Goal: Task Accomplishment & Management: Complete application form

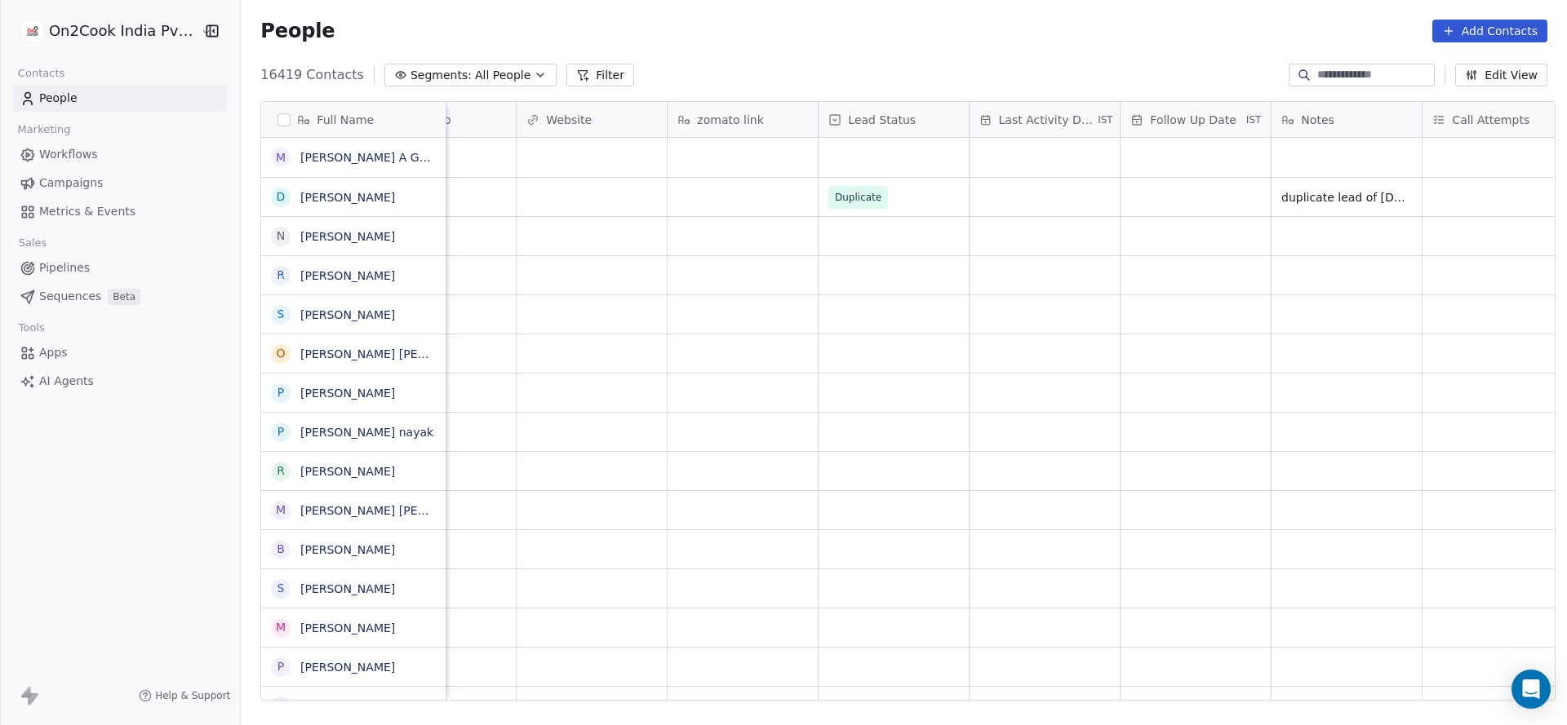
scroll to position [0, 1169]
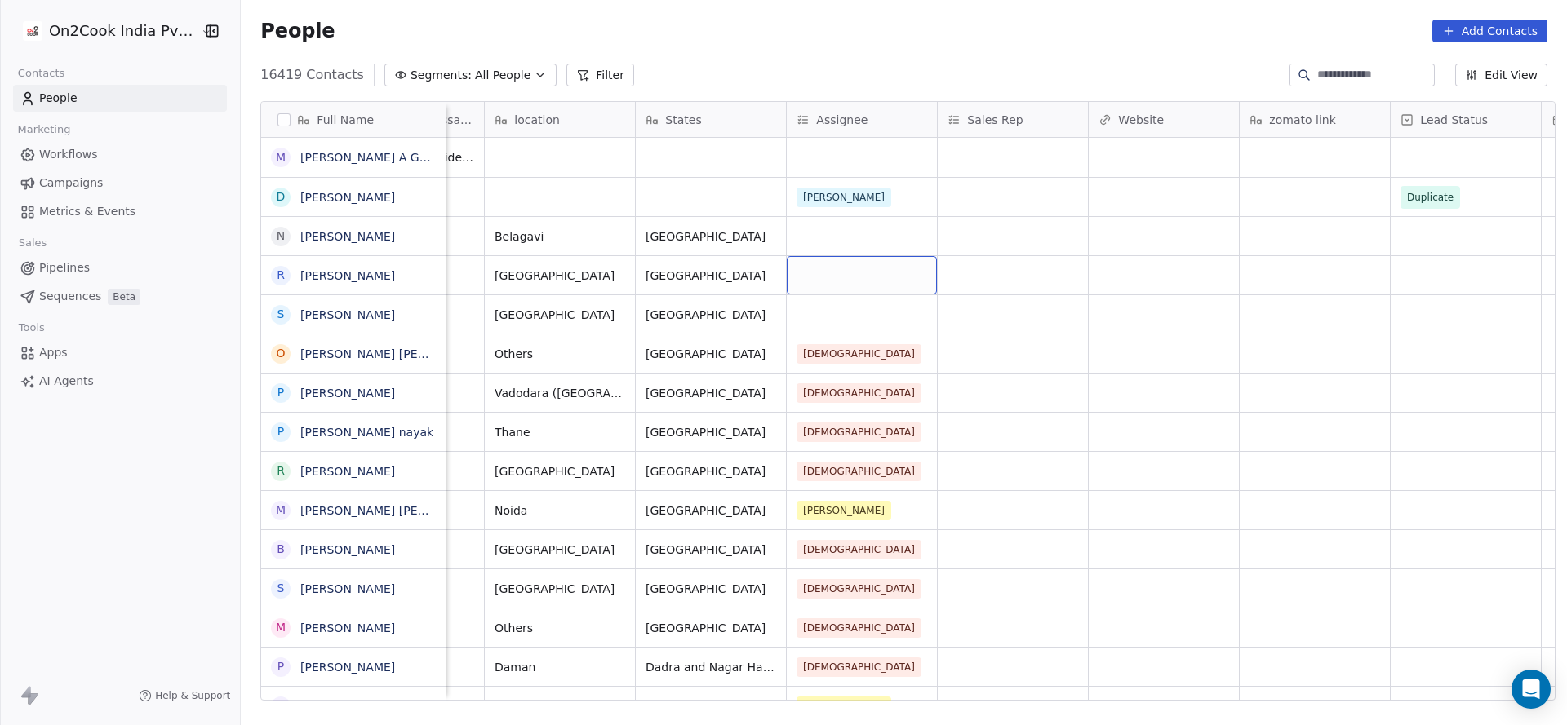
click at [800, 270] on div "grid" at bounding box center [862, 275] width 150 height 38
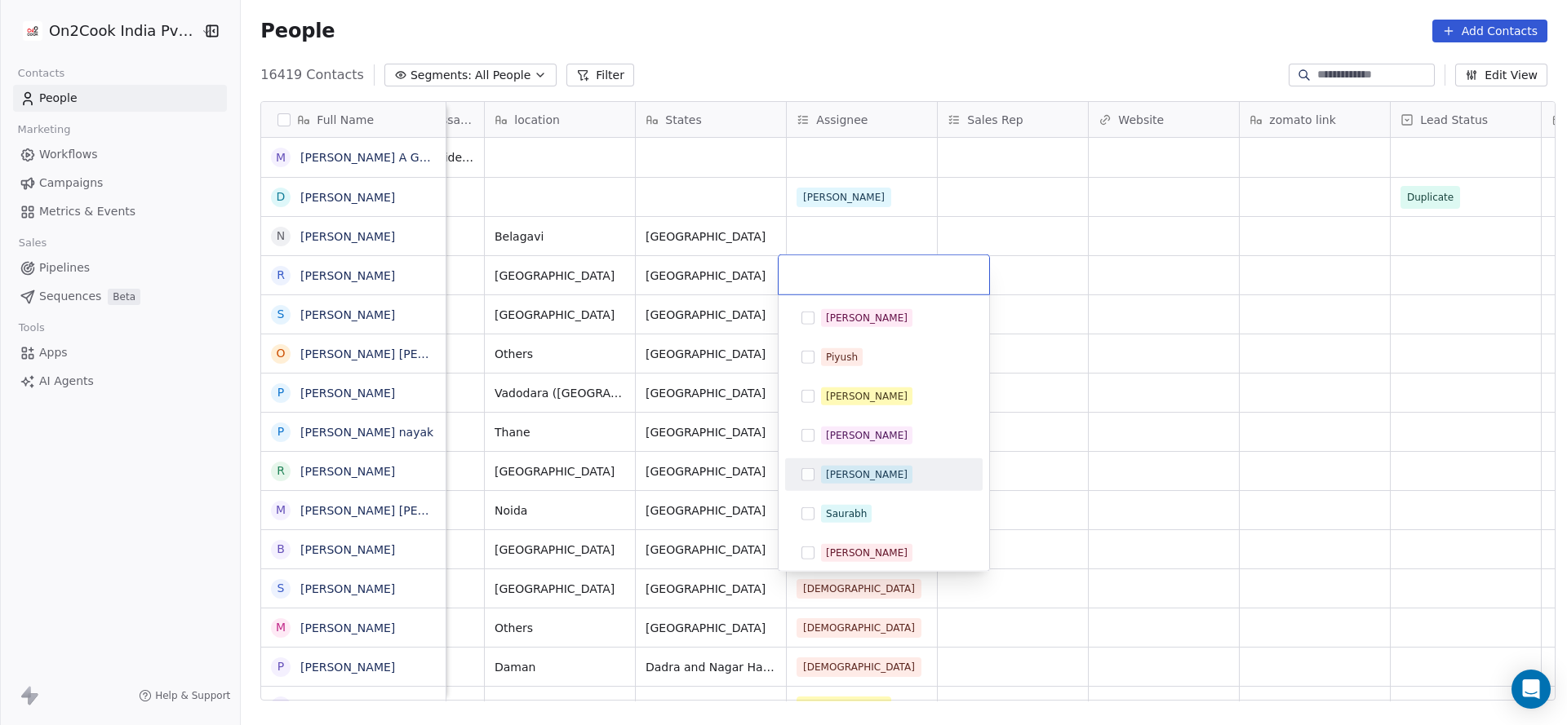
click at [831, 474] on div "[PERSON_NAME]" at bounding box center [867, 475] width 82 height 15
click at [707, 450] on html "On2Cook India Pvt. Ltd. Contacts People Marketing Workflows Campaigns Metrics &…" at bounding box center [783, 362] width 1567 height 725
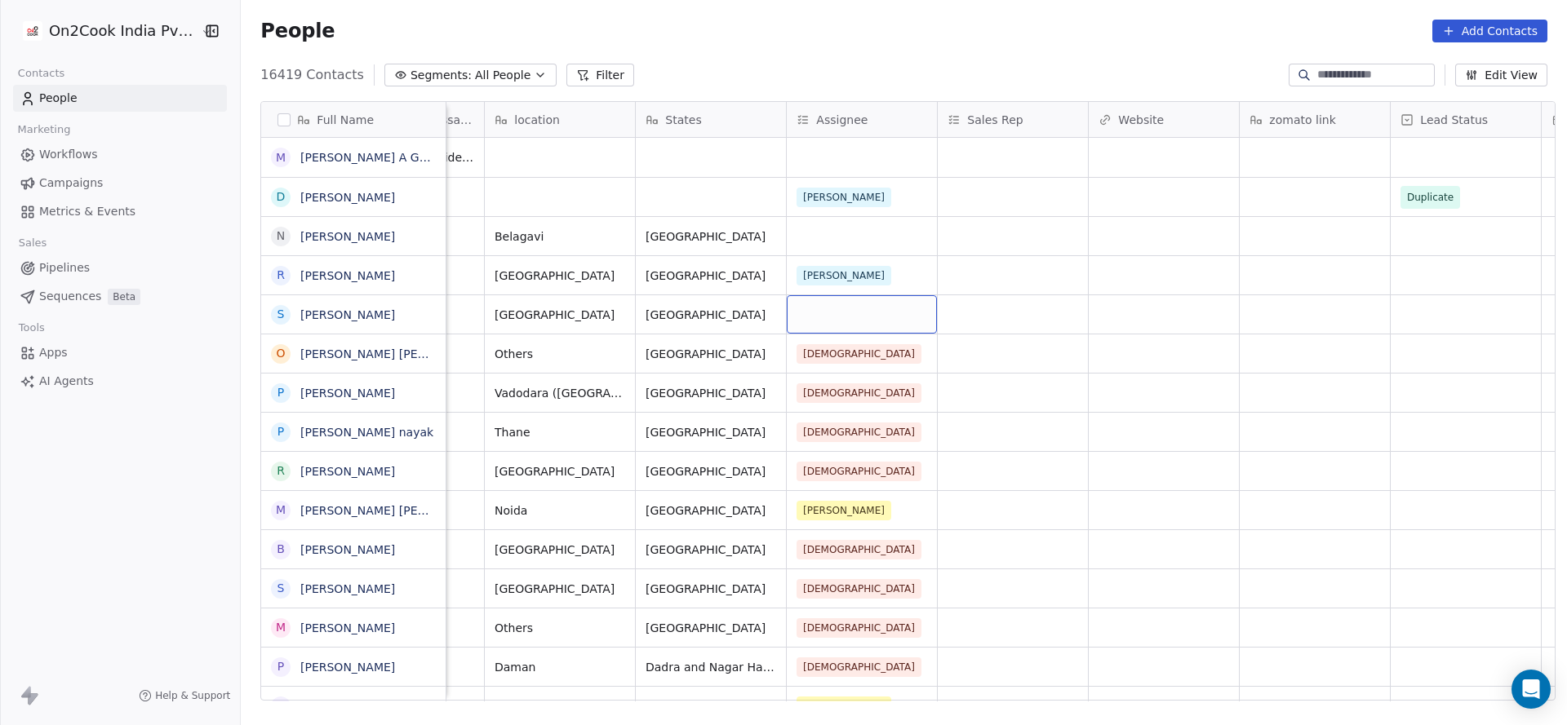
click at [820, 316] on div "grid" at bounding box center [862, 314] width 150 height 38
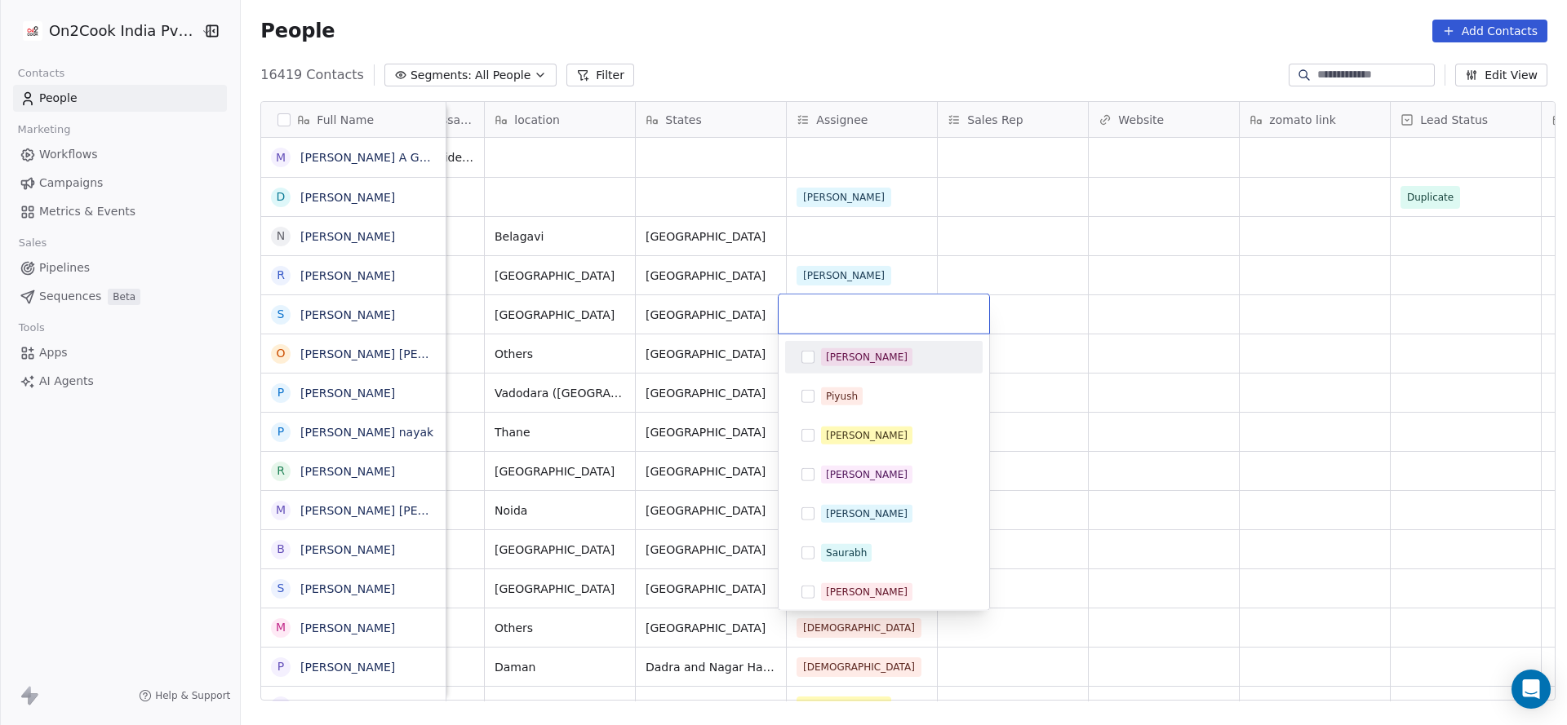
click at [975, 257] on html "On2Cook India Pvt. Ltd. Contacts People Marketing Workflows Campaigns Metrics &…" at bounding box center [783, 362] width 1567 height 725
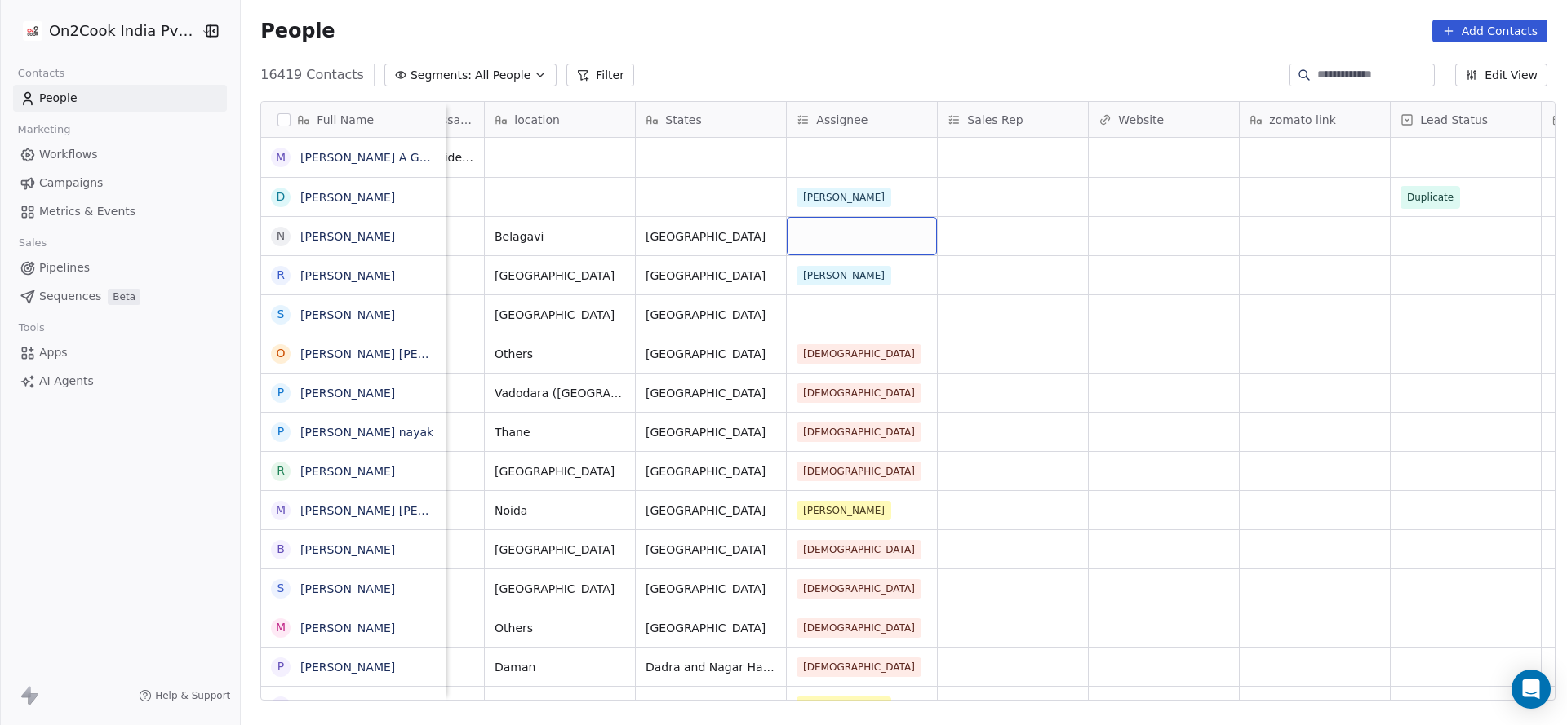
click at [803, 222] on div "grid" at bounding box center [862, 236] width 150 height 38
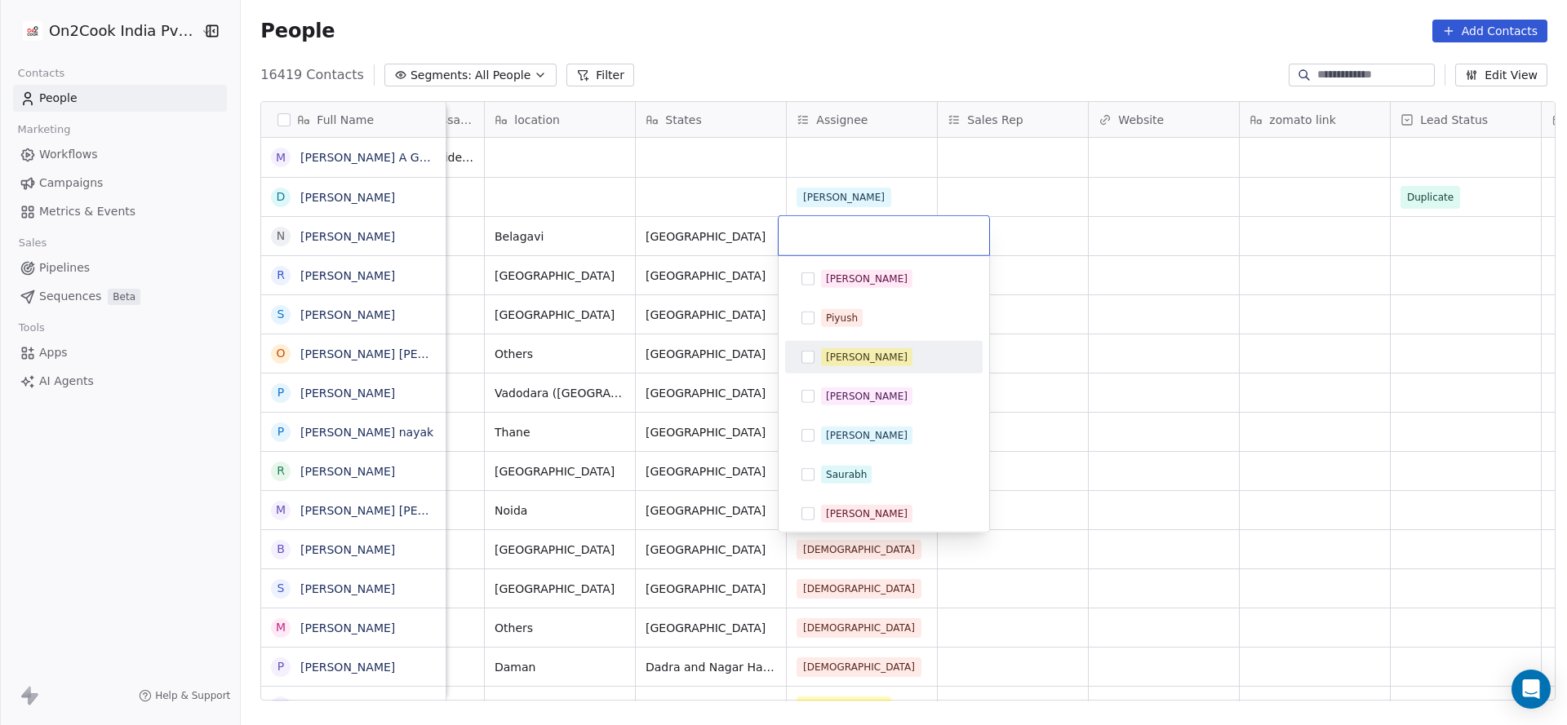
click at [840, 370] on div "[PERSON_NAME]" at bounding box center [883, 357] width 184 height 26
click at [1148, 329] on html "On2Cook India Pvt. Ltd. Contacts People Marketing Workflows Campaigns Metrics &…" at bounding box center [783, 362] width 1567 height 725
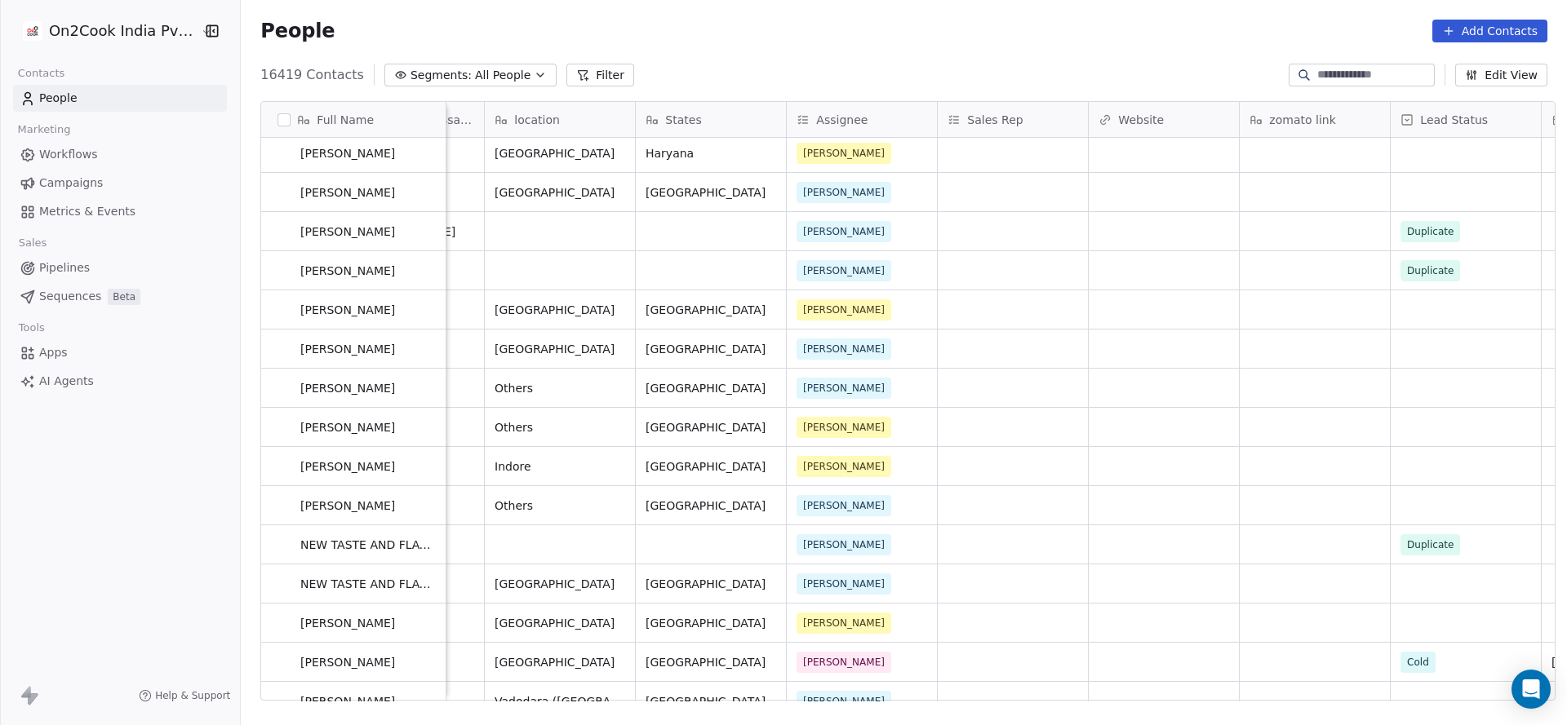
scroll to position [0, 0]
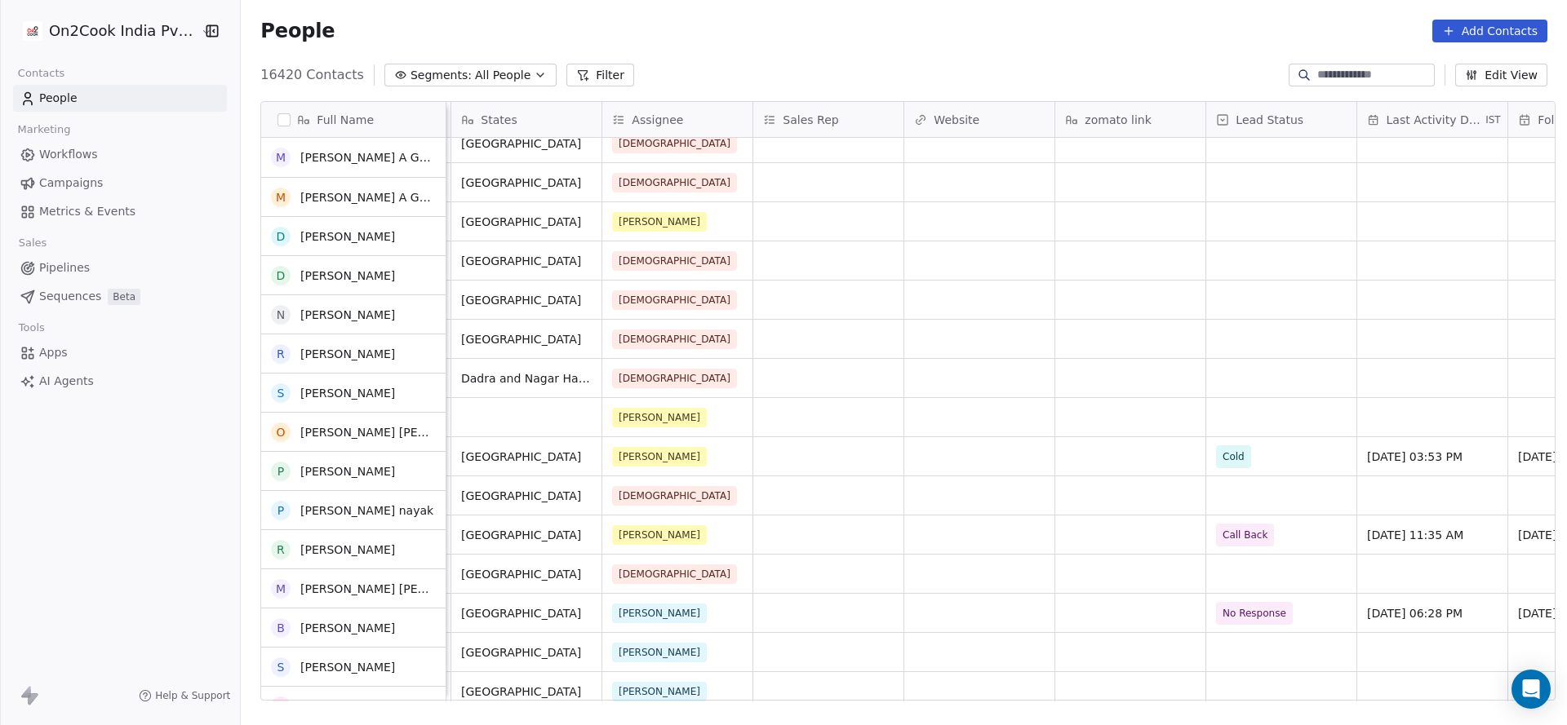
scroll to position [367, 0]
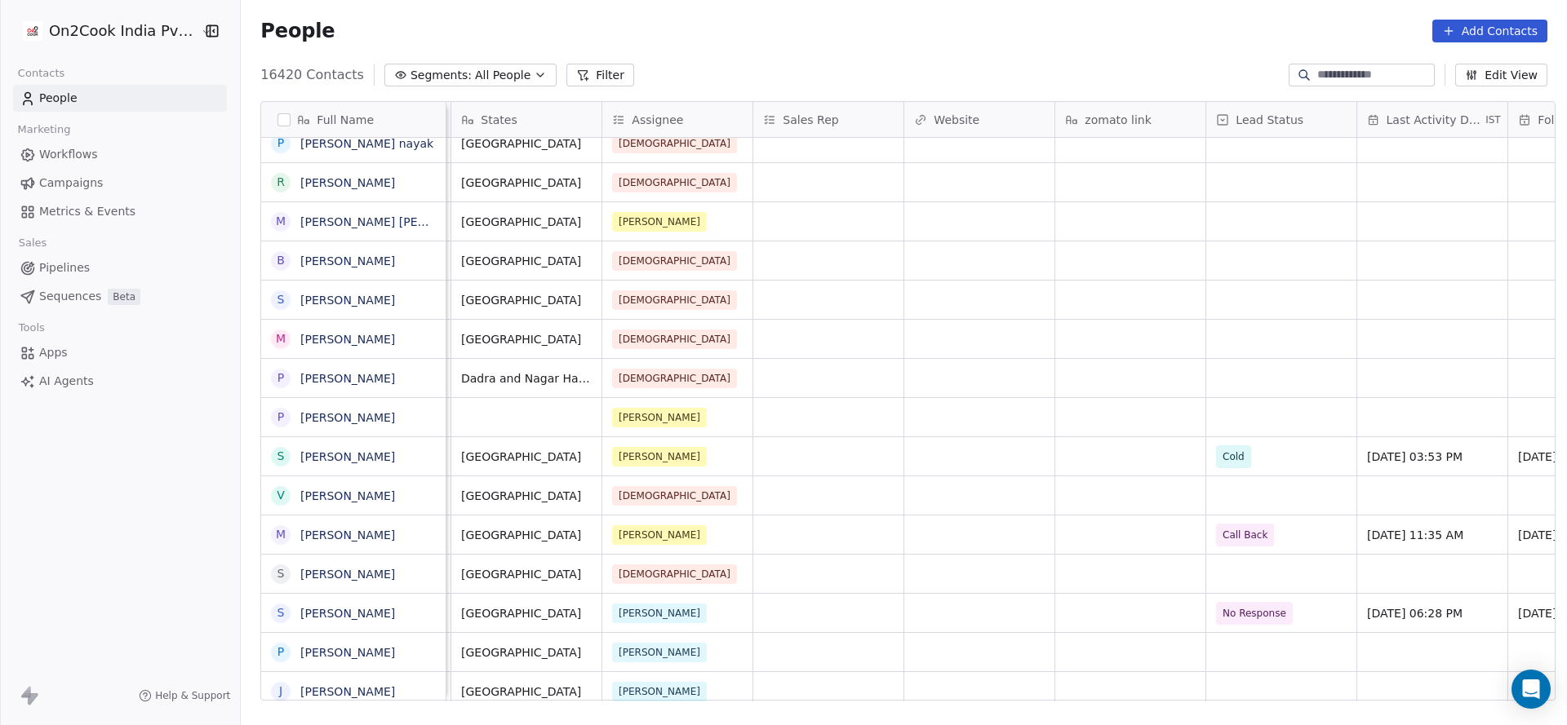
click at [591, 76] on button "Filter" at bounding box center [600, 75] width 68 height 23
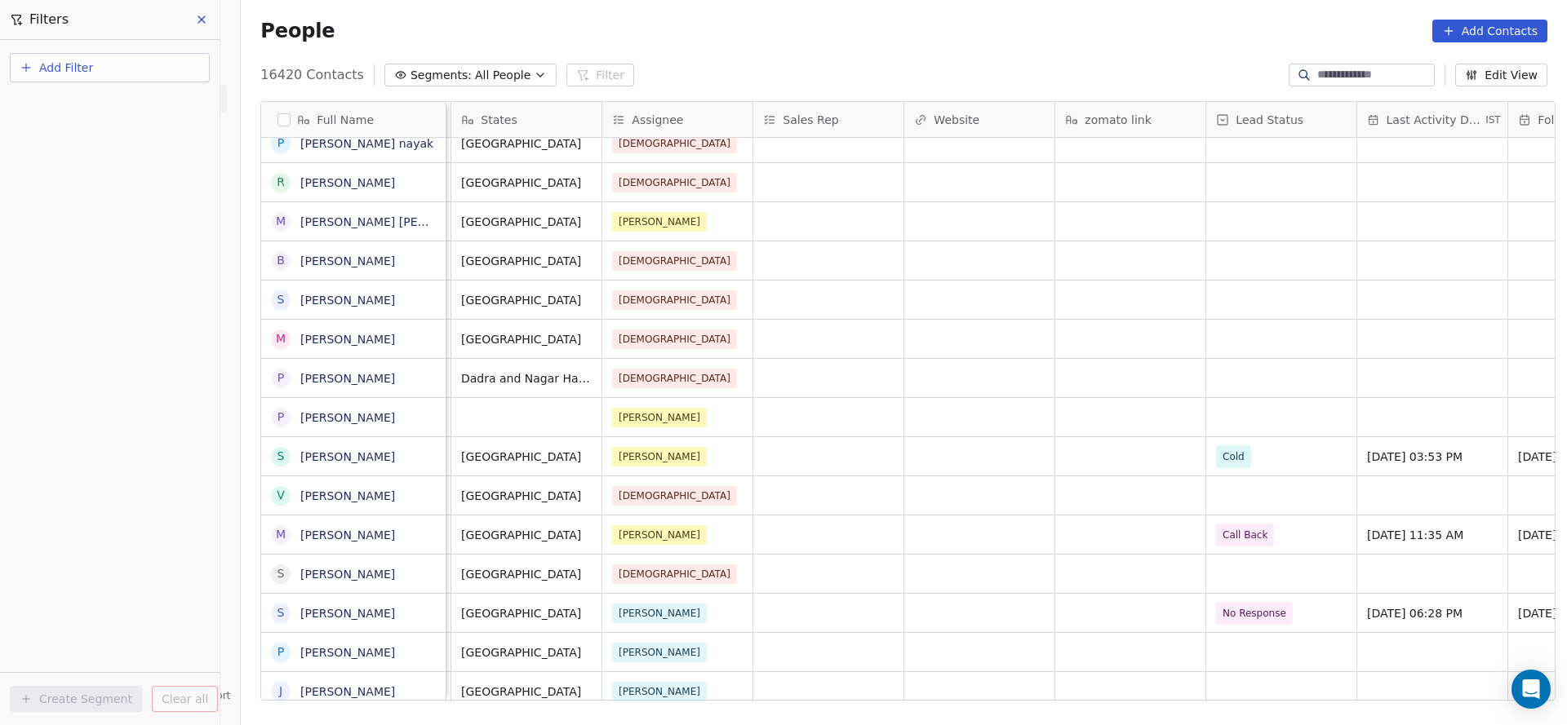
click at [101, 62] on button "Add Filter" at bounding box center [110, 67] width 200 height 29
click at [100, 106] on span "Contact properties" at bounding box center [80, 106] width 106 height 17
type input "***"
click at [117, 170] on div "Assignee" at bounding box center [110, 165] width 166 height 16
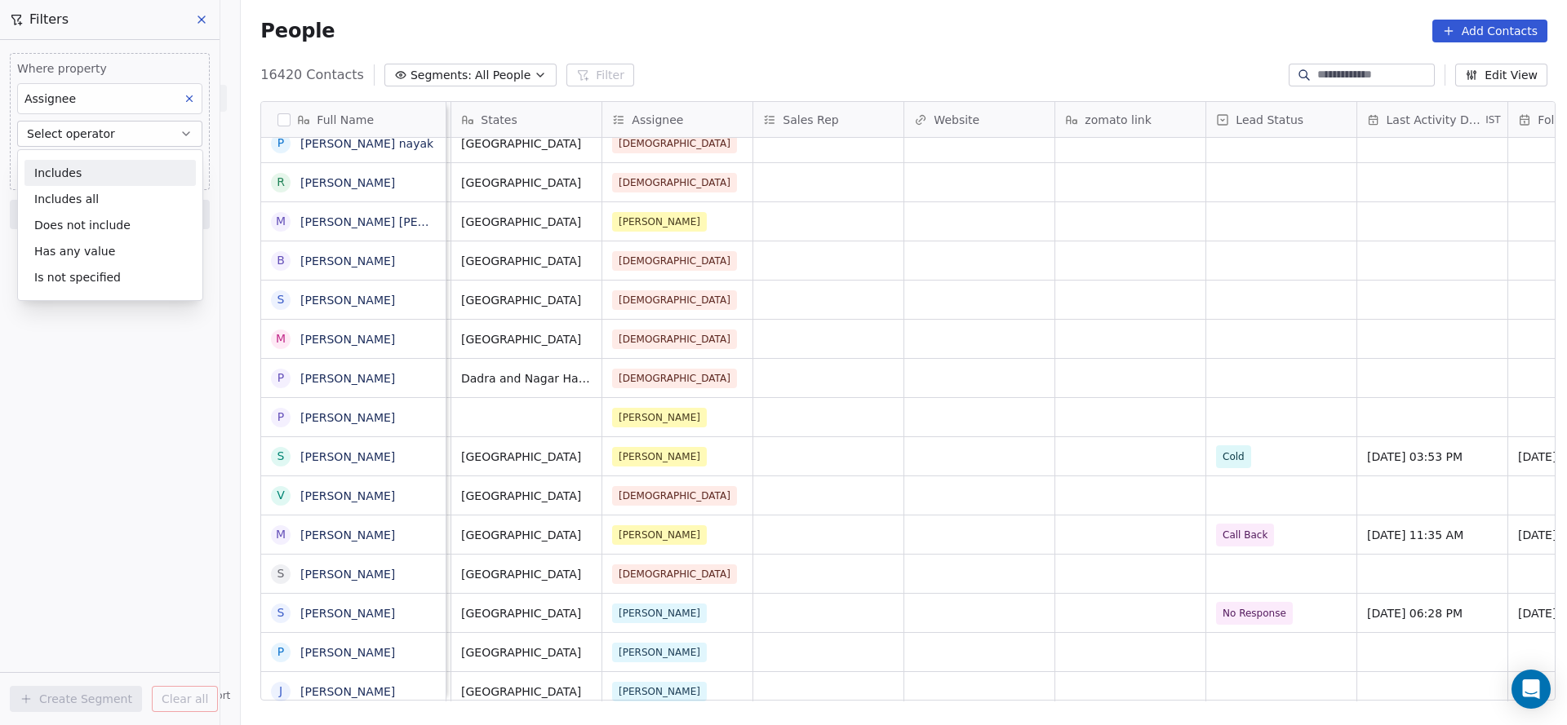
click at [100, 171] on div "Includes" at bounding box center [109, 173] width 171 height 26
click at [86, 465] on div "Where property Assignee Includes Select Assignee Add filter to this group Add a…" at bounding box center [109, 382] width 219 height 685
click at [176, 165] on body "On2Cook India Pvt. Ltd. Contacts People Marketing Workflows Campaigns Metrics &…" at bounding box center [783, 362] width 1567 height 725
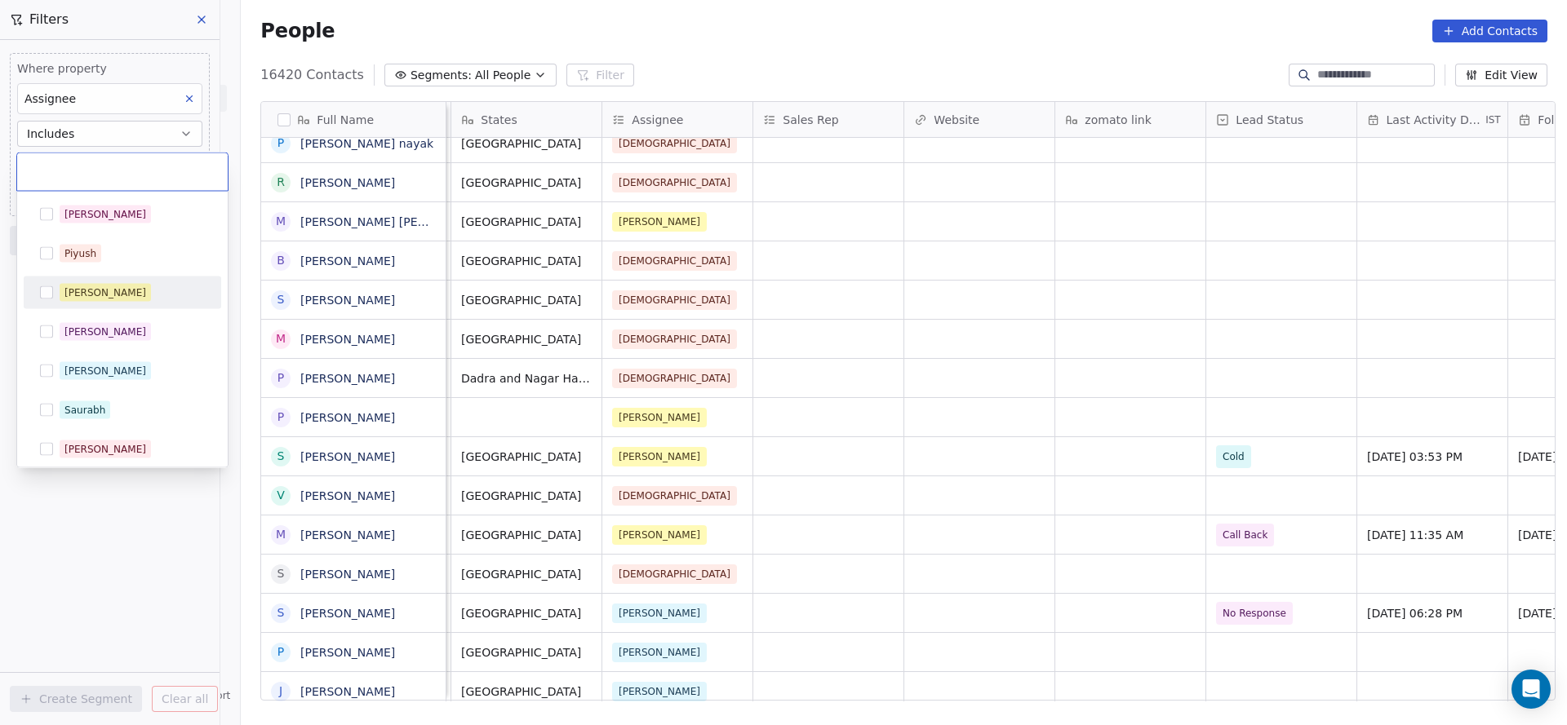
click at [118, 290] on div "[PERSON_NAME]" at bounding box center [132, 293] width 145 height 18
click at [862, 301] on html "On2Cook India Pvt. Ltd. Contacts People Marketing Workflows Campaigns Metrics &…" at bounding box center [783, 362] width 1567 height 725
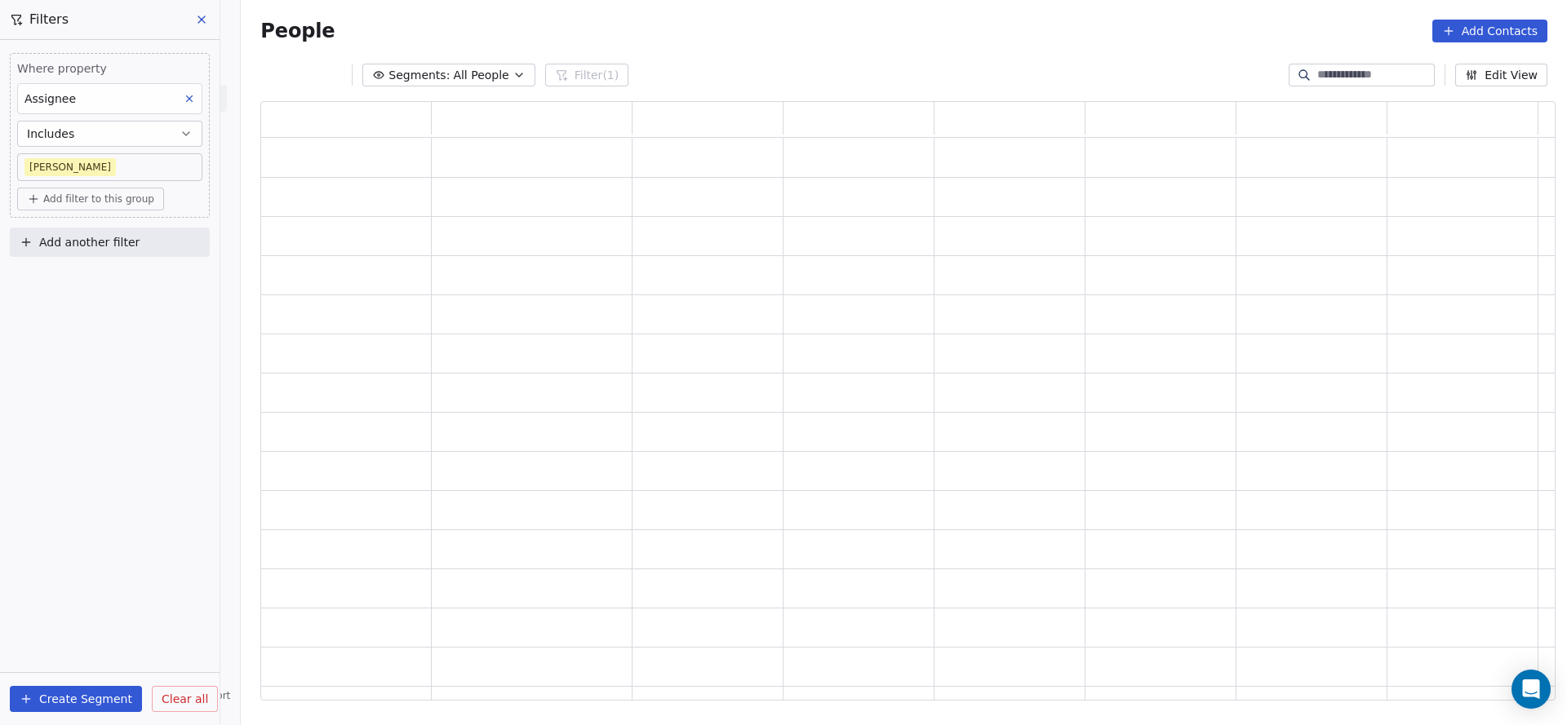
scroll to position [580, 1275]
click at [109, 210] on div "Where property Assignee Includes [PERSON_NAME] Add filter to this group" at bounding box center [110, 135] width 200 height 165
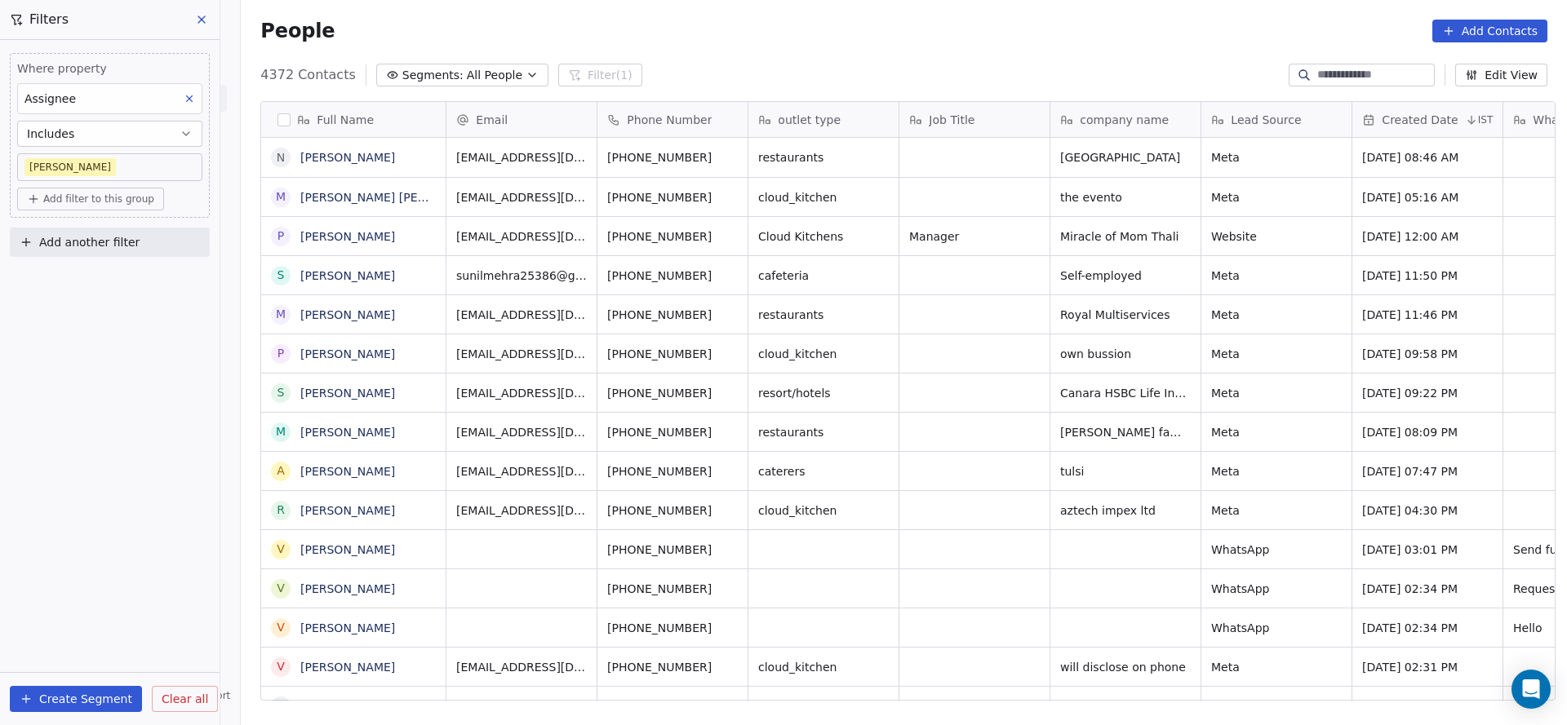
click at [109, 205] on button "Add filter to this group" at bounding box center [90, 199] width 147 height 23
click at [114, 236] on span "Contact properties" at bounding box center [87, 233] width 106 height 17
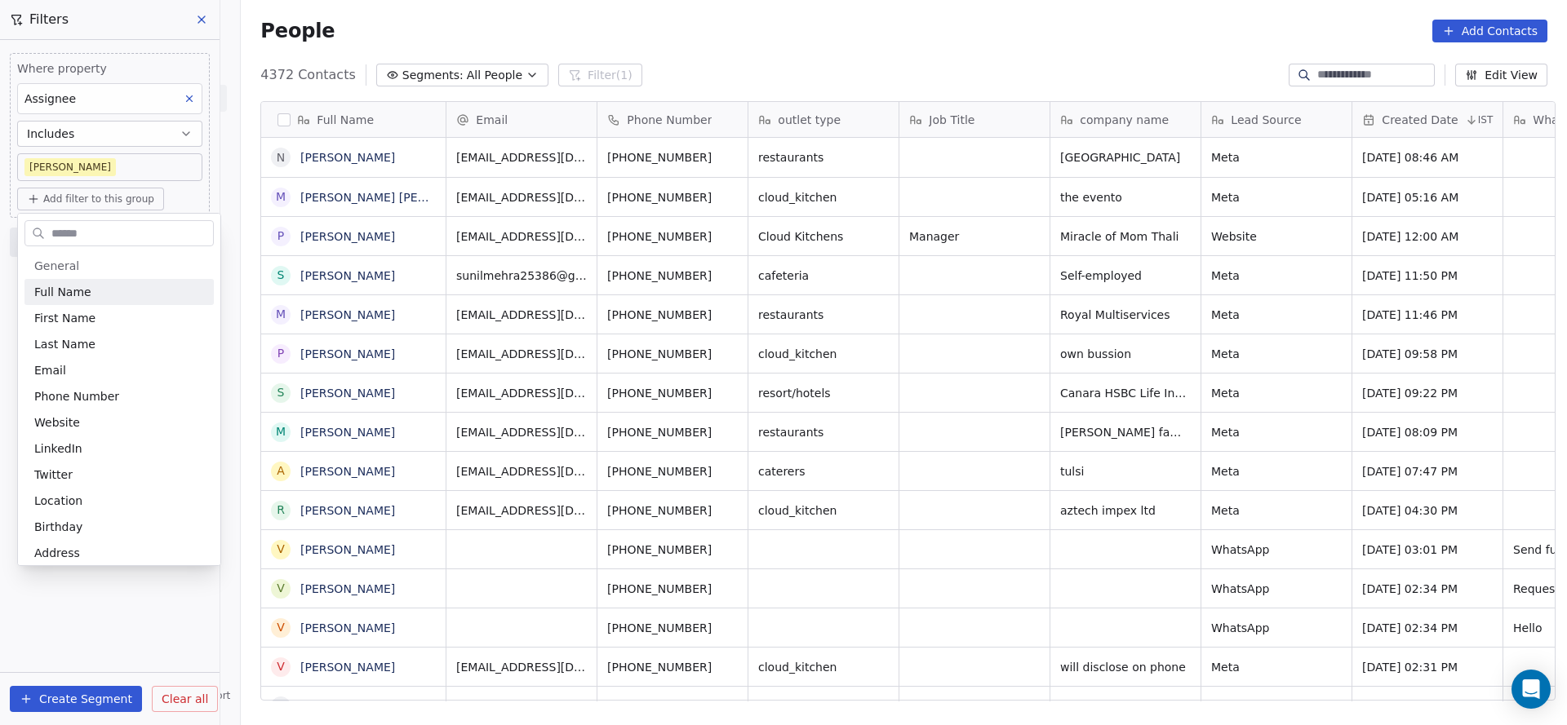
click at [935, 479] on html "On2Cook India Pvt. Ltd. Contacts People Marketing Workflows Campaigns Metrics &…" at bounding box center [783, 362] width 1567 height 725
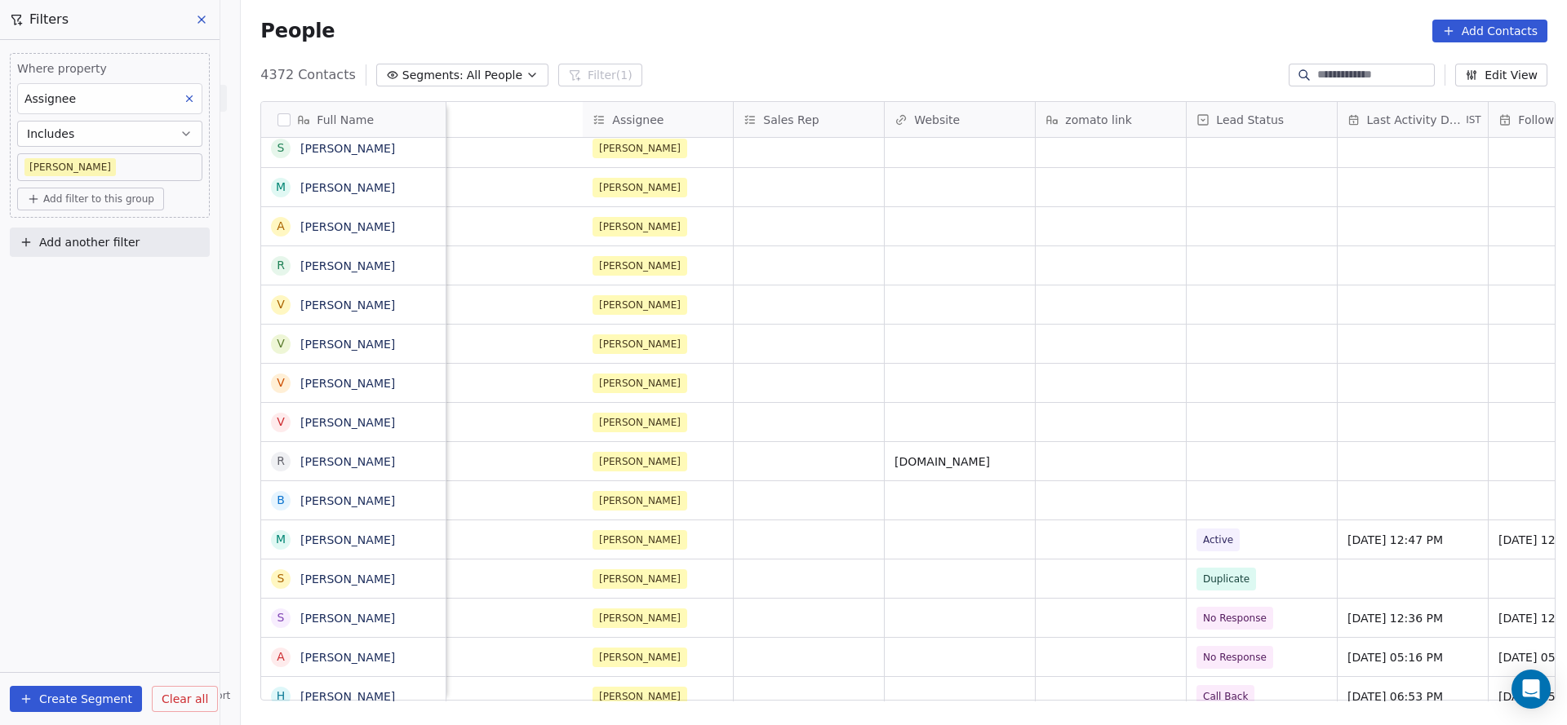
scroll to position [0, 2015]
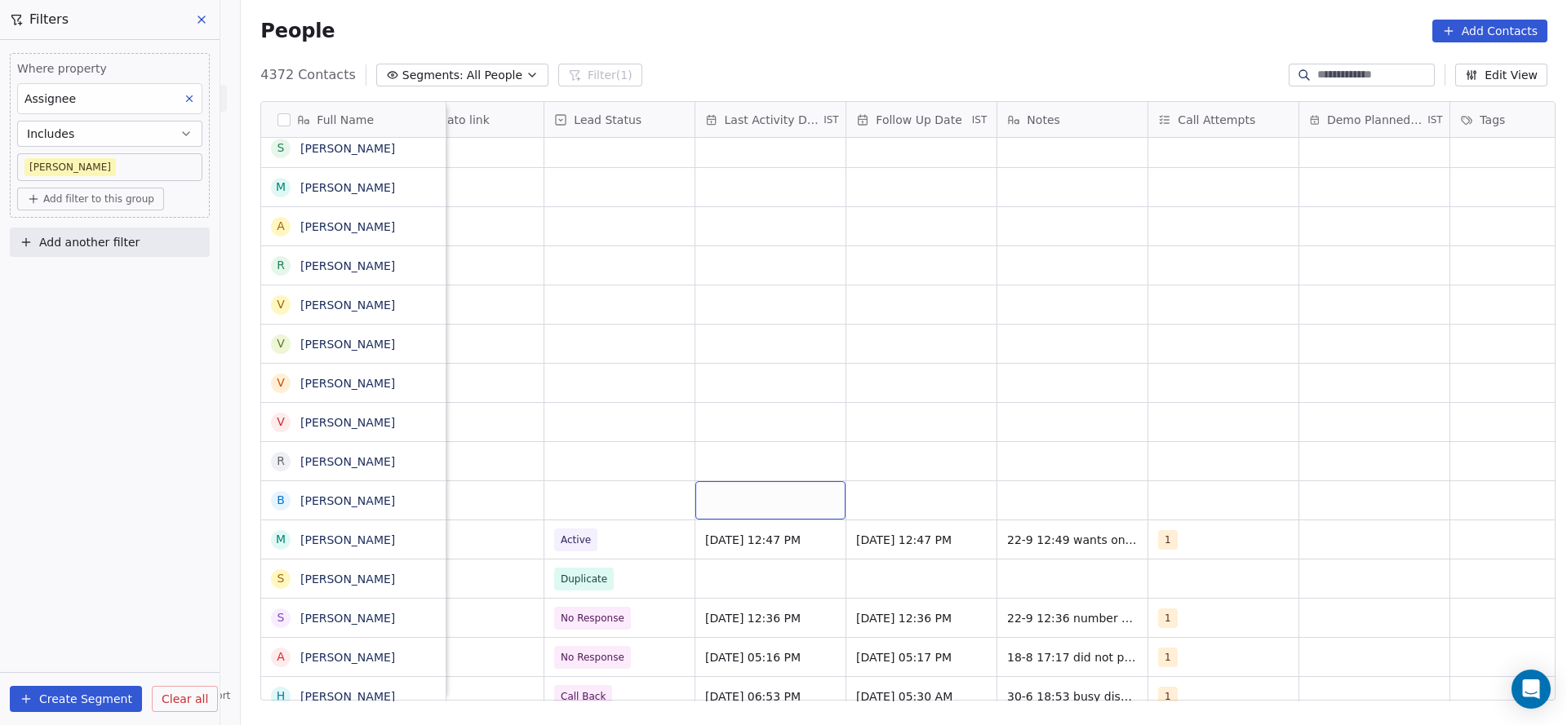
click at [785, 506] on div "grid" at bounding box center [770, 500] width 150 height 38
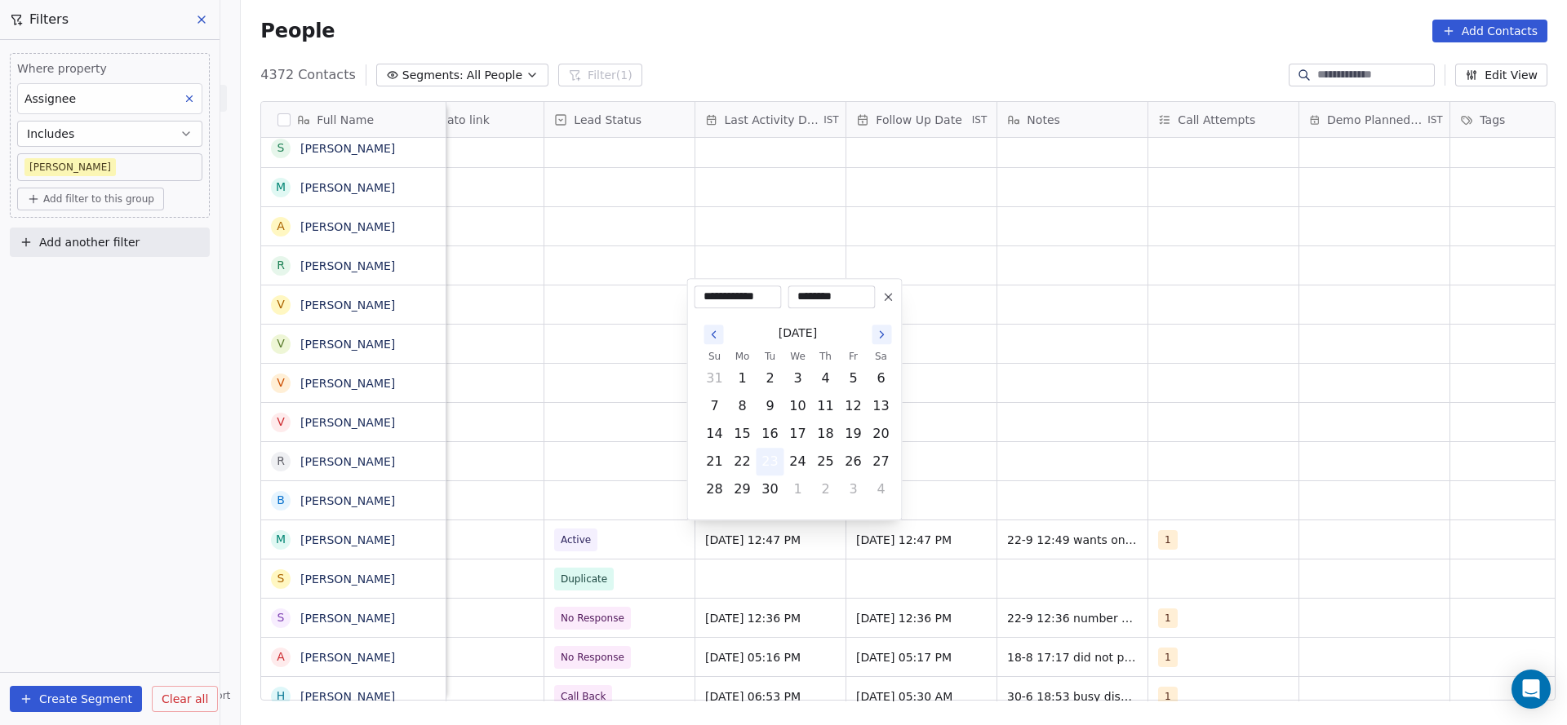
click at [764, 461] on button "23" at bounding box center [770, 462] width 26 height 26
drag, startPoint x: 478, startPoint y: 459, endPoint x: 1231, endPoint y: 433, distance: 753.6
click at [499, 459] on html "On2Cook India Pvt. Ltd. Contacts People Marketing Workflows Campaigns Metrics &…" at bounding box center [783, 362] width 1567 height 725
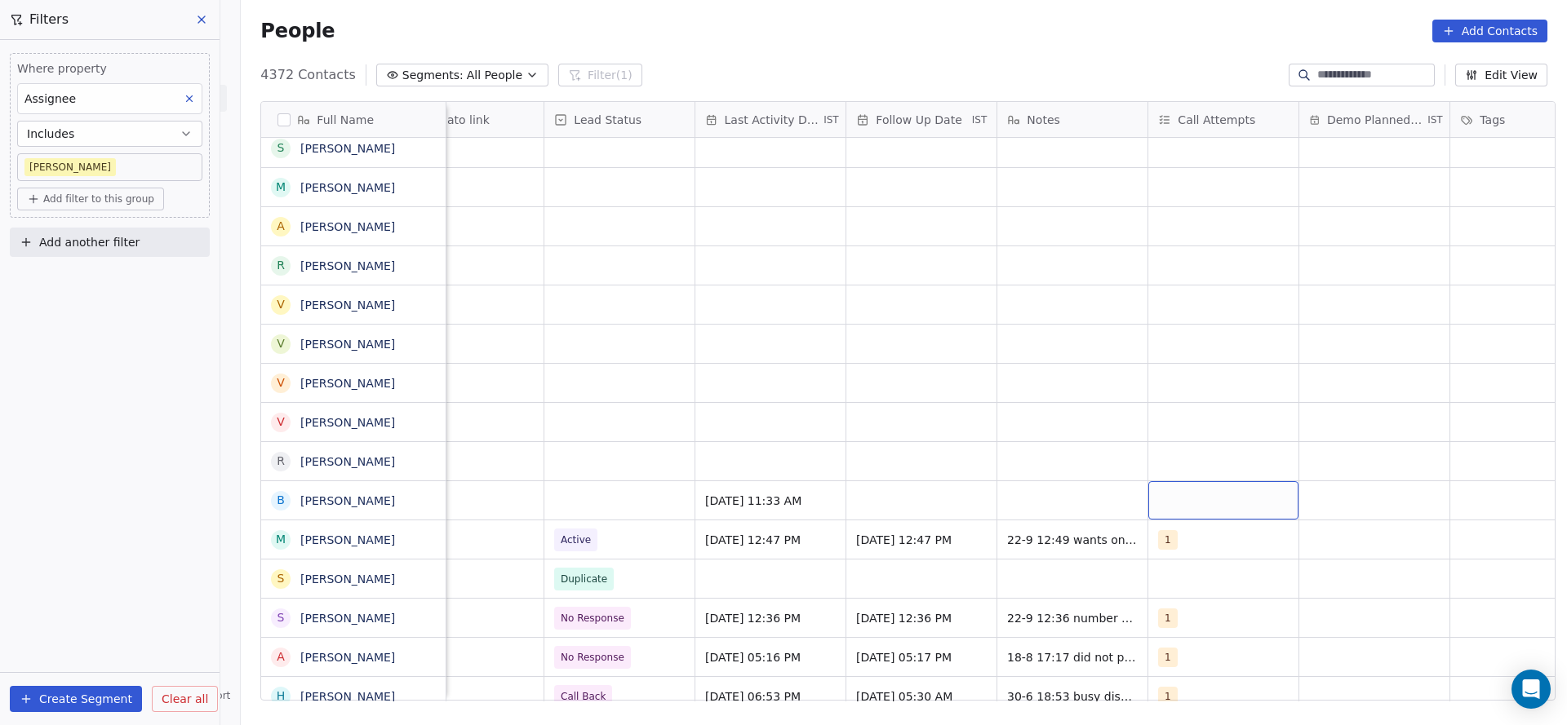
click at [1168, 502] on div "grid" at bounding box center [1223, 500] width 150 height 38
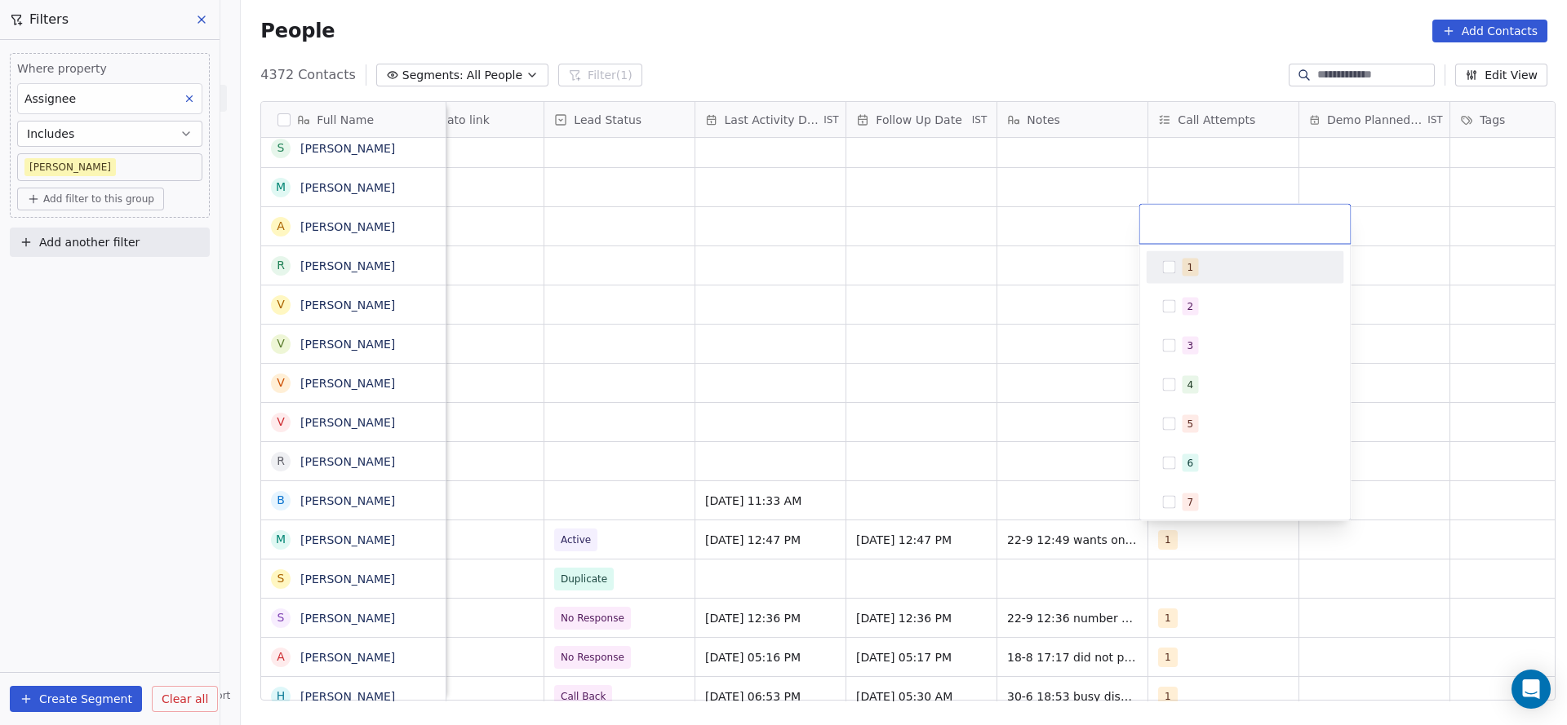
click at [1190, 267] on div "1" at bounding box center [1190, 267] width 7 height 15
click at [893, 429] on html "On2Cook India Pvt. Ltd. Contacts People Marketing Workflows Campaigns Metrics &…" at bounding box center [783, 362] width 1567 height 725
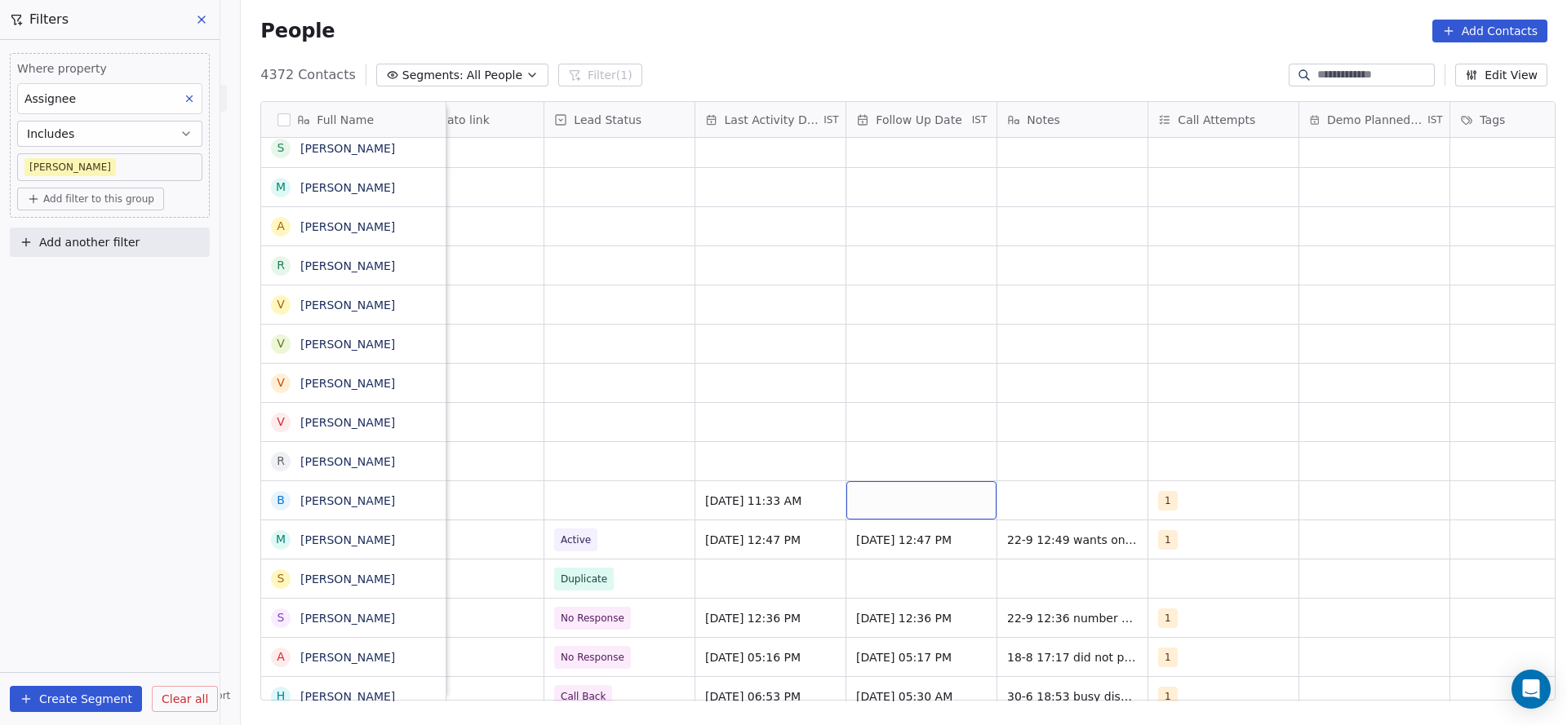
click at [890, 490] on div "grid" at bounding box center [921, 500] width 150 height 38
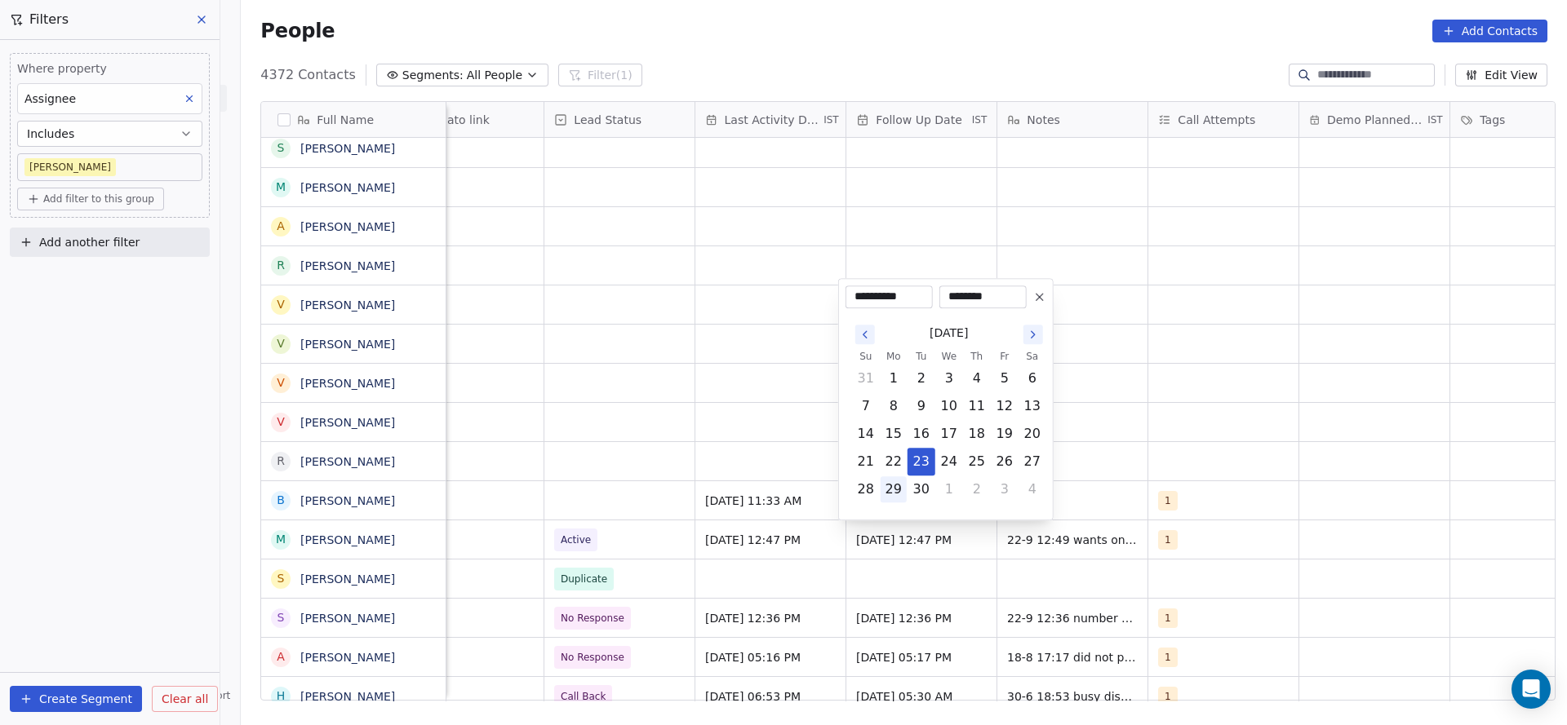
click at [889, 494] on button "29" at bounding box center [893, 490] width 26 height 26
type input "**********"
click at [1115, 476] on html "On2Cook India Pvt. Ltd. Contacts People Marketing Workflows Campaigns Metrics &…" at bounding box center [783, 362] width 1567 height 725
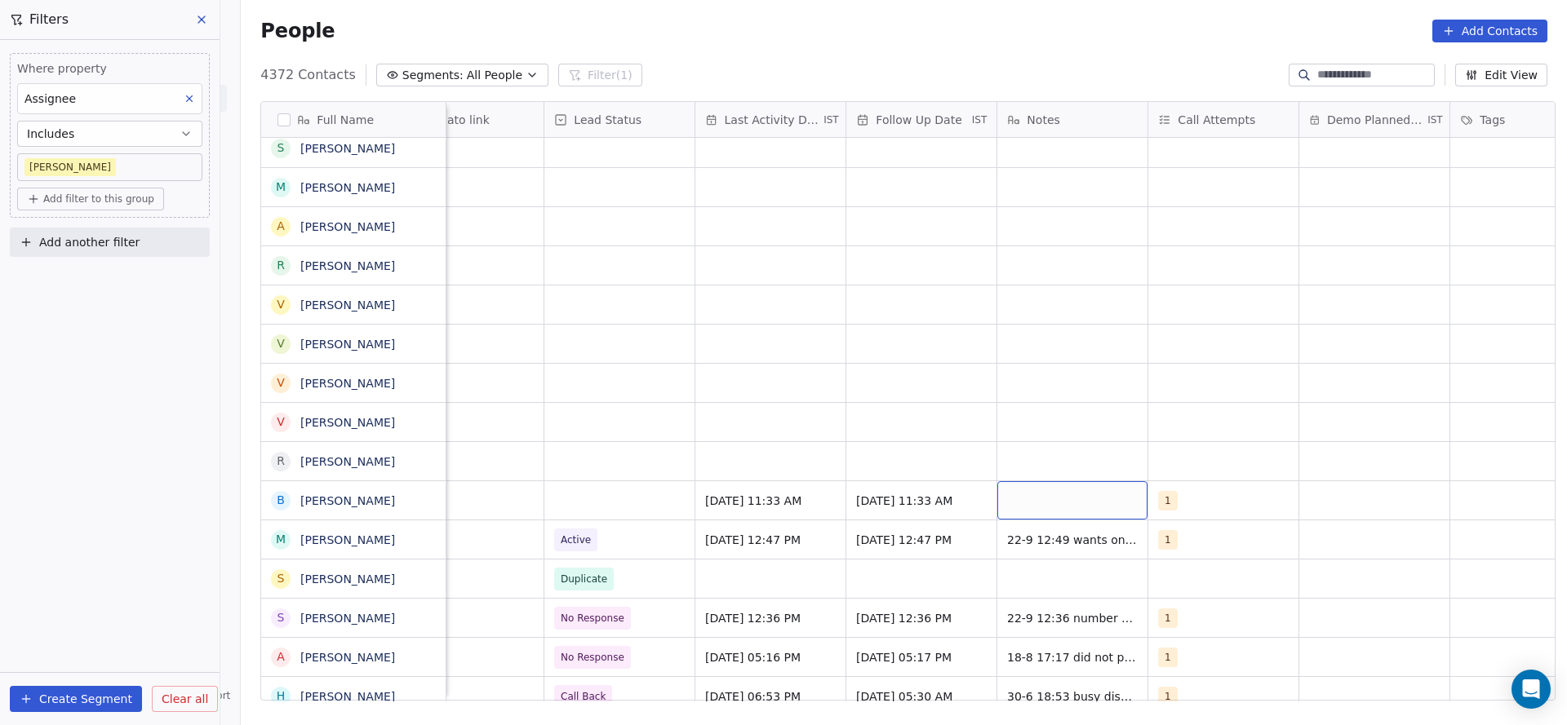
click at [1097, 489] on div "grid" at bounding box center [1072, 500] width 150 height 38
type textarea "**********"
click at [595, 504] on html "On2Cook India Pvt. Ltd. Contacts People Marketing Workflows Campaigns Metrics &…" at bounding box center [783, 362] width 1567 height 725
click at [595, 503] on div "grid" at bounding box center [619, 500] width 150 height 38
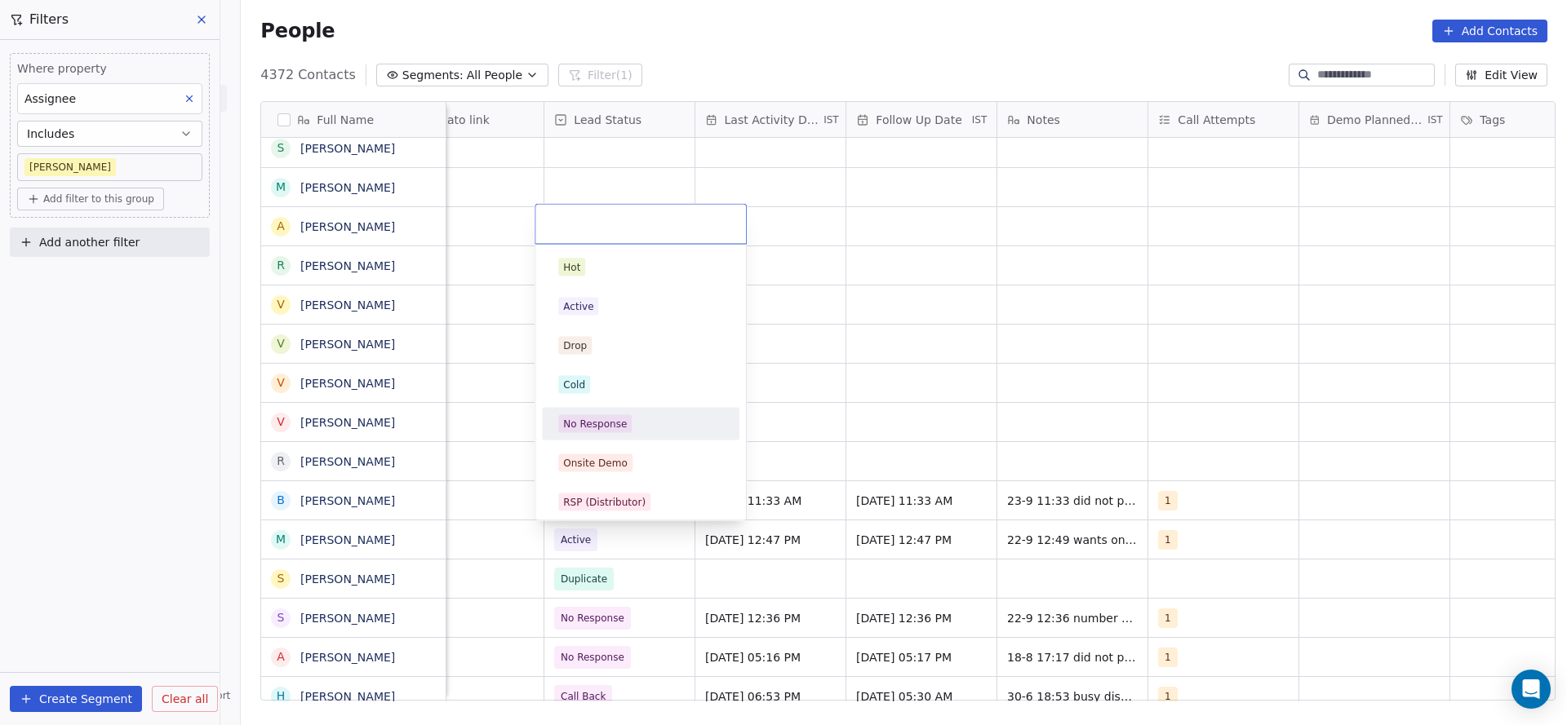
click at [627, 413] on div "No Response" at bounding box center [640, 424] width 184 height 26
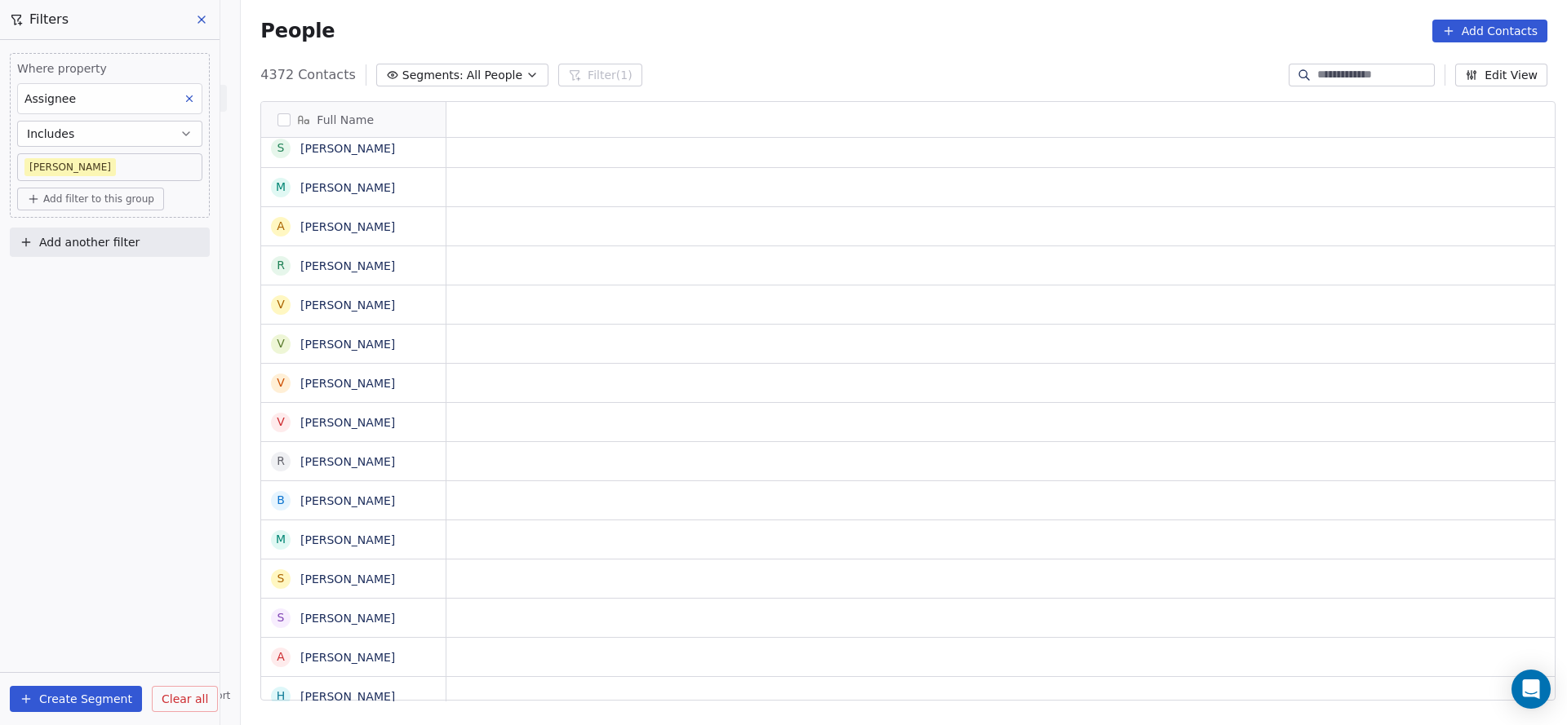
scroll to position [0, 0]
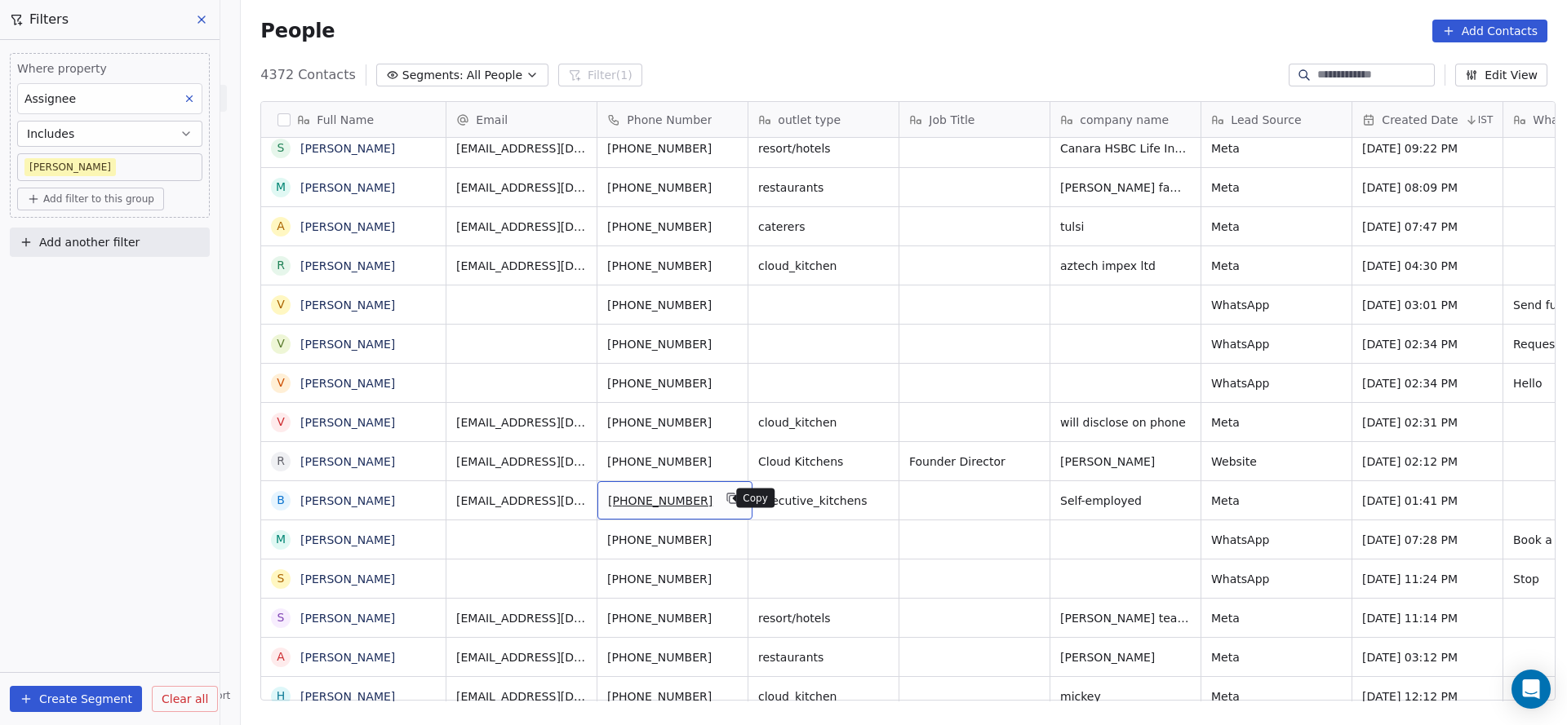
click at [725, 499] on button "grid" at bounding box center [733, 499] width 20 height 20
click at [728, 459] on icon "grid" at bounding box center [731, 457] width 7 height 7
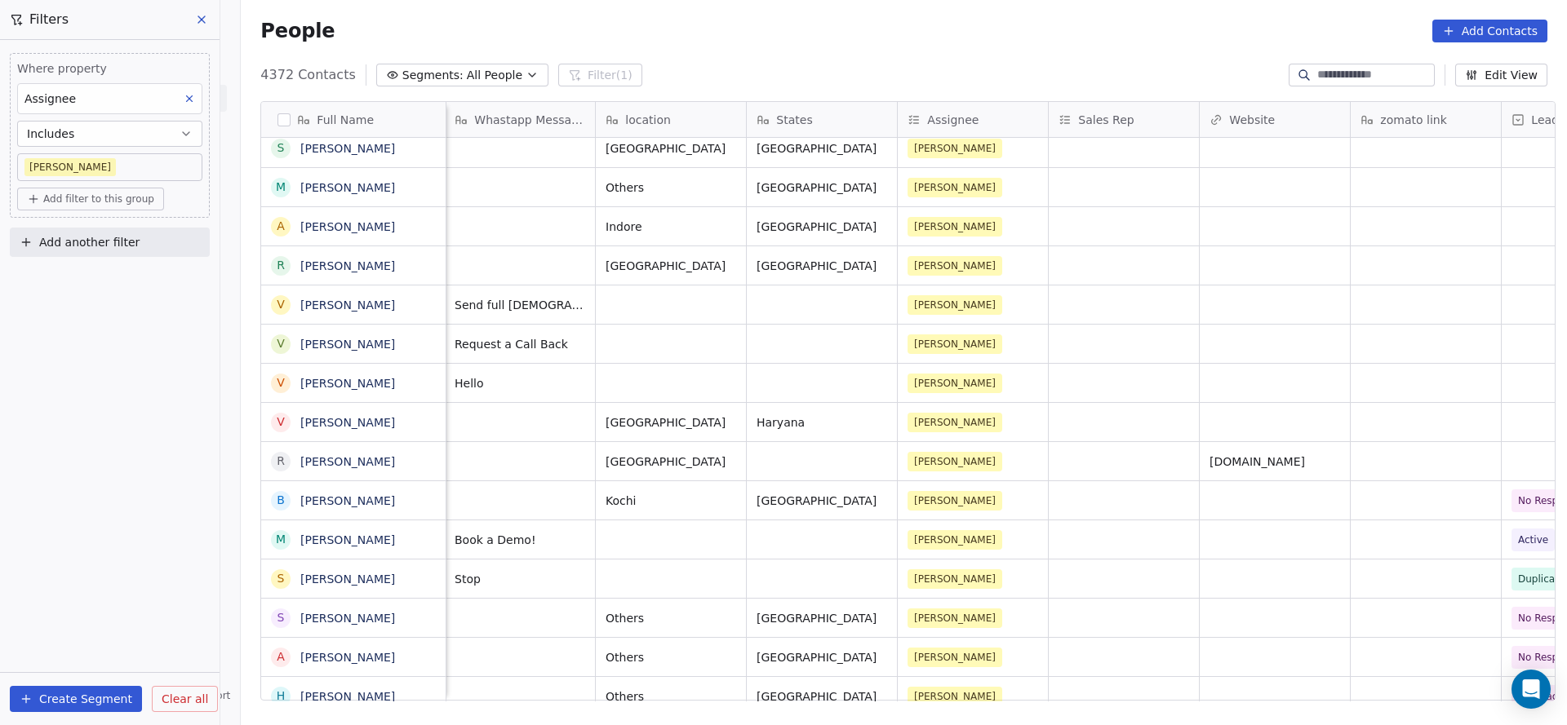
scroll to position [0, 1137]
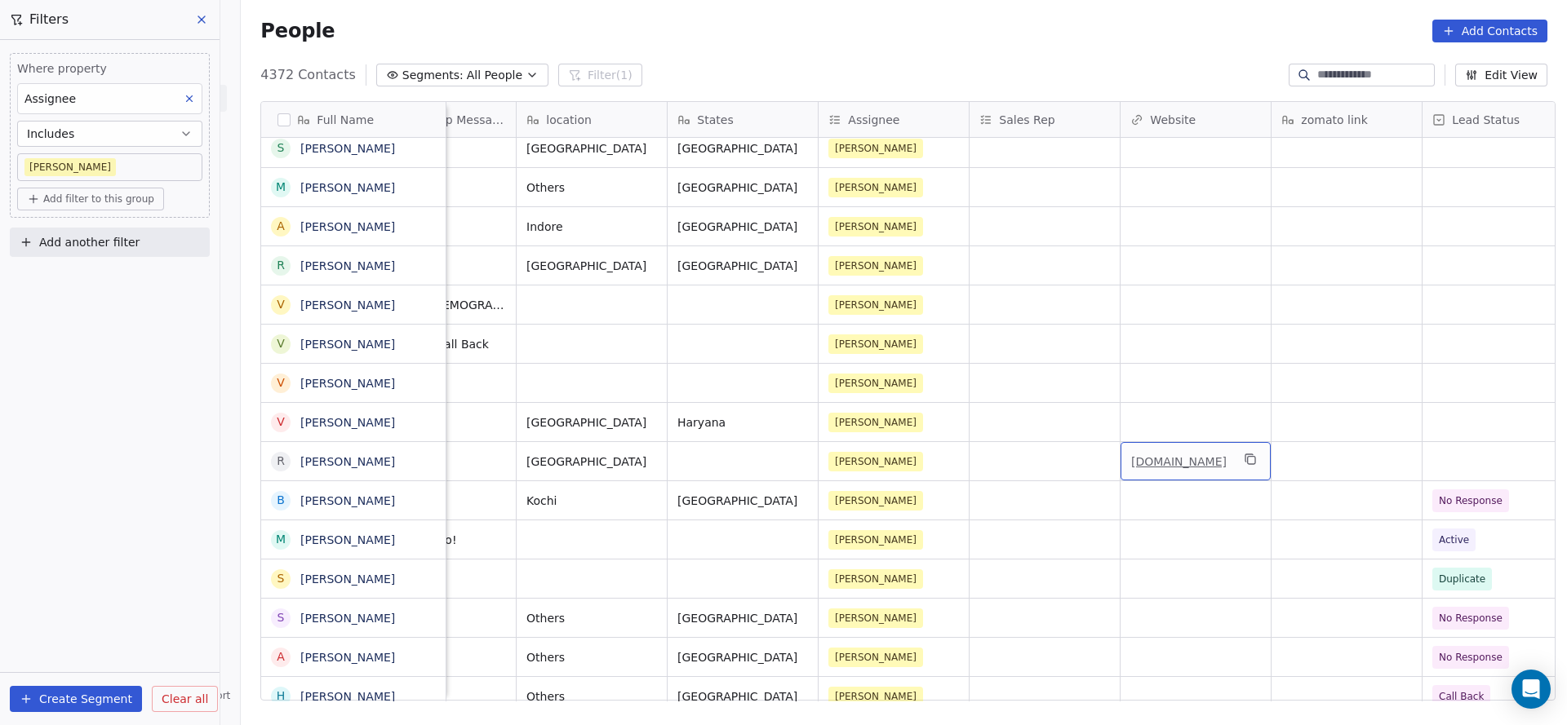
click at [1193, 460] on link "[DOMAIN_NAME]" at bounding box center [1178, 461] width 95 height 13
click at [1257, 454] on icon "grid" at bounding box center [1250, 459] width 13 height 13
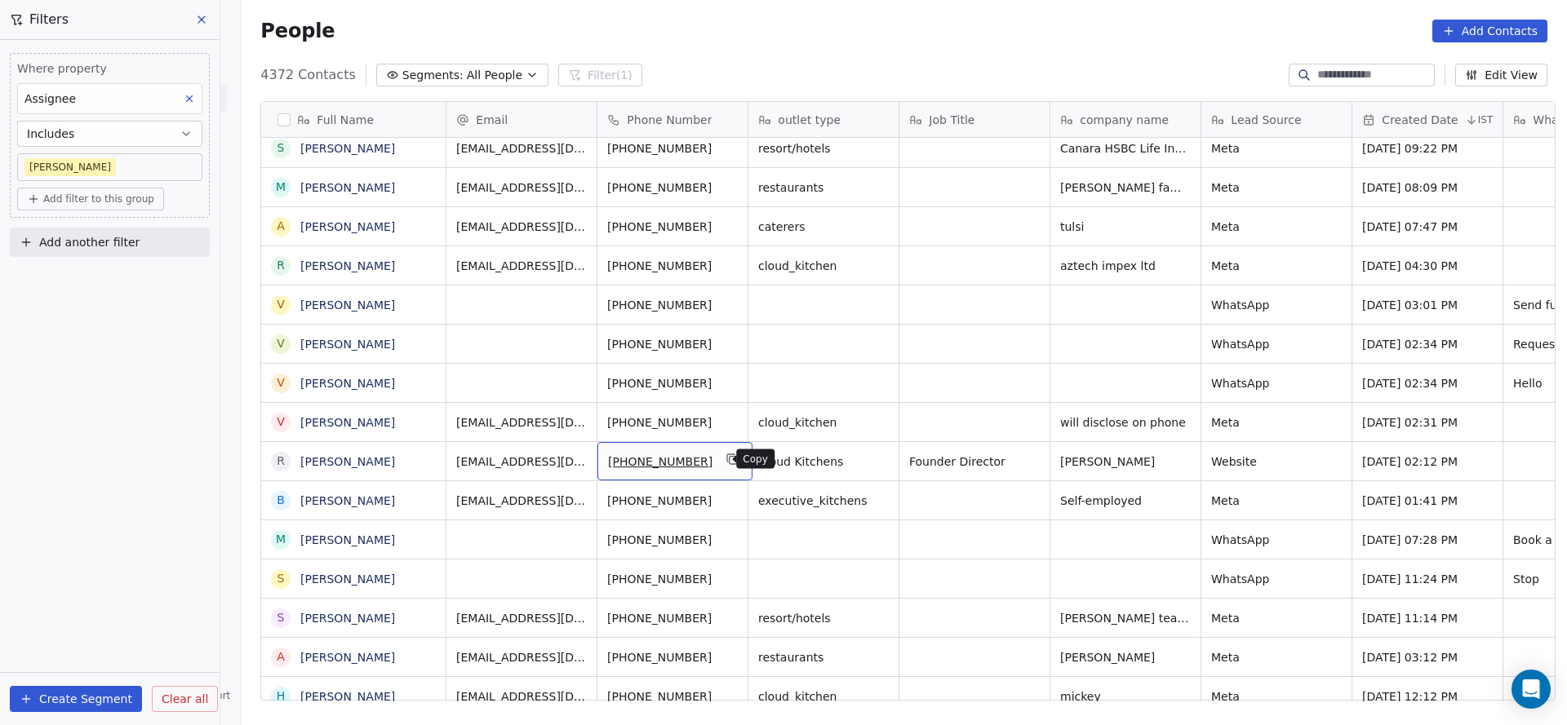
drag, startPoint x: 722, startPoint y: 460, endPoint x: 722, endPoint y: 487, distance: 26.9
click at [723, 450] on button "grid" at bounding box center [733, 460] width 20 height 20
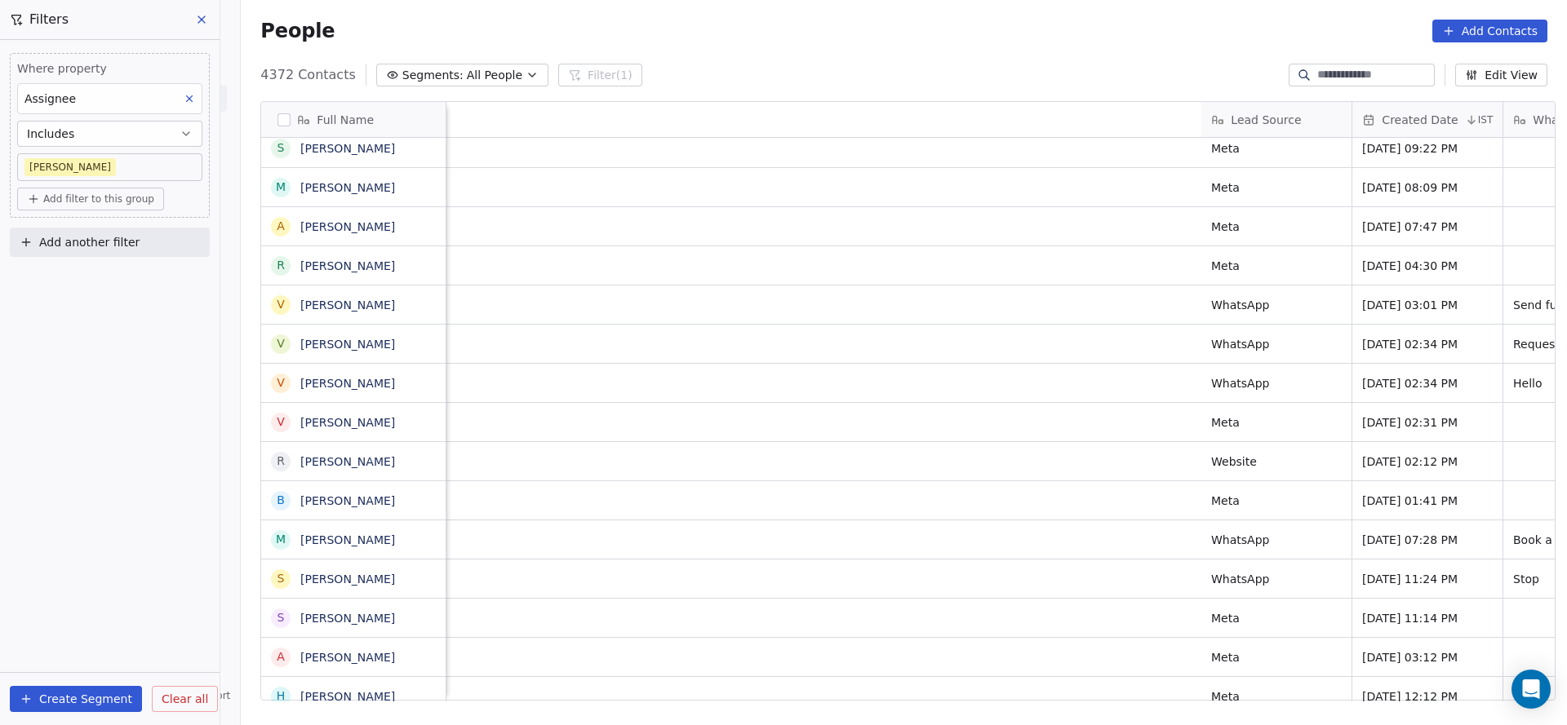
scroll to position [0, 1976]
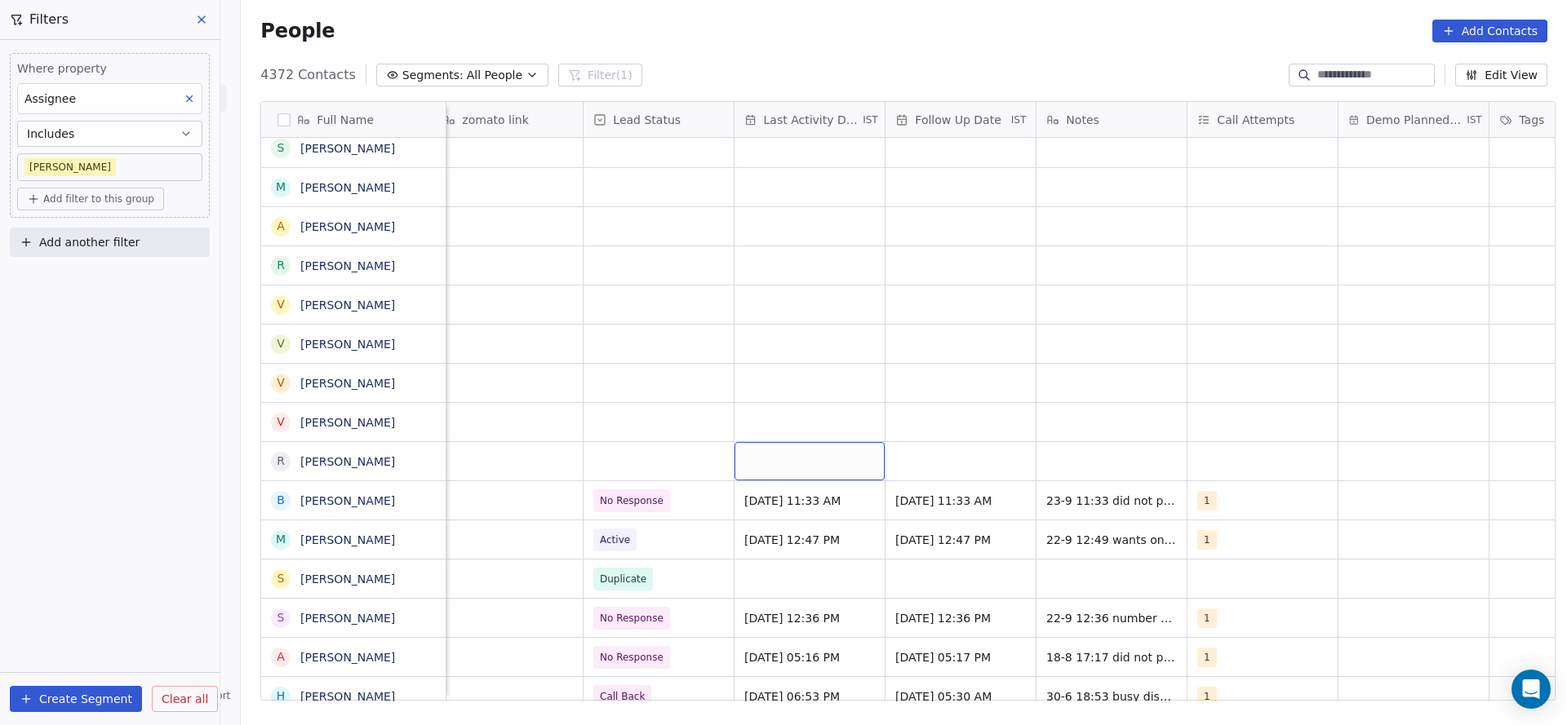
click at [761, 462] on div "grid" at bounding box center [809, 461] width 150 height 38
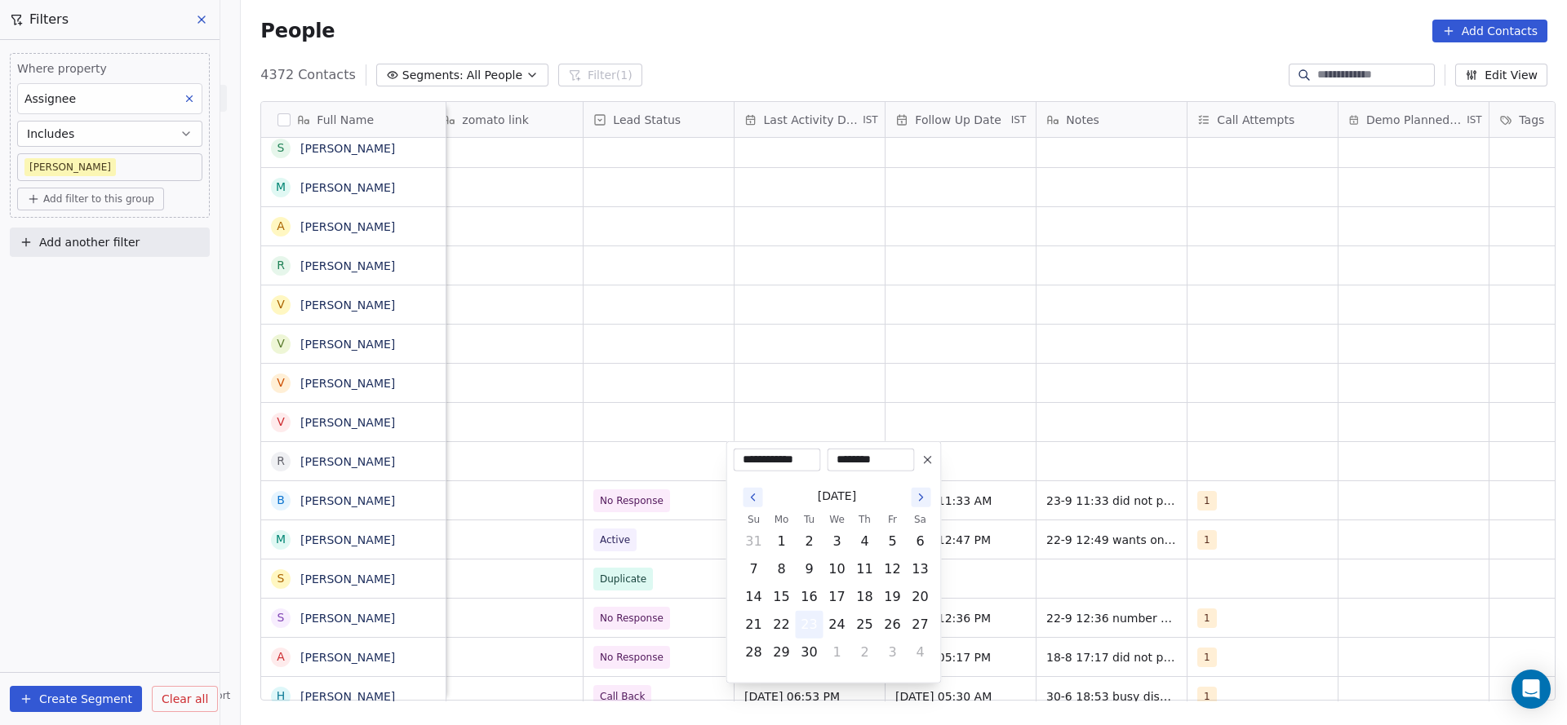
click at [802, 627] on button "23" at bounding box center [809, 625] width 26 height 26
click at [550, 543] on html "On2Cook India Pvt. Ltd. Contacts People Marketing Workflows Campaigns Metrics &…" at bounding box center [783, 362] width 1567 height 725
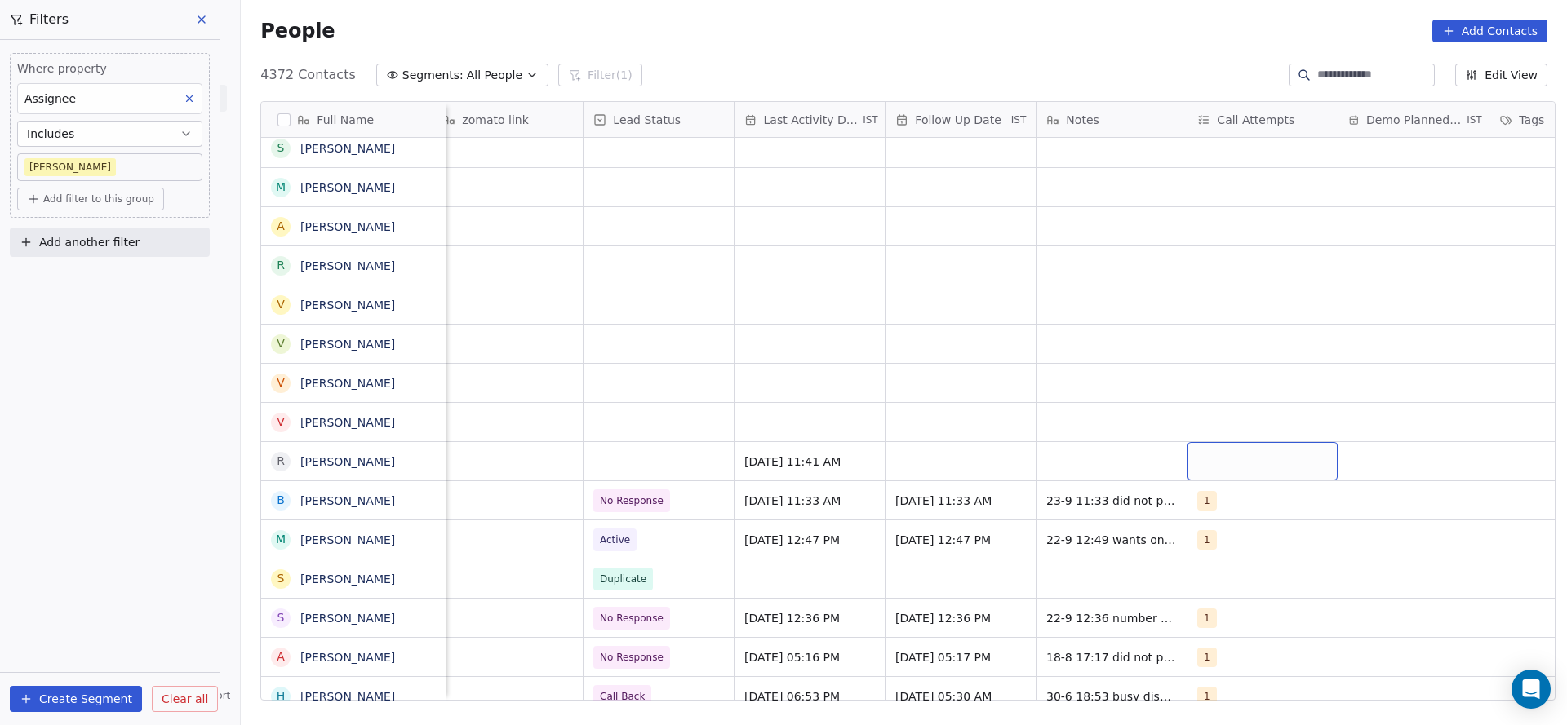
click at [1205, 463] on div "grid" at bounding box center [1262, 461] width 150 height 38
click at [1231, 224] on span "1" at bounding box center [1230, 228] width 16 height 18
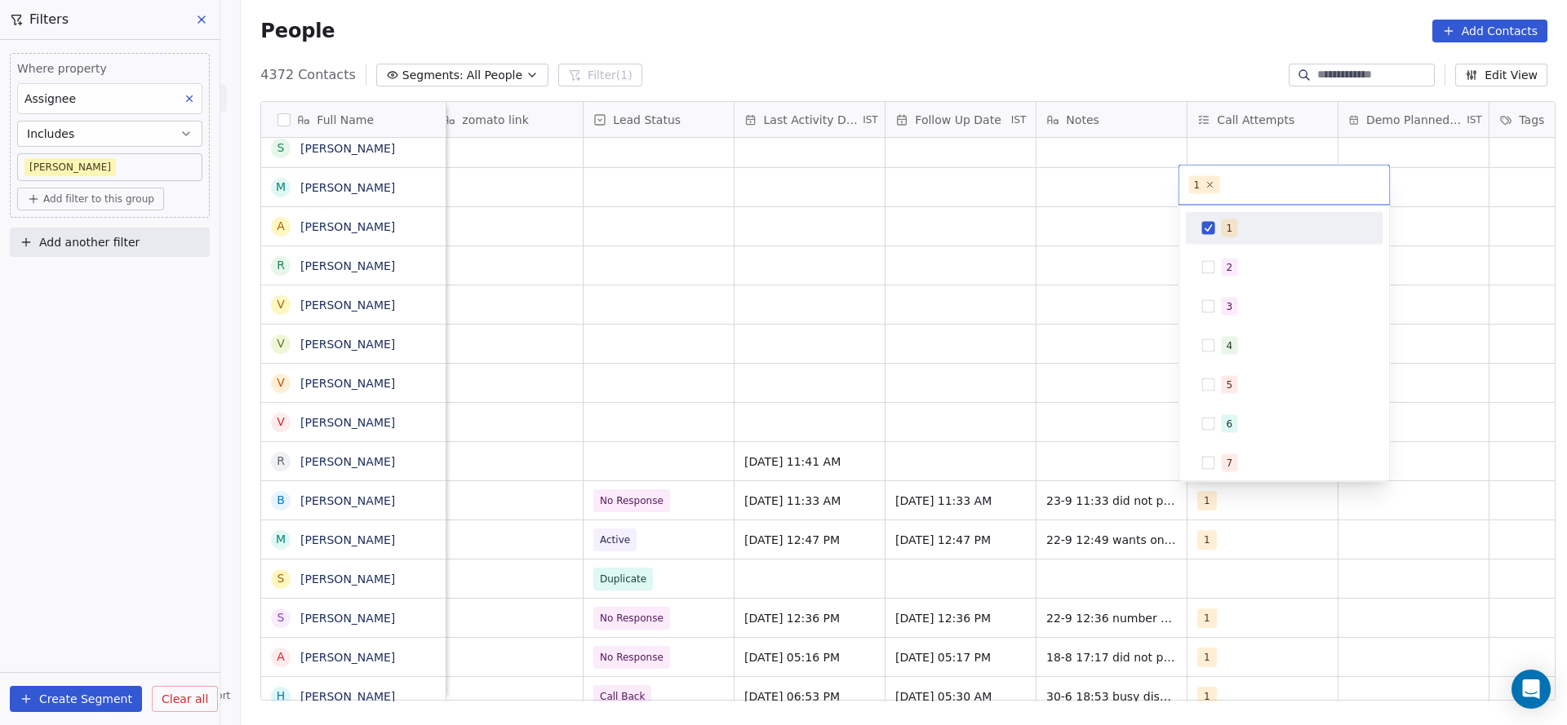
click at [956, 360] on html "On2Cook India Pvt. Ltd. Contacts People Marketing Workflows Campaigns Metrics &…" at bounding box center [783, 362] width 1567 height 725
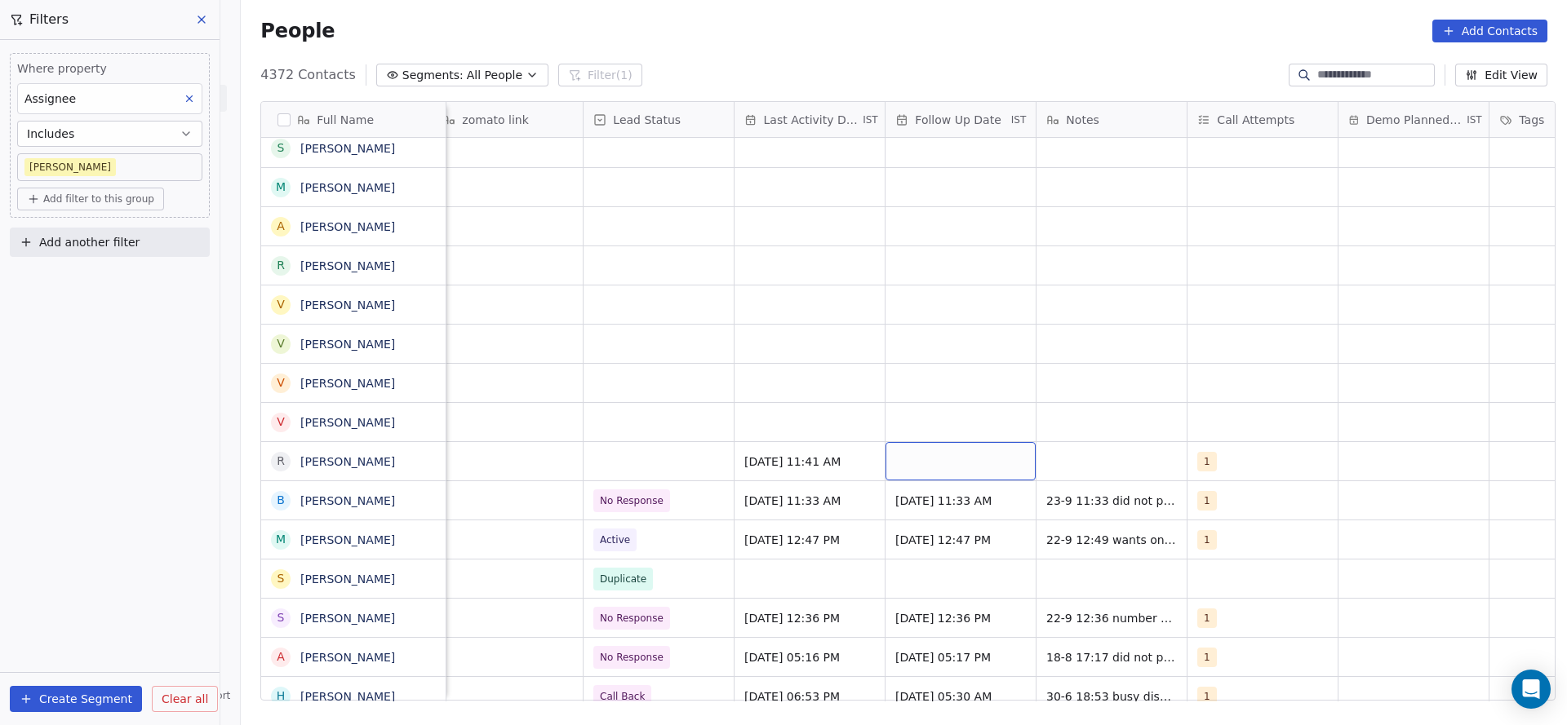
click at [972, 472] on div "grid" at bounding box center [960, 461] width 150 height 38
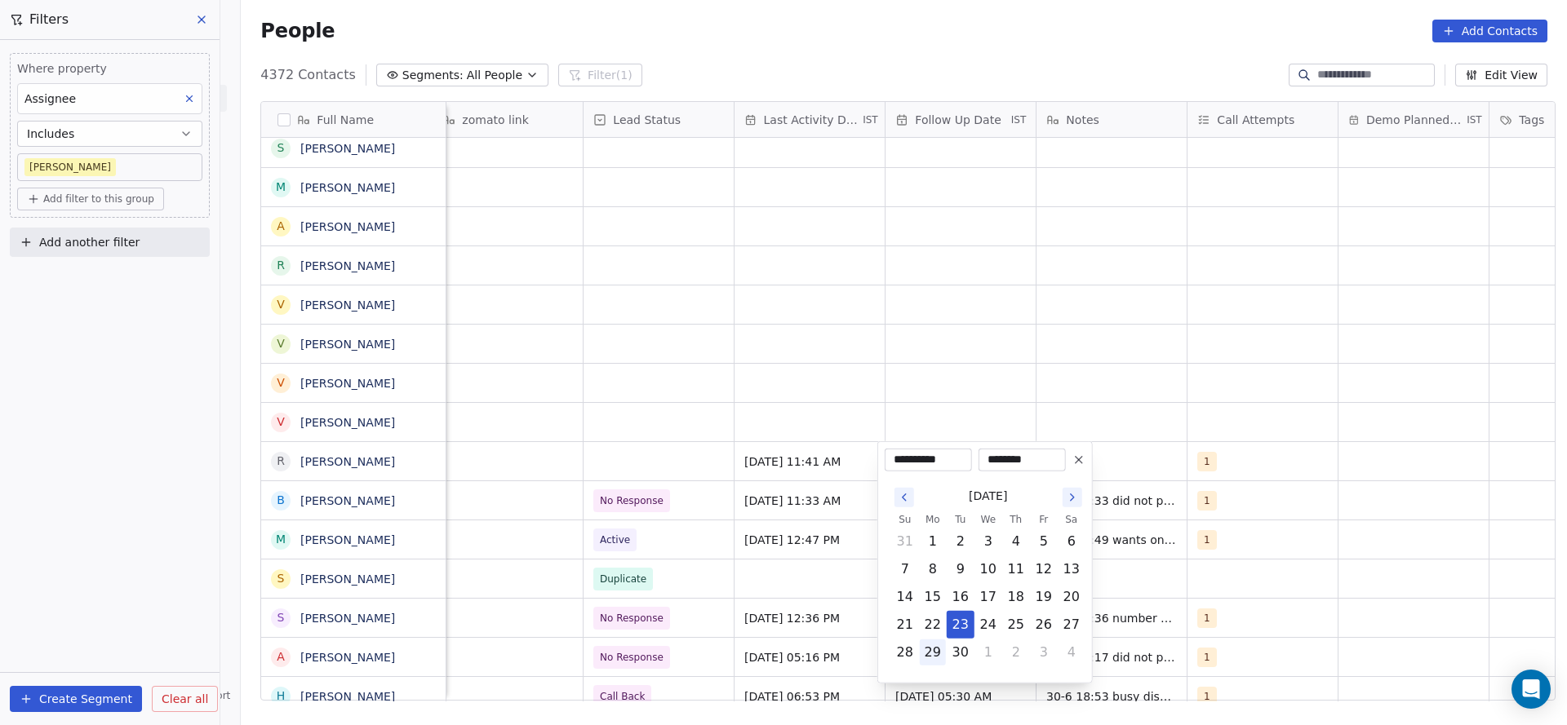
click at [936, 650] on button "29" at bounding box center [933, 653] width 26 height 26
type input "**********"
click at [632, 397] on html "On2Cook India Pvt. Ltd. Contacts People Marketing Workflows Campaigns Metrics &…" at bounding box center [783, 362] width 1567 height 725
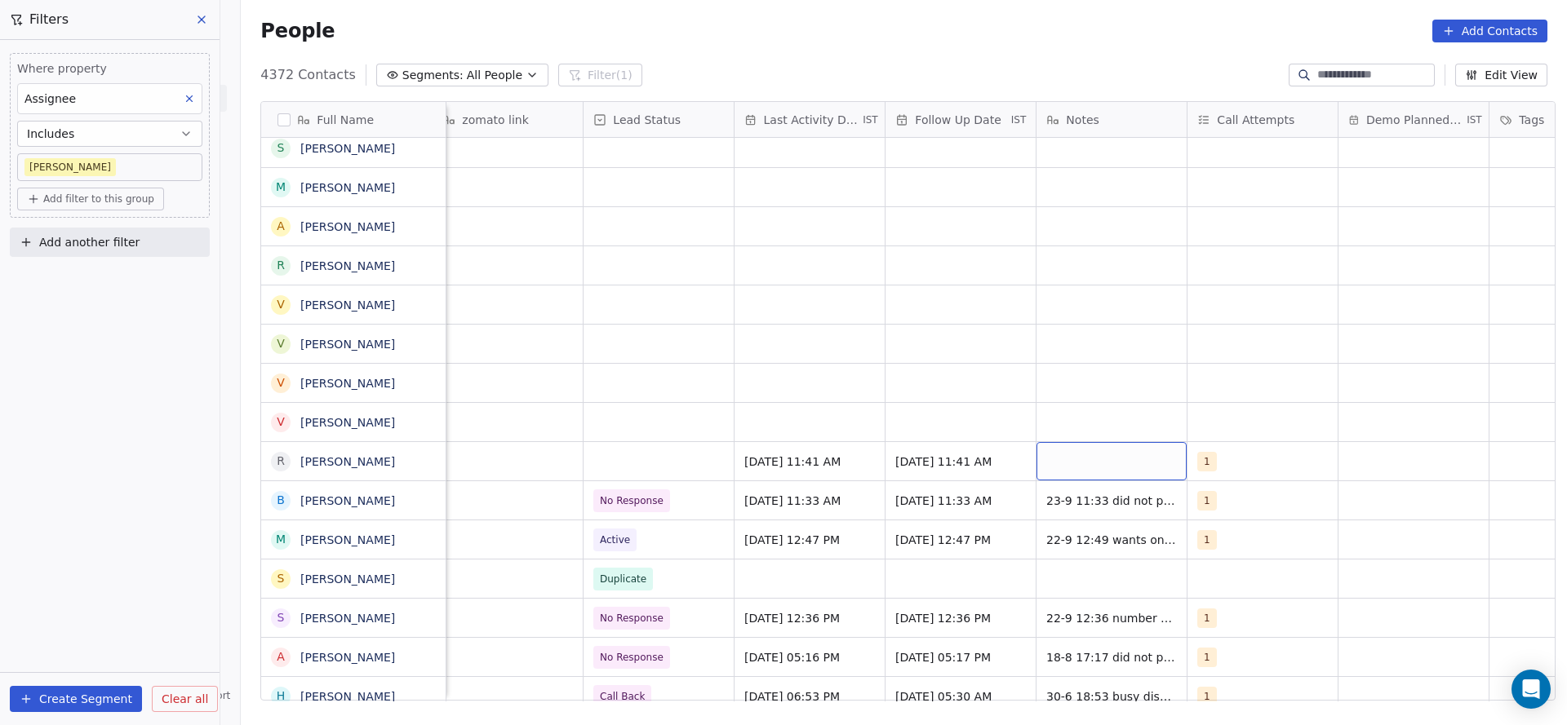
click at [1089, 460] on div "grid" at bounding box center [1111, 461] width 150 height 38
type textarea "**********"
click at [663, 449] on html "On2Cook India Pvt. Ltd. Contacts People Marketing Workflows Campaigns Metrics &…" at bounding box center [783, 362] width 1567 height 725
click at [651, 458] on div "grid" at bounding box center [658, 461] width 150 height 38
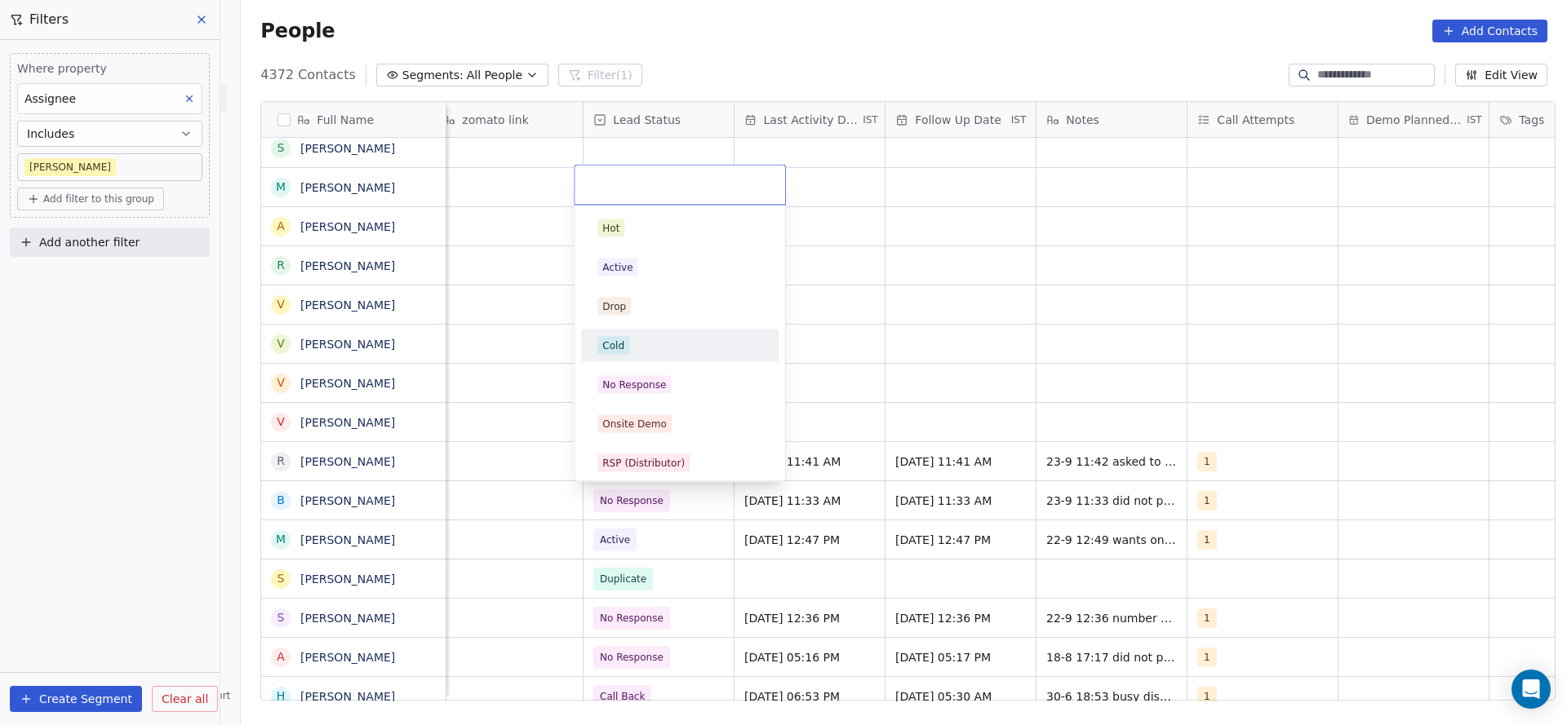
click at [651, 340] on div "Cold" at bounding box center [679, 346] width 165 height 18
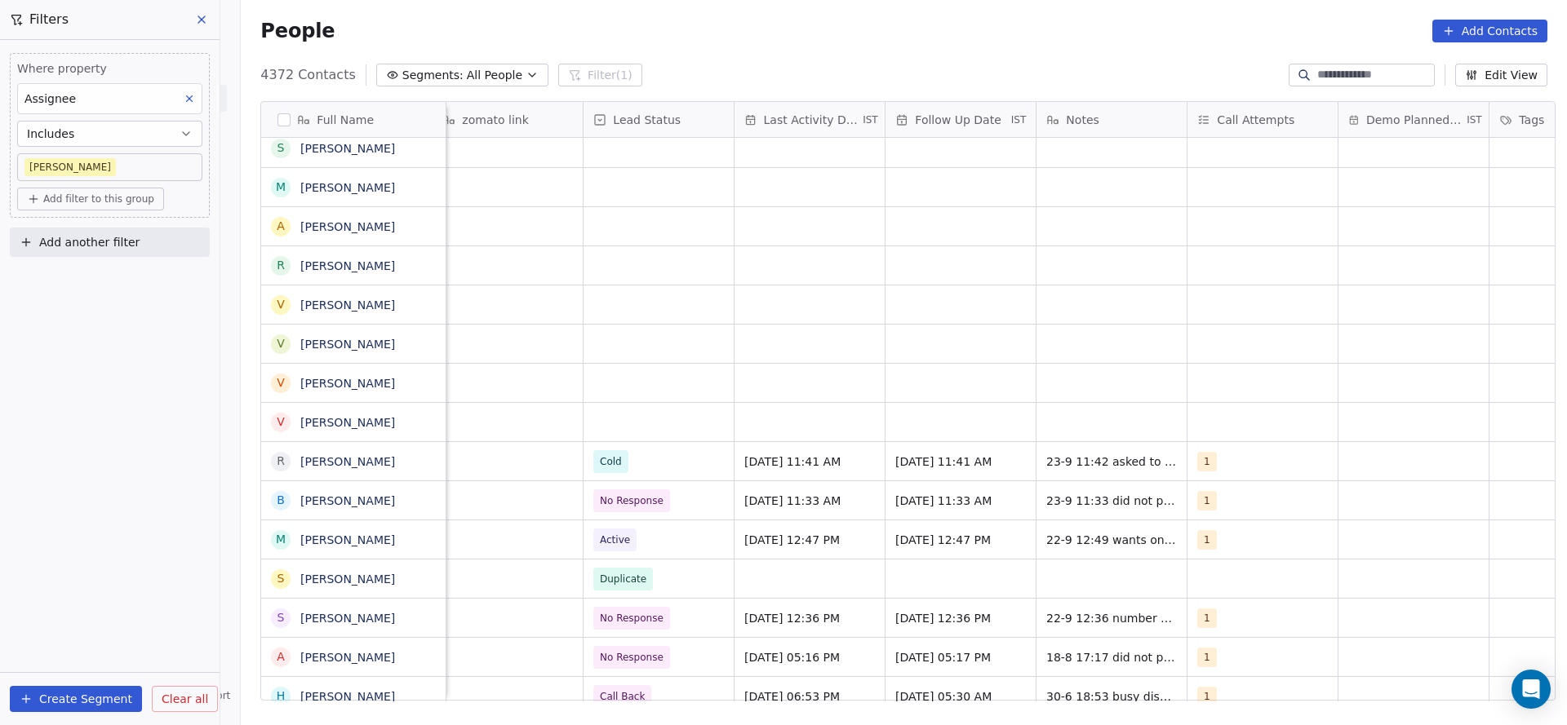
scroll to position [0, 0]
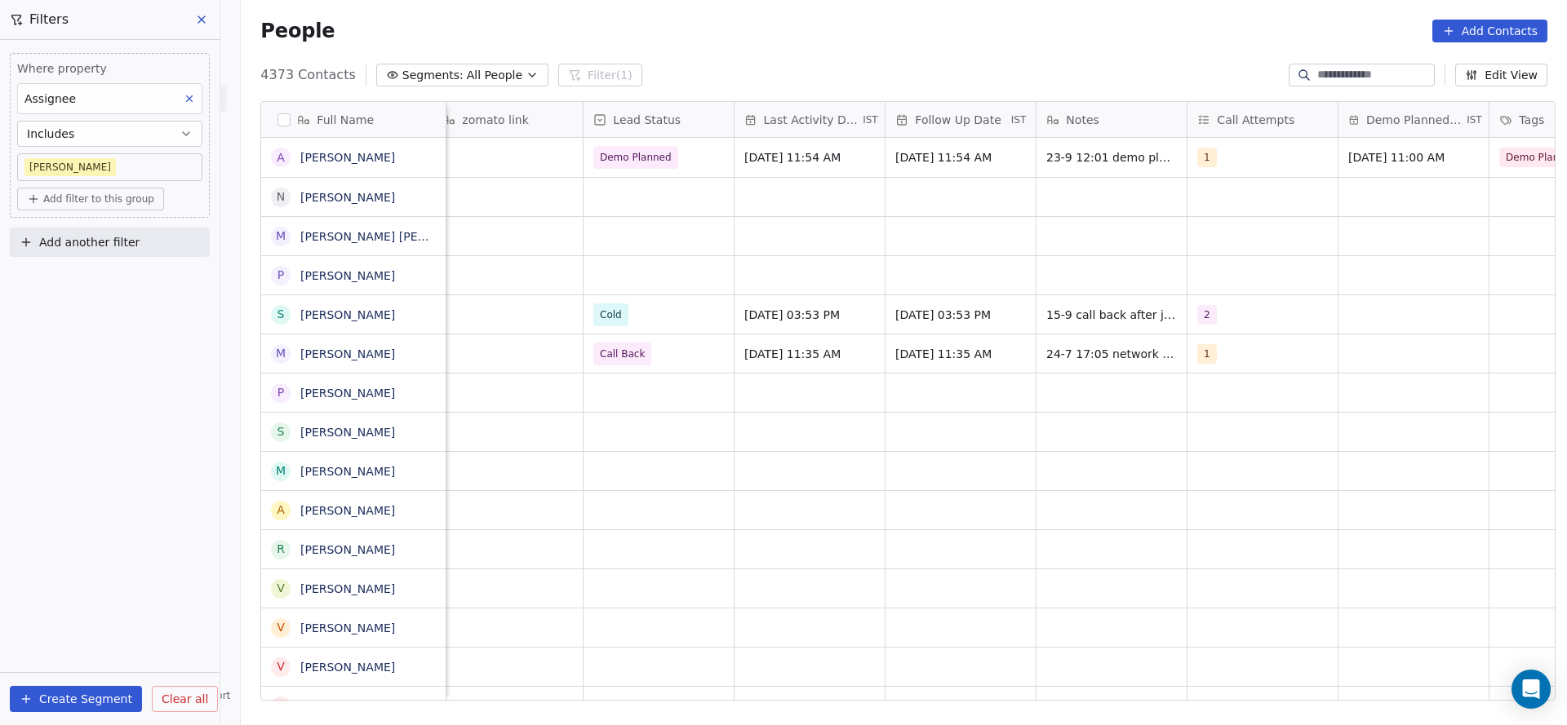
click at [766, 255] on div "[PERSON_NAME]" at bounding box center [74, 274] width 3209 height 39
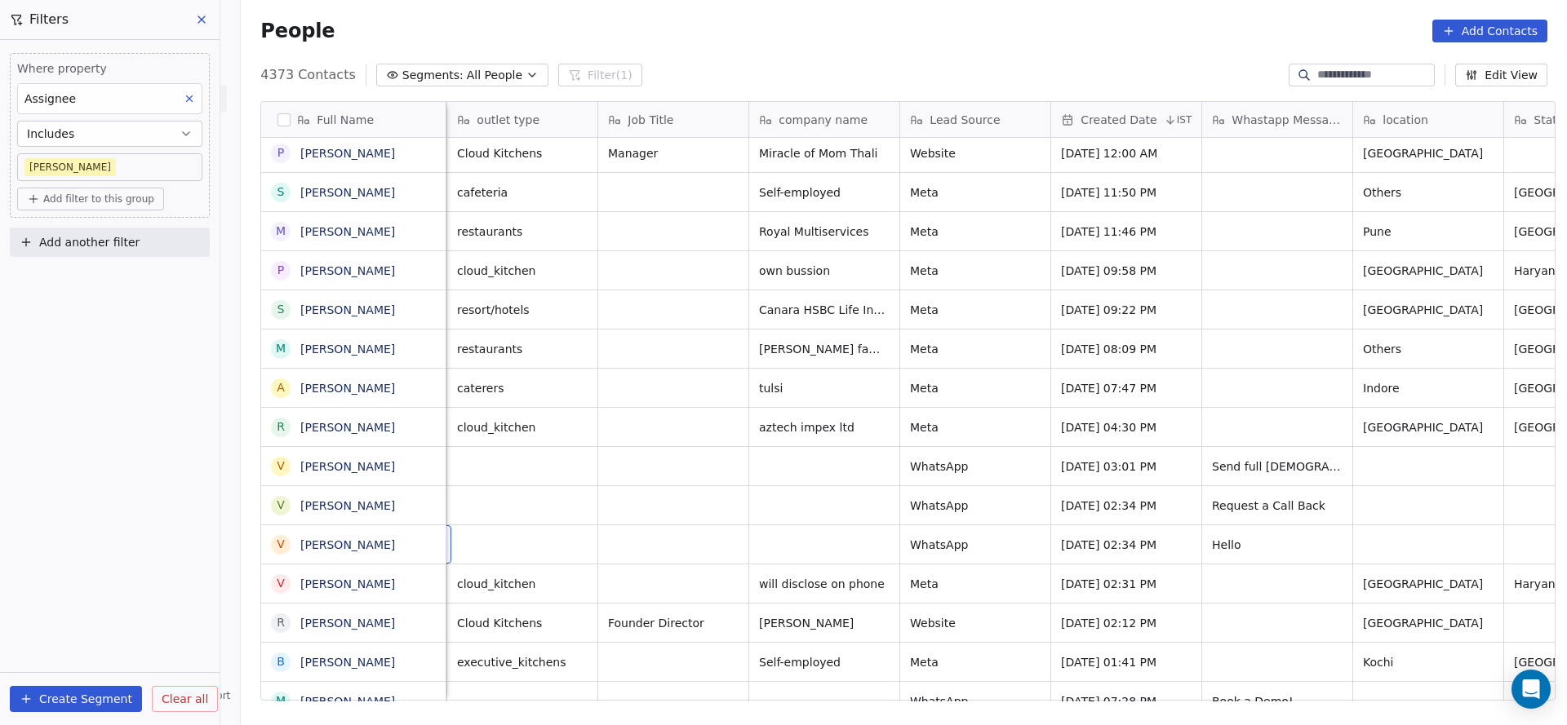
scroll to position [0, 151]
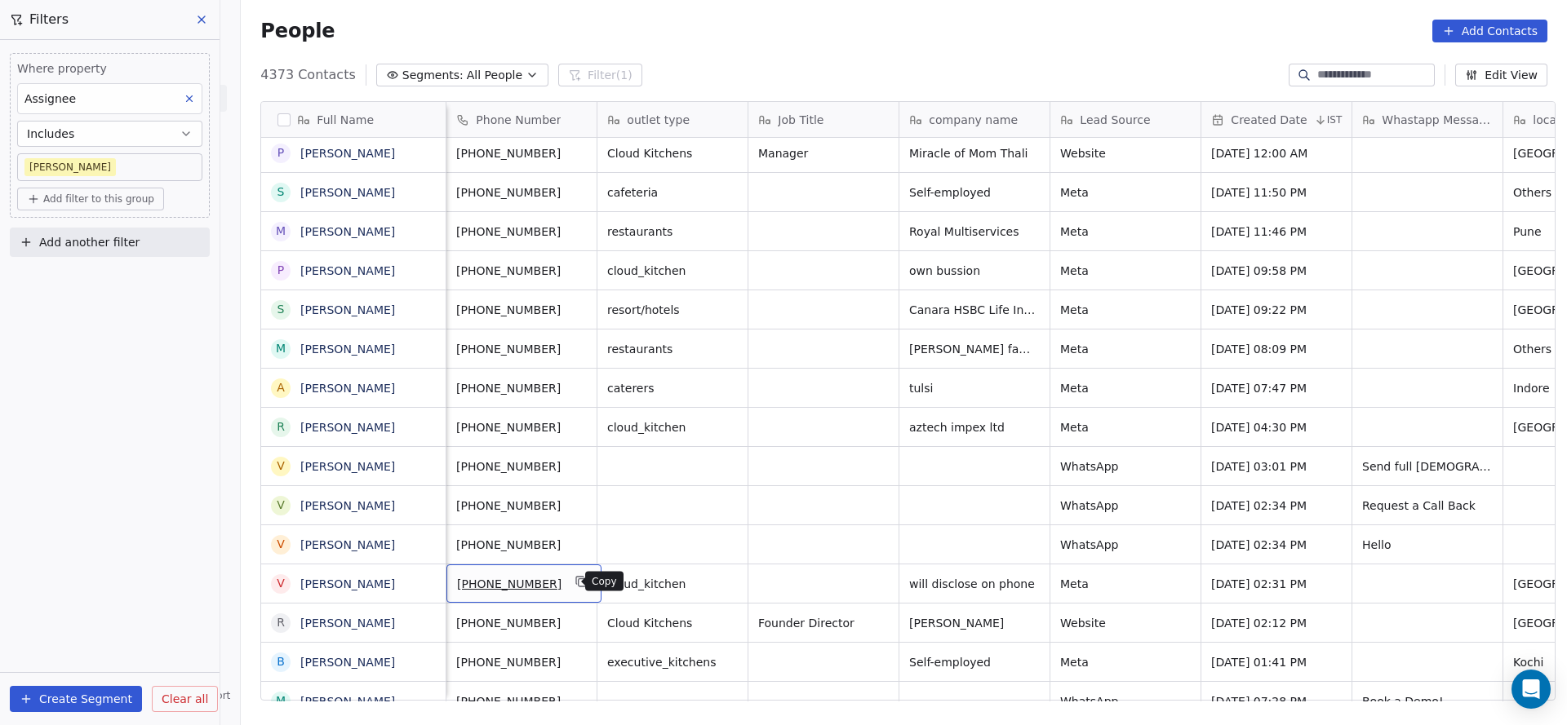
click at [579, 585] on icon "grid" at bounding box center [582, 582] width 7 height 7
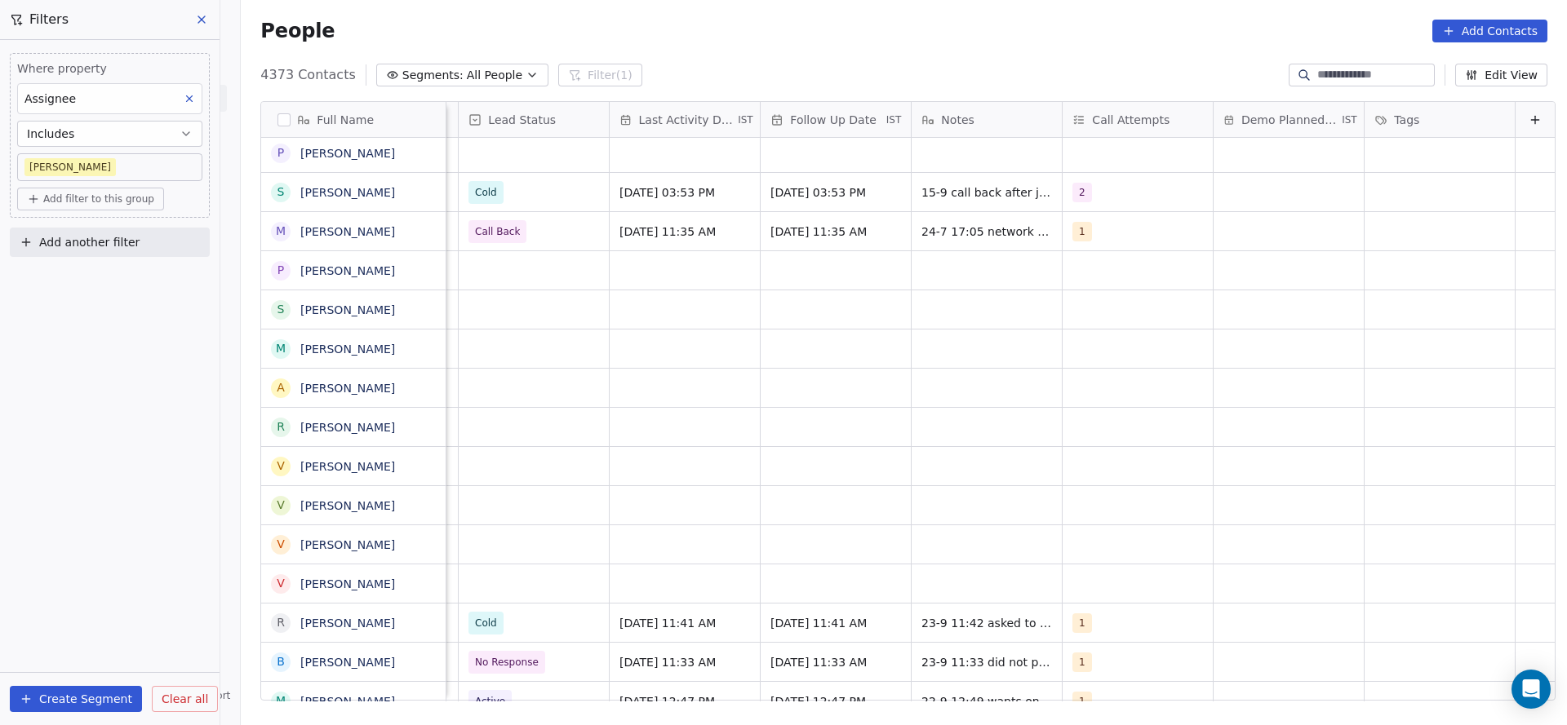
scroll to position [0, 1643]
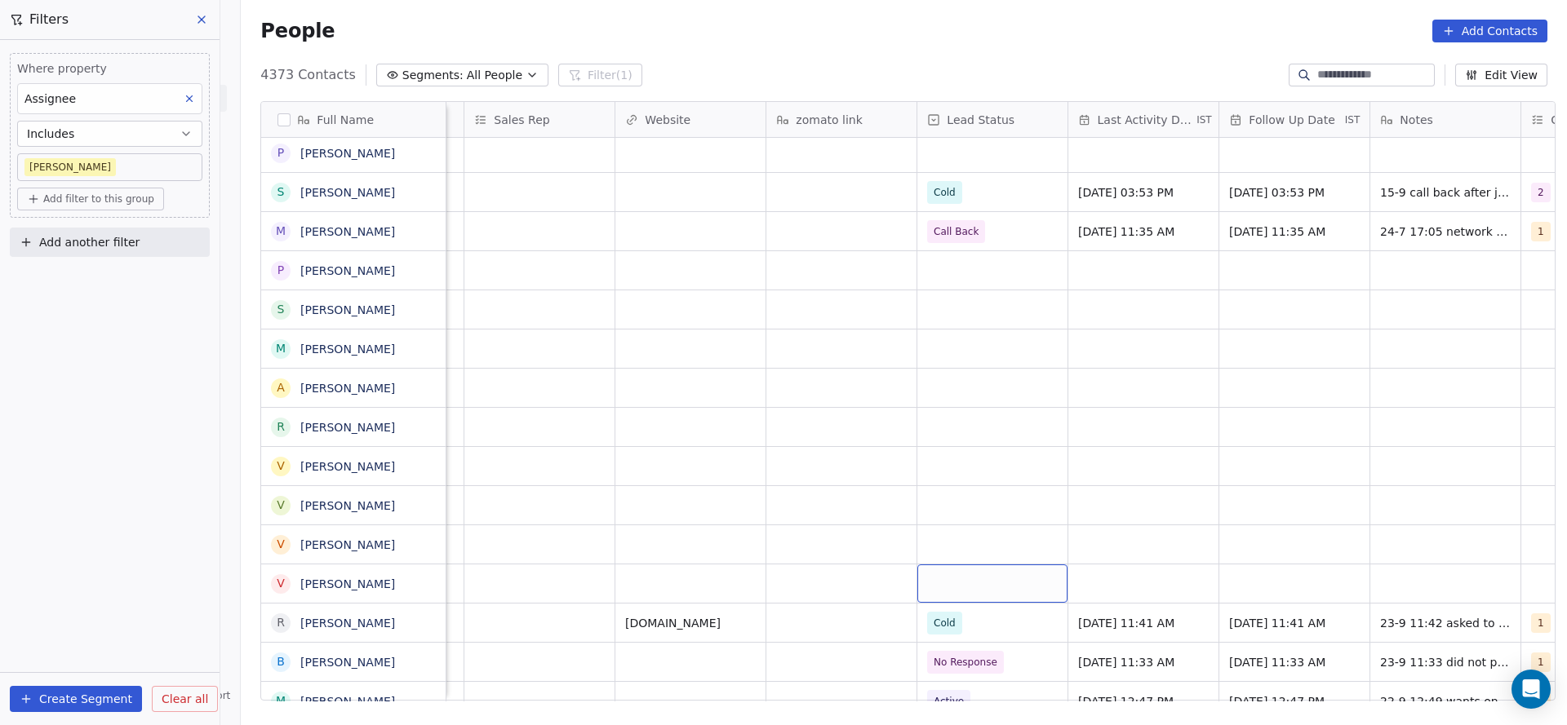
click at [975, 576] on div "grid" at bounding box center [992, 584] width 150 height 38
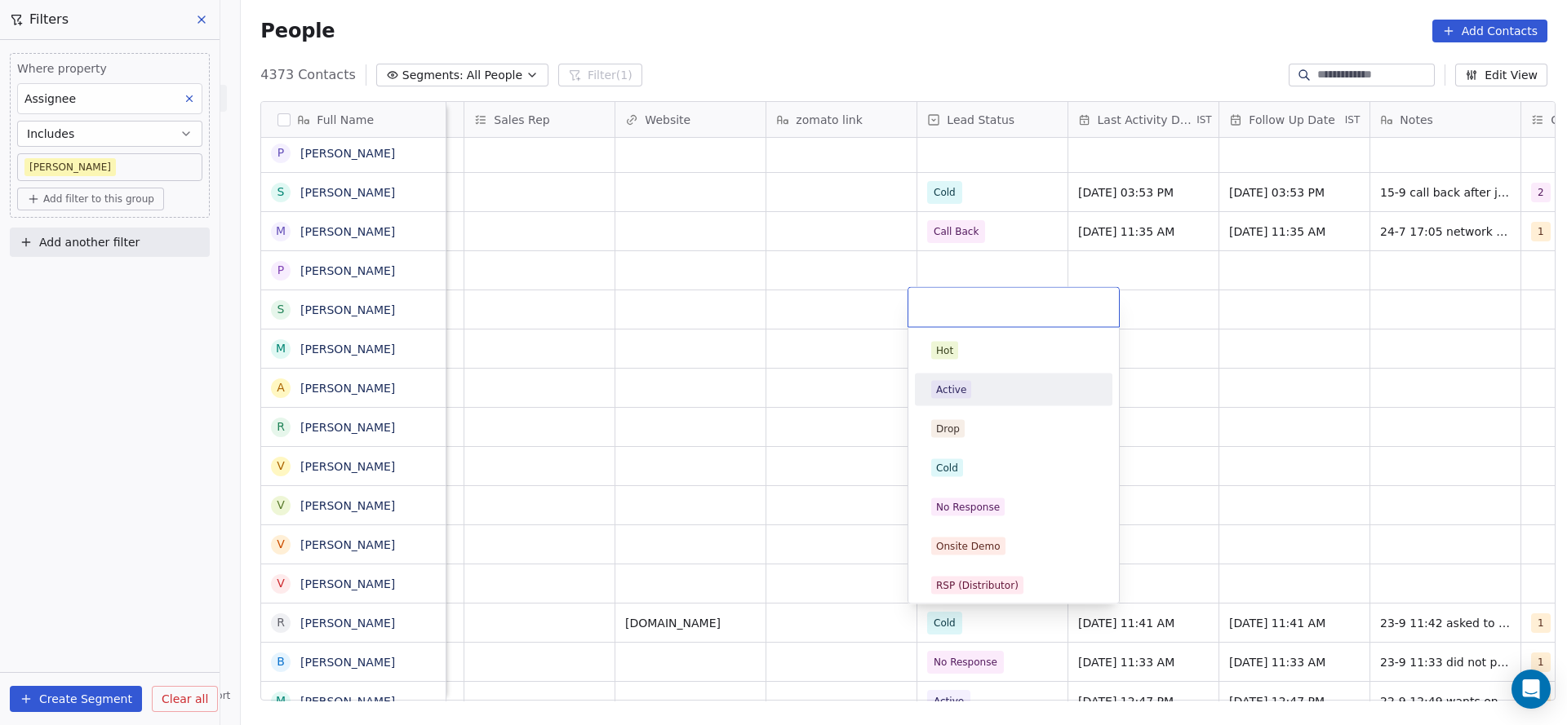
click at [951, 388] on div "Active" at bounding box center [951, 390] width 30 height 15
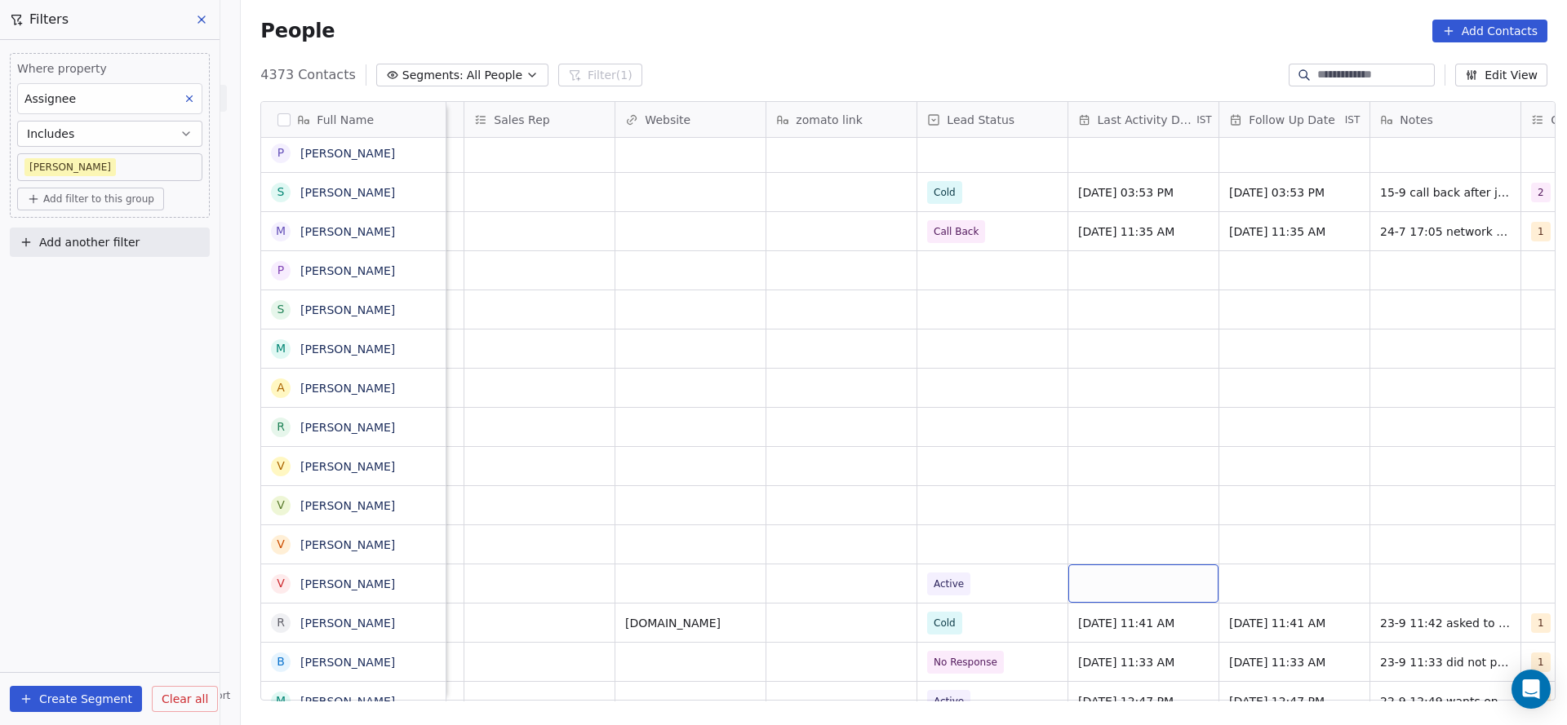
click at [1121, 583] on div "grid" at bounding box center [1143, 584] width 150 height 38
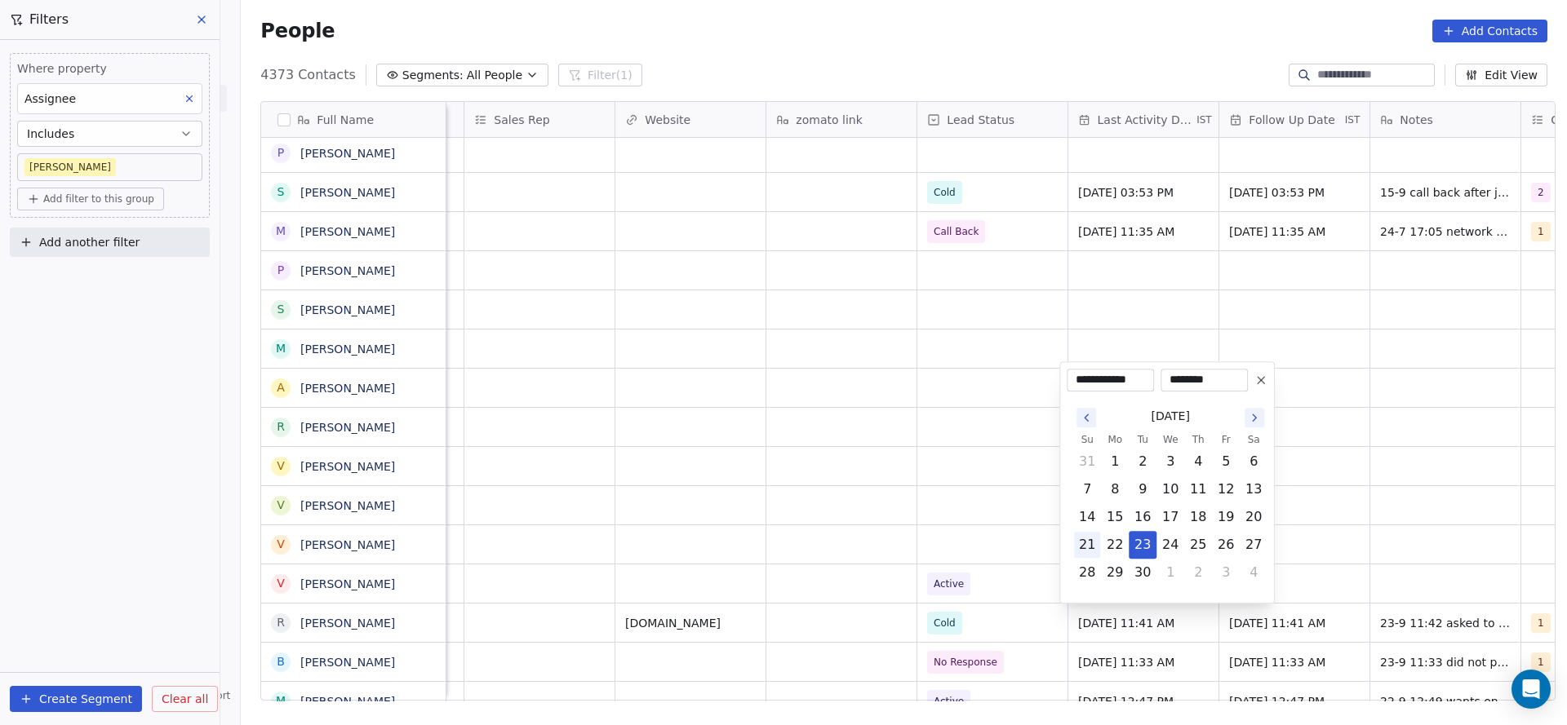
click at [1137, 541] on button "23" at bounding box center [1142, 545] width 26 height 26
click at [916, 578] on html "On2Cook India Pvt. Ltd. Contacts People Marketing Workflows Campaigns Metrics &…" at bounding box center [783, 362] width 1567 height 725
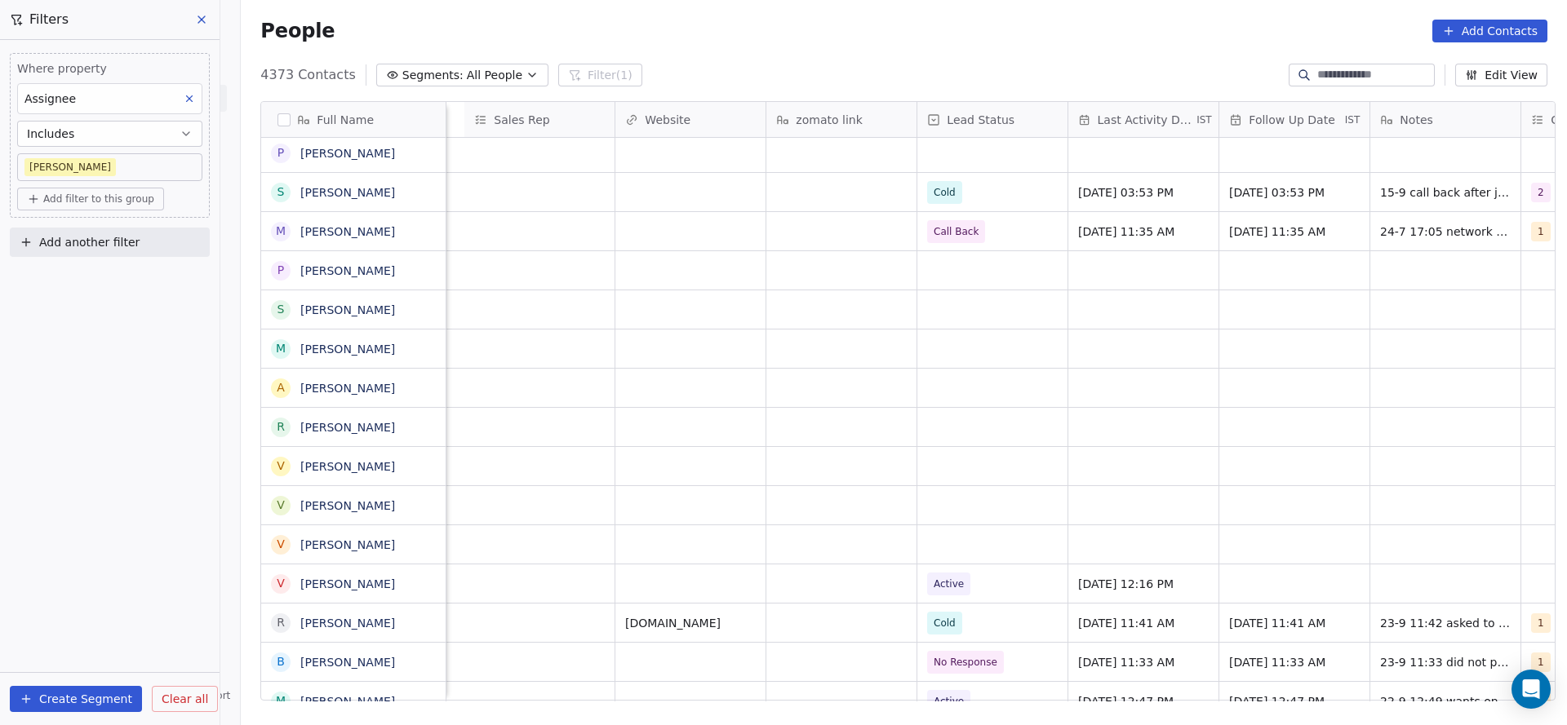
scroll to position [0, 2119]
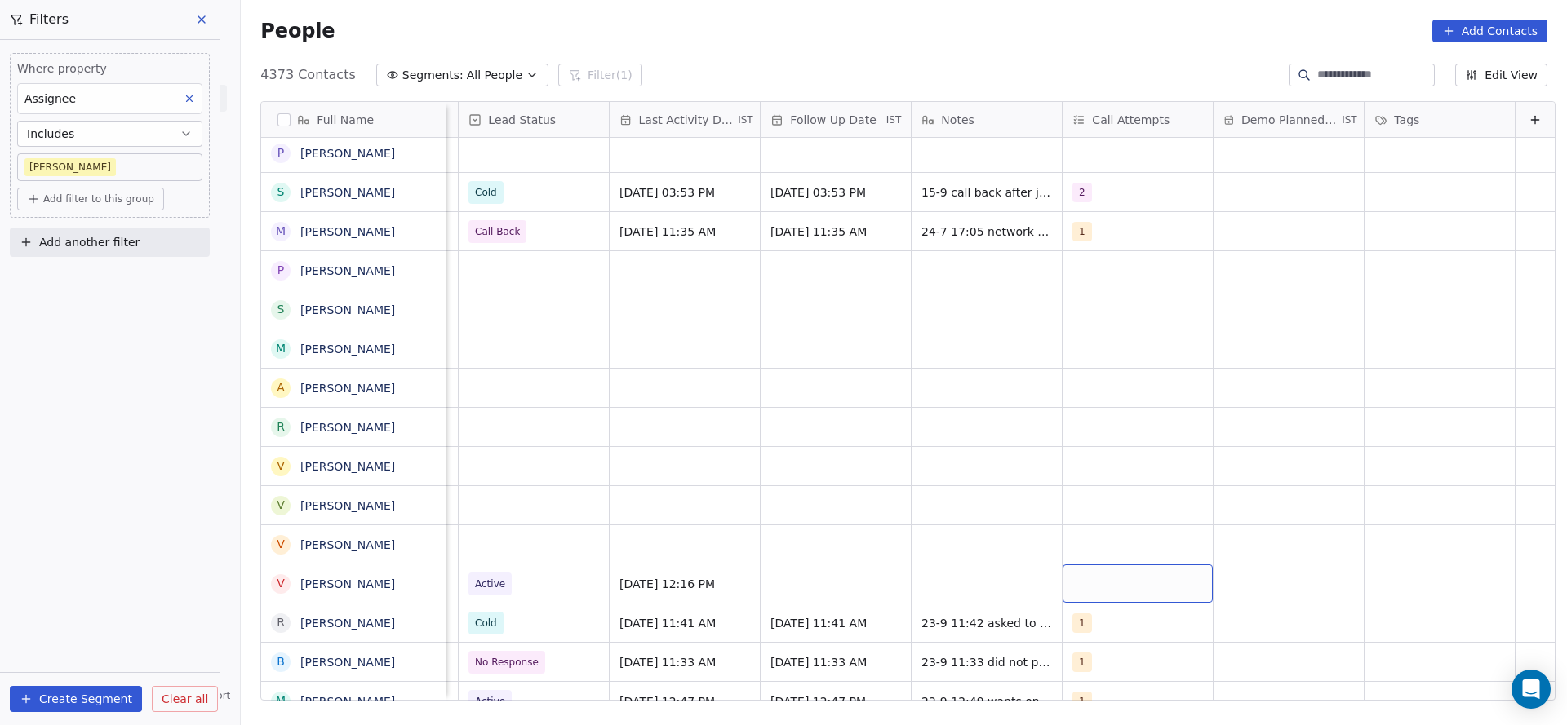
click at [1114, 597] on div "grid" at bounding box center [1137, 584] width 150 height 38
click at [1083, 359] on div "1" at bounding box center [1141, 351] width 184 height 26
click at [852, 588] on html "On2Cook India Pvt. Ltd. Contacts People Marketing Workflows Campaigns Metrics &…" at bounding box center [783, 362] width 1567 height 725
click at [852, 588] on div "grid" at bounding box center [835, 584] width 150 height 38
click at [799, 595] on div "grid" at bounding box center [835, 584] width 150 height 38
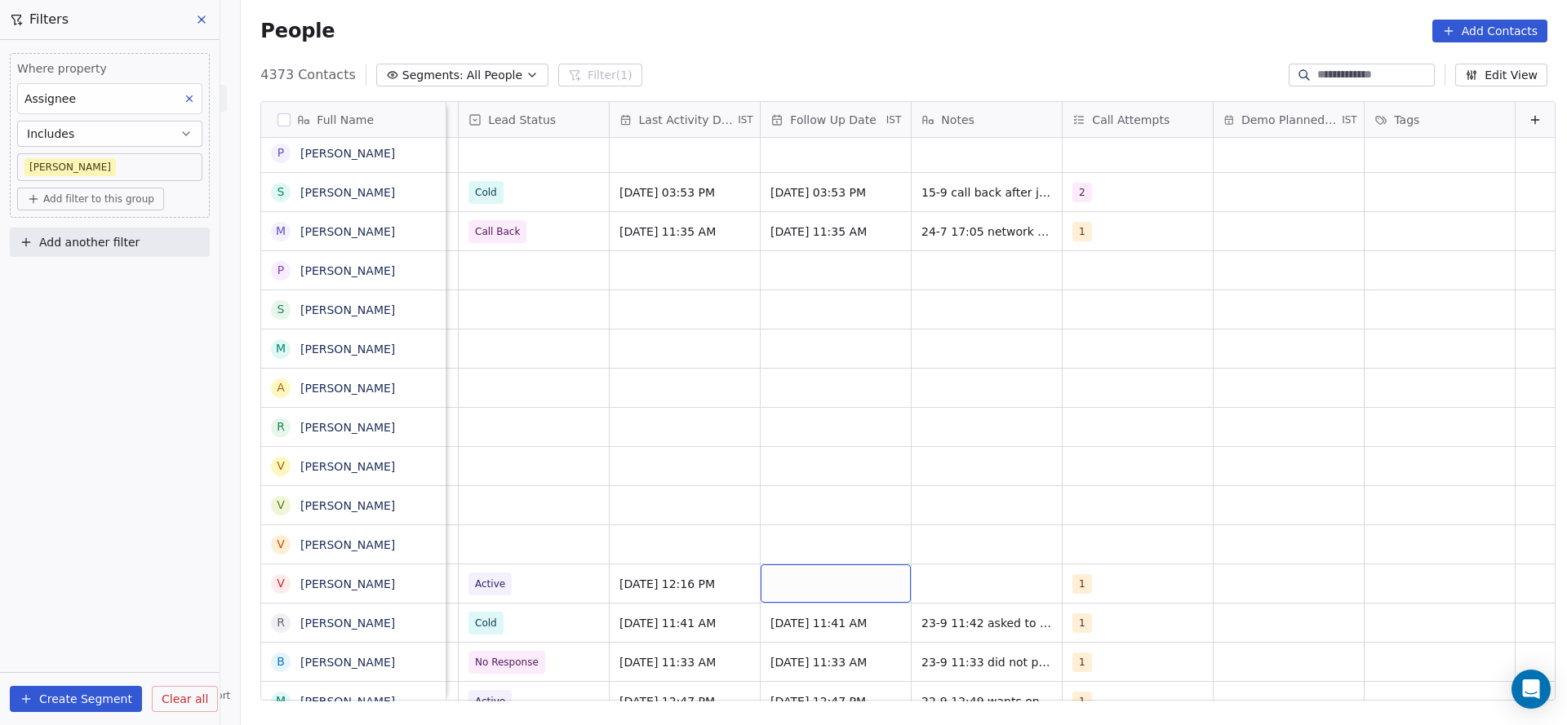
click at [799, 595] on div "grid" at bounding box center [835, 584] width 150 height 38
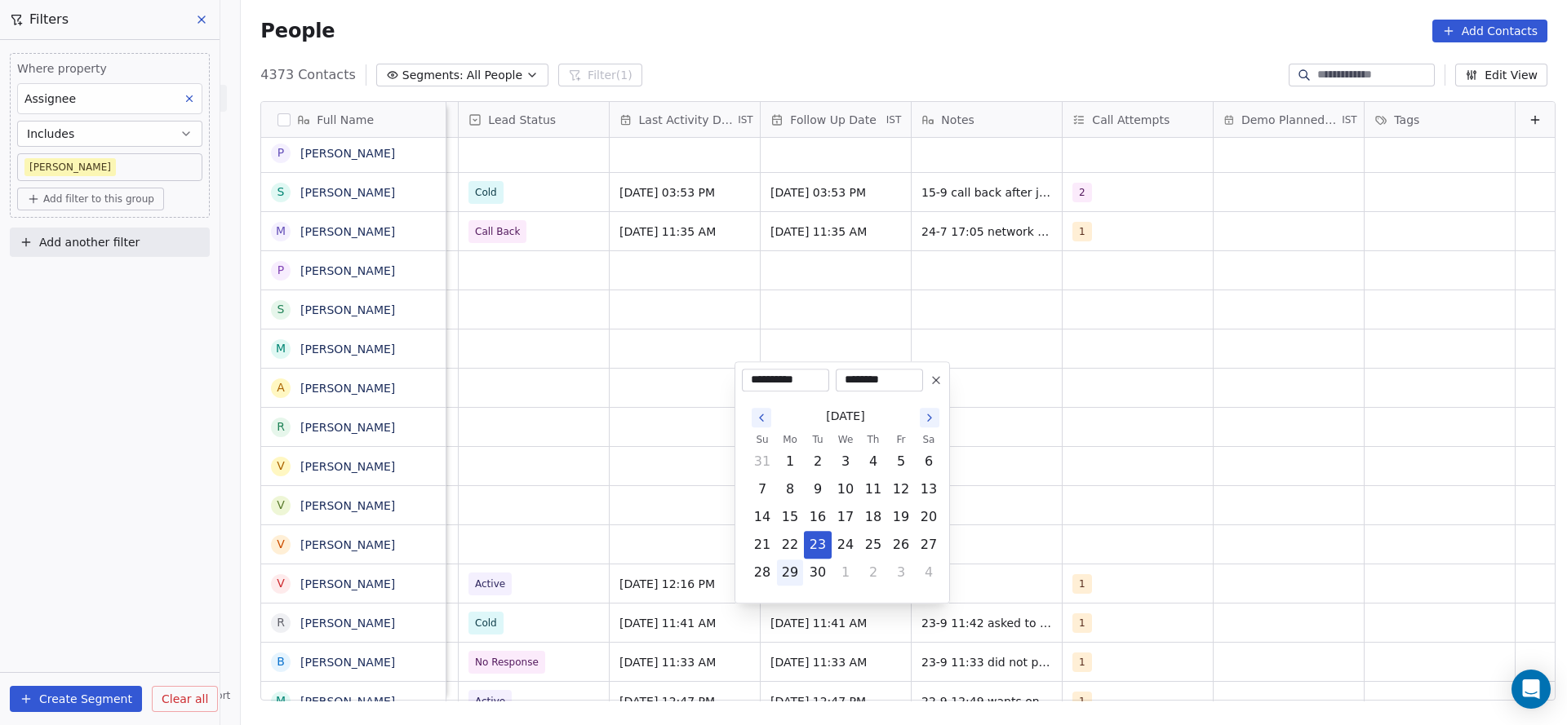
click at [796, 575] on button "29" at bounding box center [790, 573] width 26 height 26
type input "**********"
click at [1025, 571] on html "On2Cook India Pvt. Ltd. Contacts People Marketing Workflows Campaigns Metrics &…" at bounding box center [783, 362] width 1567 height 725
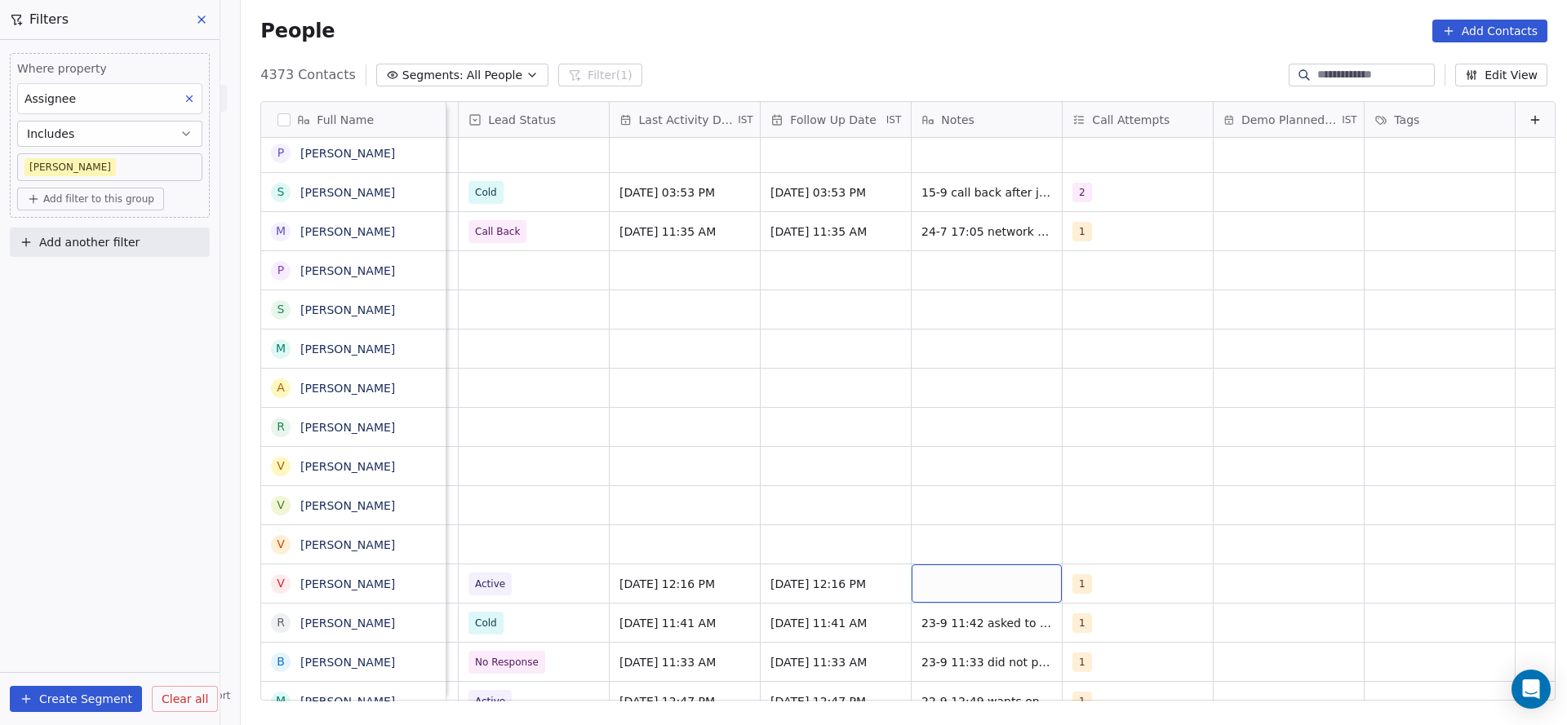
click at [1009, 579] on div "grid" at bounding box center [986, 584] width 150 height 38
type textarea "**********"
click at [743, 562] on html "On2Cook India Pvt. Ltd. Contacts People Marketing Workflows Campaigns Metrics &…" at bounding box center [783, 362] width 1567 height 725
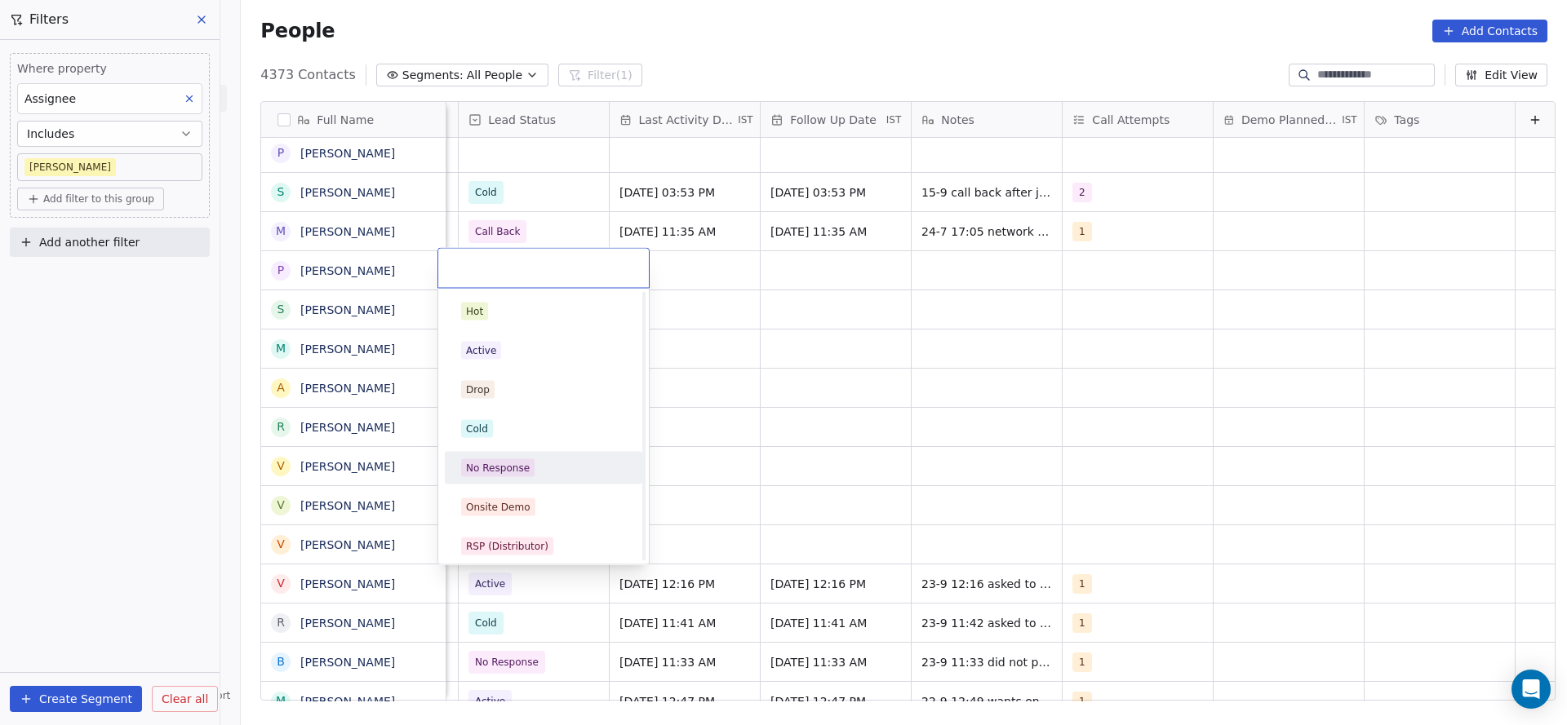
scroll to position [245, 0]
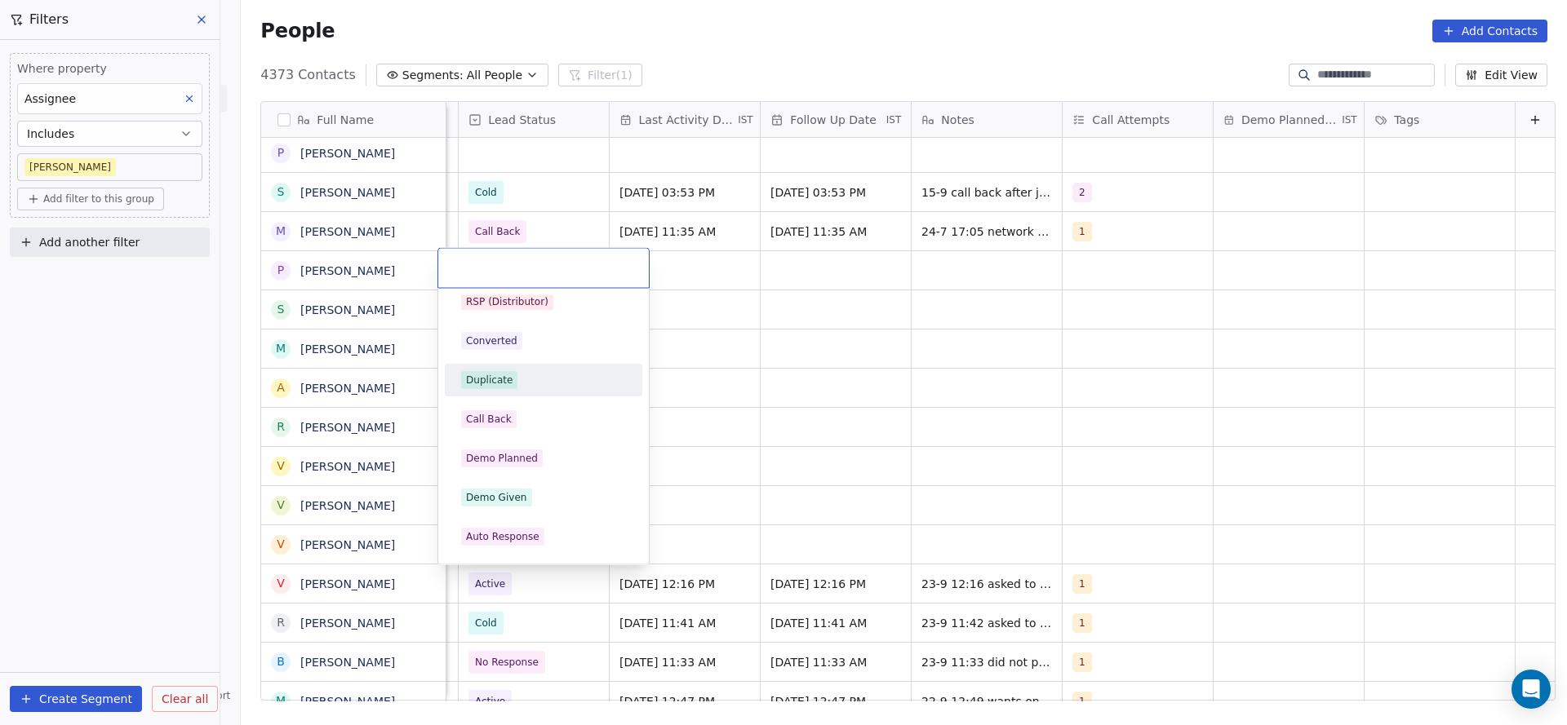
click at [547, 385] on div "Duplicate" at bounding box center [543, 380] width 165 height 18
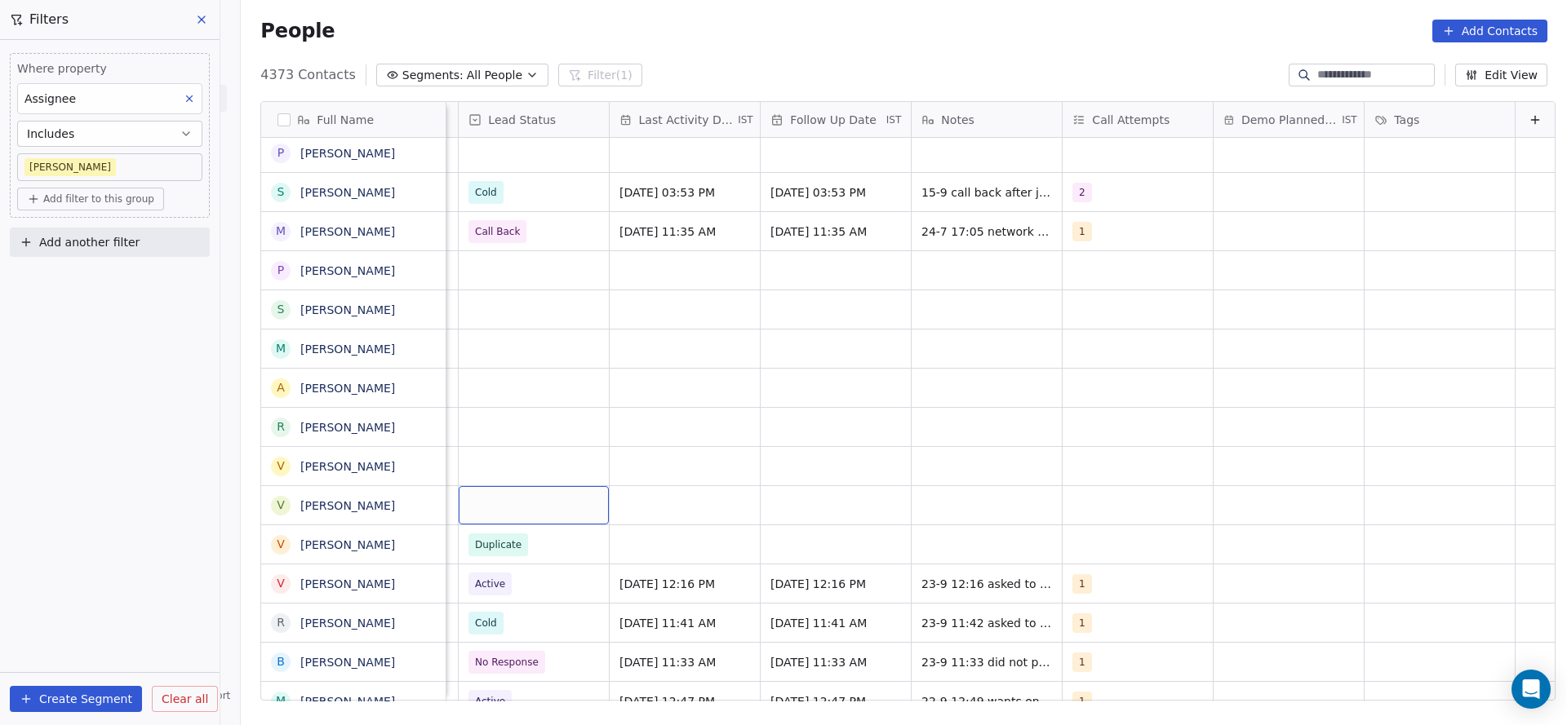
click at [509, 492] on div "grid" at bounding box center [534, 505] width 150 height 38
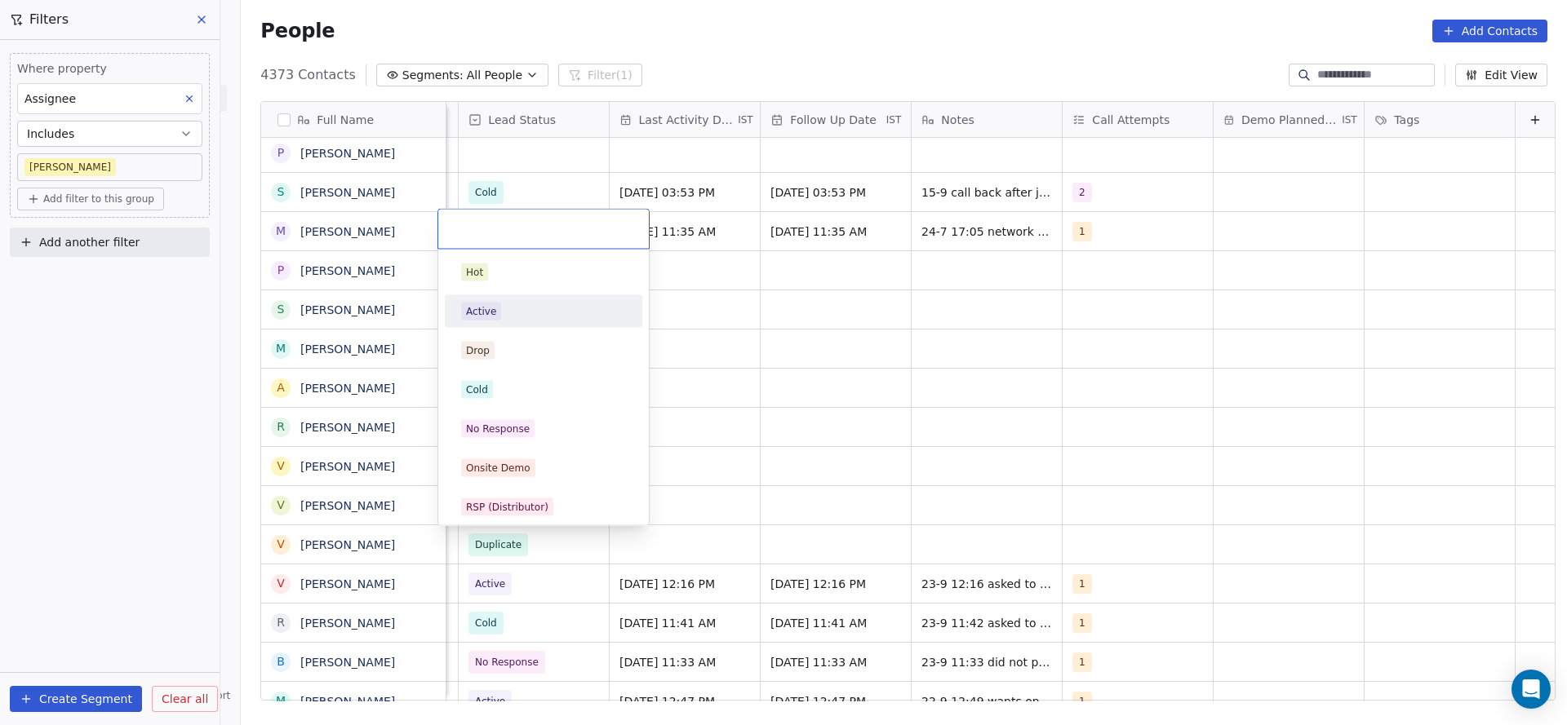
scroll to position [122, 0]
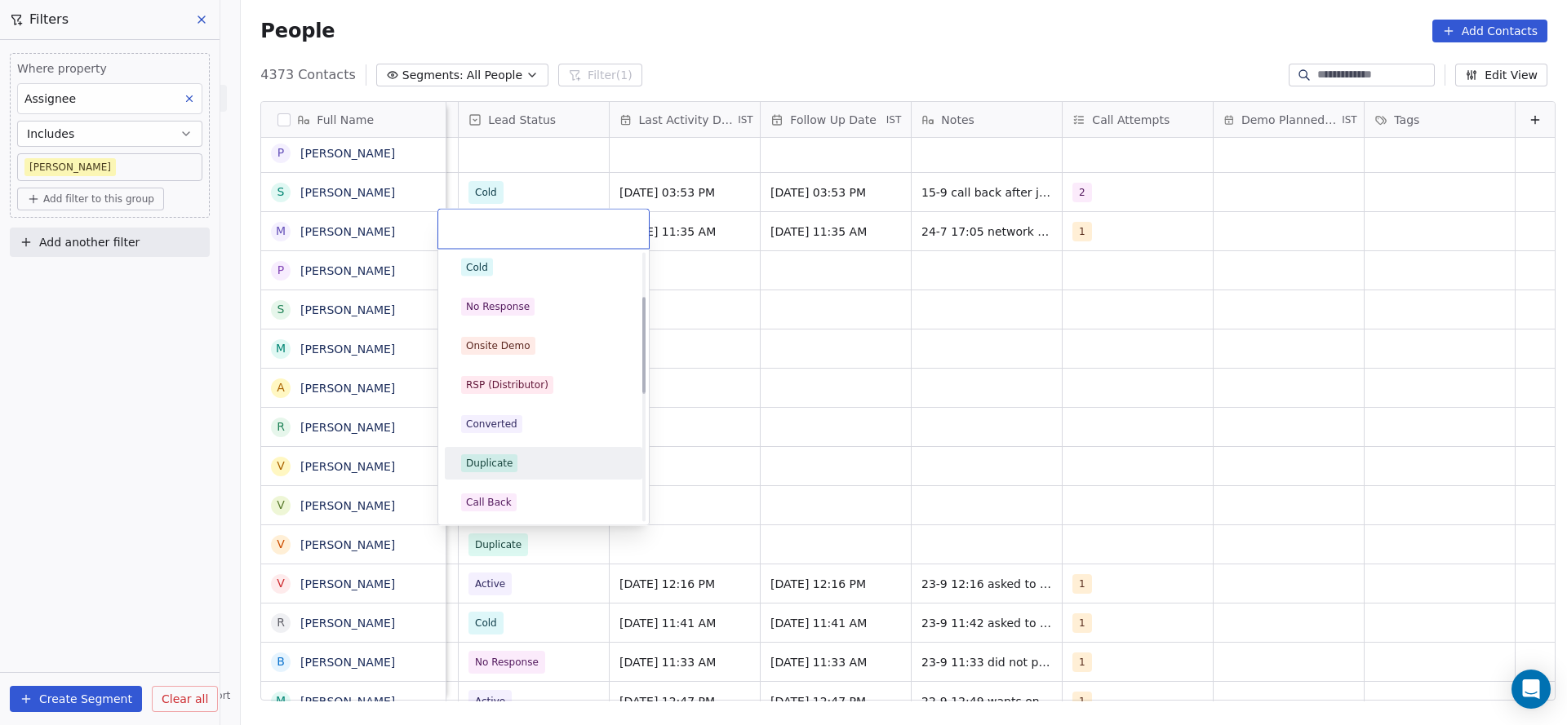
click at [499, 472] on div "Duplicate" at bounding box center [543, 463] width 184 height 26
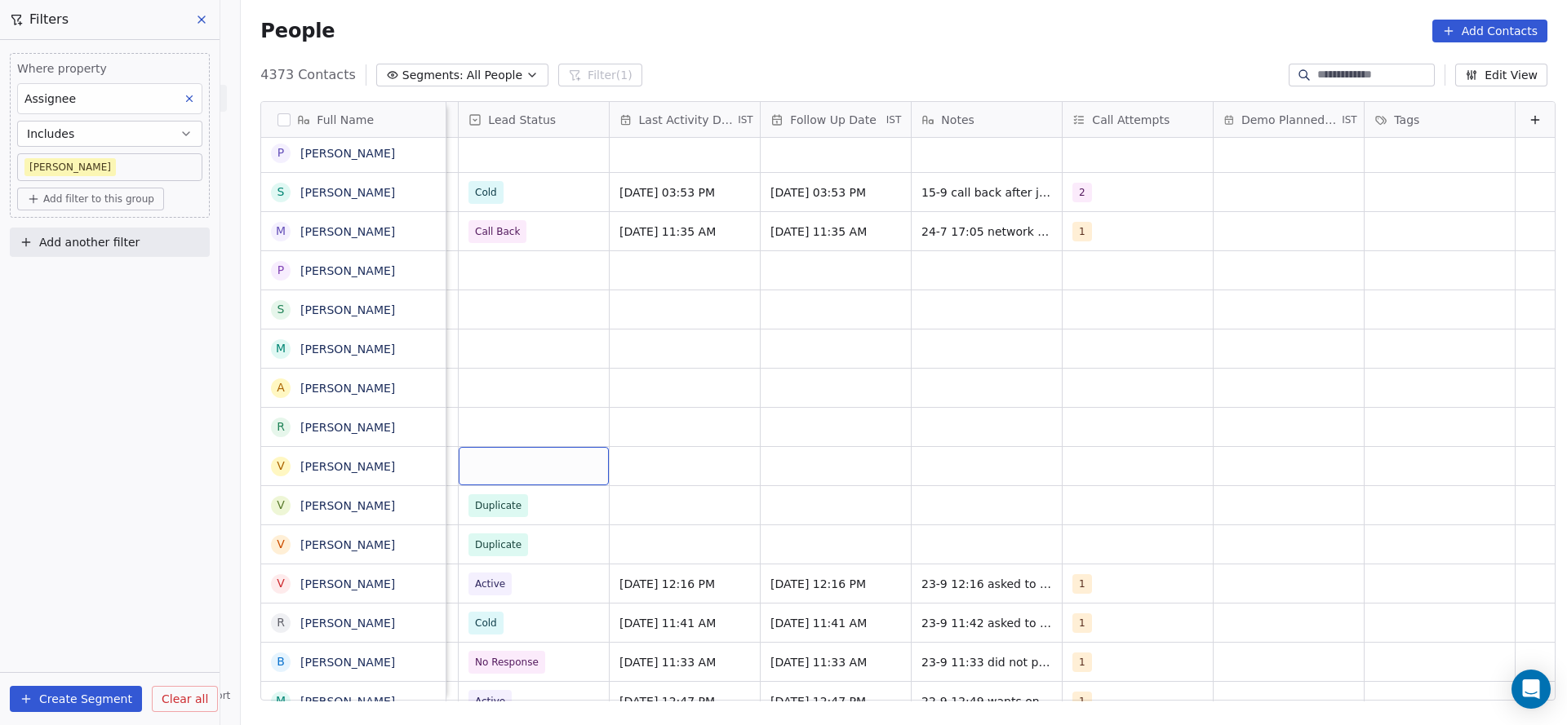
click at [515, 472] on div "grid" at bounding box center [534, 466] width 150 height 38
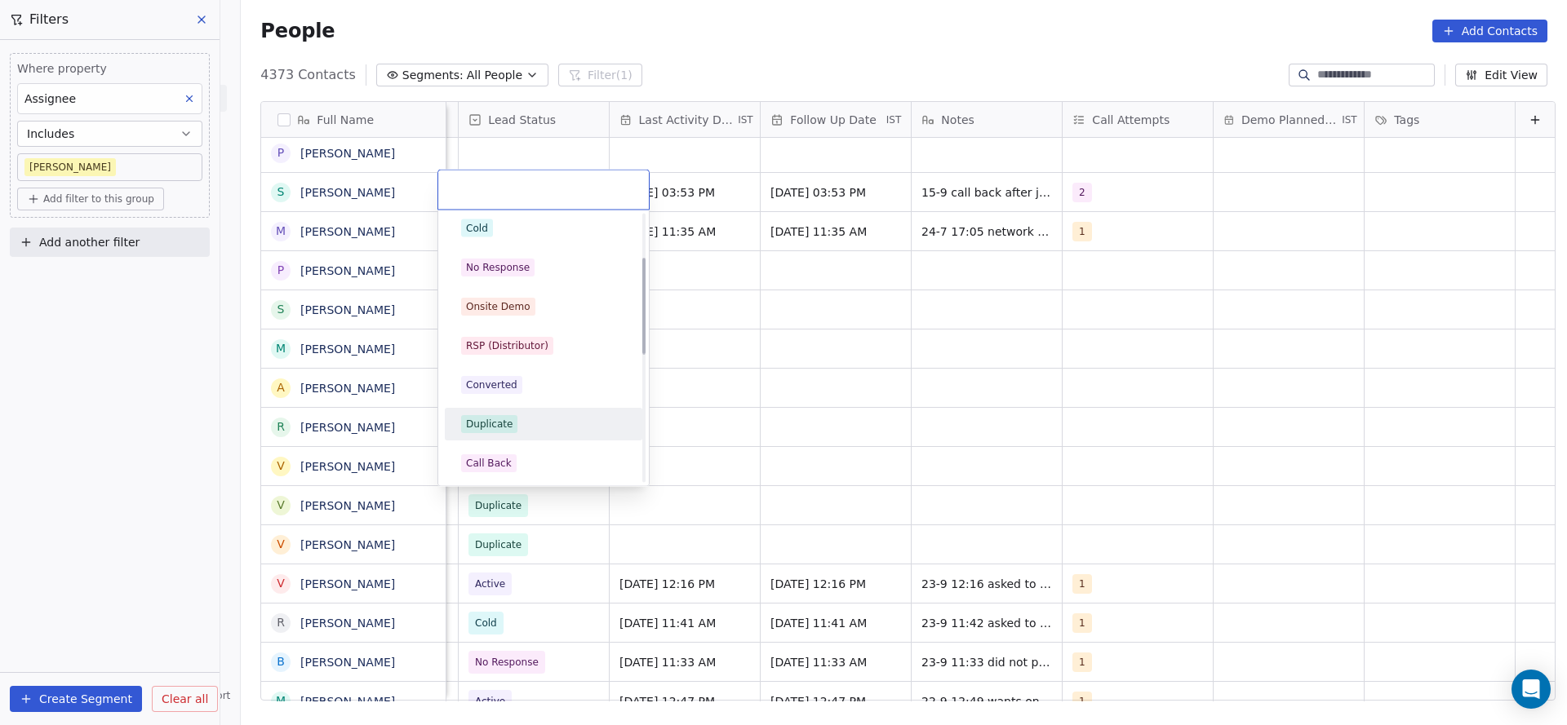
click at [494, 419] on div "Duplicate" at bounding box center [489, 424] width 47 height 15
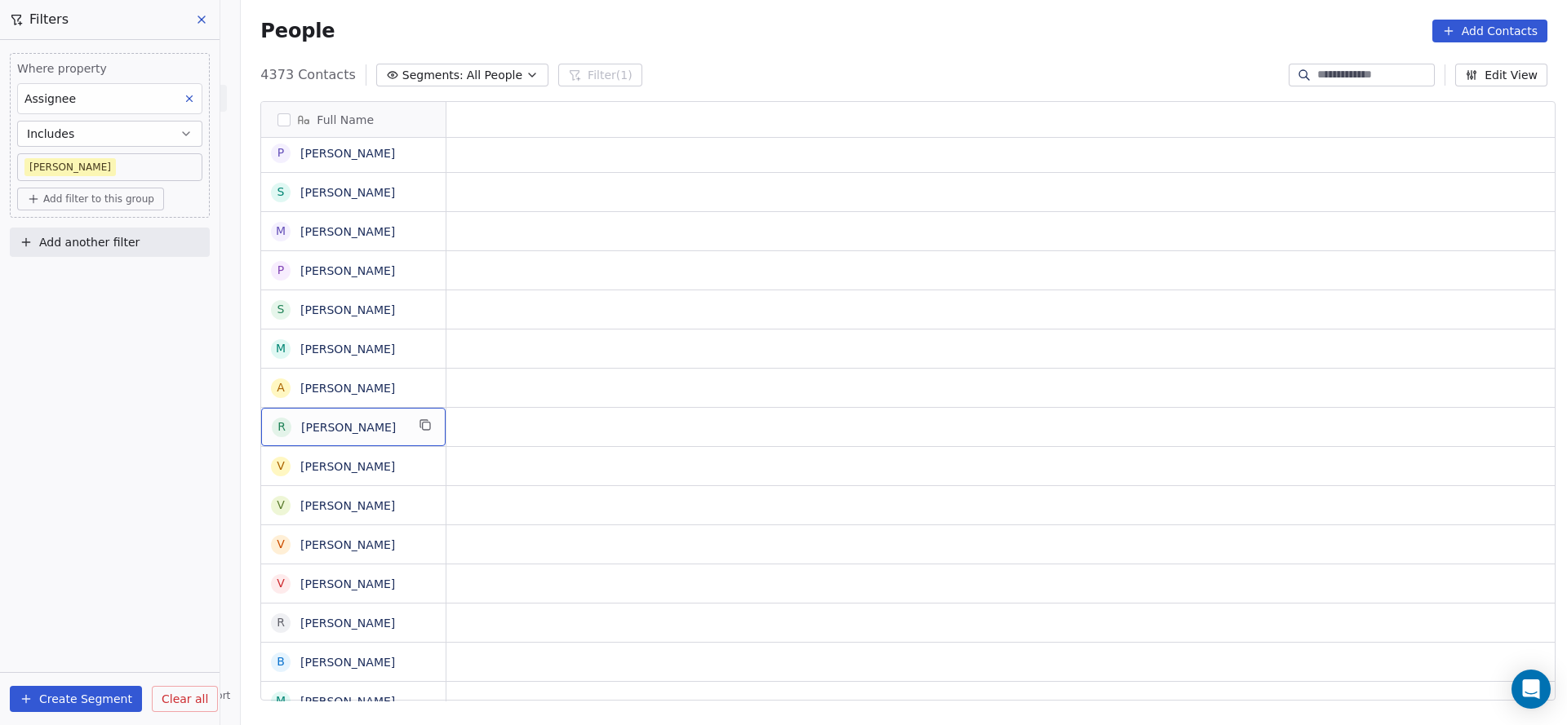
scroll to position [0, 0]
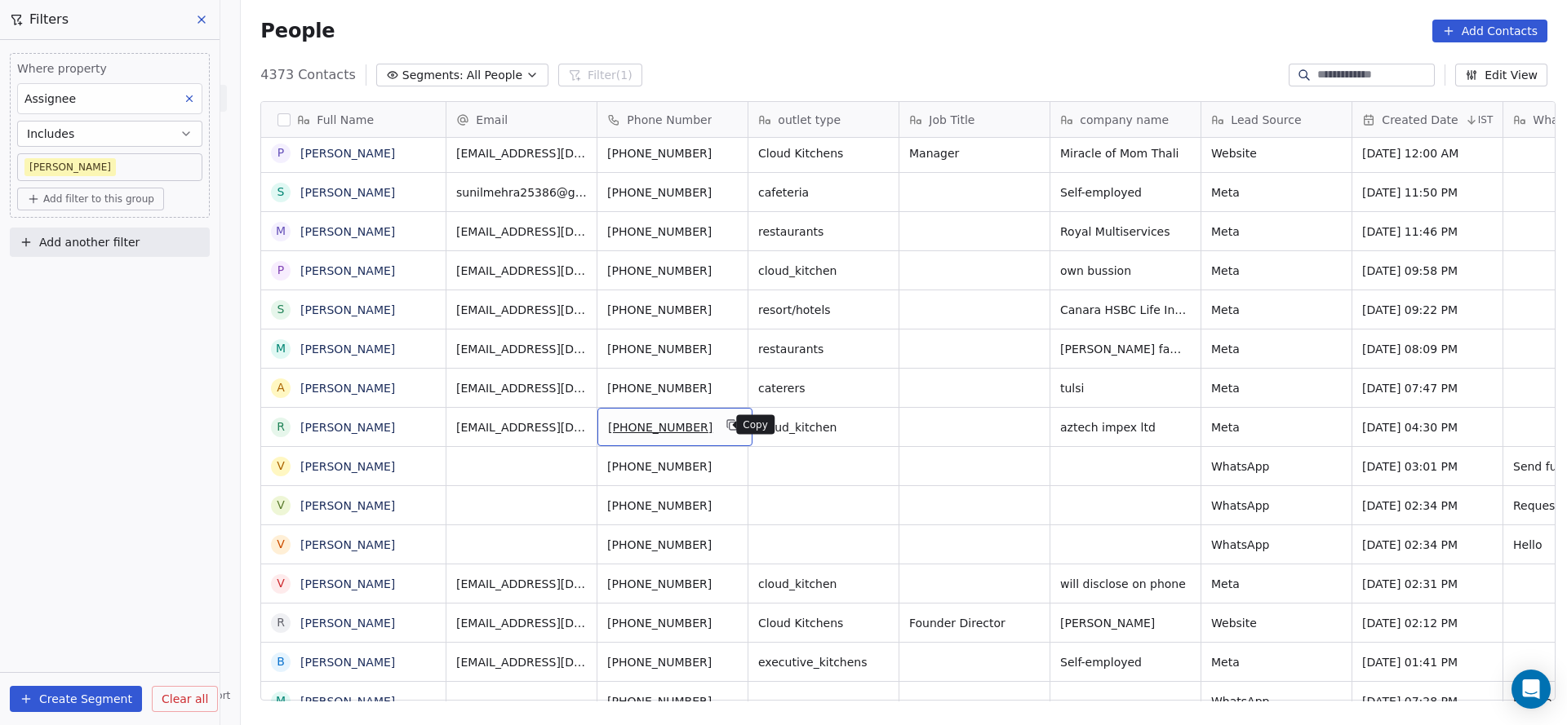
click at [729, 425] on icon "grid" at bounding box center [732, 426] width 7 height 7
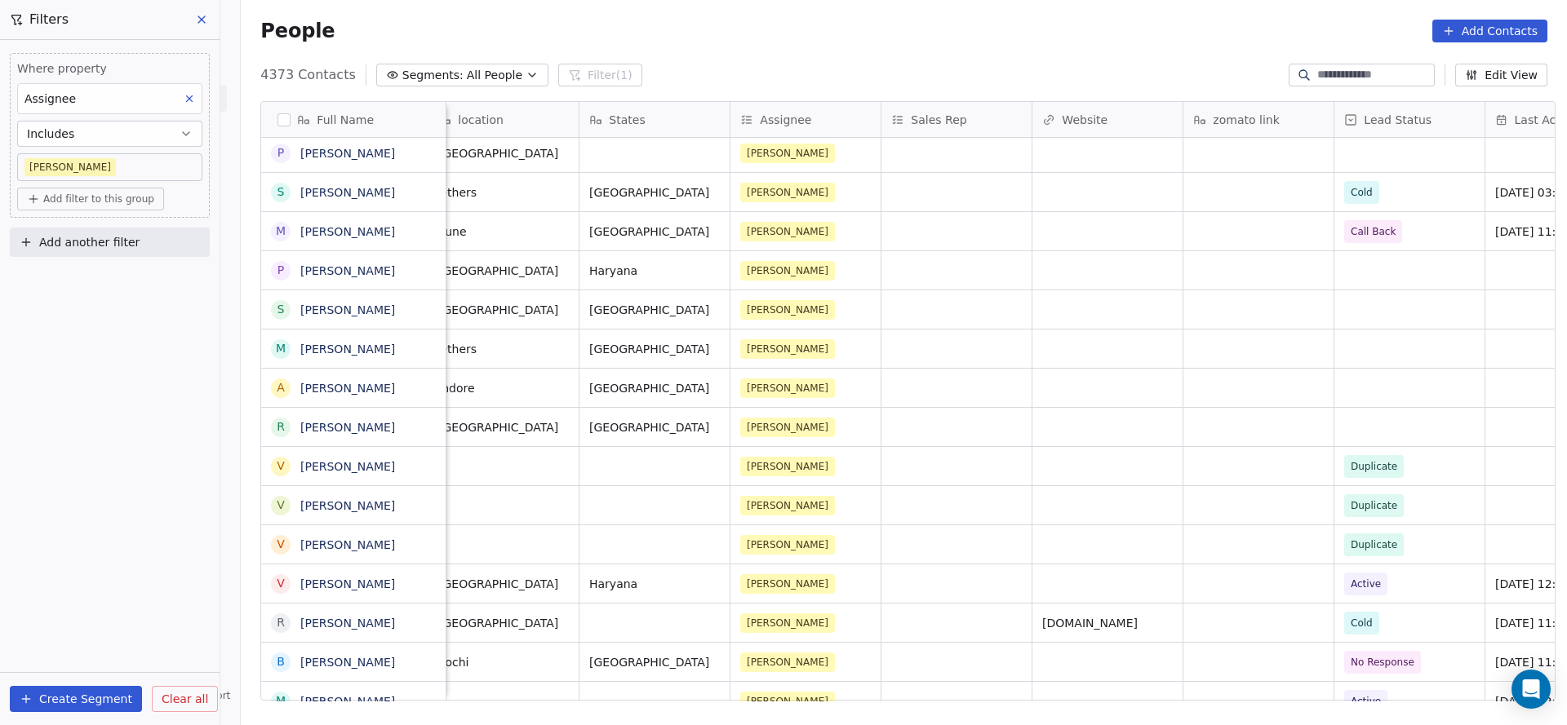
scroll to position [0, 1417]
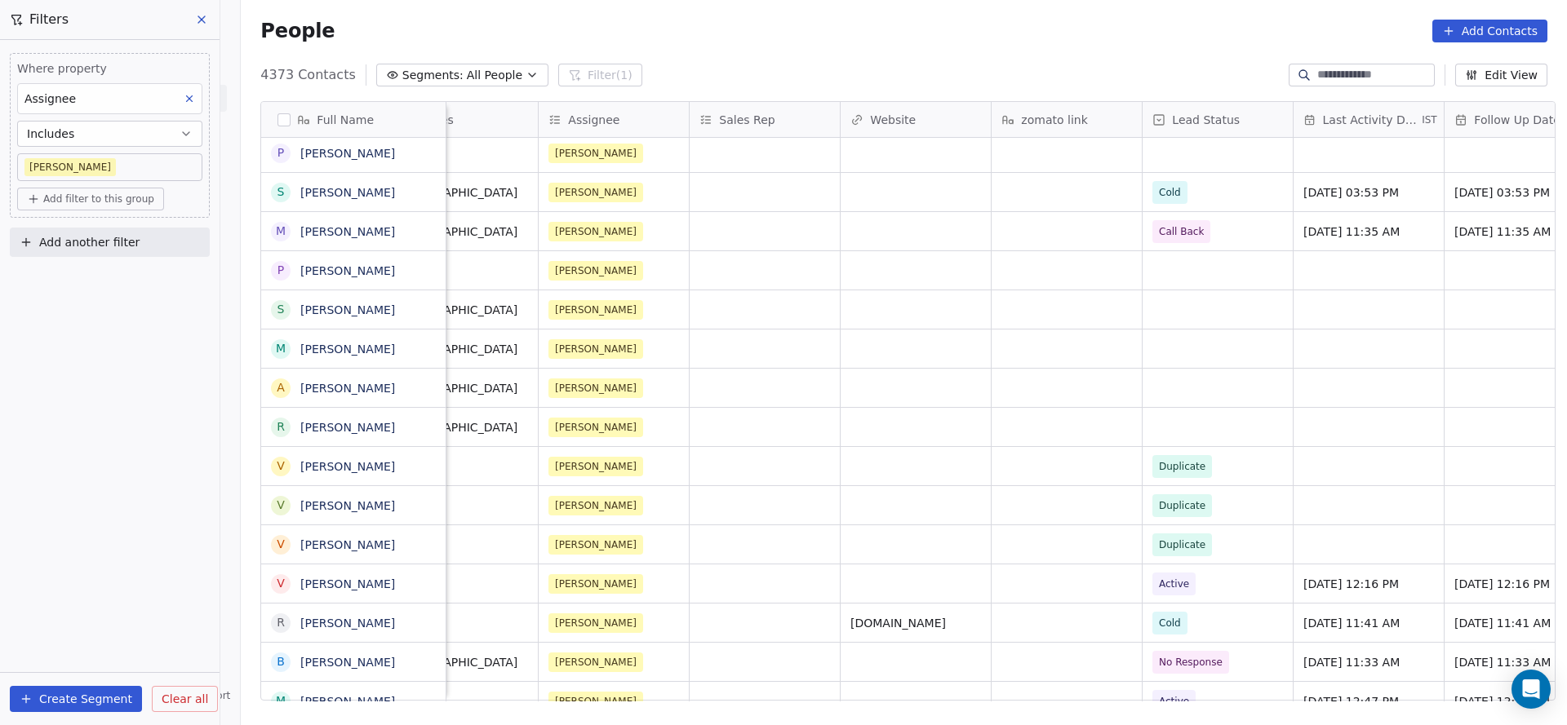
drag, startPoint x: 1132, startPoint y: 702, endPoint x: 1250, endPoint y: 646, distance: 130.7
click at [1365, 668] on div "Full Name A [PERSON_NAME] m [PERSON_NAME] [PERSON_NAME] P [PERSON_NAME] S [PERS…" at bounding box center [904, 407] width 1326 height 638
click at [193, 555] on div "Where property Assignee Includes [PERSON_NAME] Add filter to this group Add ano…" at bounding box center [109, 382] width 219 height 685
click at [1198, 420] on div "grid" at bounding box center [1217, 427] width 150 height 38
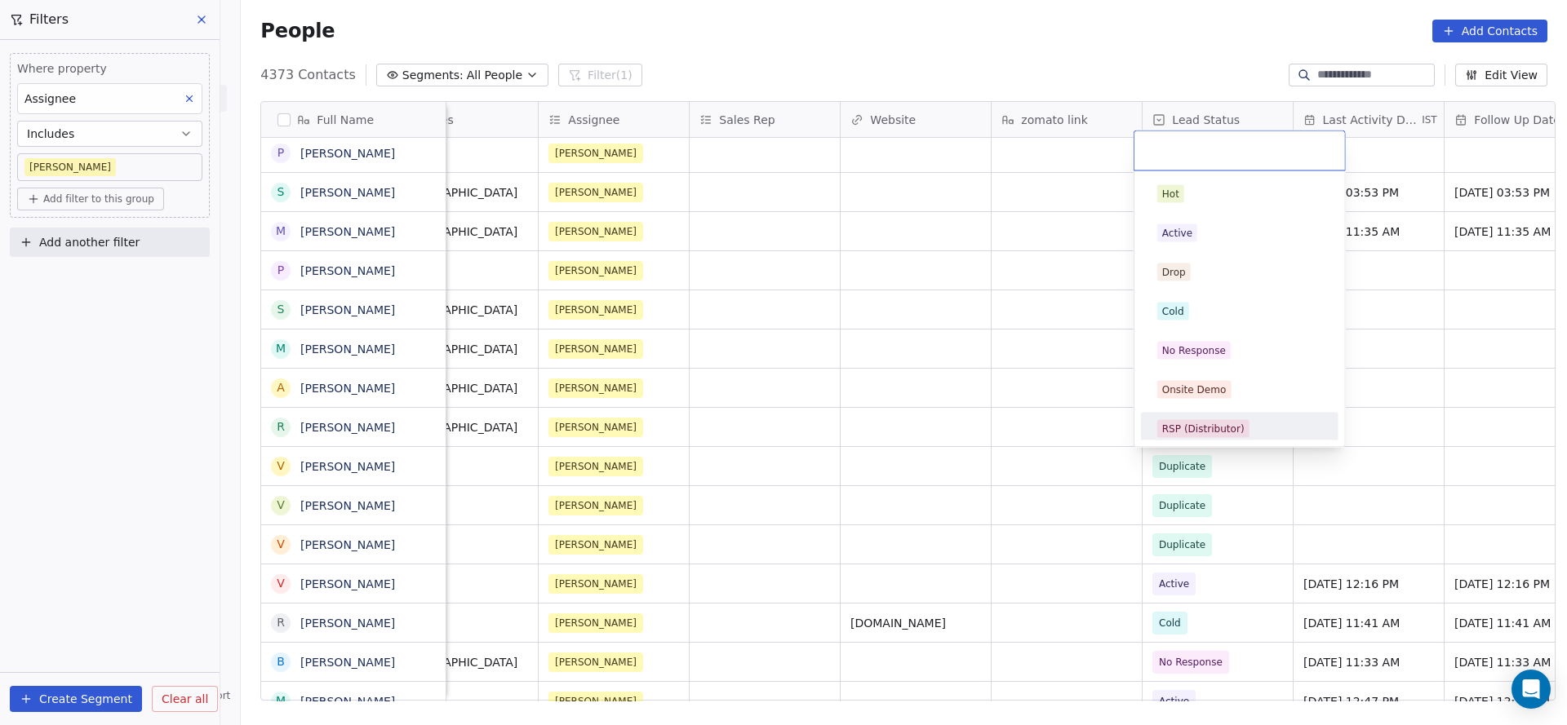
click at [885, 512] on html "On2Cook India Pvt. Ltd. Contacts People Marketing Workflows Campaigns Metrics &…" at bounding box center [783, 362] width 1567 height 725
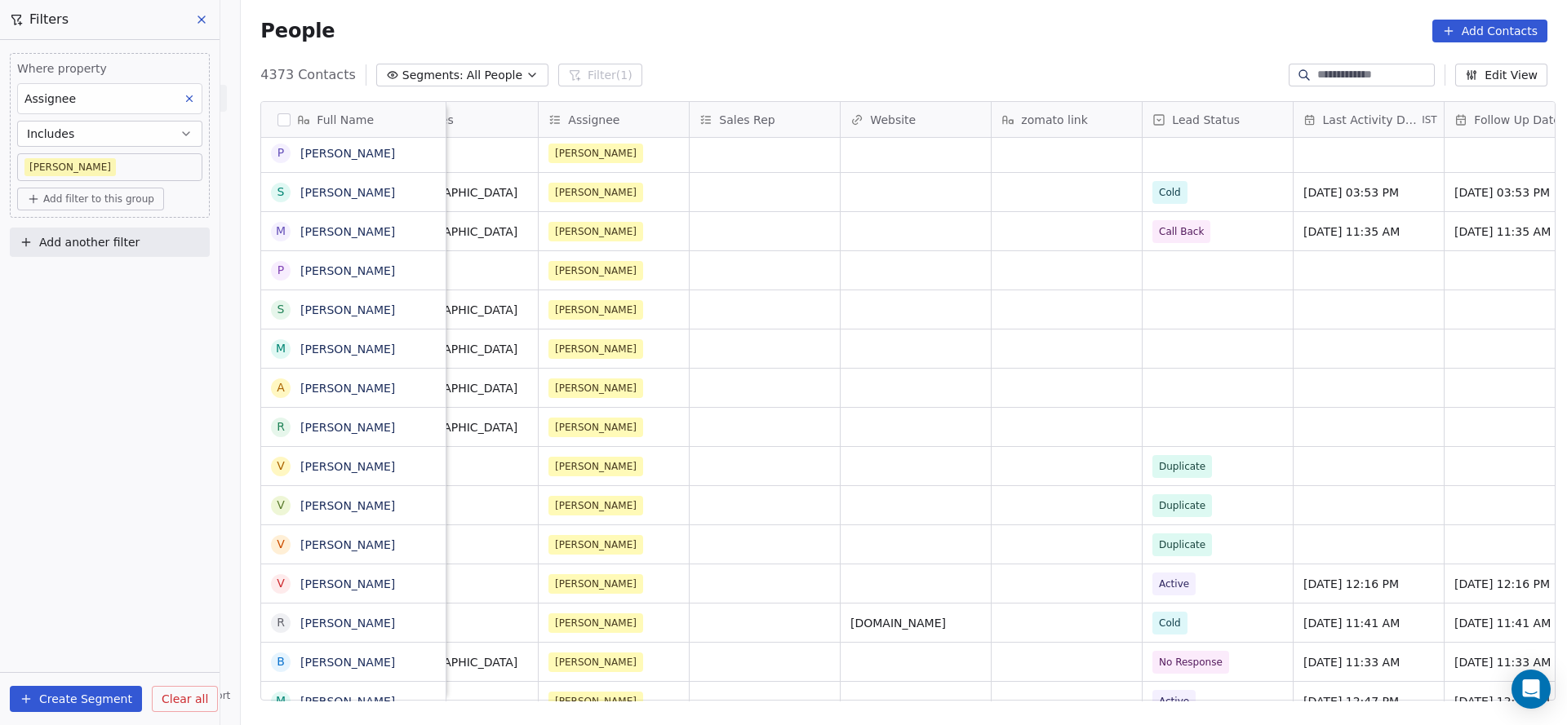
scroll to position [0, 1656]
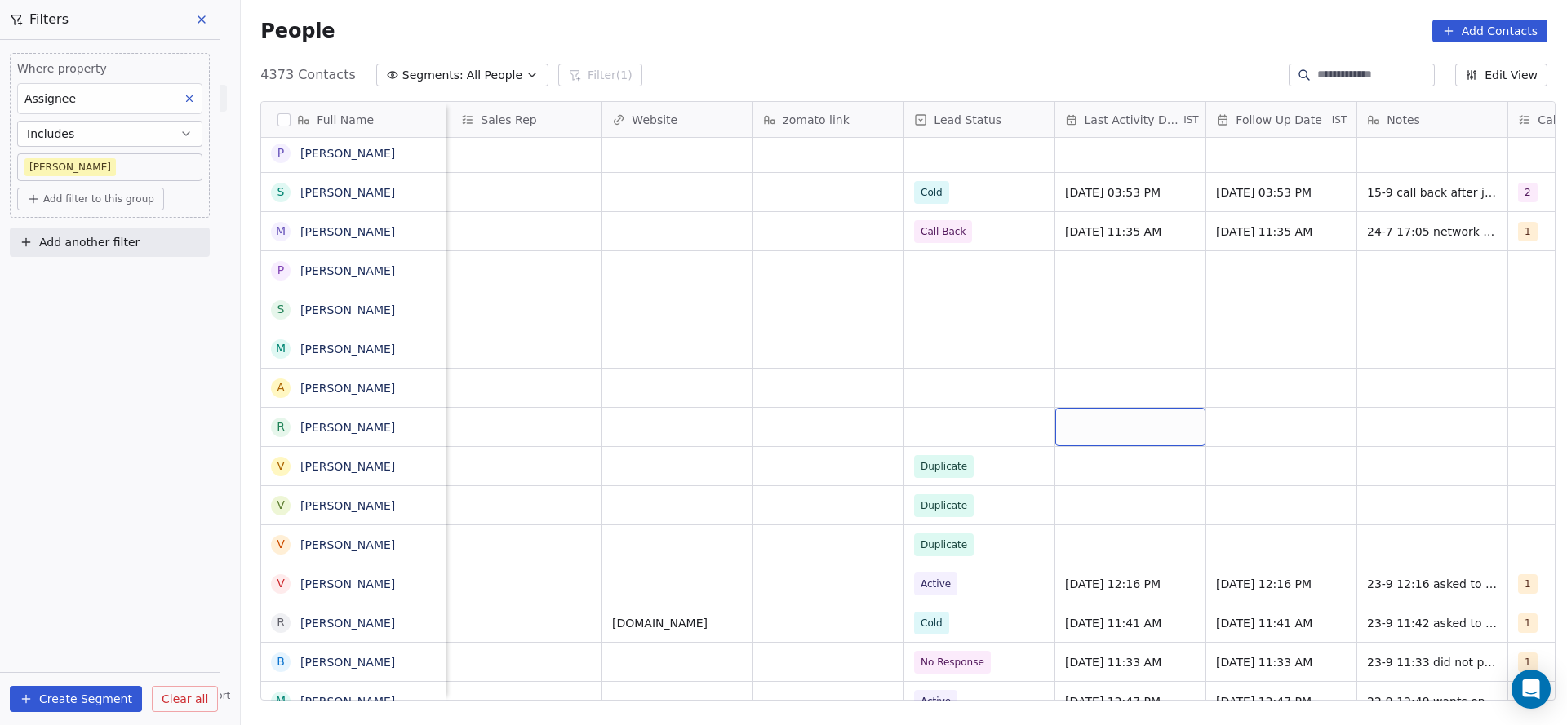
click at [1104, 423] on div "grid" at bounding box center [1130, 427] width 150 height 38
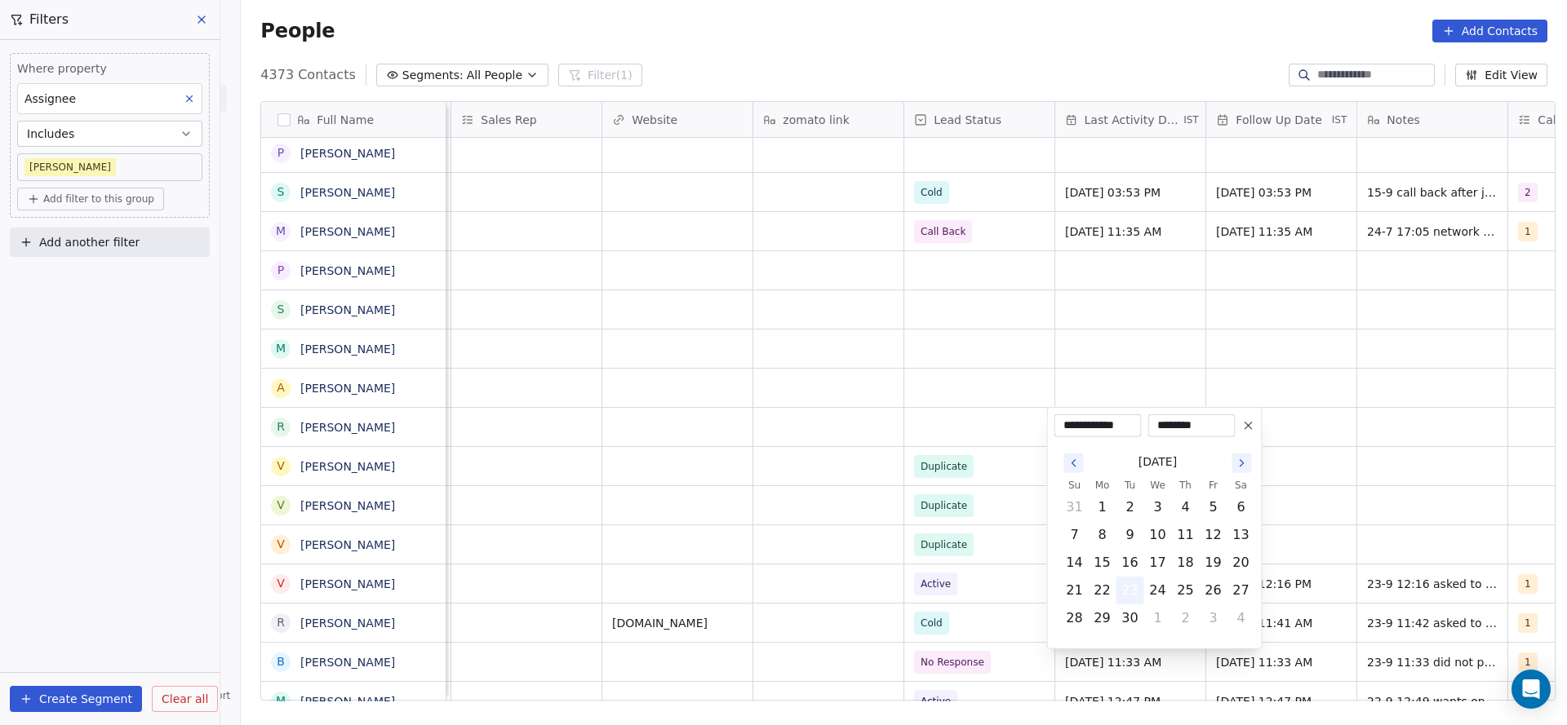
click at [1131, 588] on button "23" at bounding box center [1130, 591] width 26 height 26
click at [702, 521] on html "On2Cook India Pvt. Ltd. Contacts People Marketing Workflows Campaigns Metrics &…" at bounding box center [783, 362] width 1567 height 725
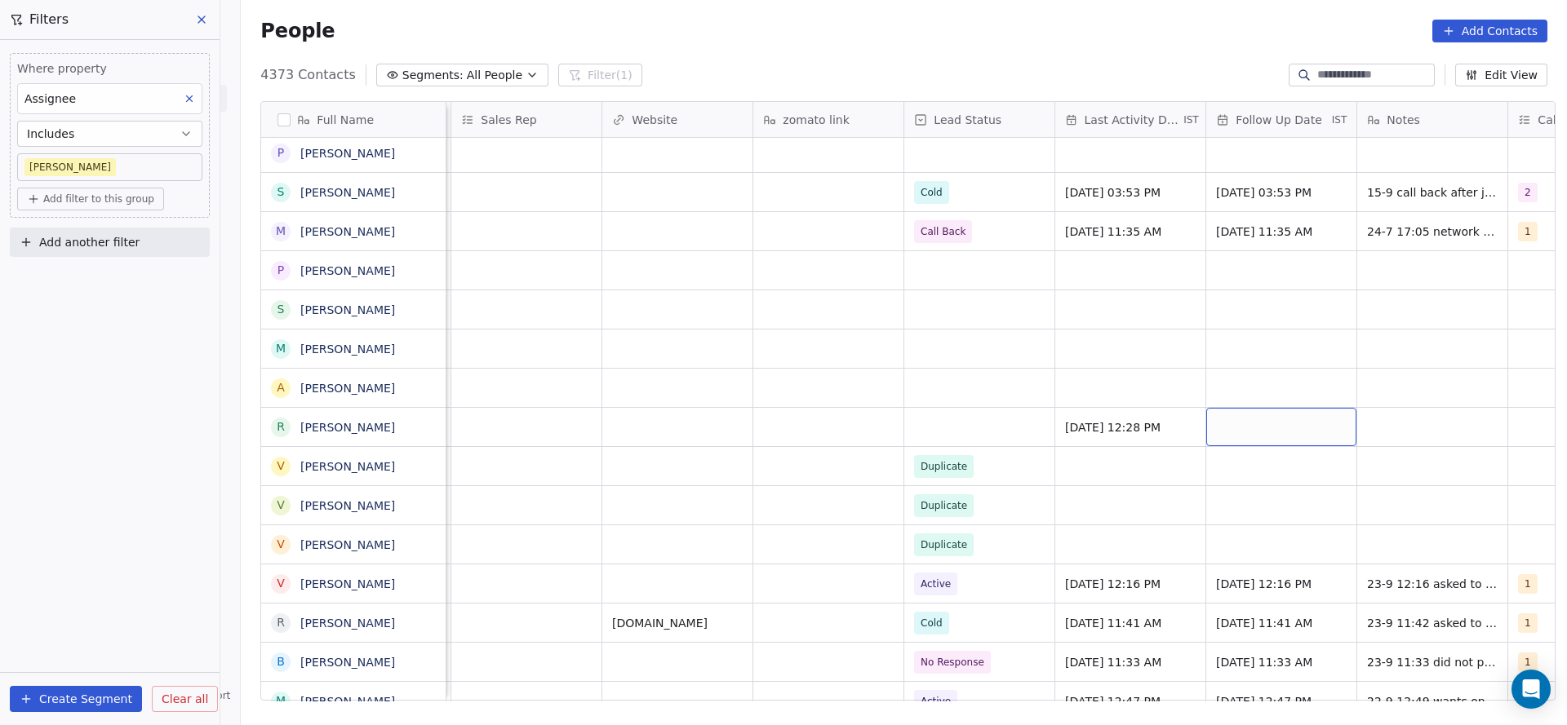
click at [1248, 437] on div "grid" at bounding box center [1281, 427] width 150 height 38
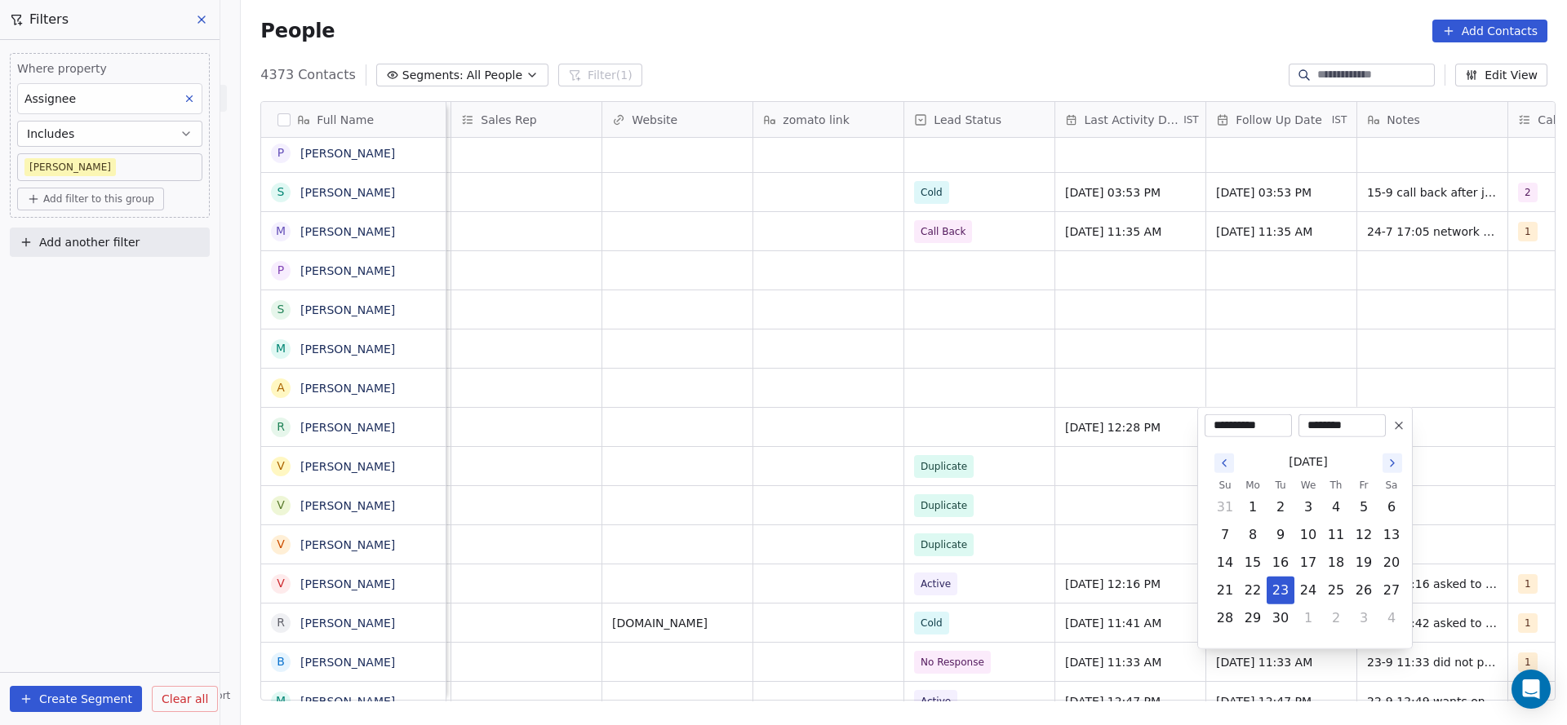
click at [1004, 454] on html "On2Cook India Pvt. Ltd. Contacts People Marketing Workflows Campaigns Metrics &…" at bounding box center [783, 362] width 1567 height 725
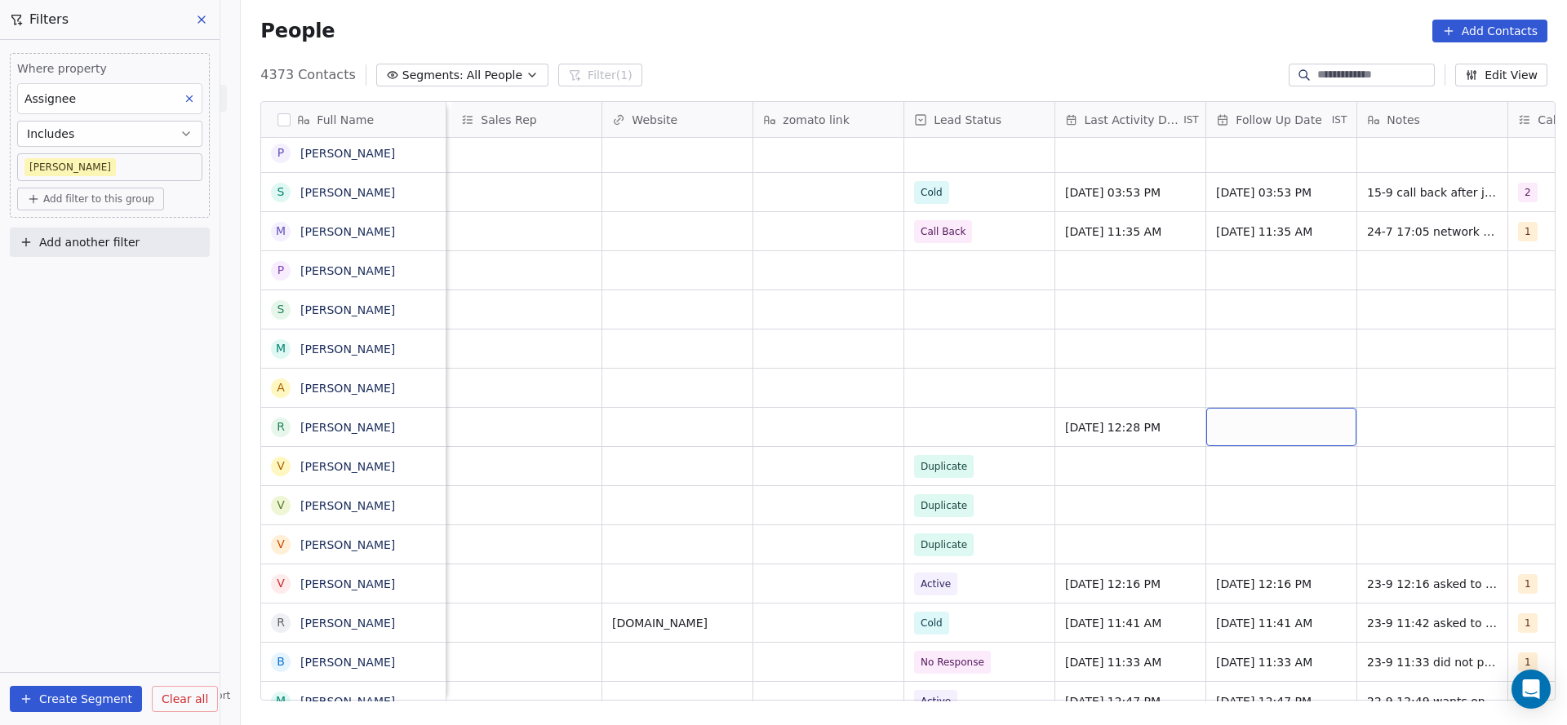
scroll to position [0, 2119]
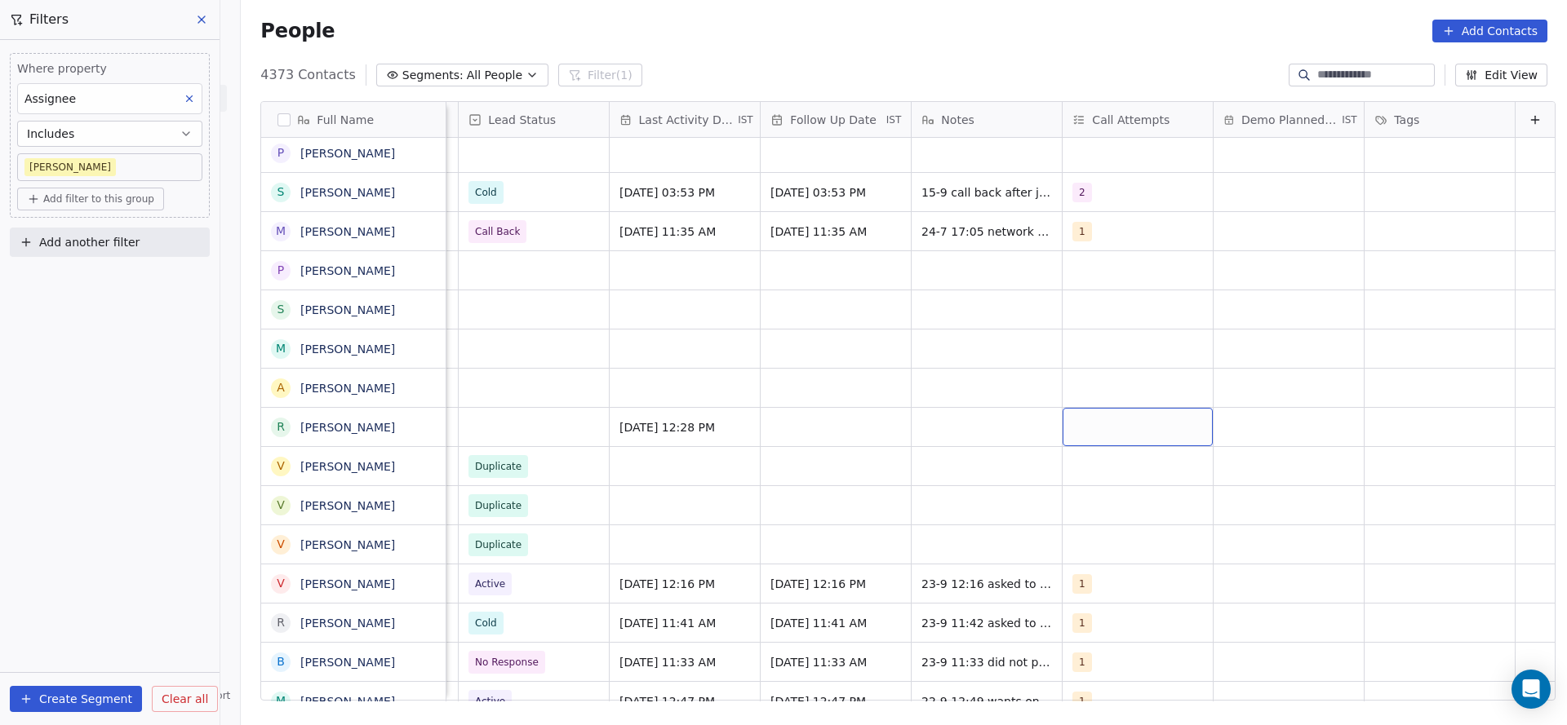
click at [1108, 443] on div "grid" at bounding box center [1137, 427] width 150 height 38
click at [1079, 185] on span "1" at bounding box center [1087, 194] width 16 height 18
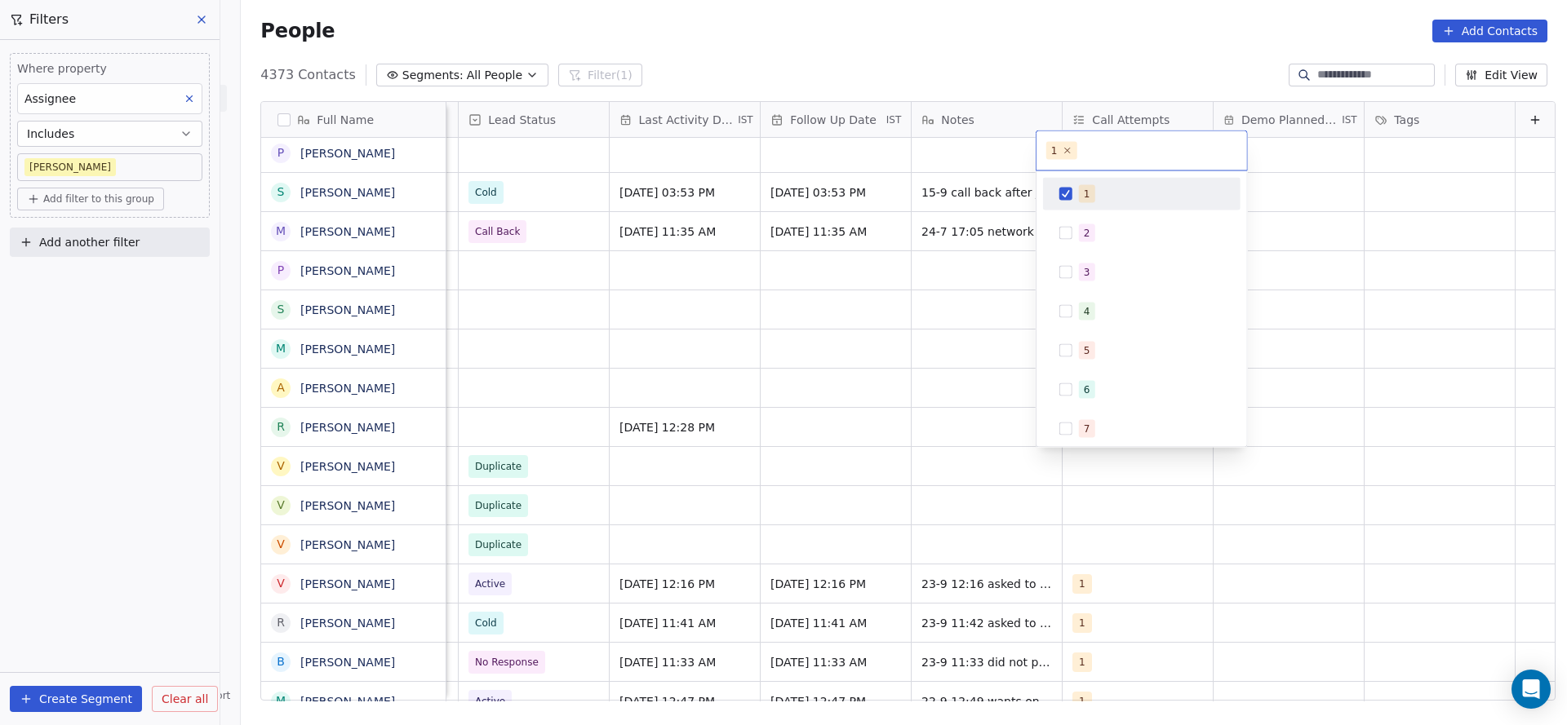
click at [854, 344] on html "On2Cook India Pvt. Ltd. Contacts People Marketing Workflows Campaigns Metrics &…" at bounding box center [783, 362] width 1567 height 725
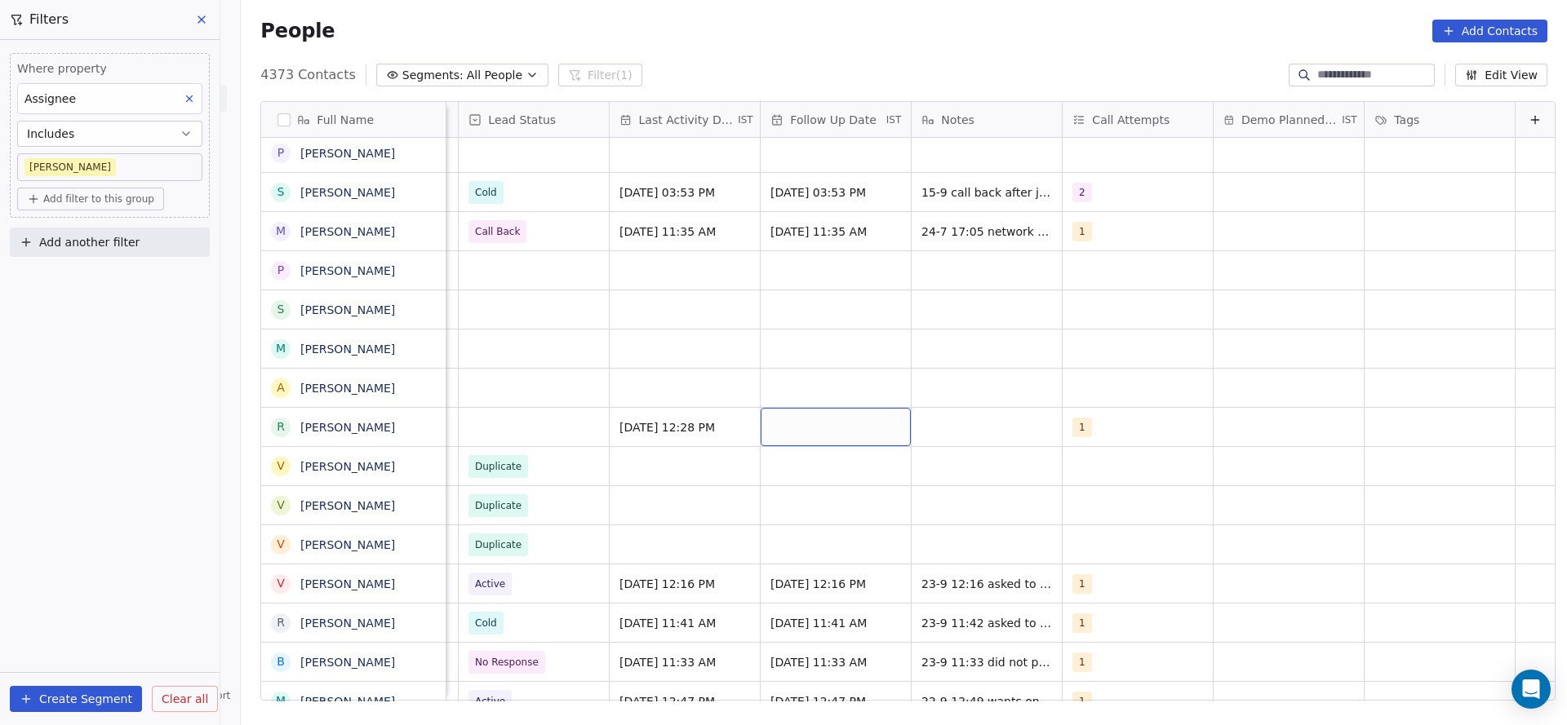
click at [811, 431] on div "grid" at bounding box center [835, 427] width 150 height 38
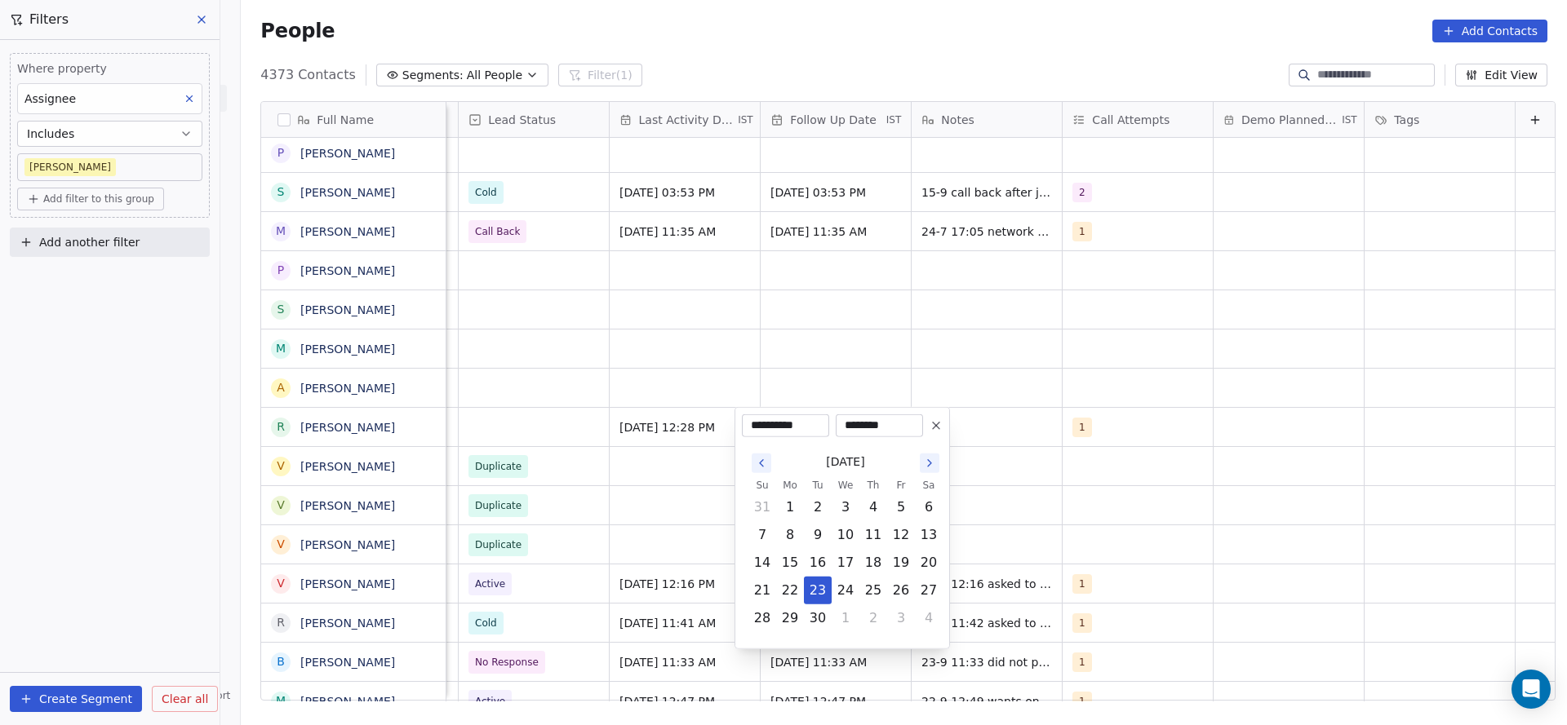
click at [685, 497] on html "On2Cook India Pvt. Ltd. Contacts People Marketing Workflows Campaigns Metrics &…" at bounding box center [783, 362] width 1567 height 725
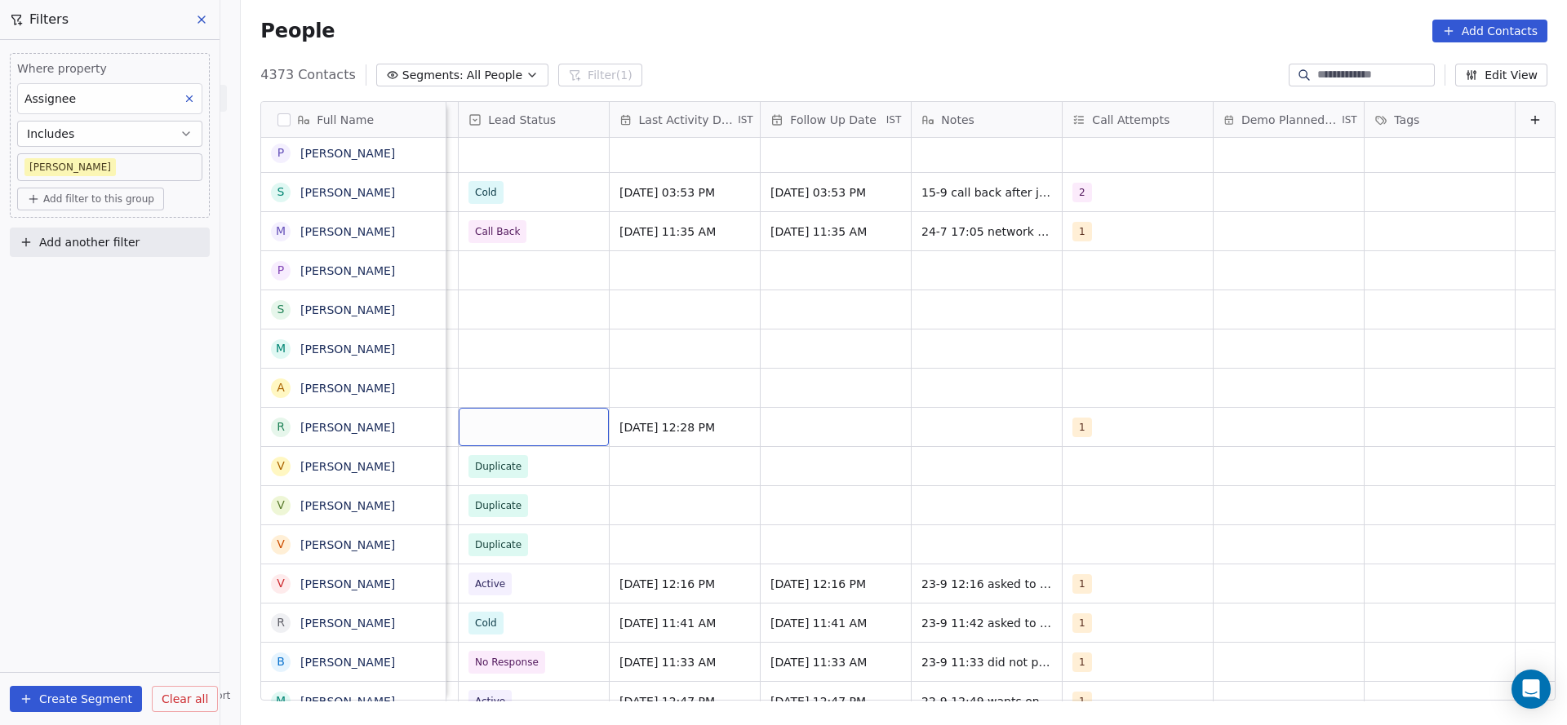
scroll to position [0, 2113]
click at [823, 425] on div "grid" at bounding box center [835, 427] width 150 height 38
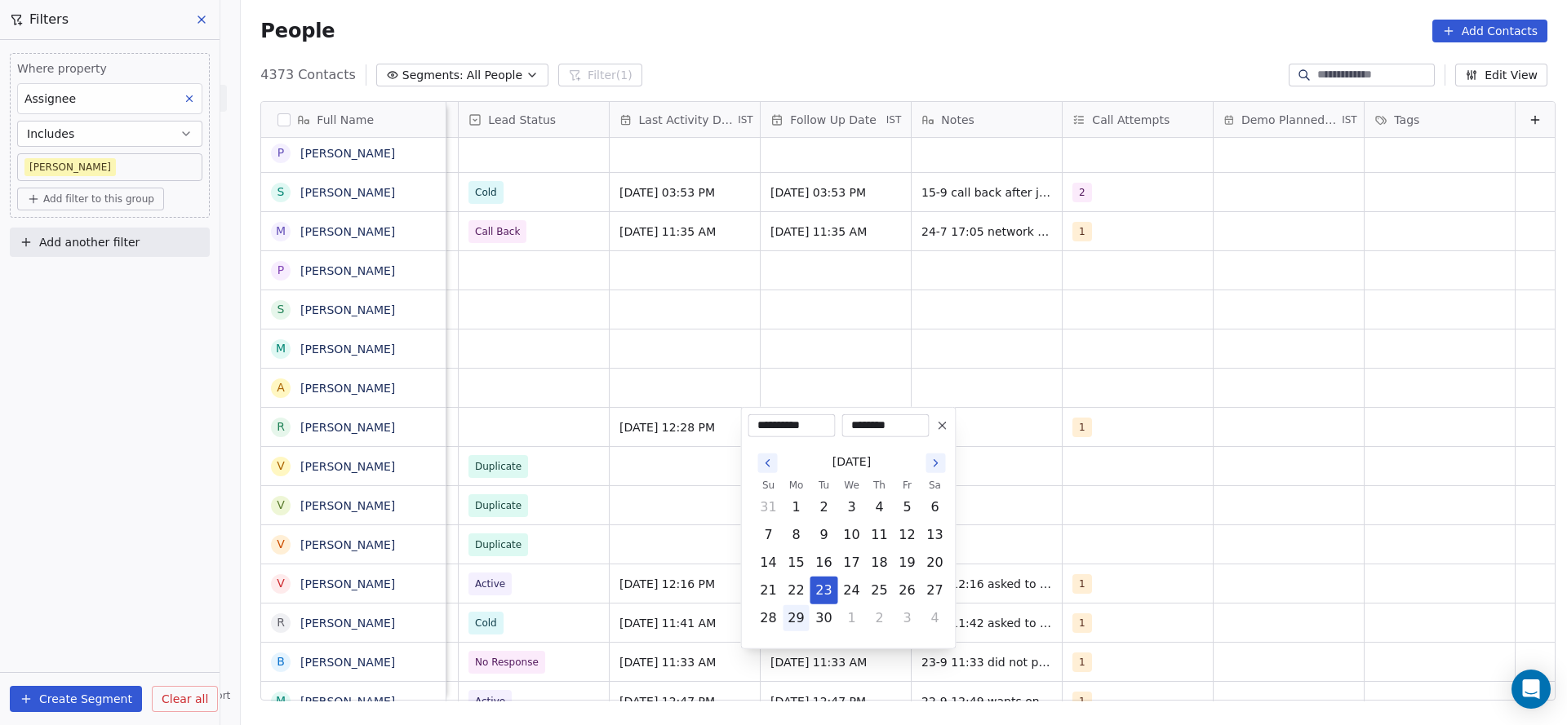
click at [799, 623] on button "29" at bounding box center [796, 618] width 26 height 26
type input "**********"
click at [662, 551] on html "On2Cook India Pvt. Ltd. Contacts People Marketing Workflows Campaigns Metrics &…" at bounding box center [783, 362] width 1567 height 725
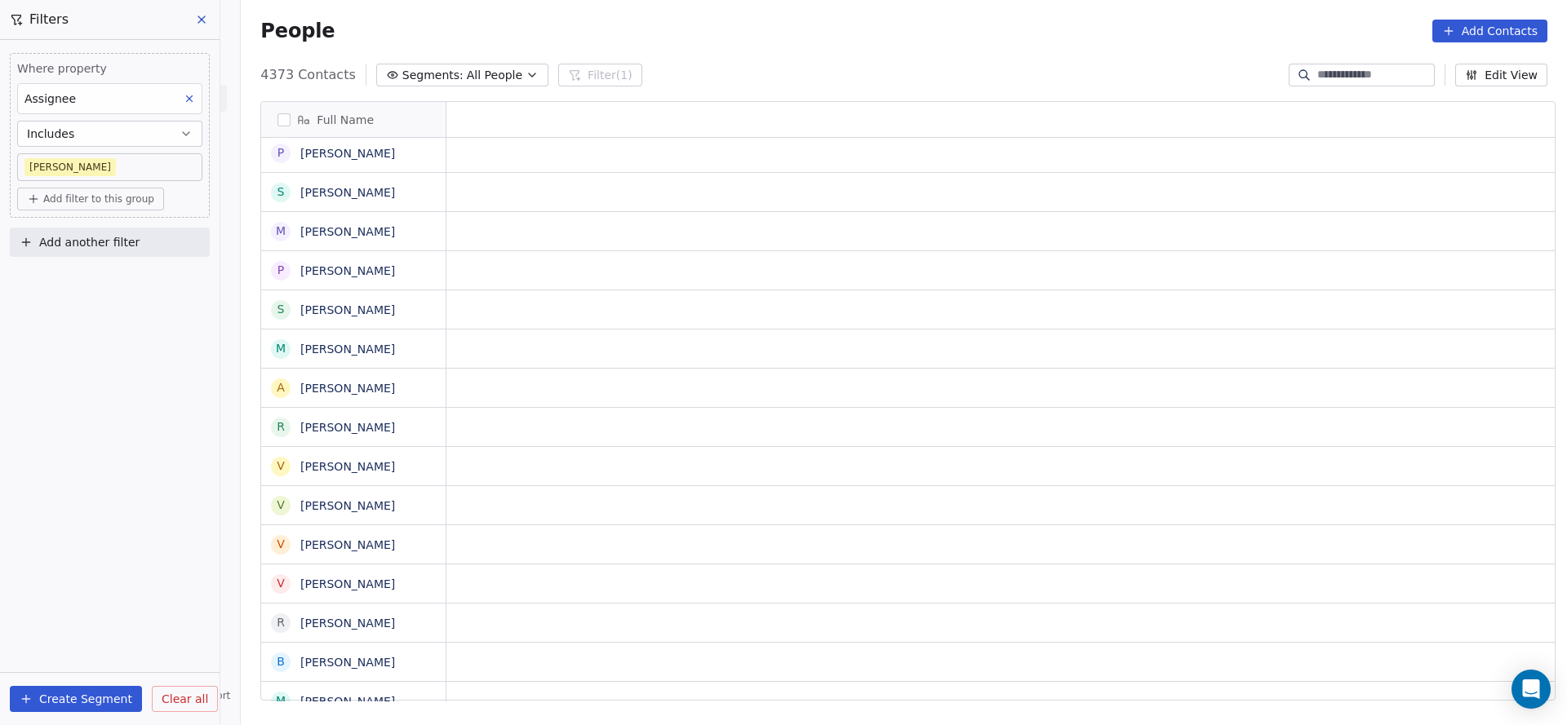
scroll to position [0, 0]
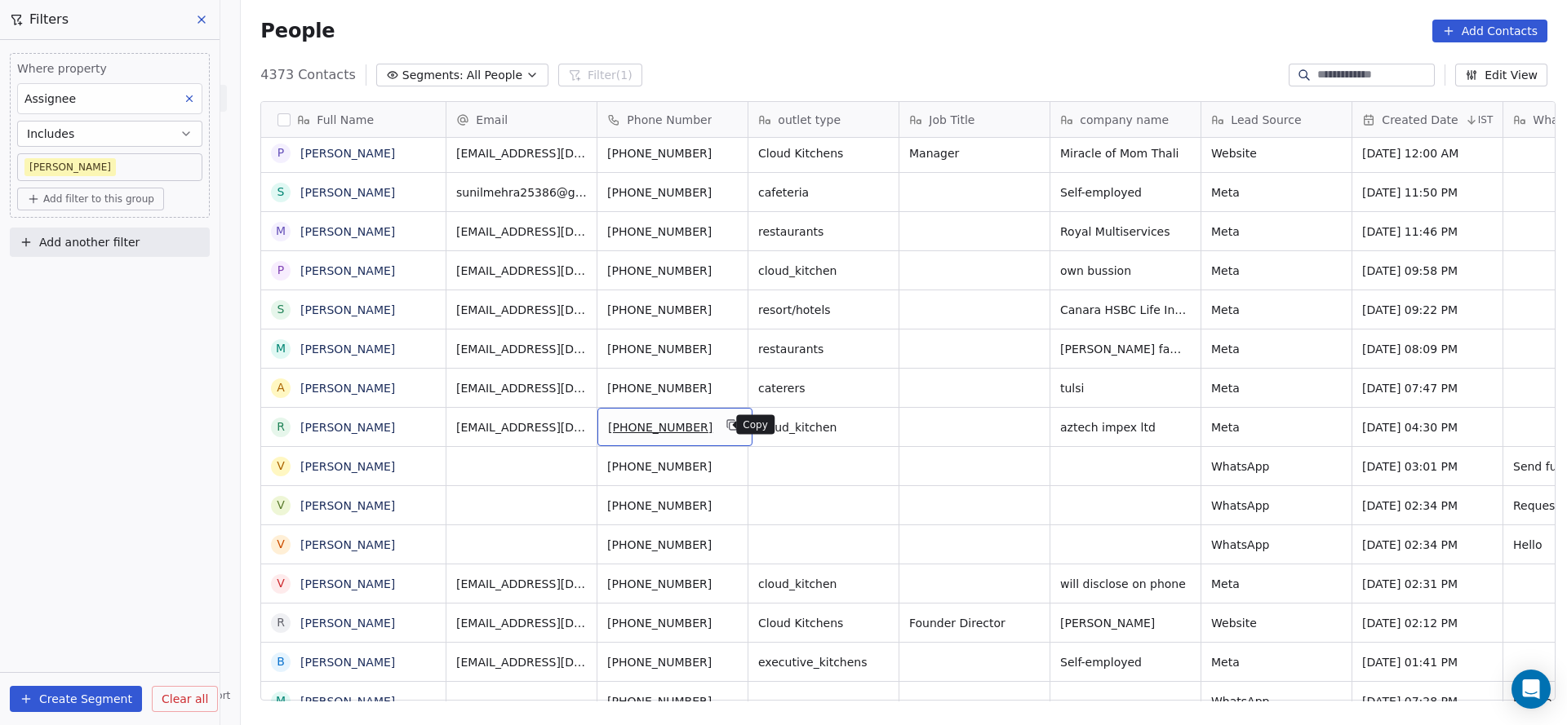
click at [729, 423] on icon "grid" at bounding box center [732, 426] width 7 height 7
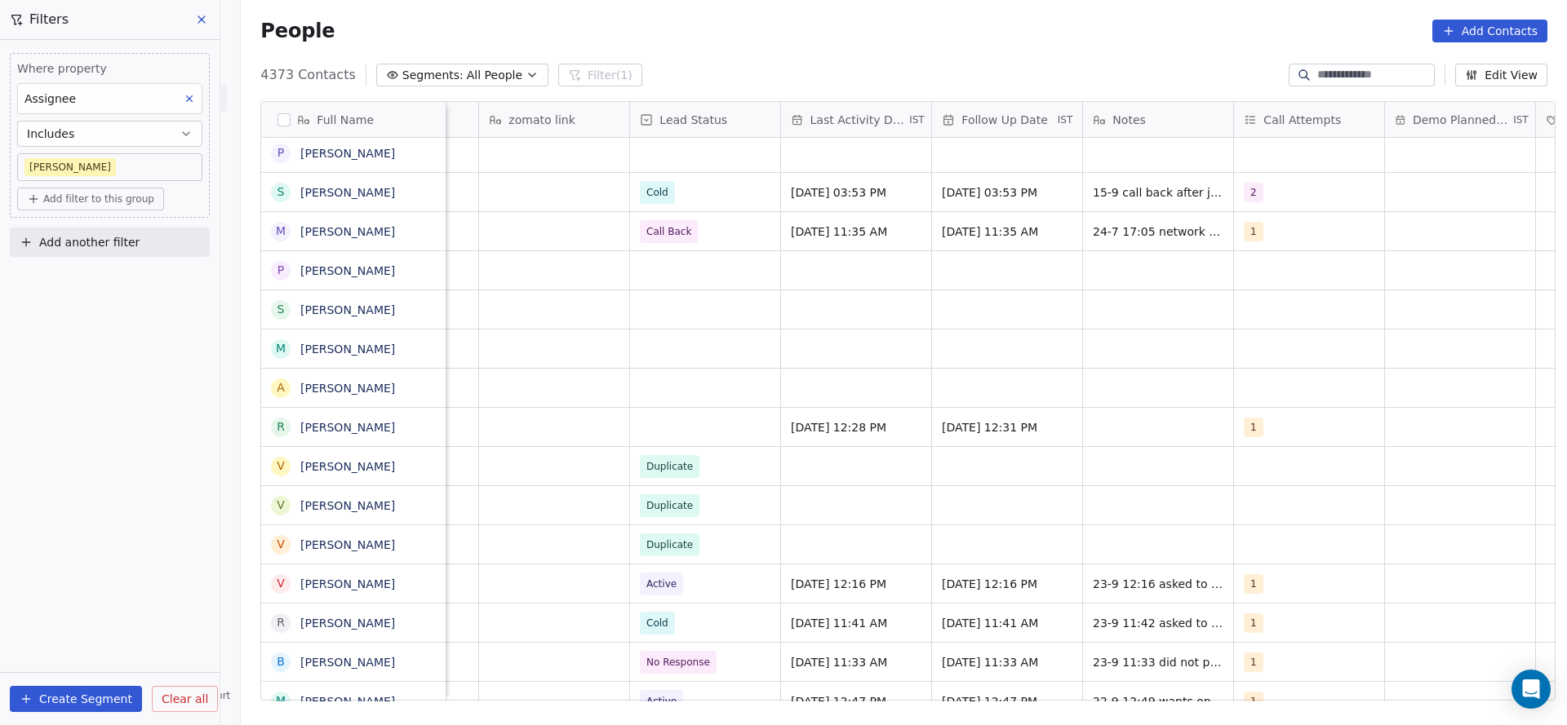
scroll to position [0, 1931]
click at [694, 425] on div "grid" at bounding box center [703, 427] width 150 height 38
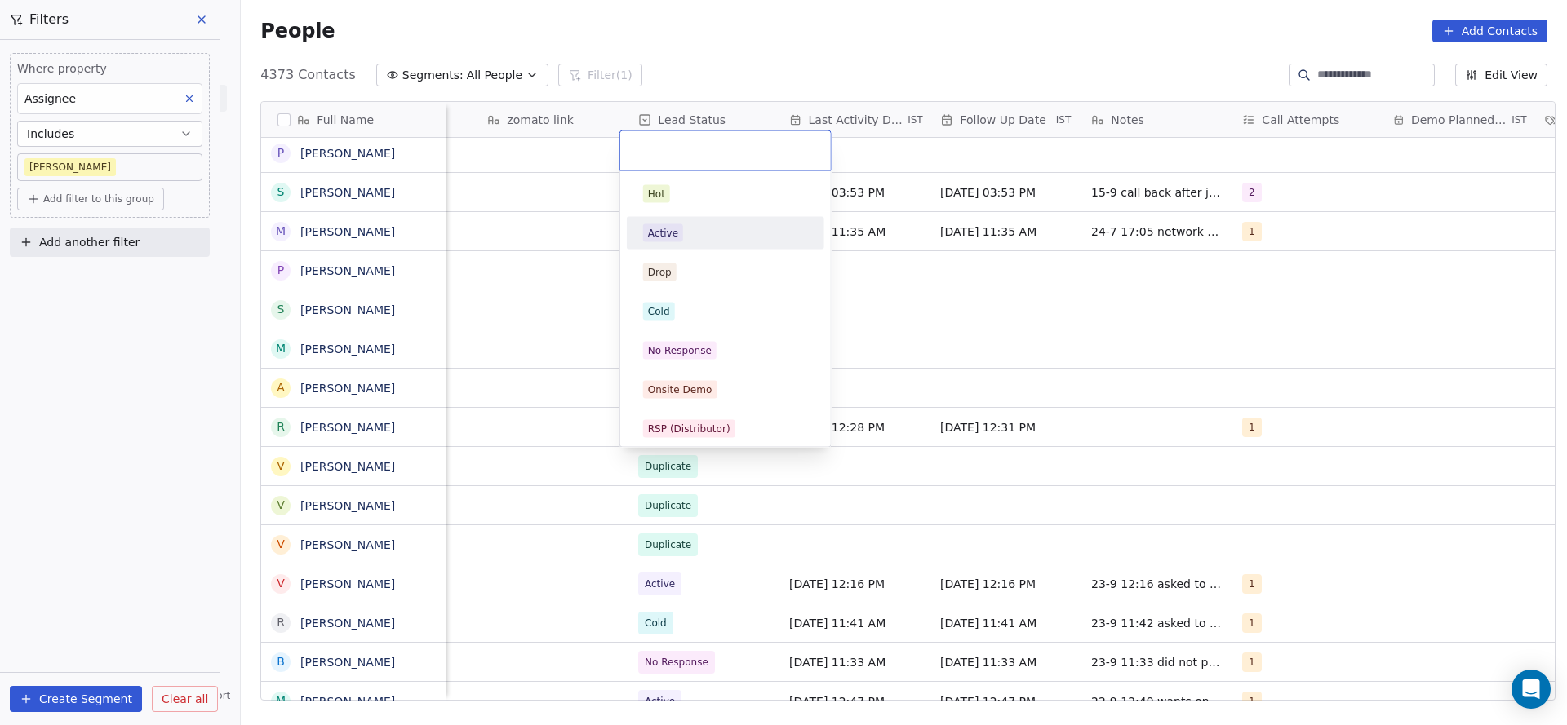
click at [714, 228] on div "Active" at bounding box center [725, 233] width 165 height 18
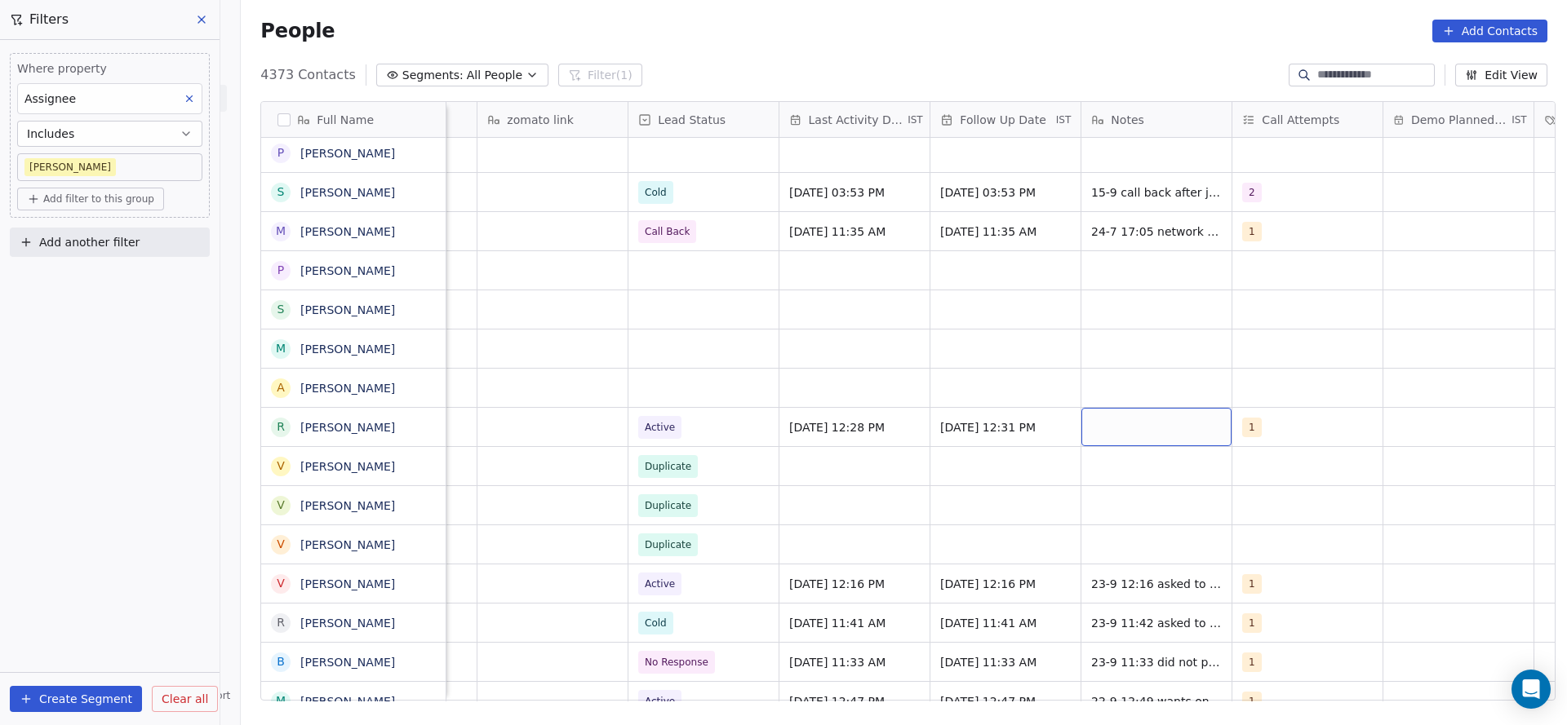
click at [1164, 433] on div "grid" at bounding box center [1156, 427] width 150 height 38
type textarea "**********"
click at [1002, 497] on html "On2Cook India Pvt. Ltd. Contacts People Marketing Workflows Campaigns Metrics &…" at bounding box center [783, 362] width 1567 height 725
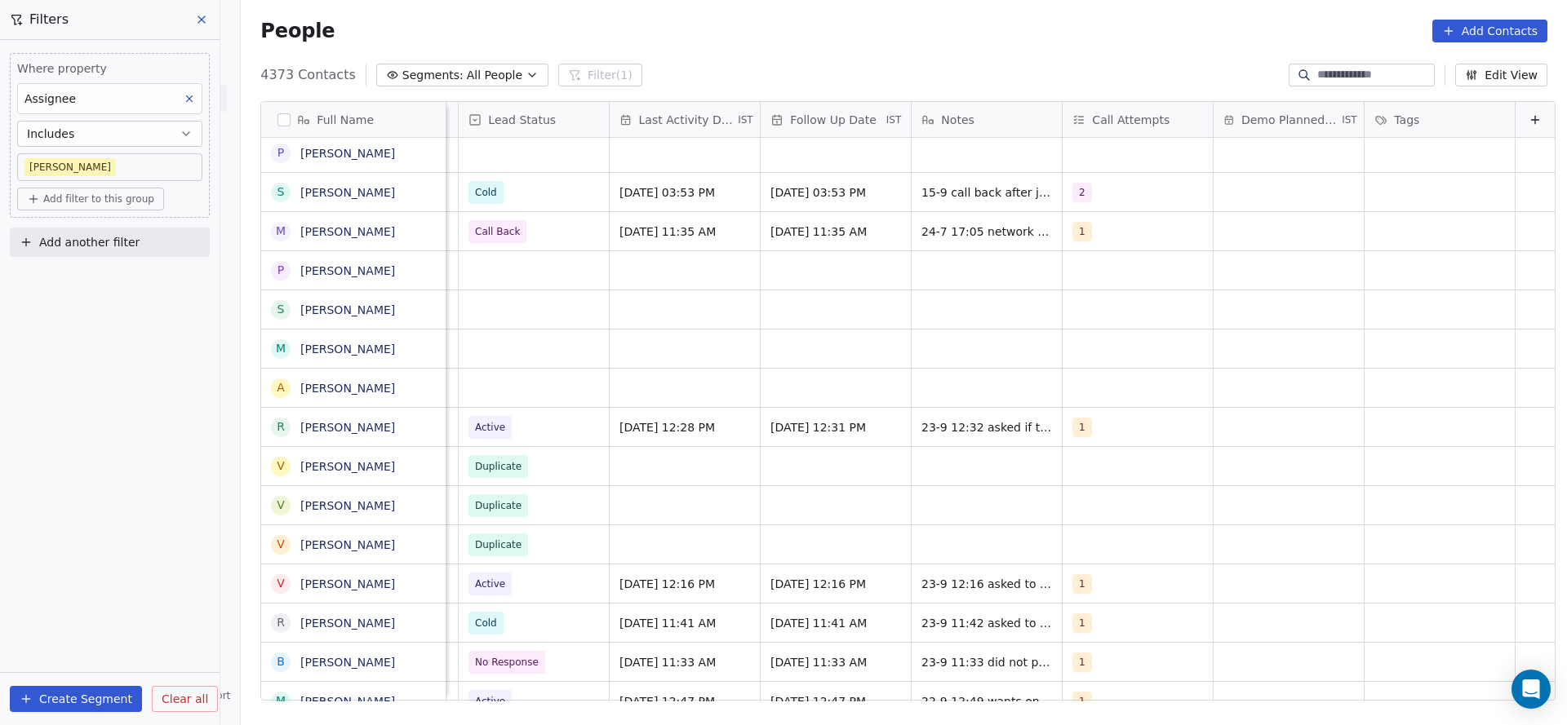
scroll to position [0, 1798]
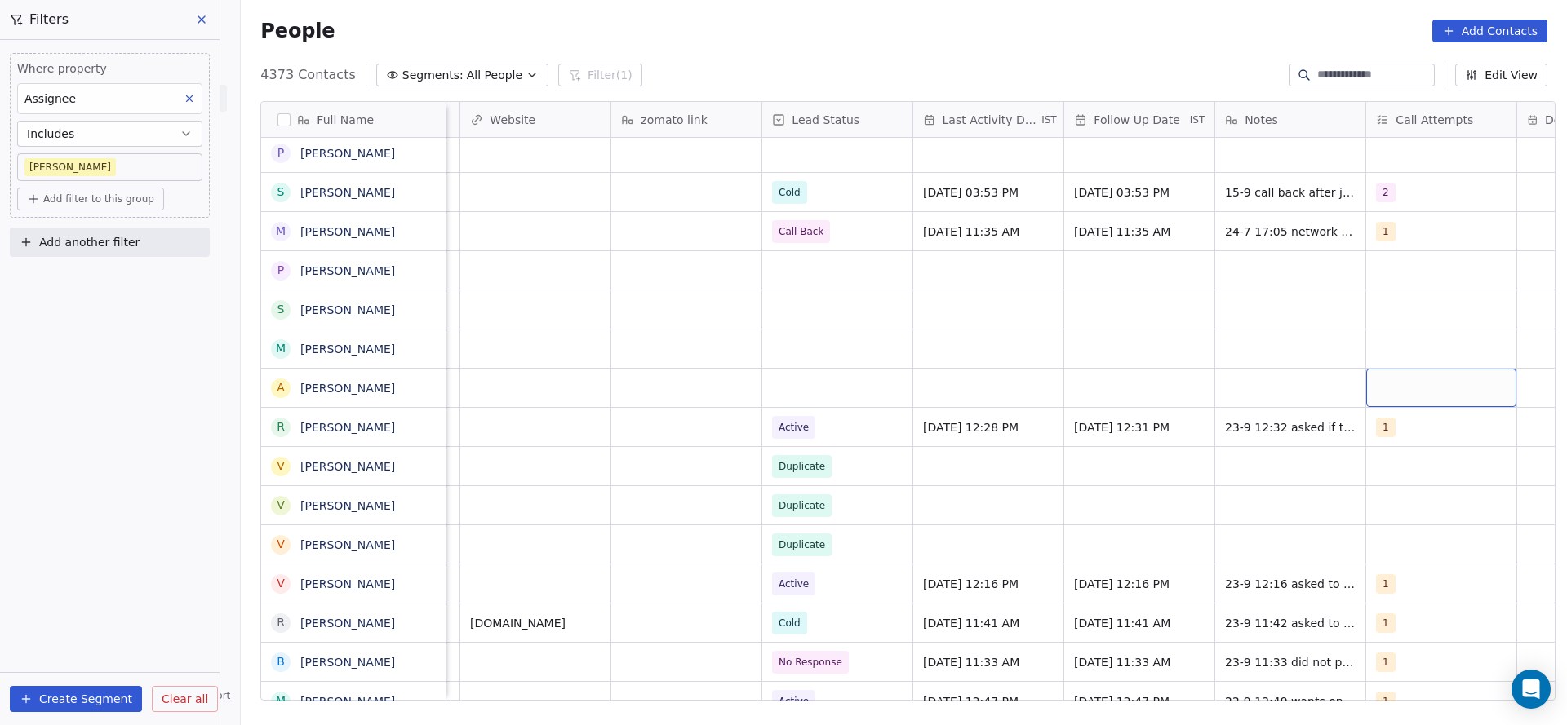
click at [1398, 369] on div "grid" at bounding box center [1441, 388] width 150 height 38
click at [1398, 431] on span "1" at bounding box center [1398, 431] width 16 height 18
click at [1261, 468] on html "On2Cook India Pvt. Ltd. Contacts People Marketing Workflows Campaigns Metrics &…" at bounding box center [783, 362] width 1567 height 725
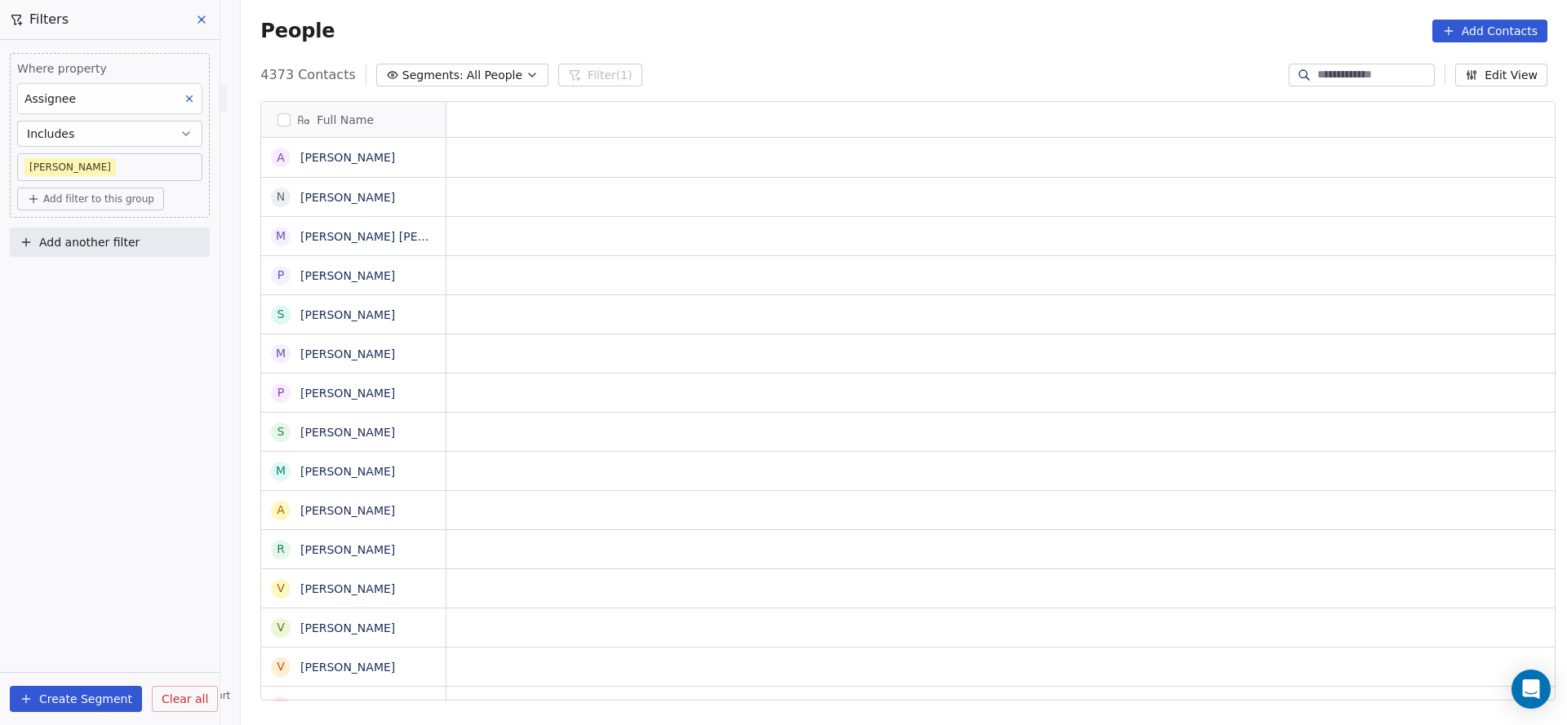
scroll to position [0, 0]
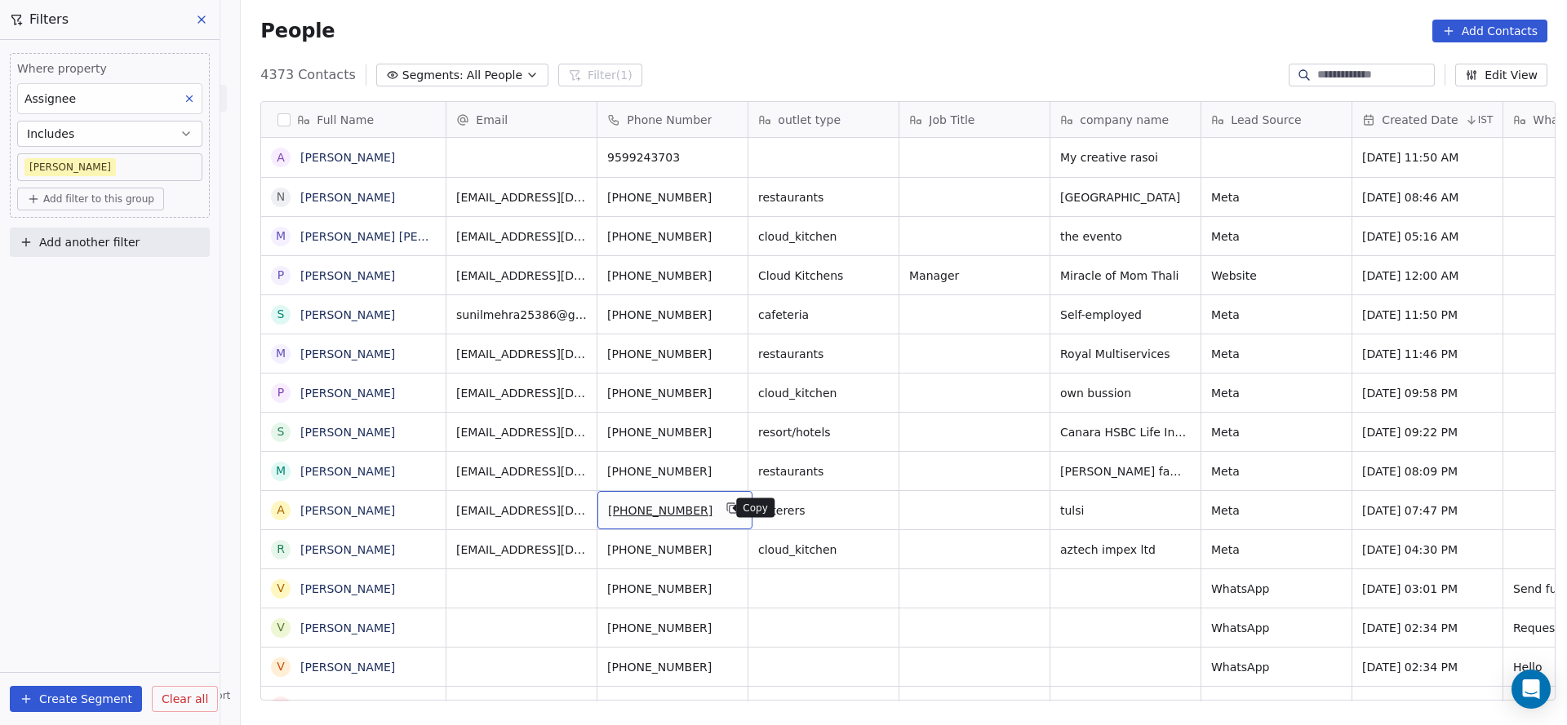
click at [726, 513] on icon "grid" at bounding box center [732, 508] width 13 height 13
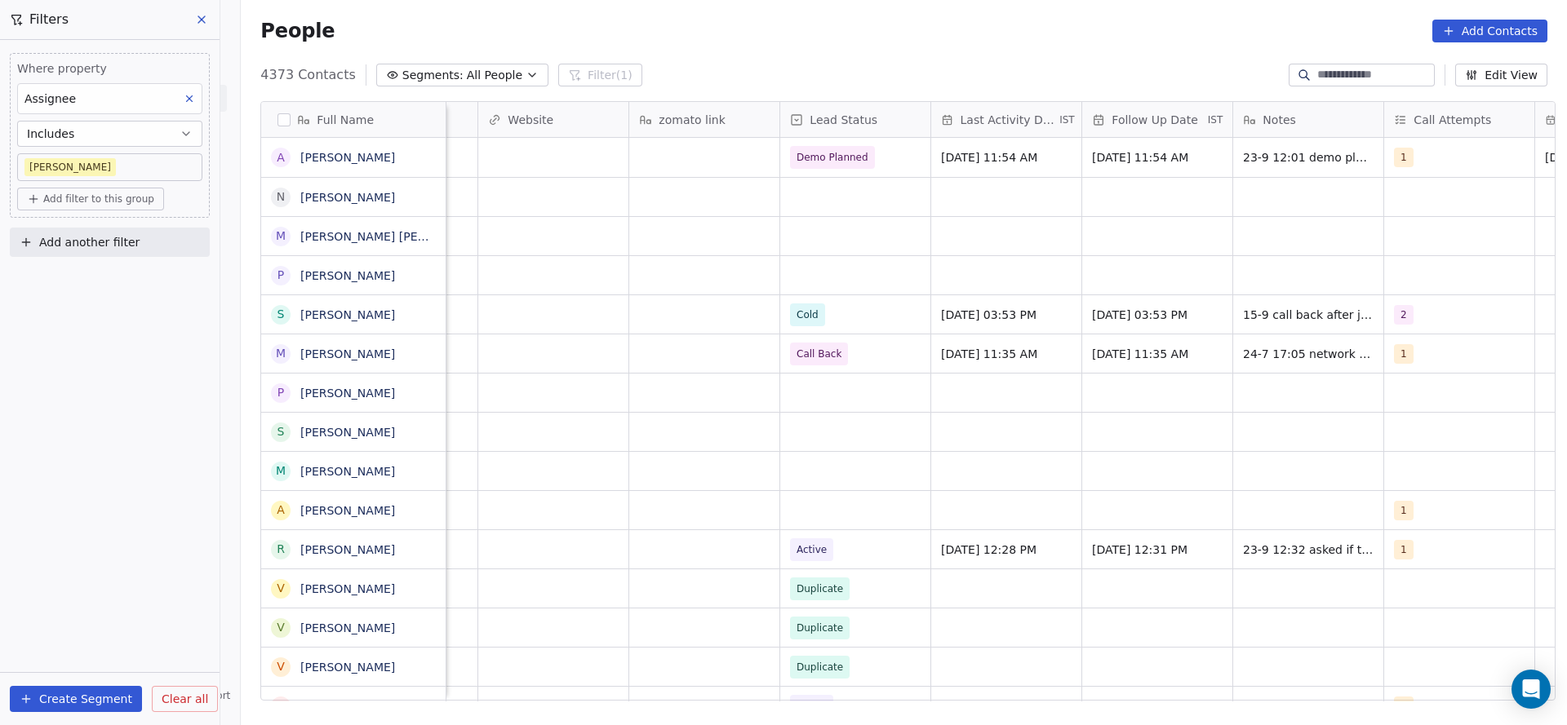
scroll to position [0, 1780]
click at [835, 512] on div "grid" at bounding box center [854, 510] width 150 height 38
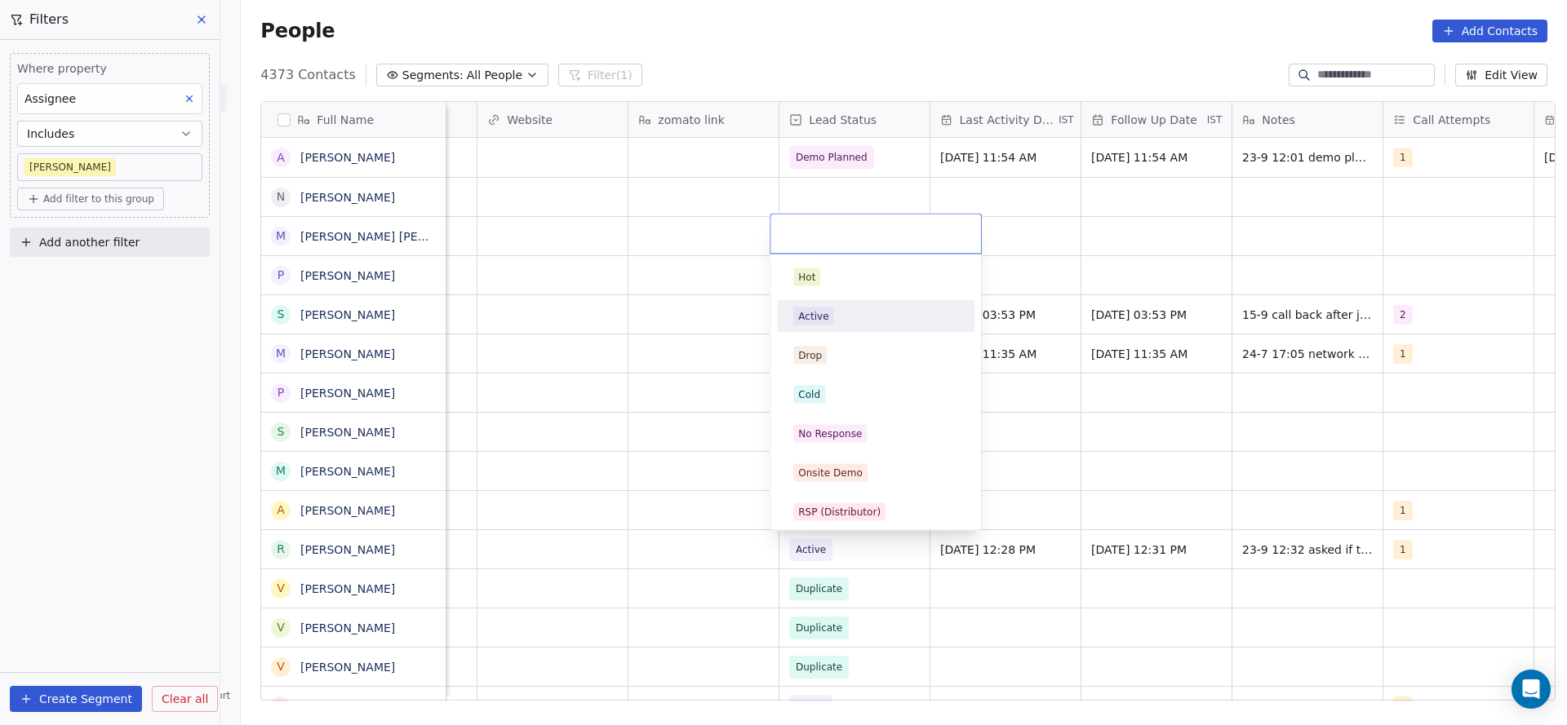
click at [840, 313] on div "Active" at bounding box center [875, 317] width 165 height 18
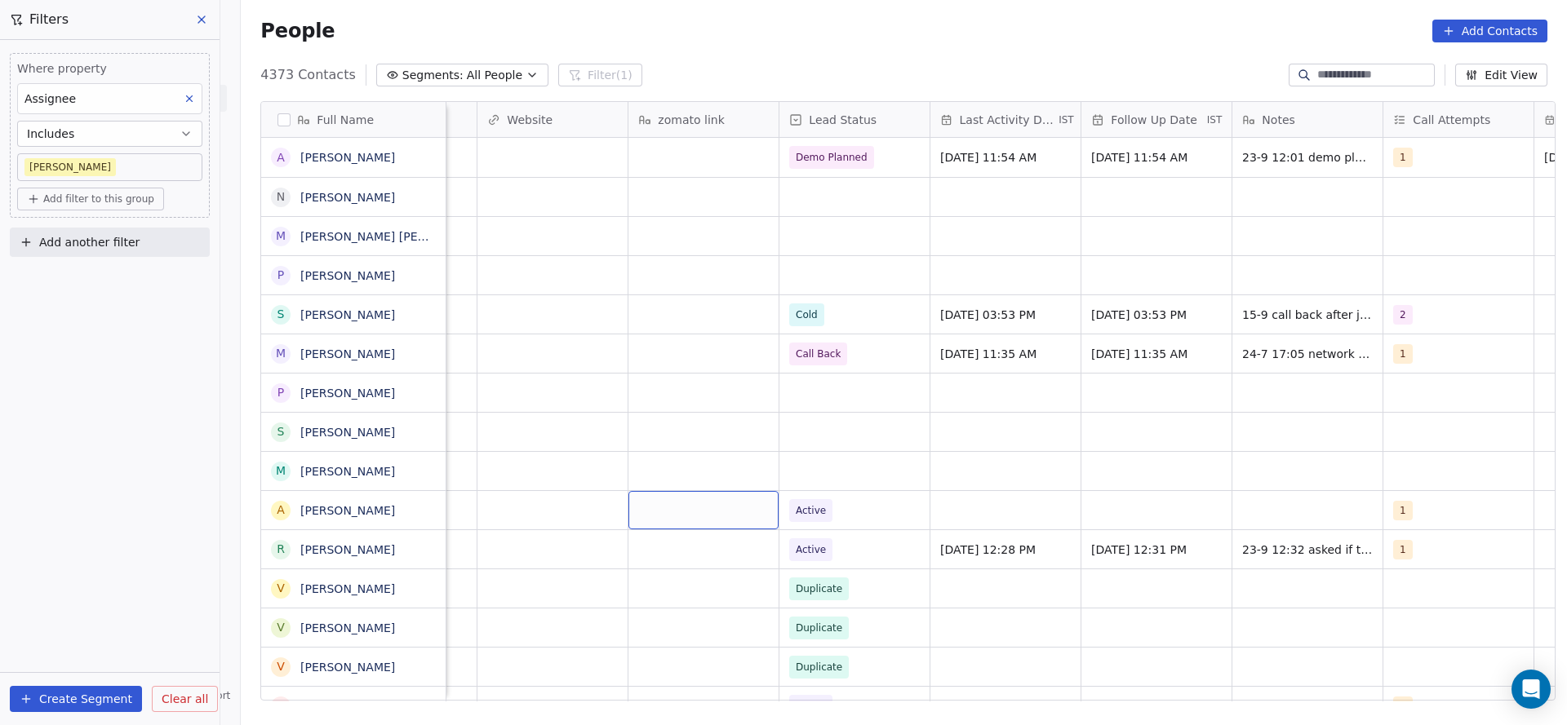
drag, startPoint x: 681, startPoint y: 494, endPoint x: 1230, endPoint y: 438, distance: 552.8
click at [963, 515] on div "grid" at bounding box center [1005, 510] width 150 height 38
click at [999, 518] on div "grid" at bounding box center [1005, 510] width 150 height 38
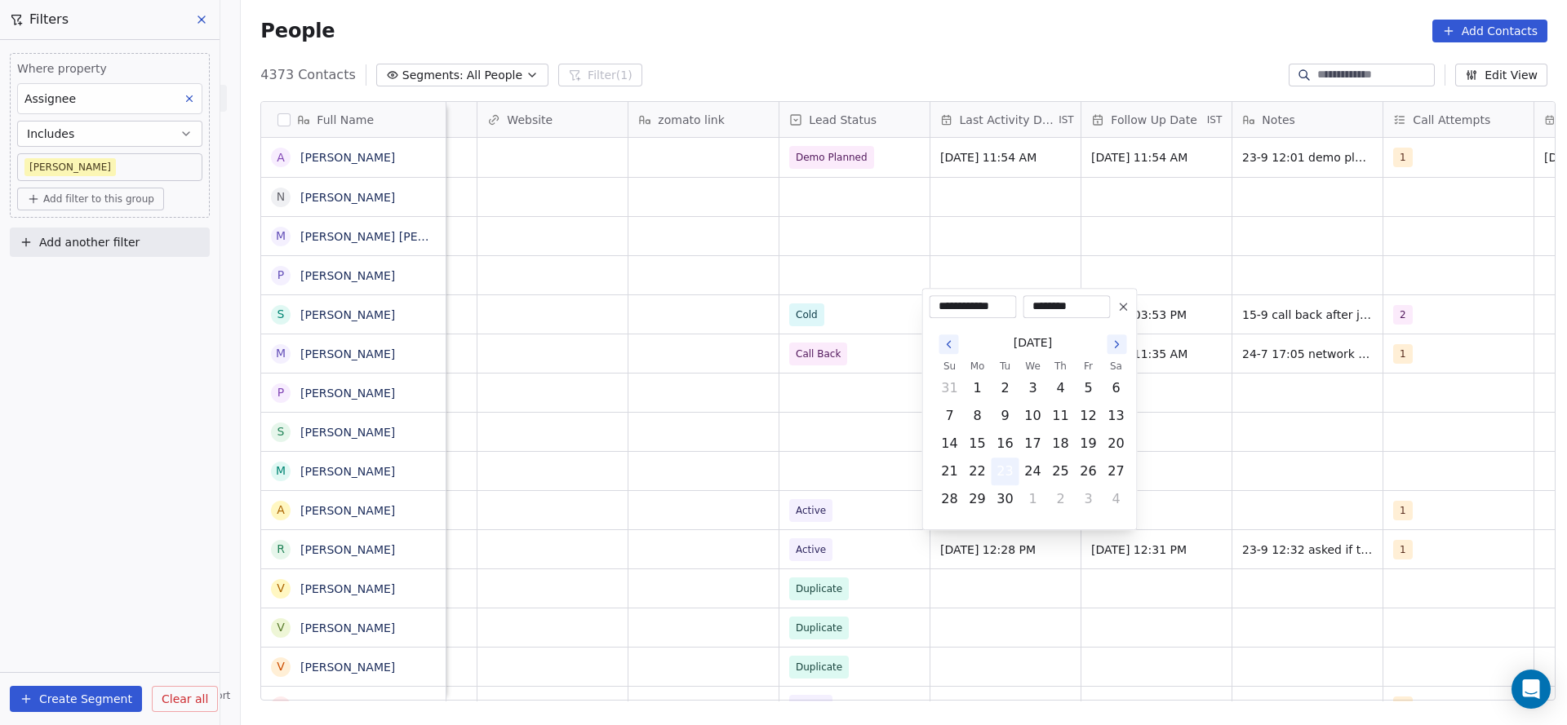
click at [1005, 471] on button "23" at bounding box center [1005, 472] width 26 height 26
click at [690, 475] on html "On2Cook India Pvt. Ltd. Contacts People Marketing Workflows Campaigns Metrics &…" at bounding box center [783, 362] width 1567 height 725
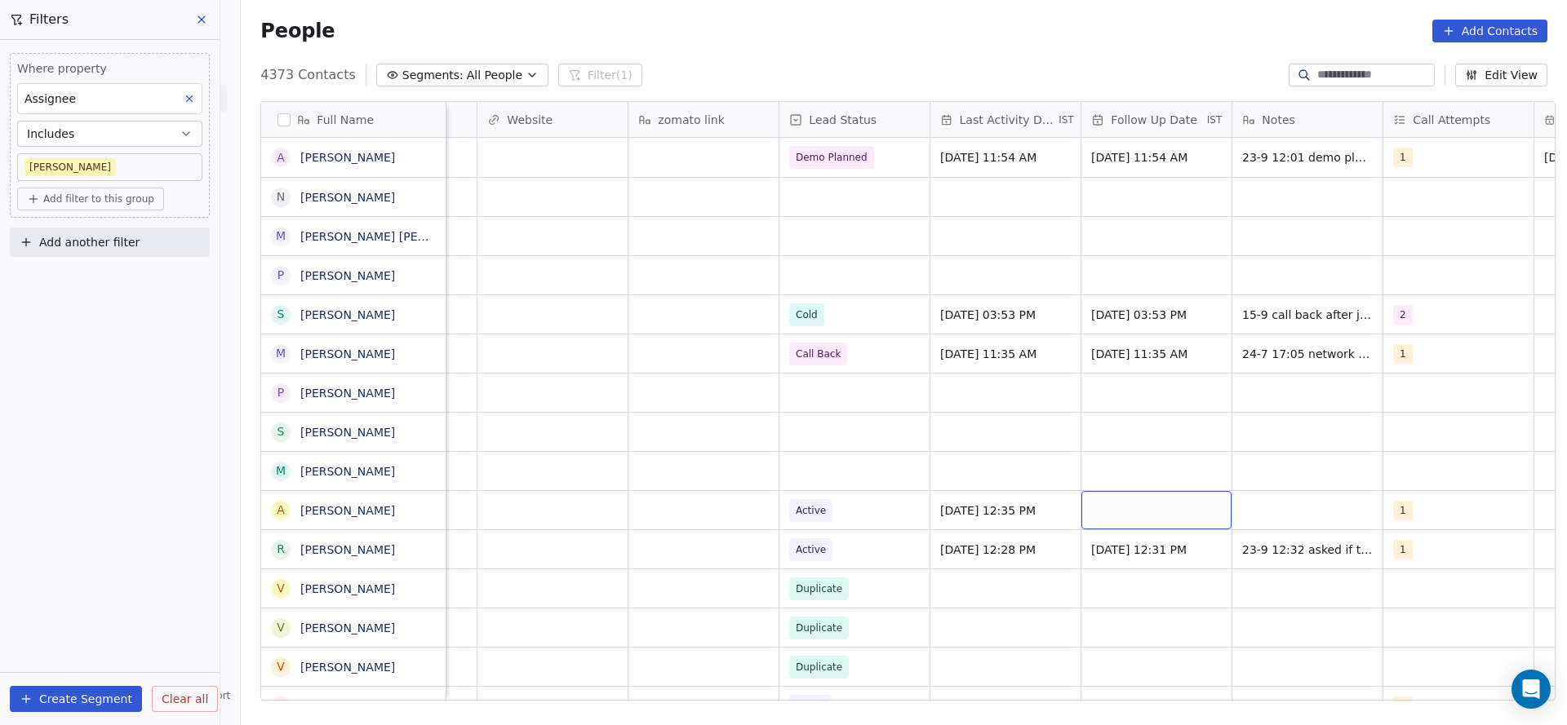
click at [1110, 508] on div "grid" at bounding box center [1156, 510] width 150 height 38
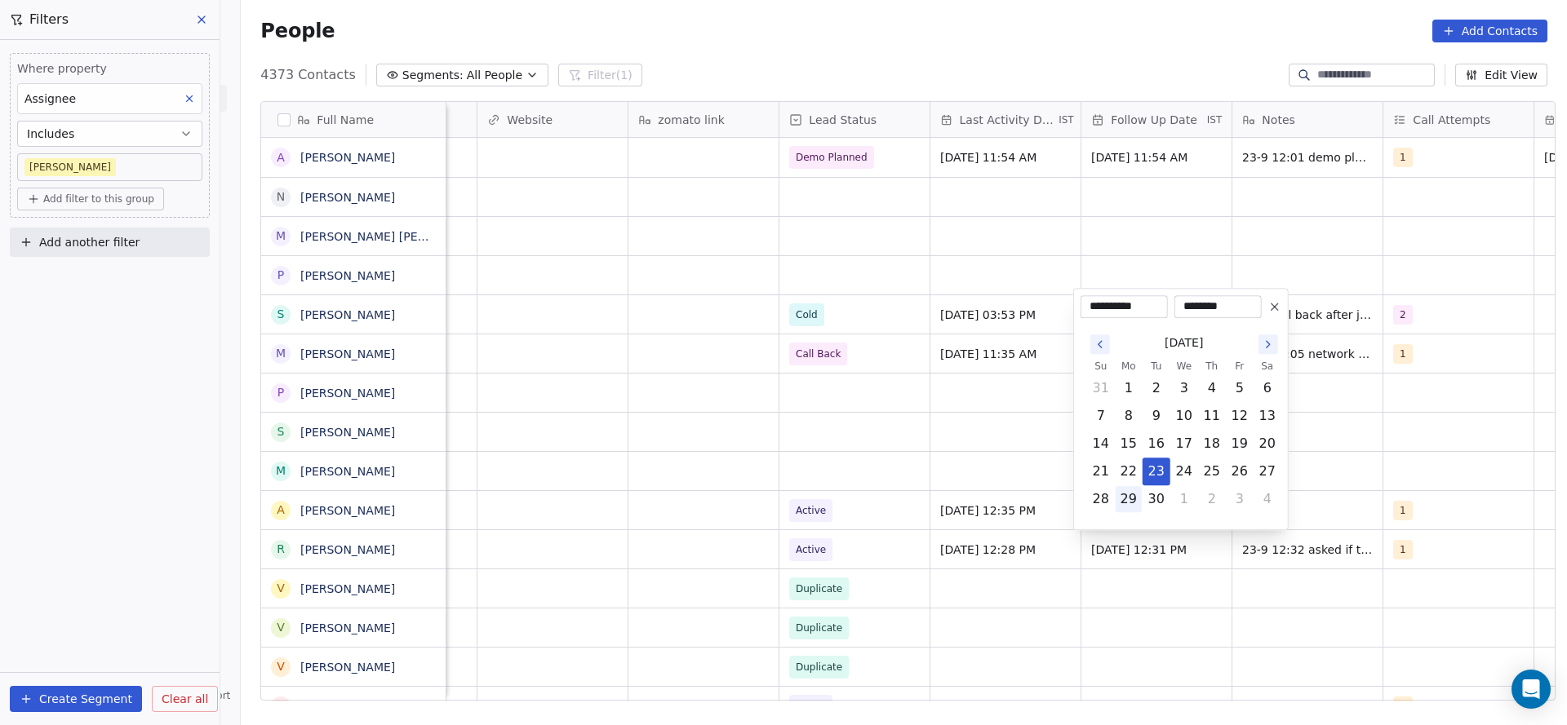
click at [1124, 507] on button "29" at bounding box center [1128, 499] width 26 height 26
type input "**********"
click at [767, 504] on html "On2Cook India Pvt. Ltd. Contacts People Marketing Workflows Campaigns Metrics &…" at bounding box center [783, 362] width 1567 height 725
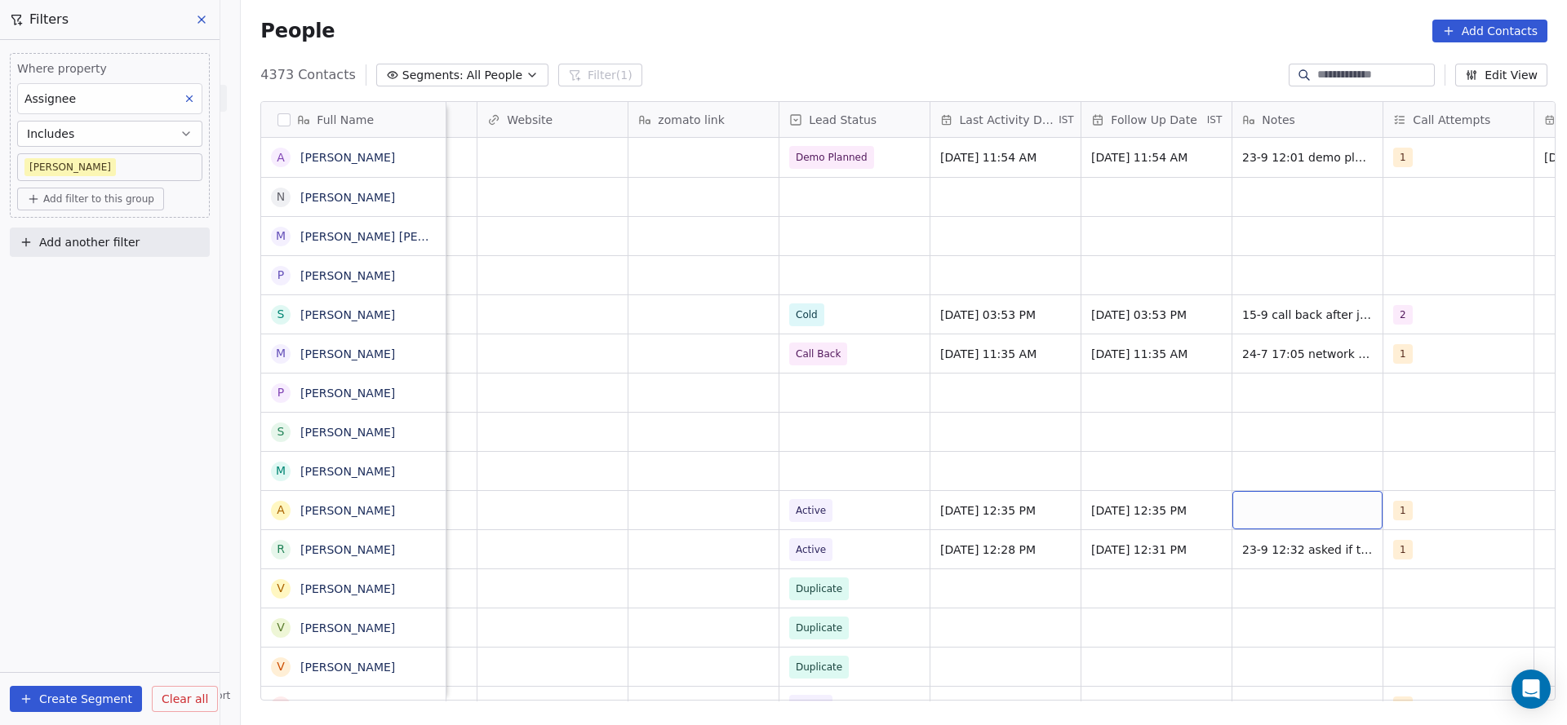
click at [1350, 521] on div "grid" at bounding box center [1307, 510] width 150 height 38
type textarea "**********"
click at [703, 536] on html "On2Cook India Pvt. Ltd. Contacts People Marketing Workflows Campaigns Metrics &…" at bounding box center [783, 362] width 1567 height 725
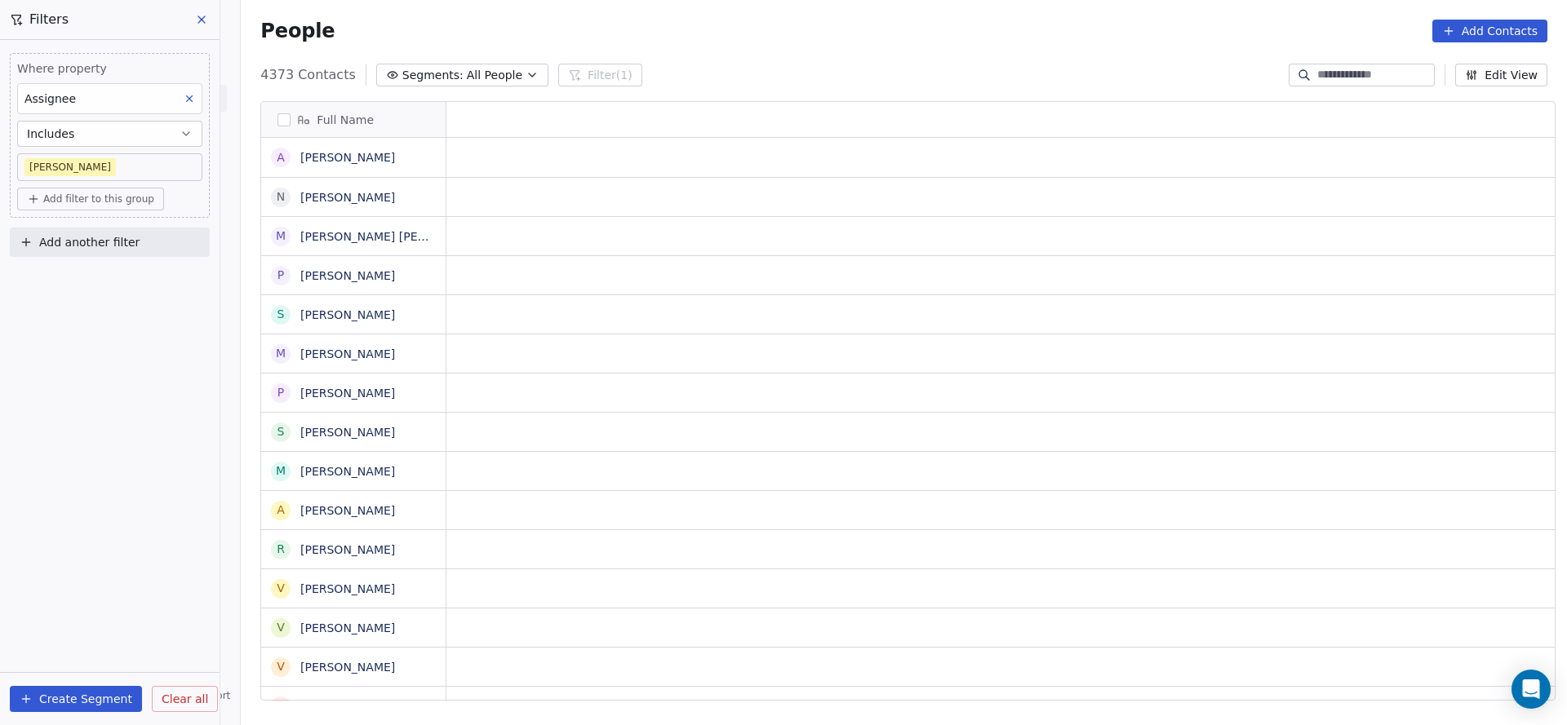
scroll to position [0, 0]
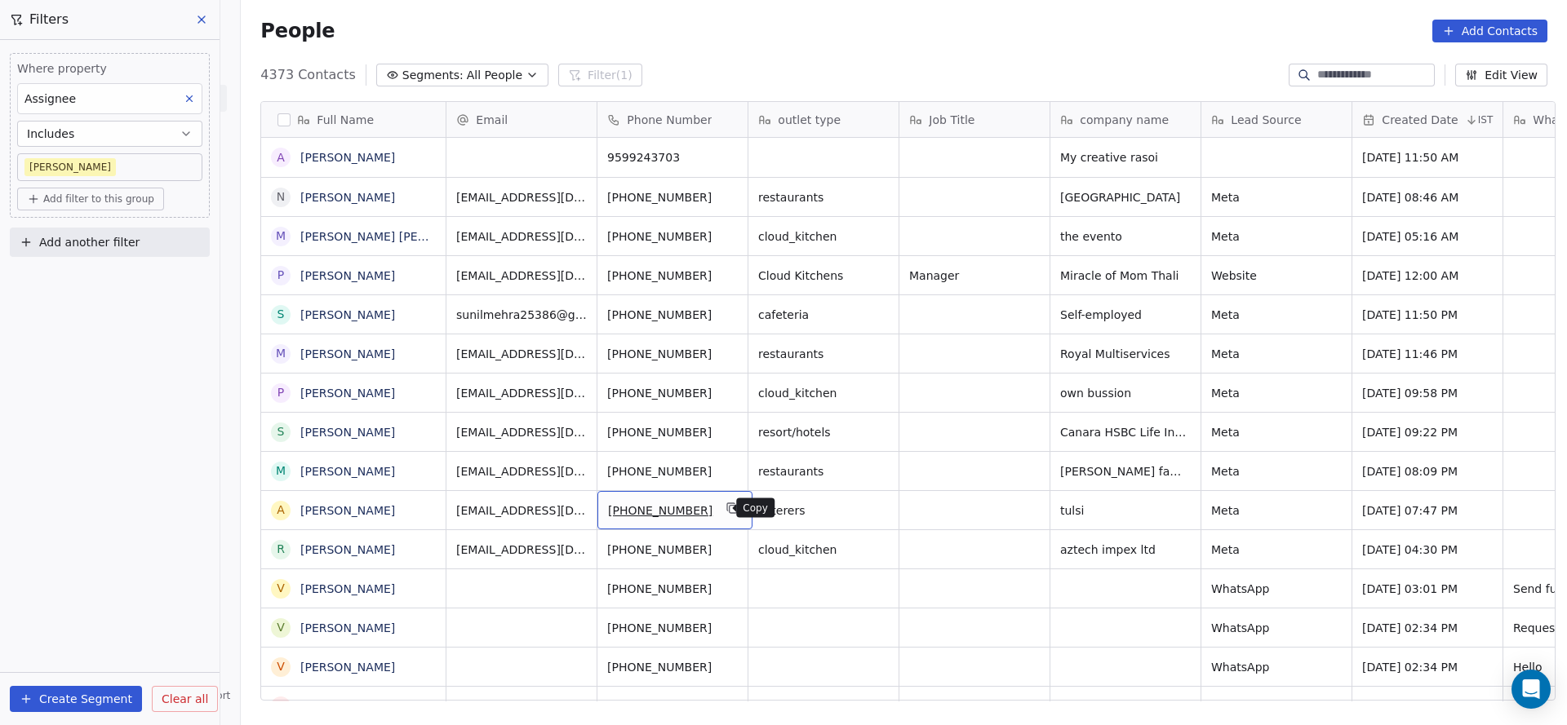
click at [729, 512] on icon "grid" at bounding box center [732, 509] width 7 height 7
click at [726, 463] on icon "grid" at bounding box center [732, 469] width 13 height 13
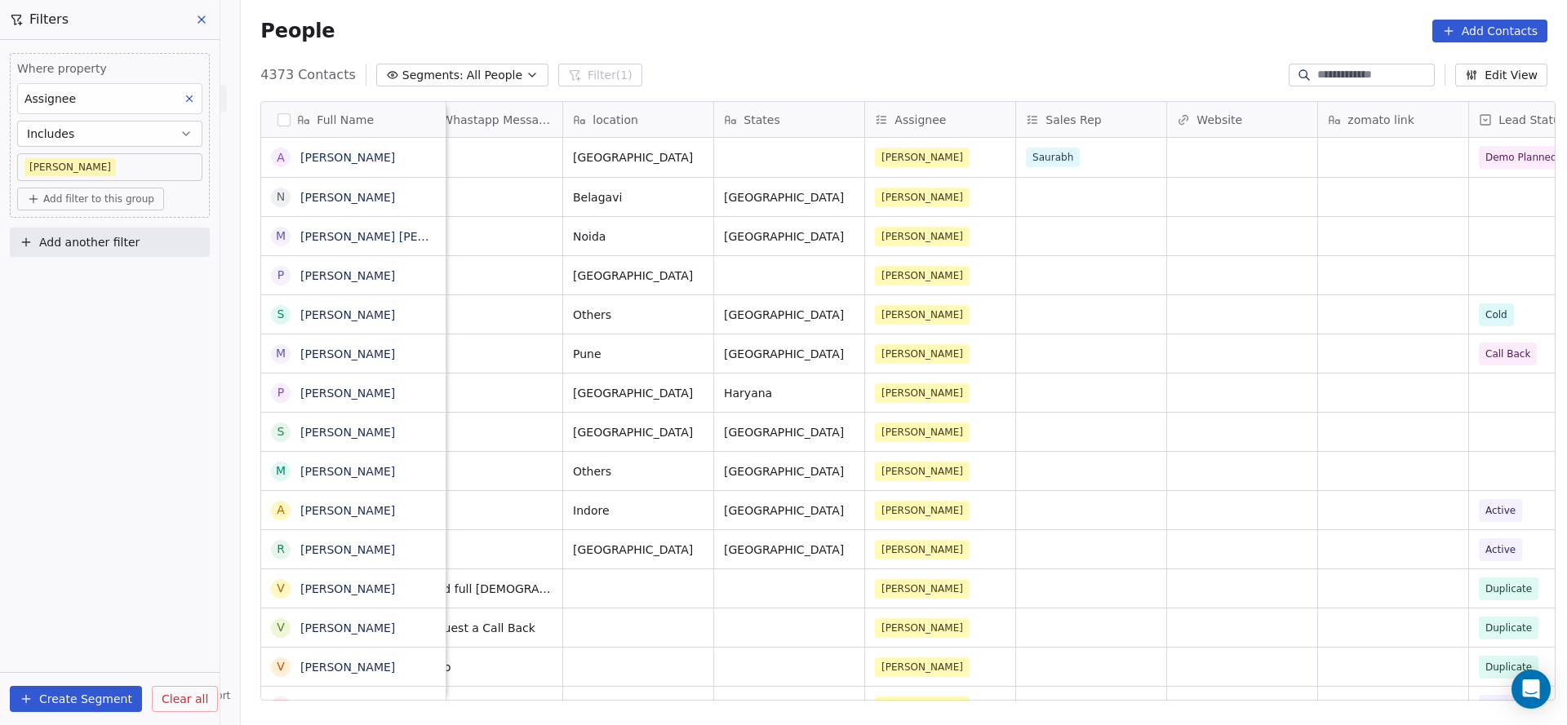
scroll to position [0, 1648]
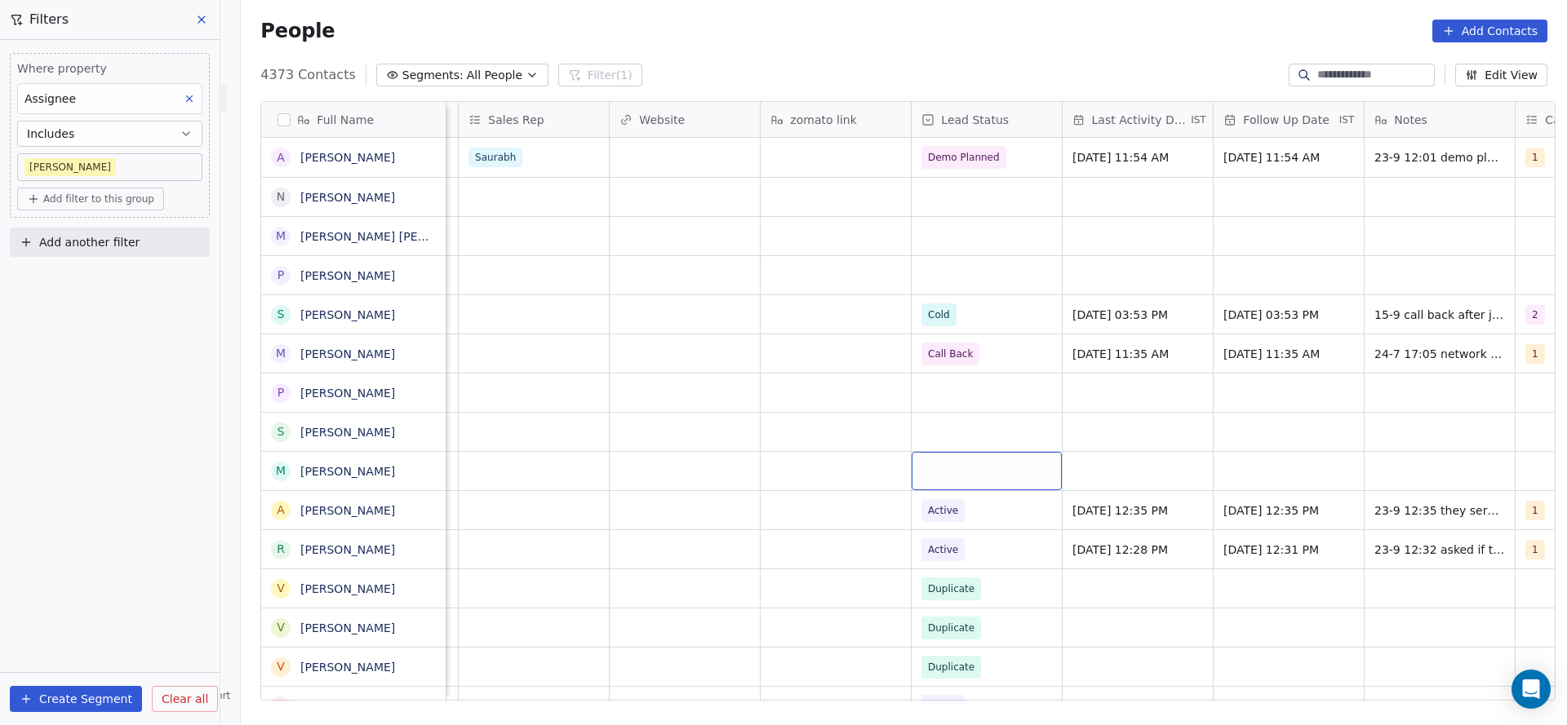
click at [982, 480] on div "grid" at bounding box center [986, 471] width 150 height 38
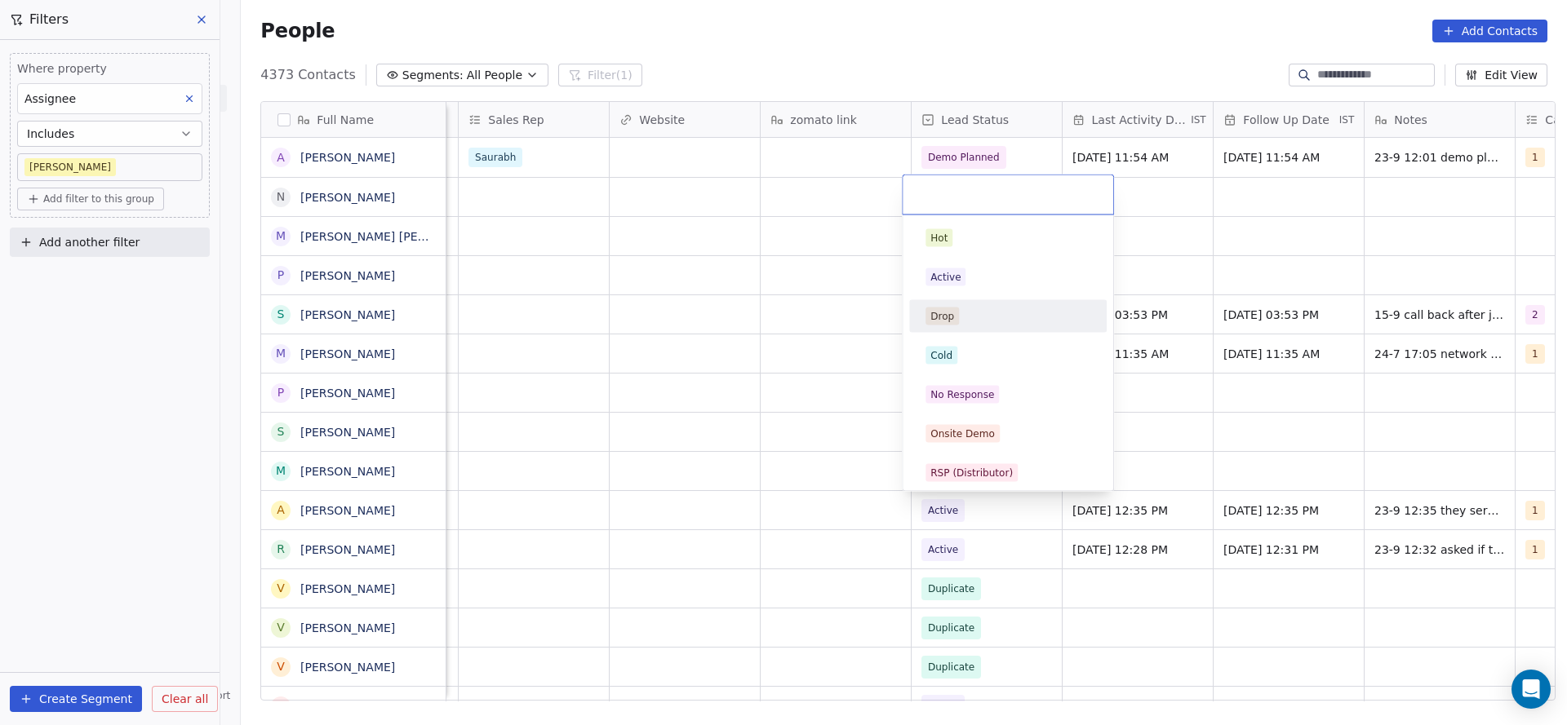
click at [654, 479] on html "On2Cook India Pvt. Ltd. Contacts People Marketing Workflows Campaigns Metrics &…" at bounding box center [783, 362] width 1567 height 725
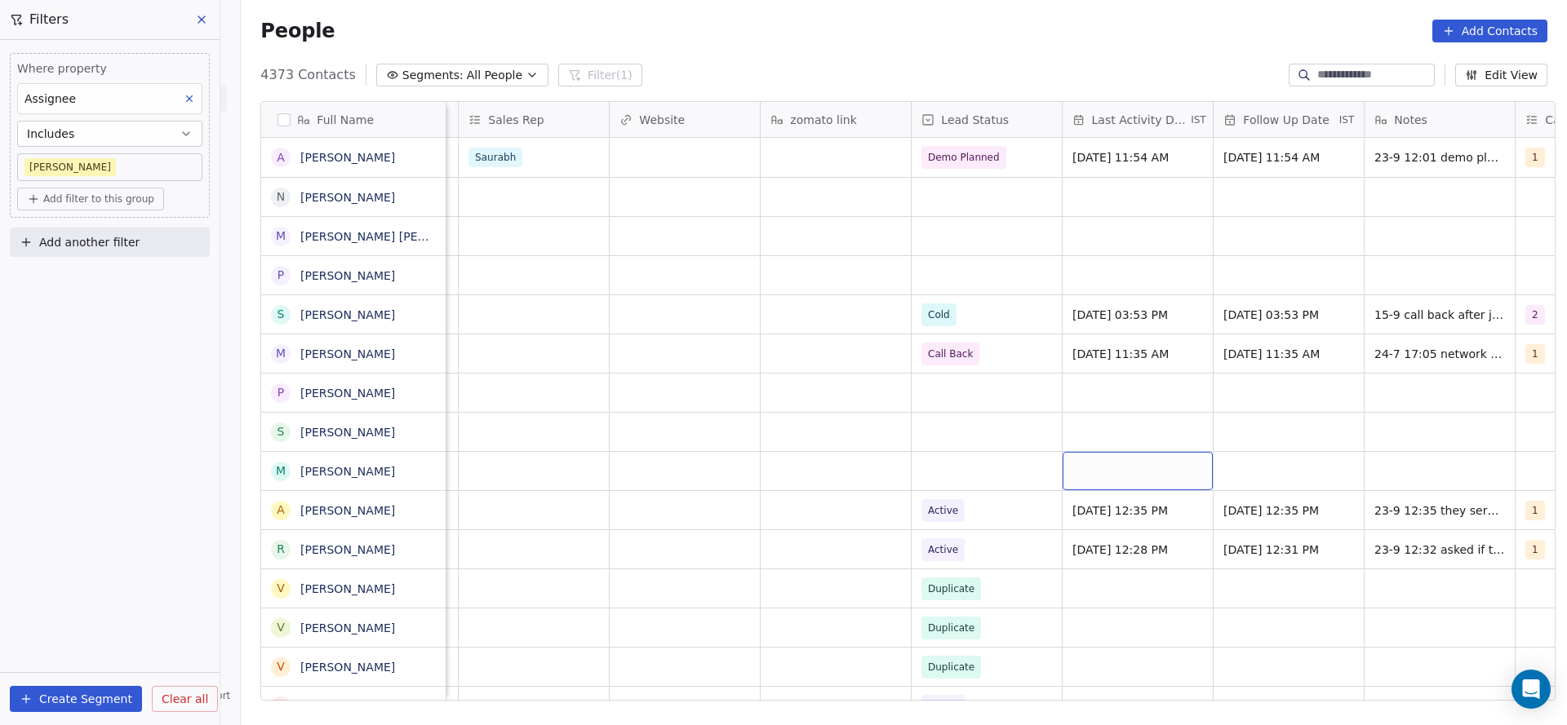
click at [1132, 485] on div "grid" at bounding box center [1137, 471] width 150 height 38
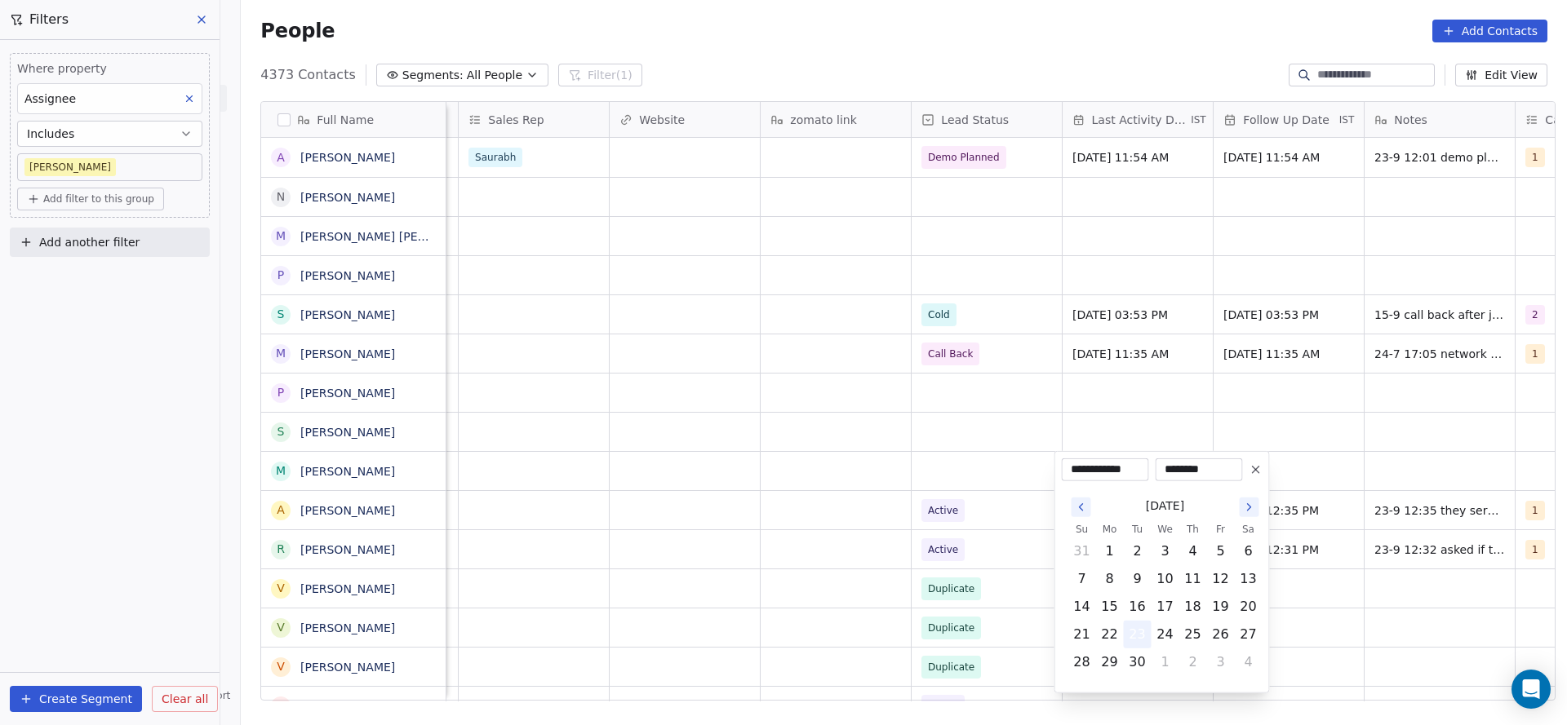
click at [1135, 631] on button "23" at bounding box center [1137, 635] width 26 height 26
click at [813, 526] on html "On2Cook India Pvt. Ltd. Contacts People Marketing Workflows Campaigns Metrics &…" at bounding box center [783, 362] width 1567 height 725
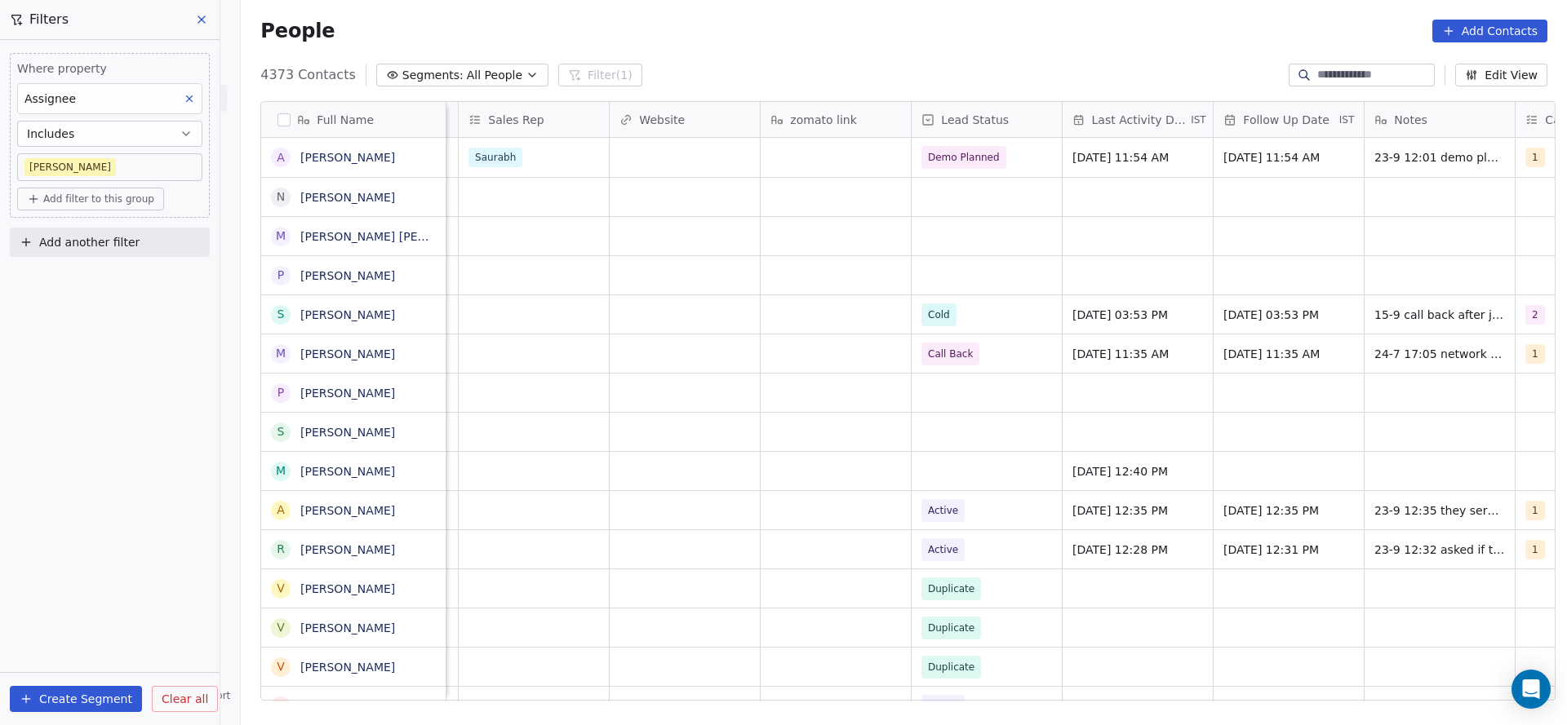
scroll to position [0, 2119]
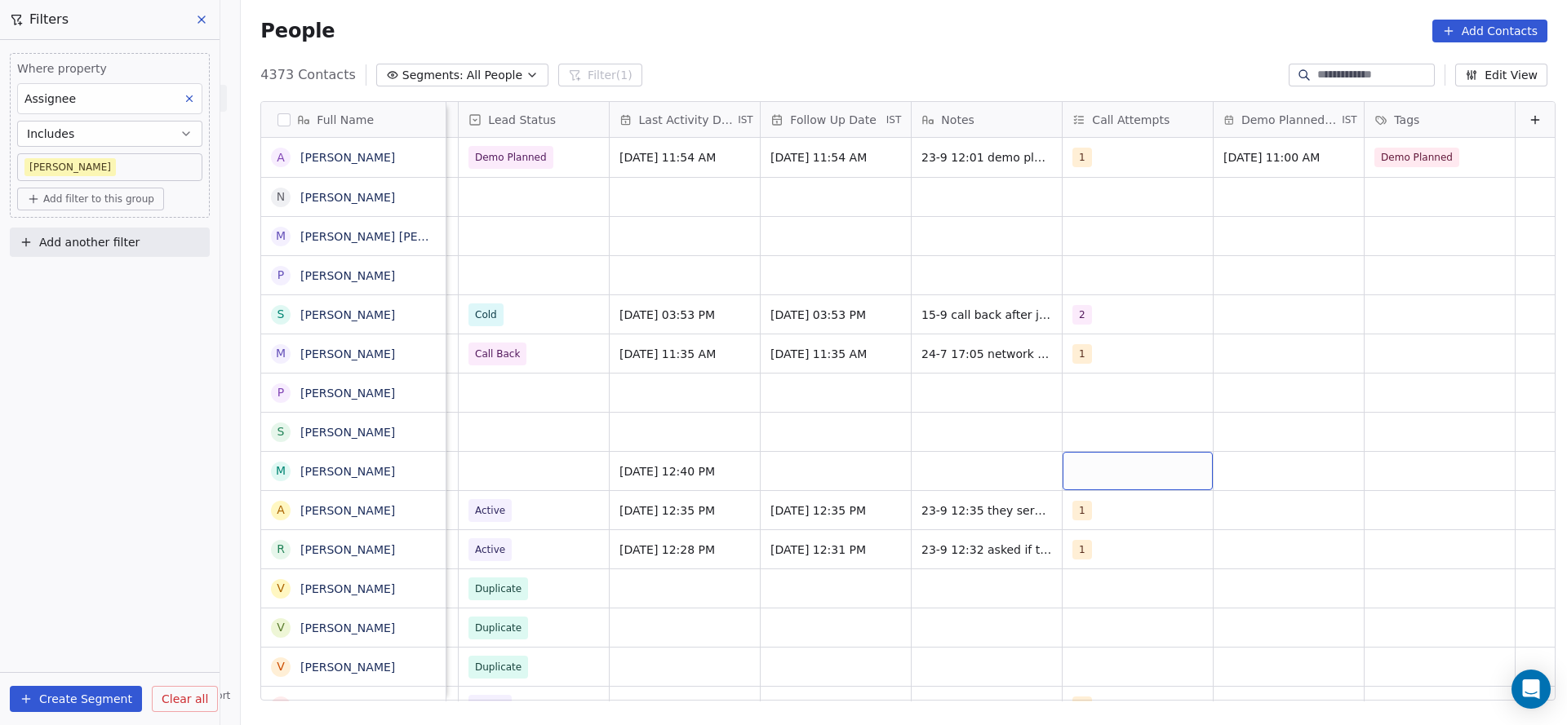
click at [1097, 481] on div "grid" at bounding box center [1137, 471] width 150 height 38
click at [1099, 238] on div "1" at bounding box center [1151, 238] width 145 height 18
click at [821, 421] on html "On2Cook India Pvt. Ltd. Contacts People Marketing Workflows Campaigns Metrics &…" at bounding box center [783, 362] width 1567 height 725
click at [766, 468] on div "grid" at bounding box center [835, 471] width 150 height 38
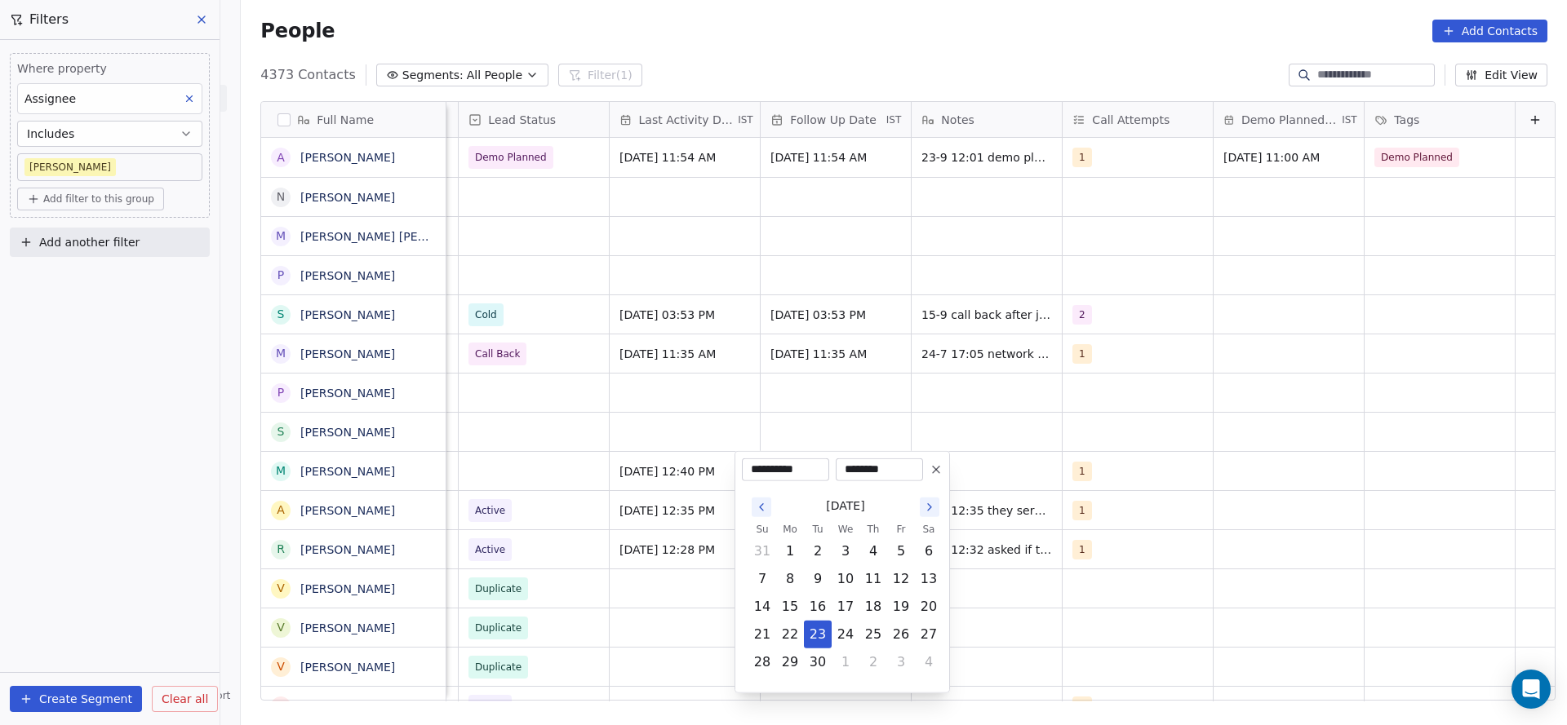
click at [682, 379] on html "On2Cook India Pvt. Ltd. Contacts People Marketing Workflows Campaigns Metrics &…" at bounding box center [783, 362] width 1567 height 725
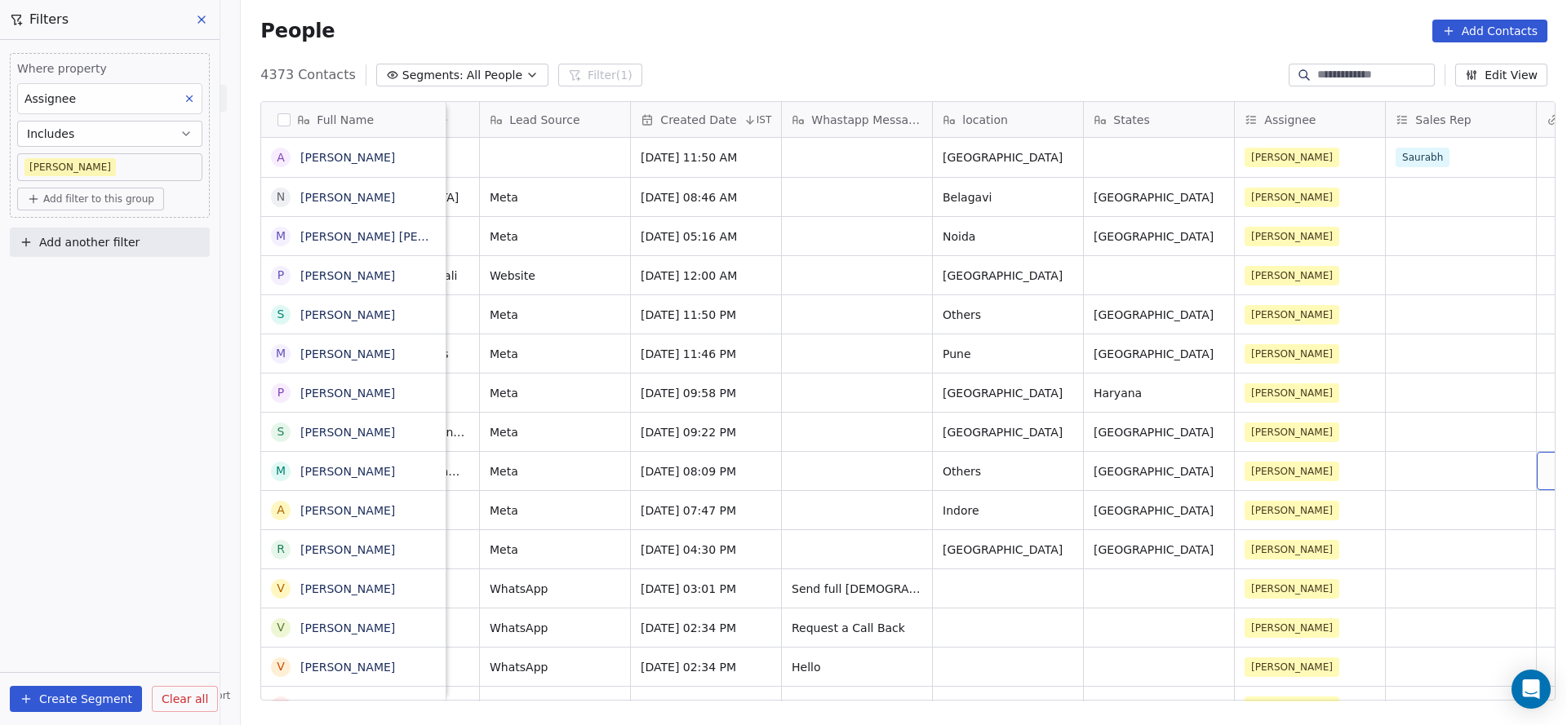
scroll to position [0, 871]
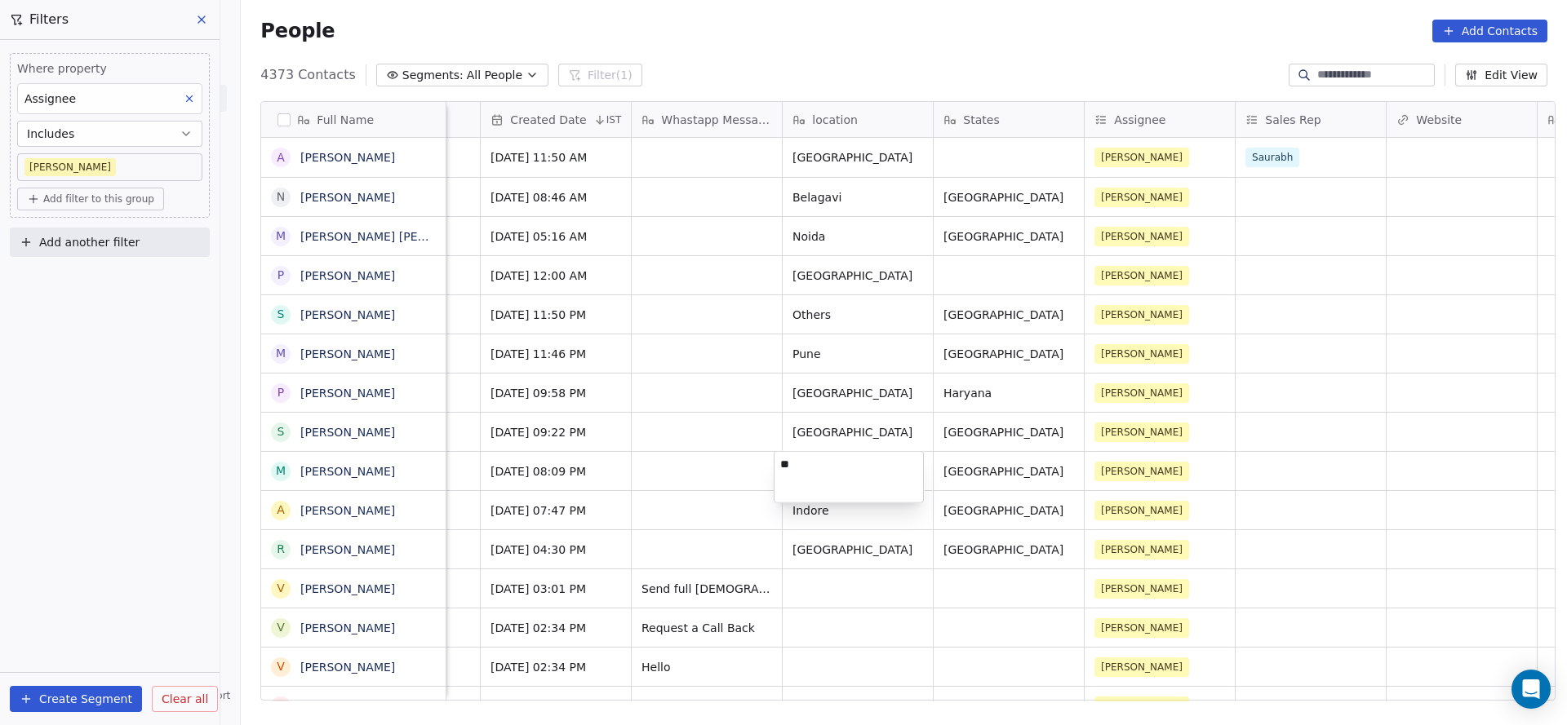
type textarea "*"
type textarea "*********"
click at [672, 466] on html "On2Cook India Pvt. Ltd. Contacts People Marketing Workflows Campaigns Metrics &…" at bounding box center [783, 362] width 1567 height 725
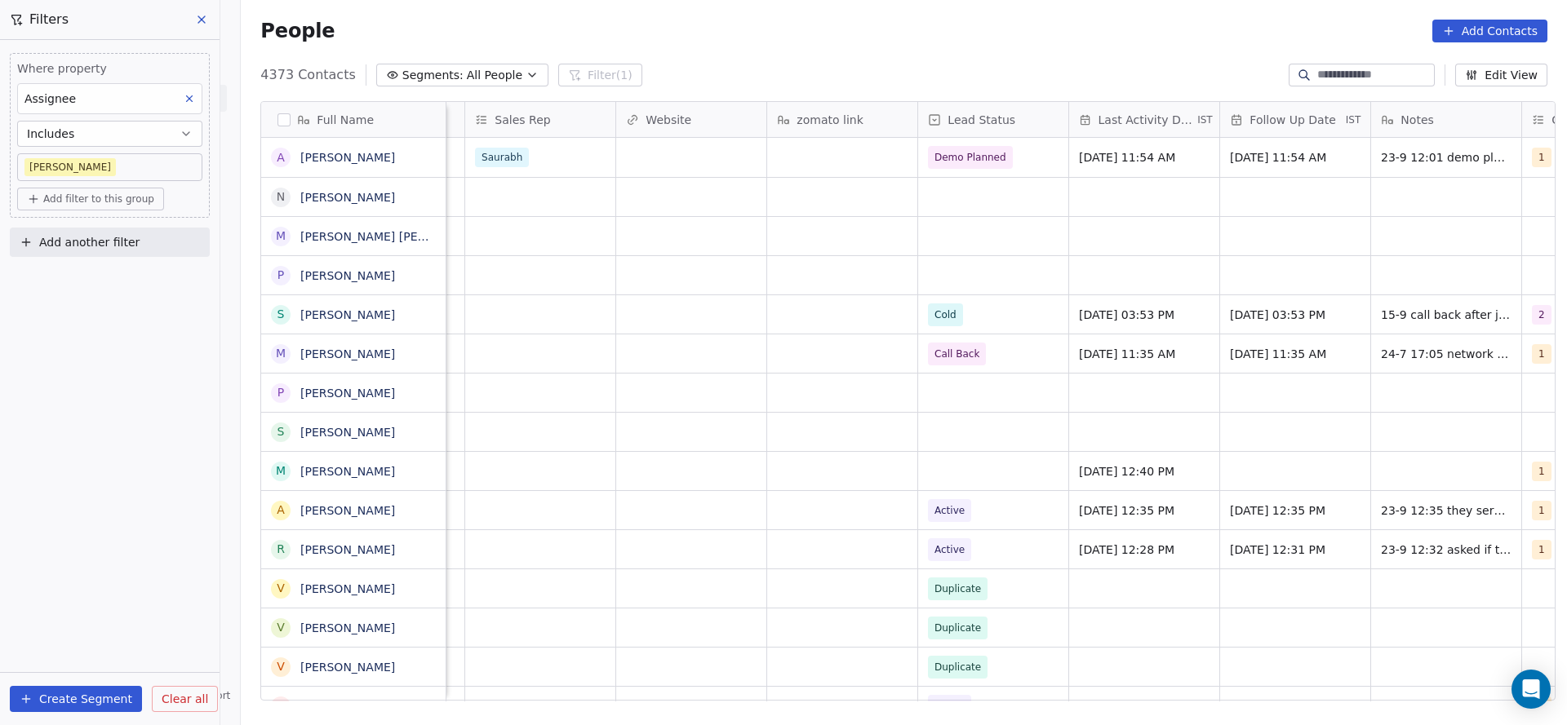
scroll to position [0, 1649]
click at [993, 475] on div "grid" at bounding box center [986, 471] width 150 height 38
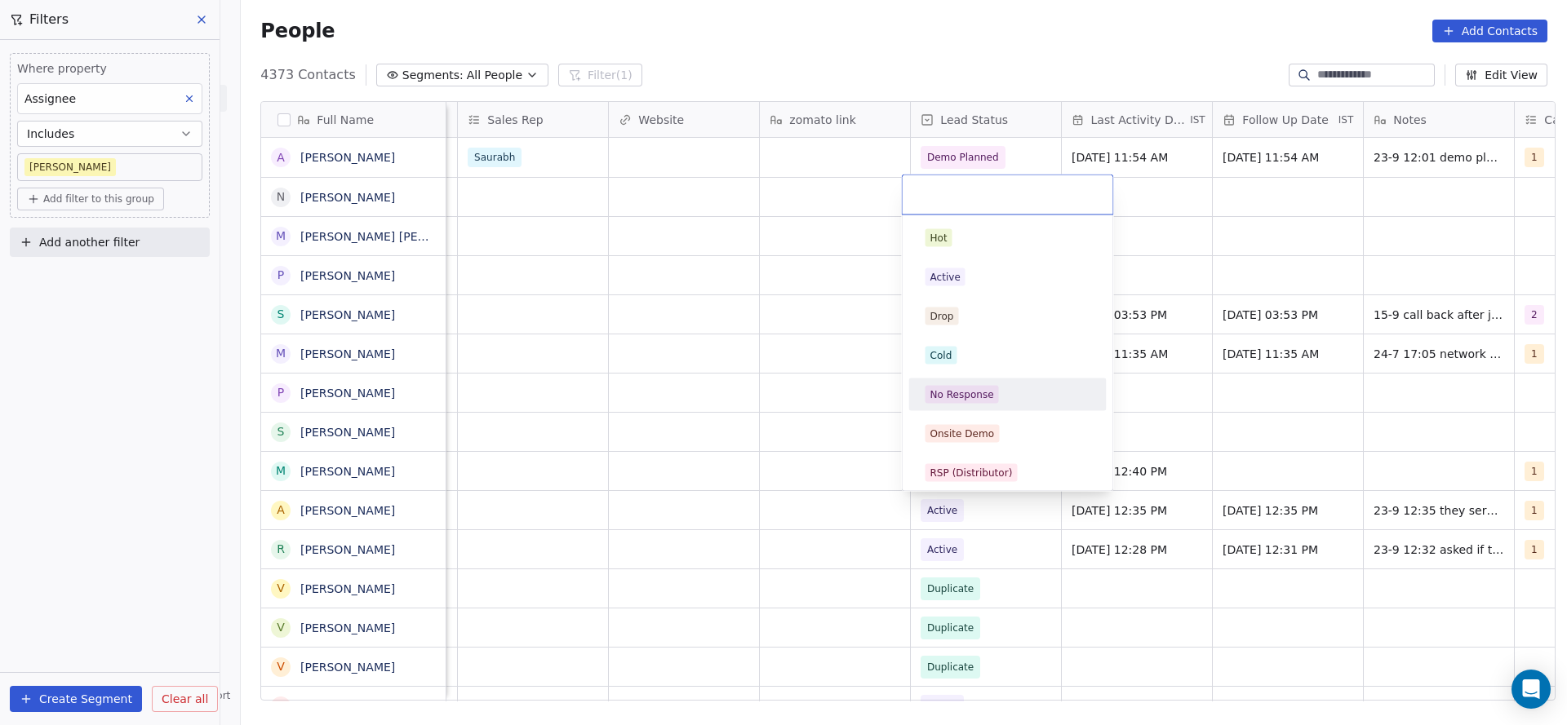
click at [791, 450] on html "On2Cook India Pvt. Ltd. Contacts People Marketing Workflows Campaigns Metrics &…" at bounding box center [783, 362] width 1567 height 725
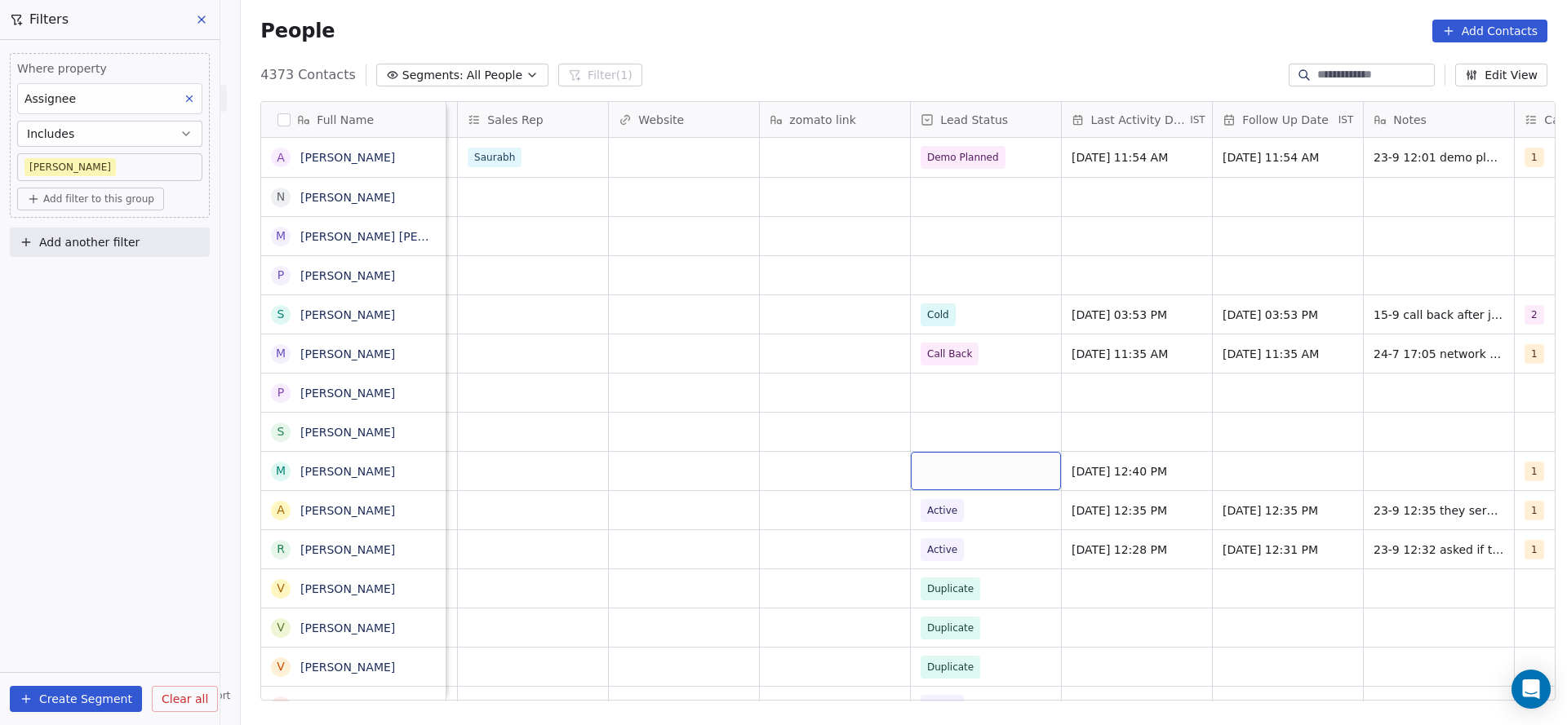
scroll to position [0, 2091]
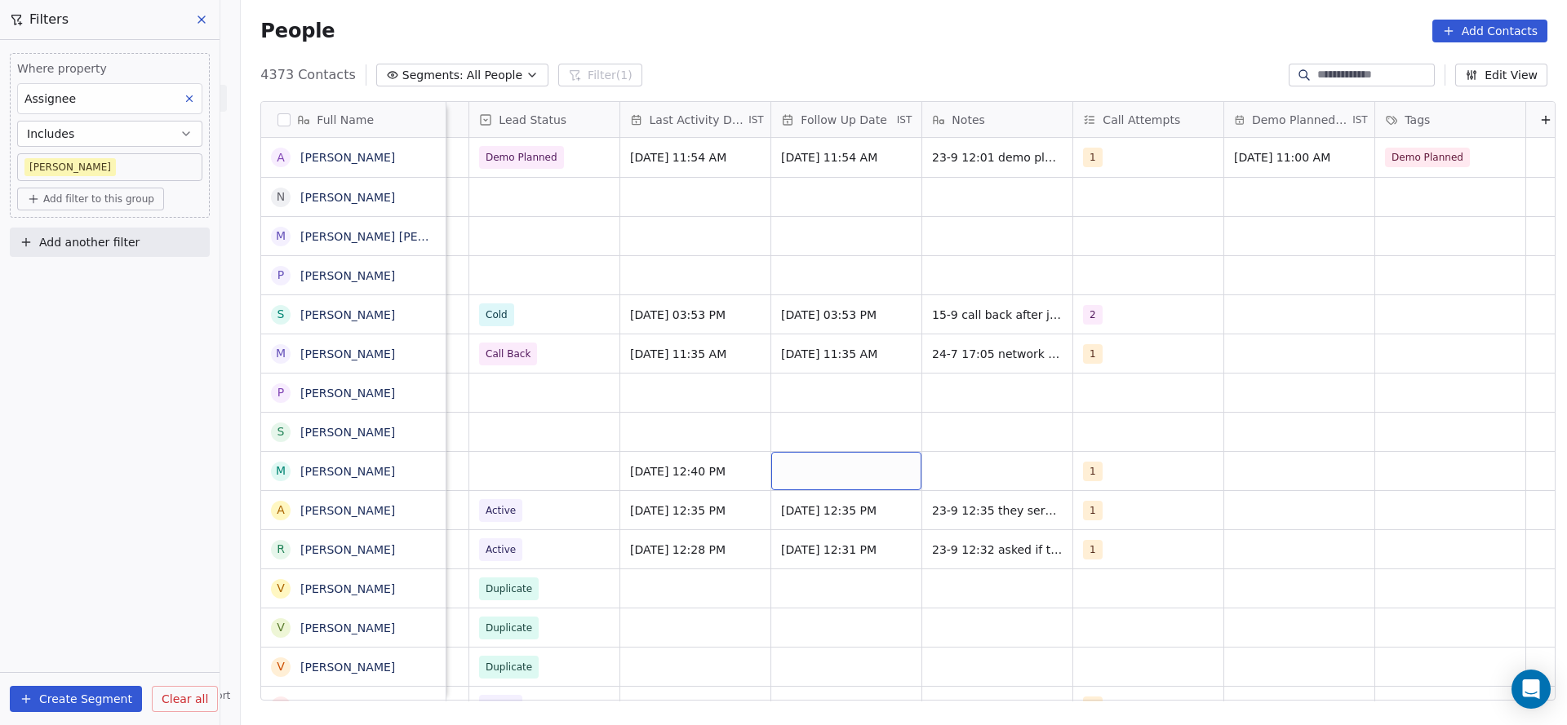
click at [825, 468] on div "grid" at bounding box center [846, 471] width 150 height 38
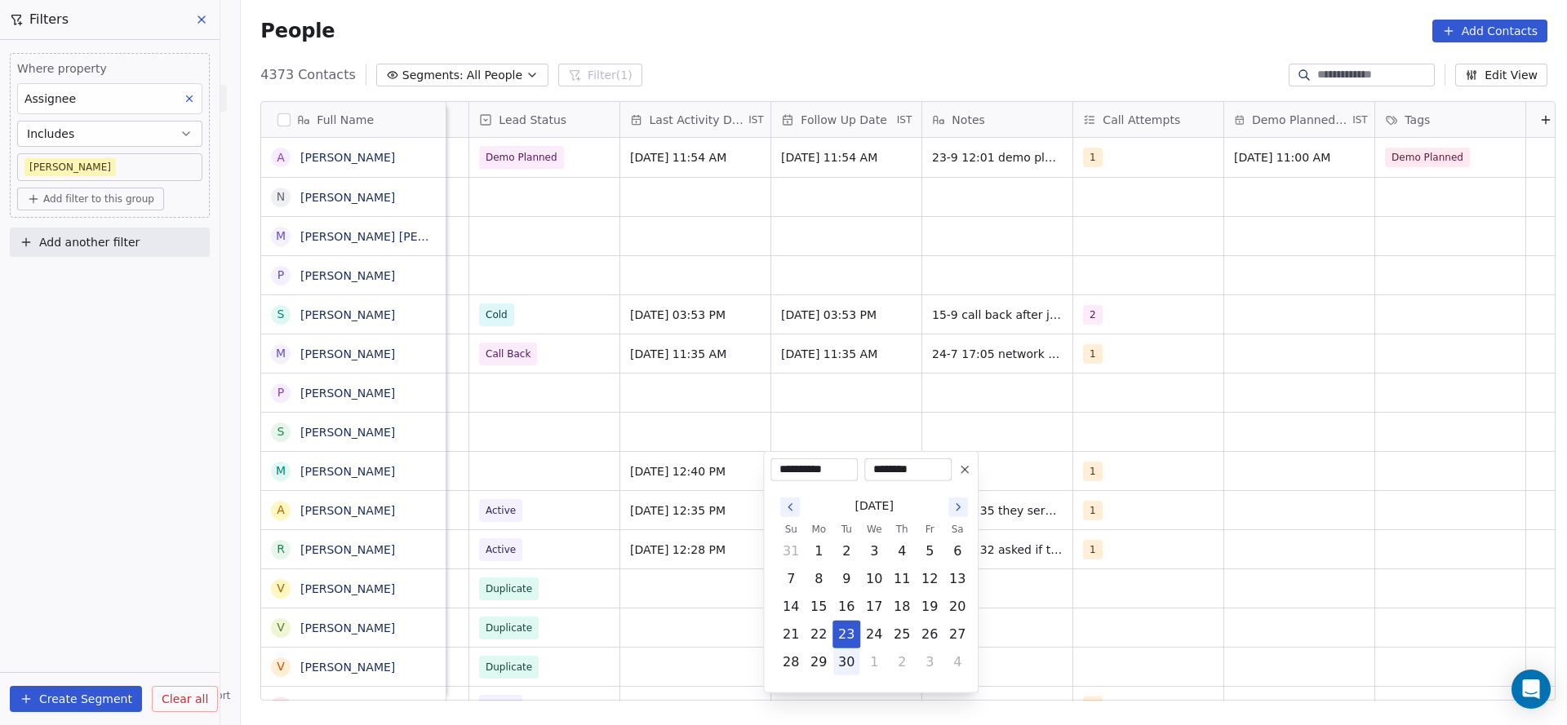
click at [845, 662] on button "30" at bounding box center [846, 663] width 26 height 26
type input "**********"
click at [676, 618] on html "On2Cook India Pvt. Ltd. Contacts People Marketing Workflows Campaigns Metrics &…" at bounding box center [783, 362] width 1567 height 725
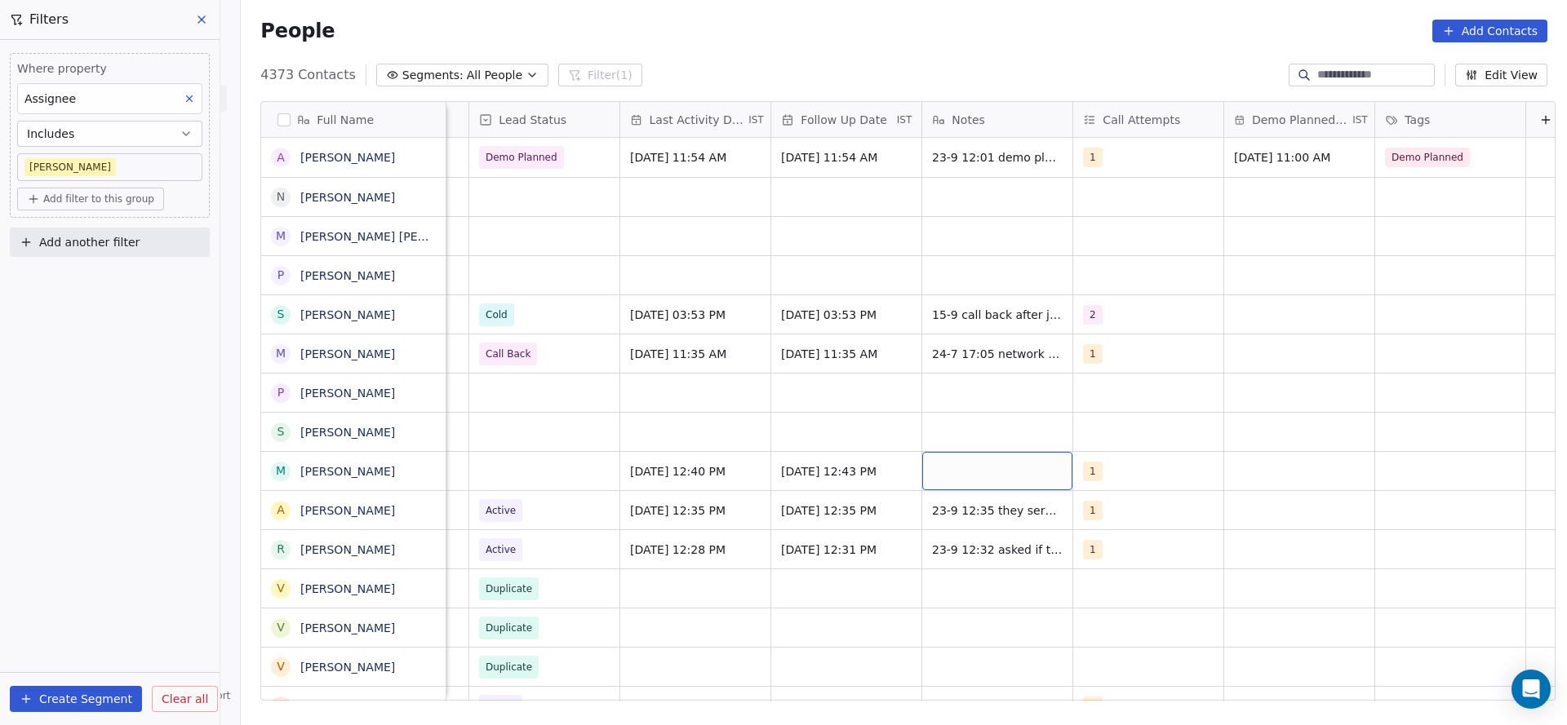
click at [947, 469] on div "grid" at bounding box center [997, 471] width 150 height 38
type textarea "**********"
drag, startPoint x: 614, startPoint y: 536, endPoint x: 508, endPoint y: 509, distance: 109.4
click at [614, 536] on html "On2Cook India Pvt. Ltd. Contacts People Marketing Workflows Campaigns Metrics &…" at bounding box center [783, 362] width 1567 height 725
click at [521, 475] on div "grid" at bounding box center [544, 471] width 150 height 38
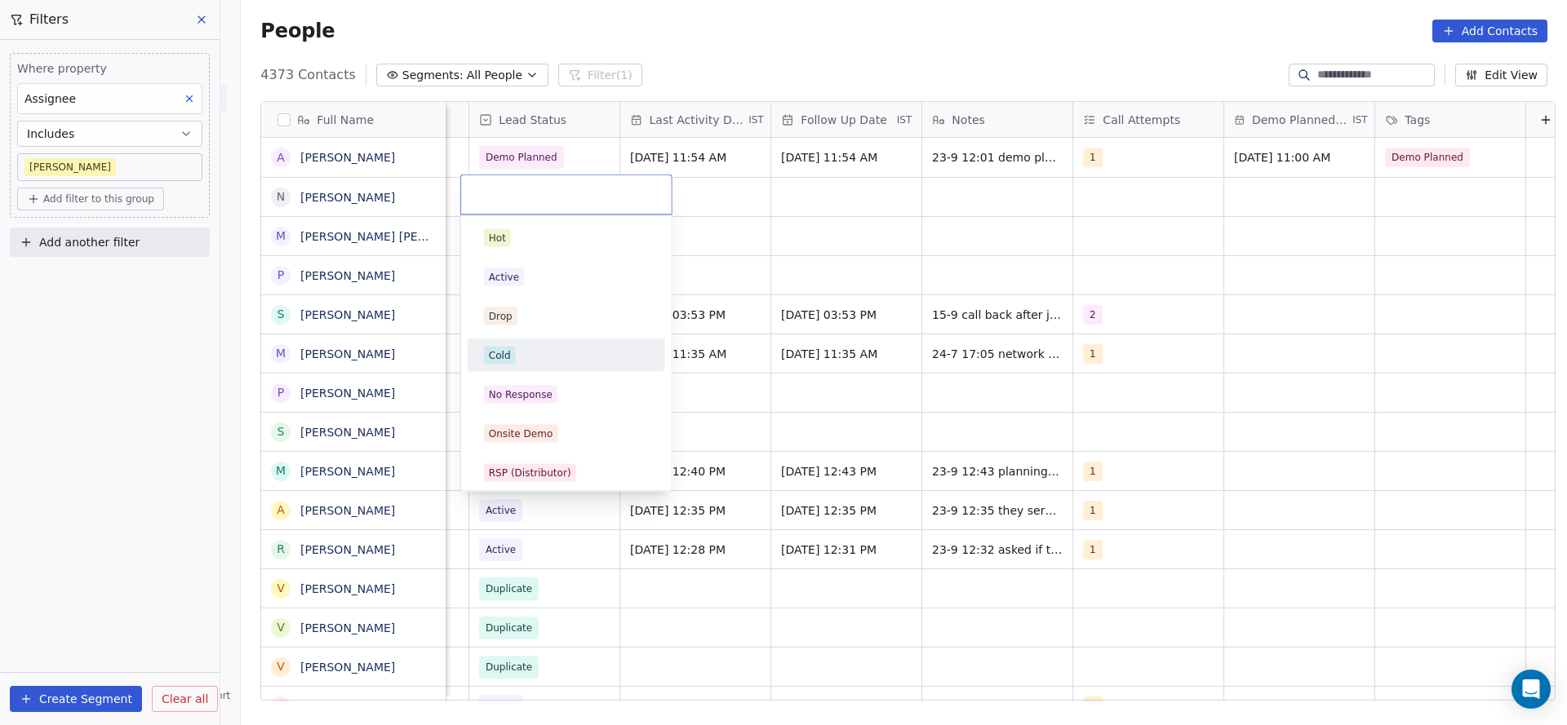
click at [517, 350] on div "Cold" at bounding box center [566, 356] width 165 height 18
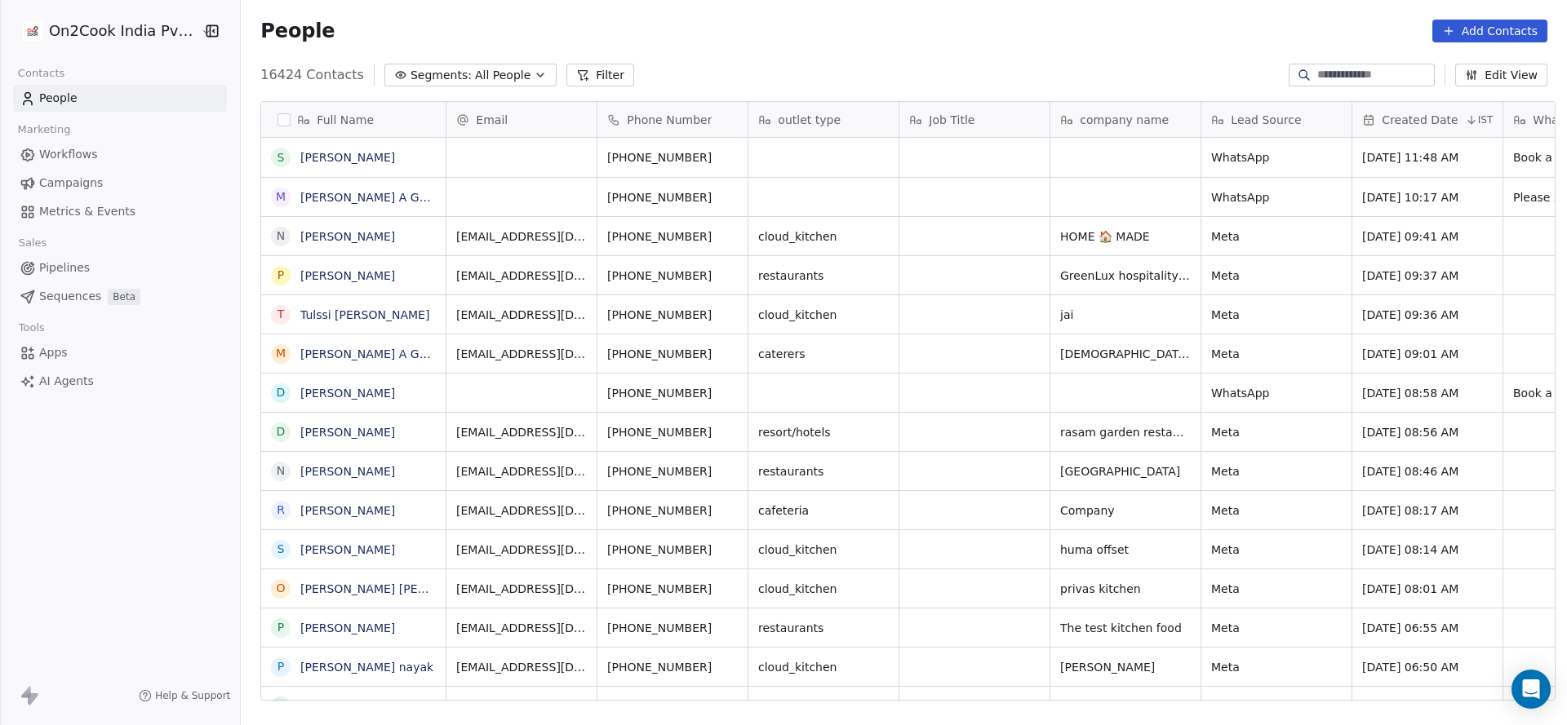
click at [1488, 29] on button "Add Contacts" at bounding box center [1489, 31] width 115 height 23
click at [1440, 74] on div "Create new contact" at bounding box center [1487, 66] width 151 height 26
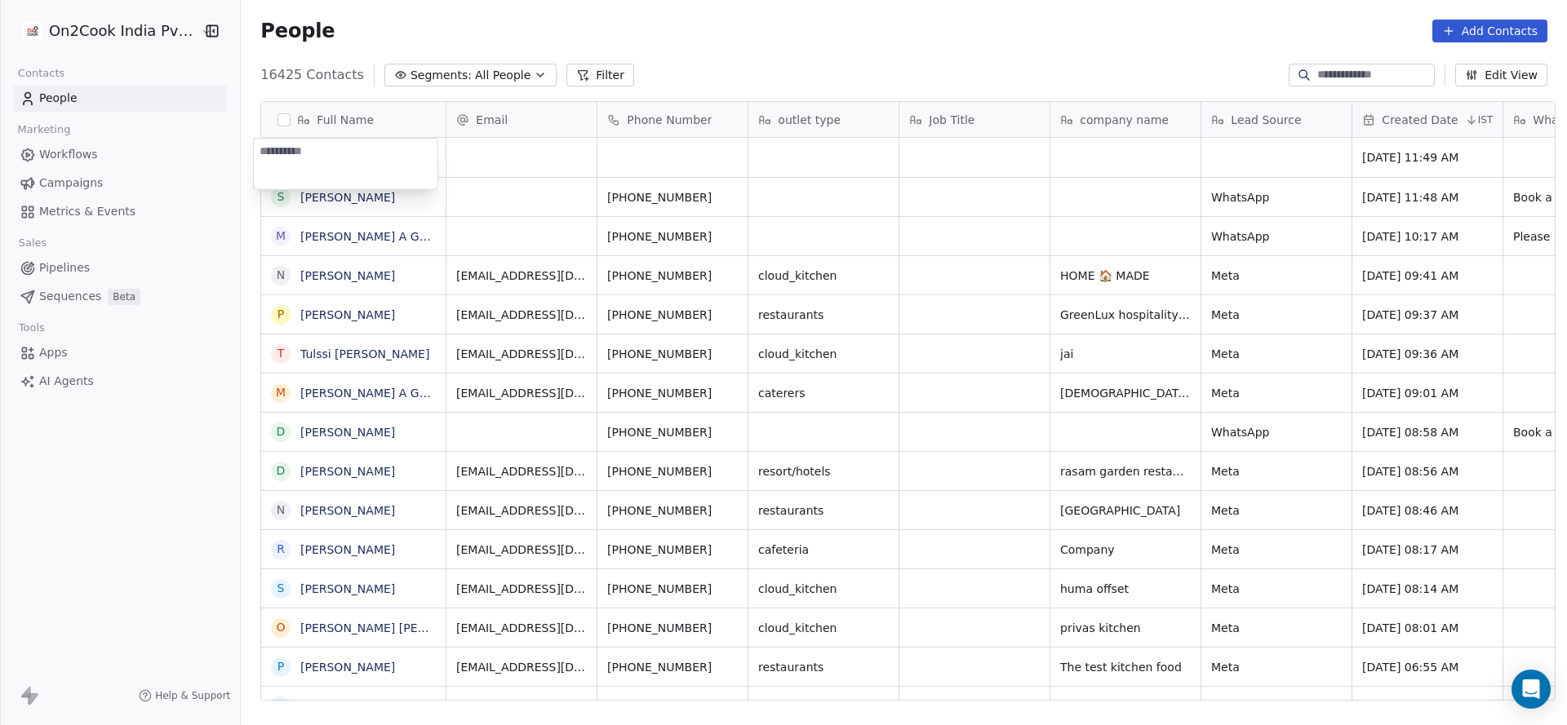
paste textarea "*******"
type textarea "*******"
click at [506, 148] on html "On2Cook India Pvt. Ltd. Contacts People Marketing Workflows Campaigns Metrics &…" at bounding box center [783, 362] width 1567 height 725
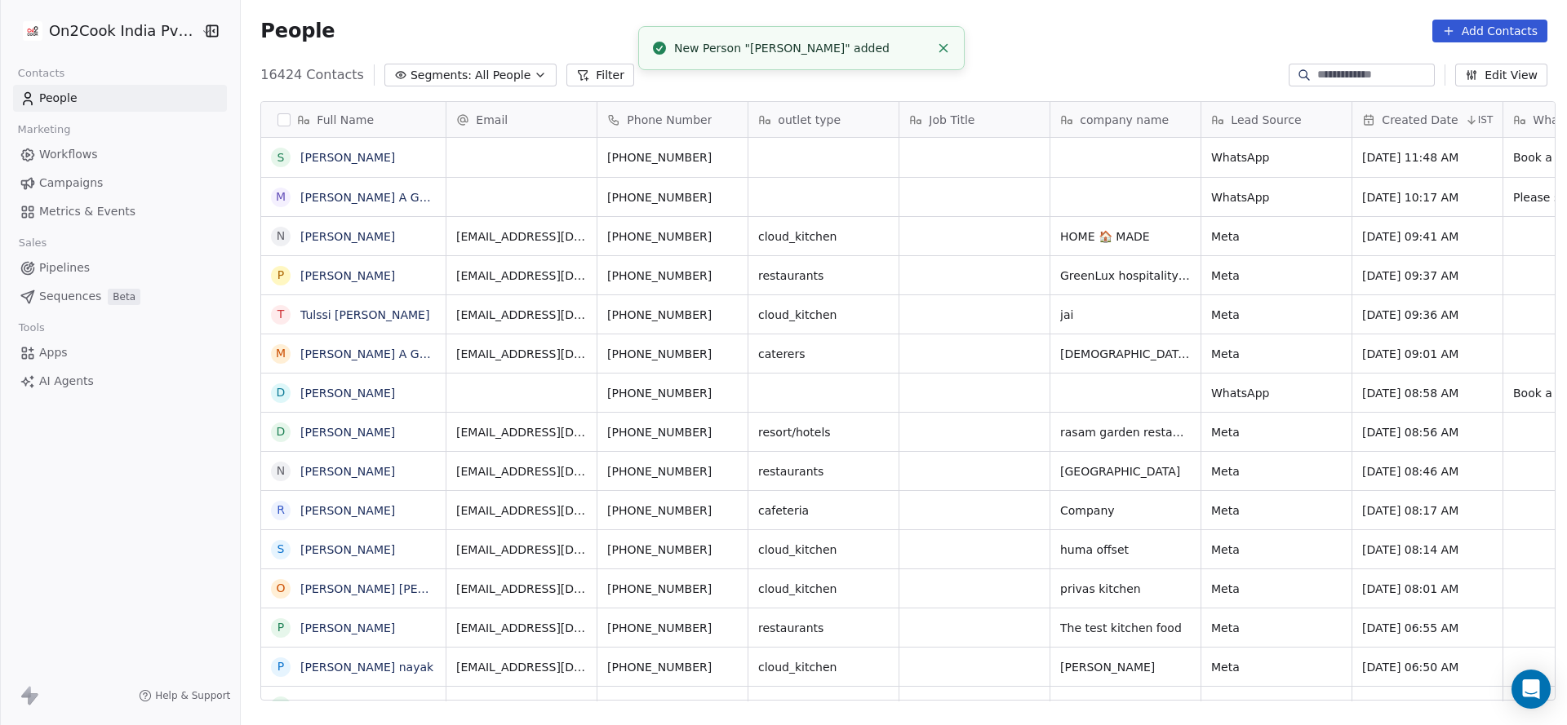
click at [1354, 70] on input at bounding box center [1374, 75] width 114 height 16
paste input "*******"
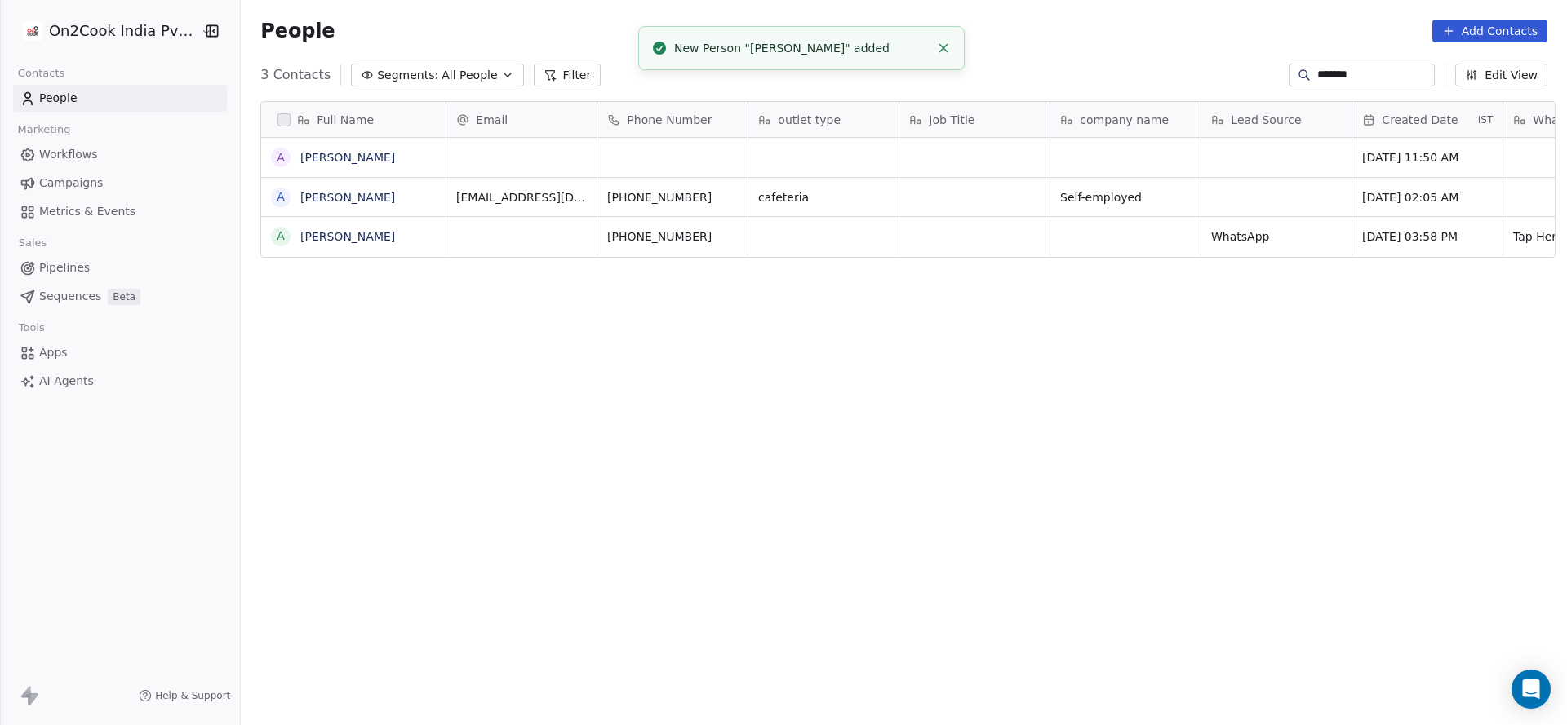
scroll to position [619, 1315]
type input "*******"
click at [659, 135] on div "Phone Number" at bounding box center [672, 119] width 150 height 35
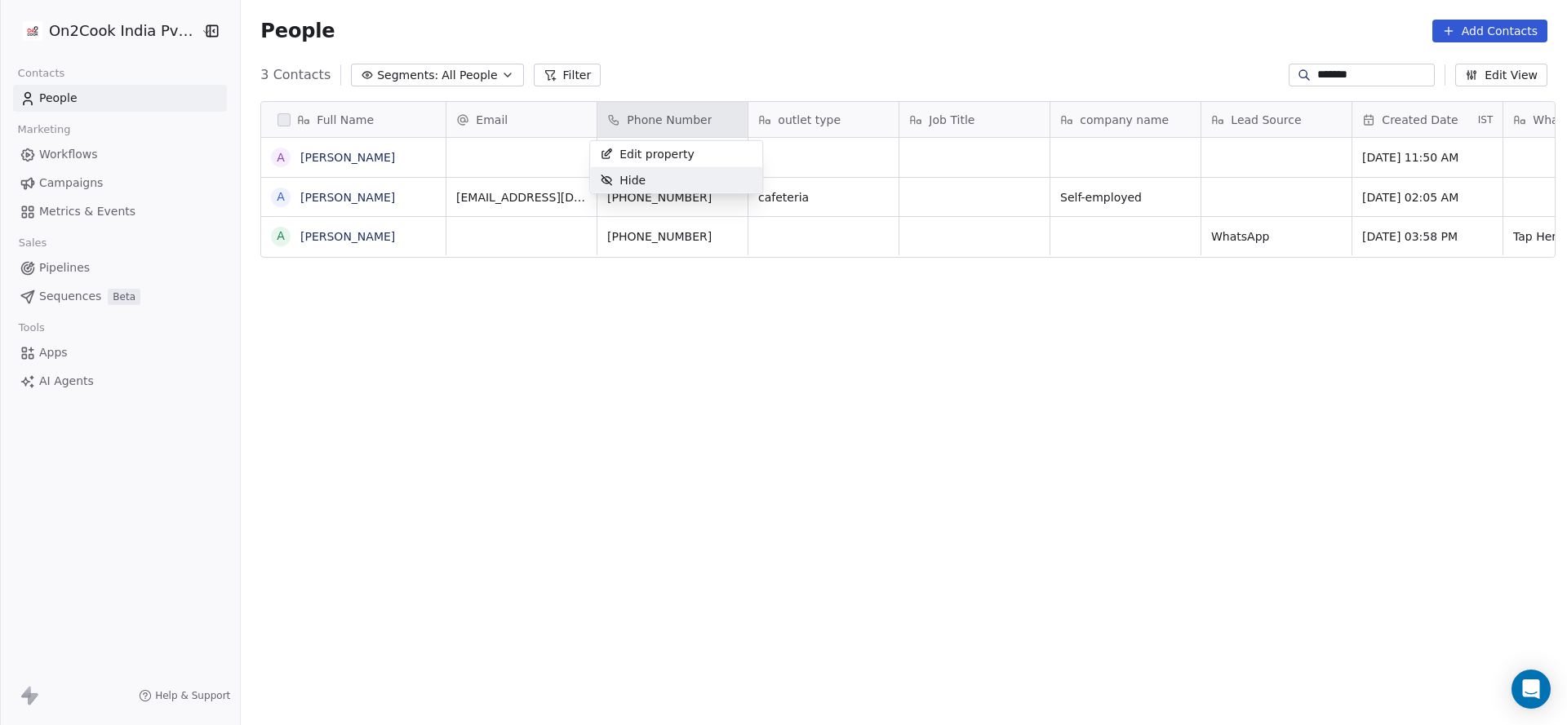
click at [442, 203] on html "On2Cook India Pvt. Ltd. Contacts People Marketing Workflows Campaigns Metrics &…" at bounding box center [783, 362] width 1567 height 725
type input "**********"
click at [481, 170] on html "**********" at bounding box center [783, 362] width 1567 height 725
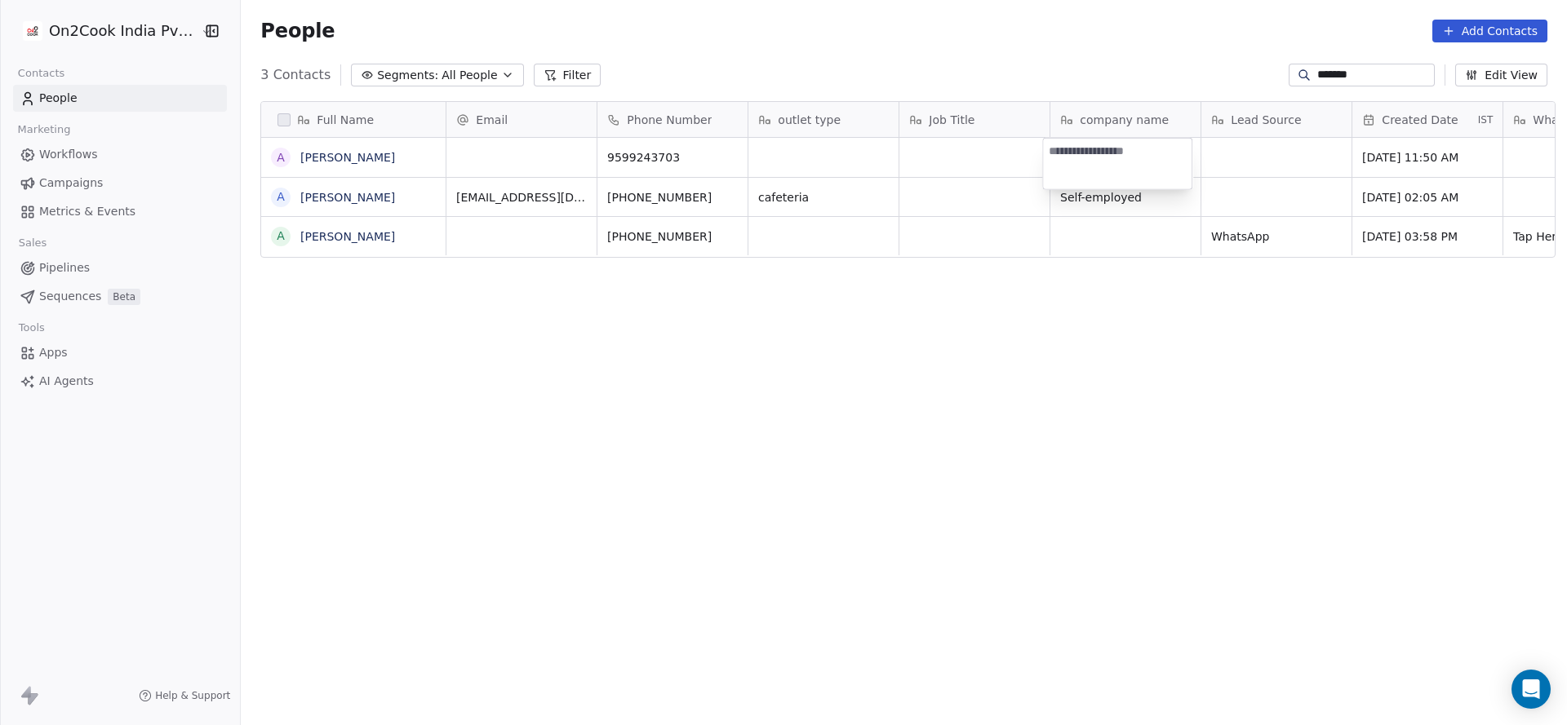
type textarea "**********"
click at [885, 197] on html "**********" at bounding box center [783, 362] width 1567 height 725
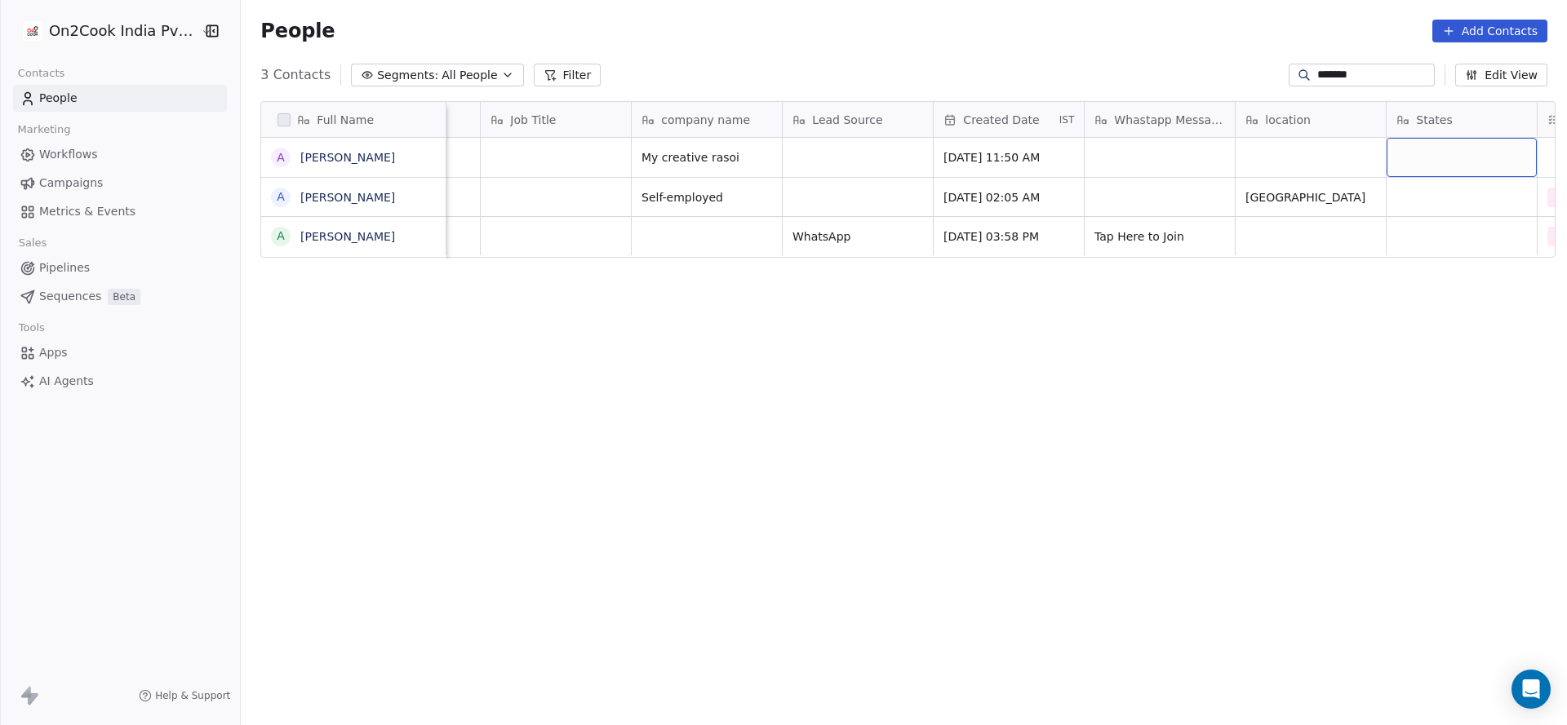
scroll to position [0, 570]
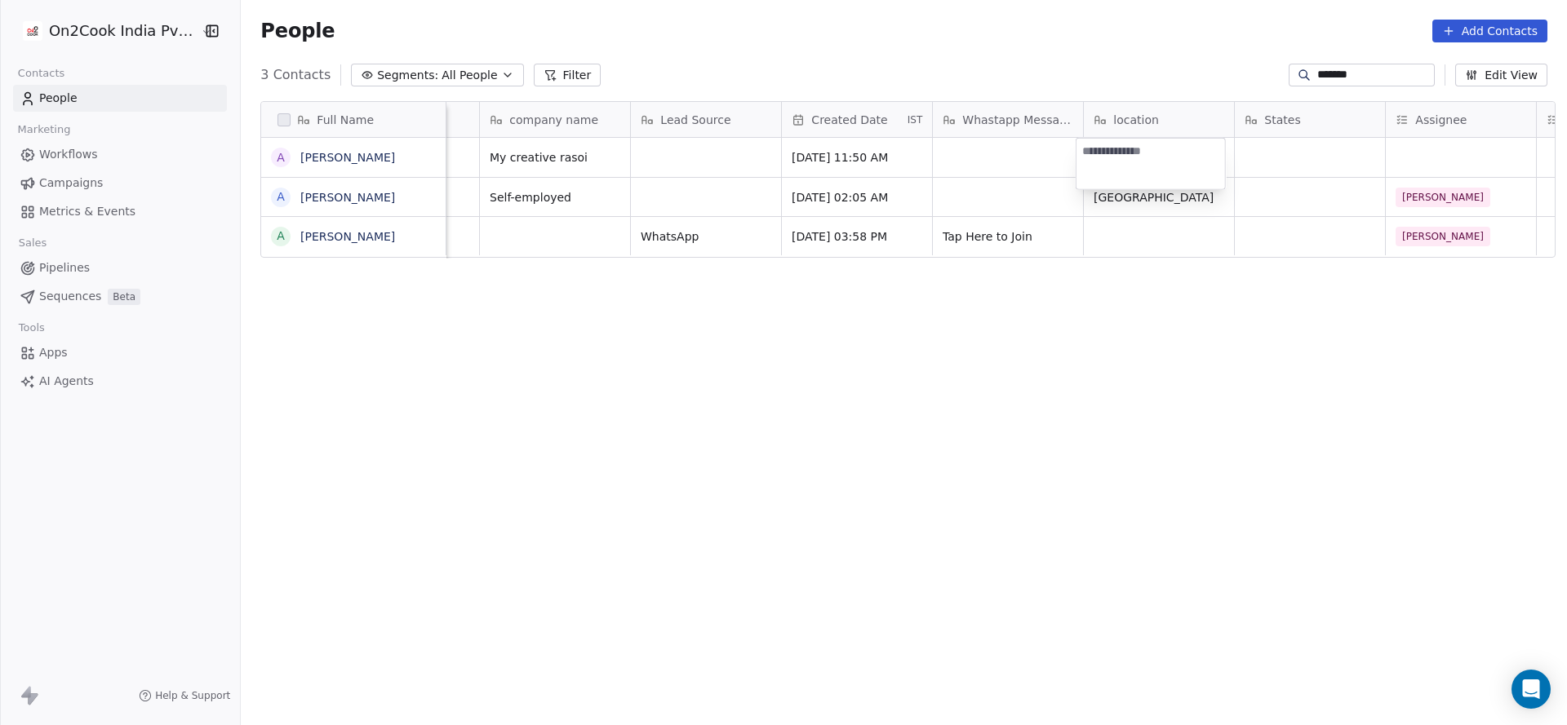
type textarea "*********"
click at [977, 166] on html "On2Cook India Pvt. Ltd. Contacts People Marketing Workflows Campaigns Metrics &…" at bounding box center [783, 362] width 1567 height 725
click at [603, 154] on icon "grid" at bounding box center [609, 155] width 13 height 13
click at [415, 150] on button "grid" at bounding box center [425, 155] width 20 height 20
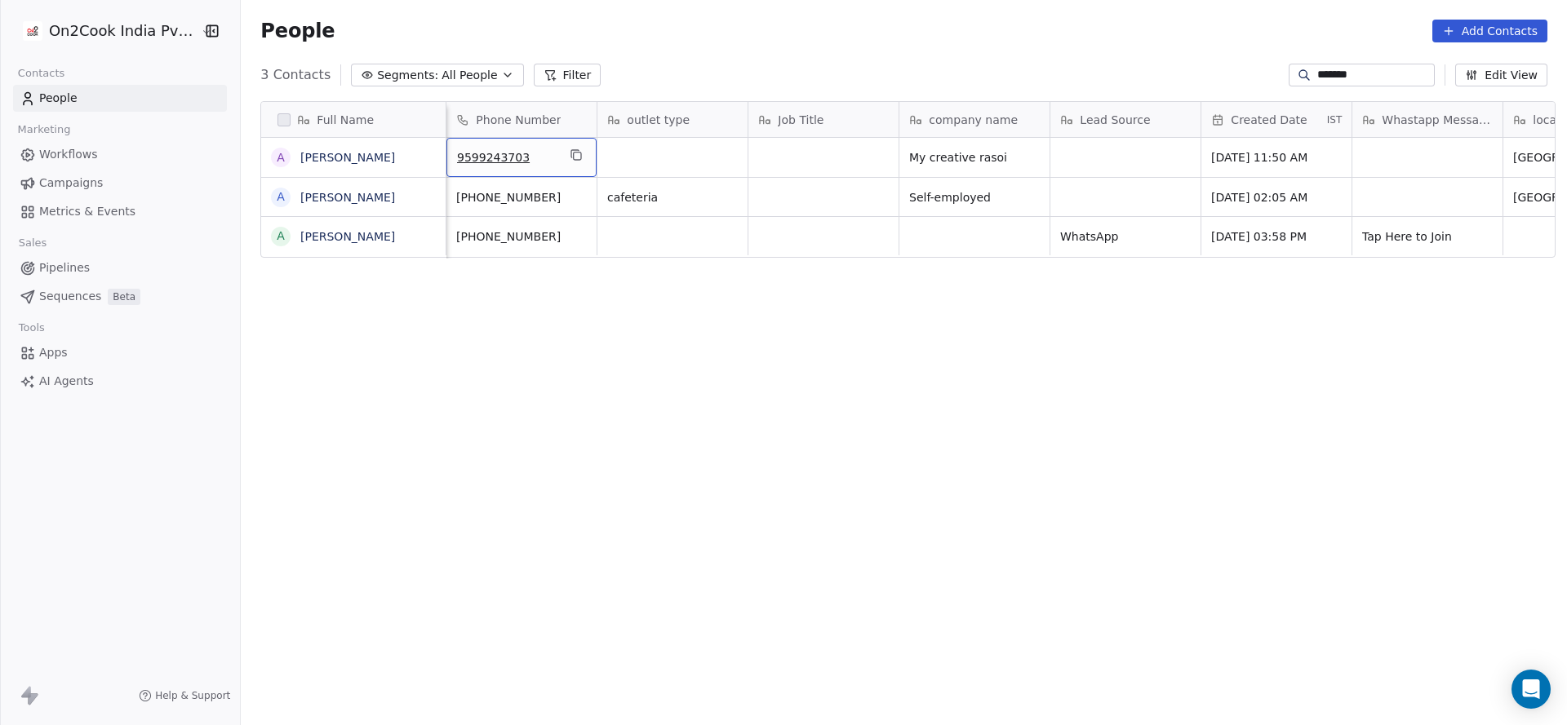
scroll to position [0, 0]
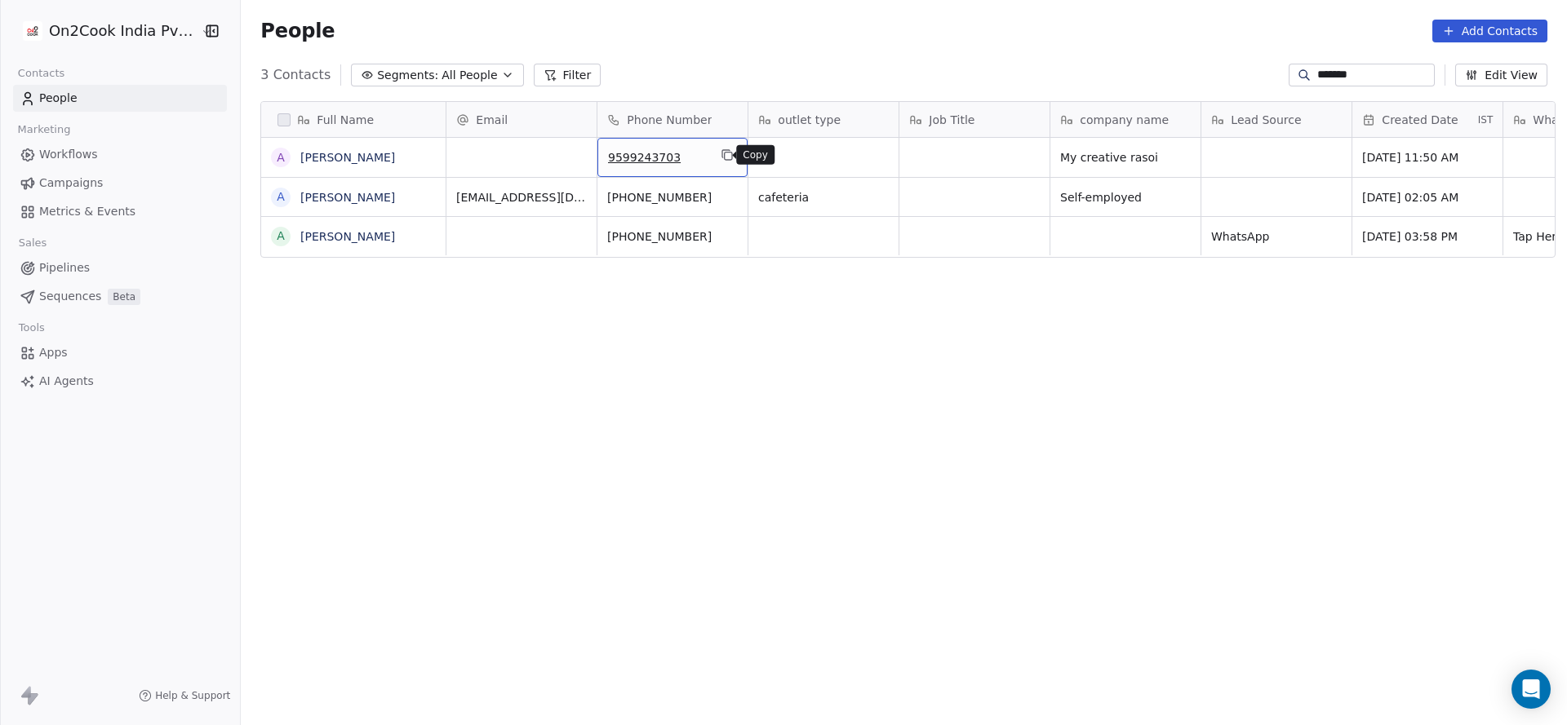
click at [721, 157] on icon "grid" at bounding box center [727, 155] width 13 height 13
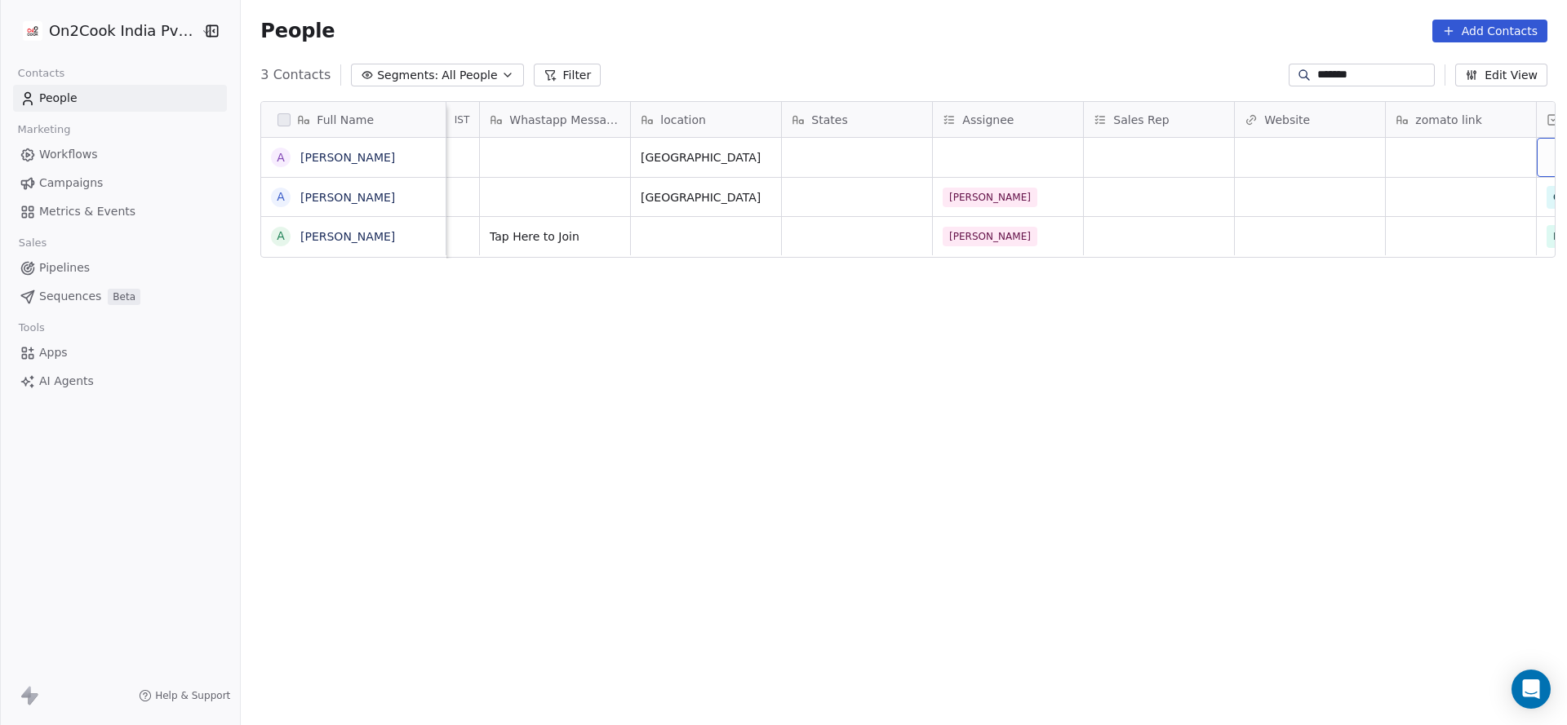
scroll to position [0, 1174]
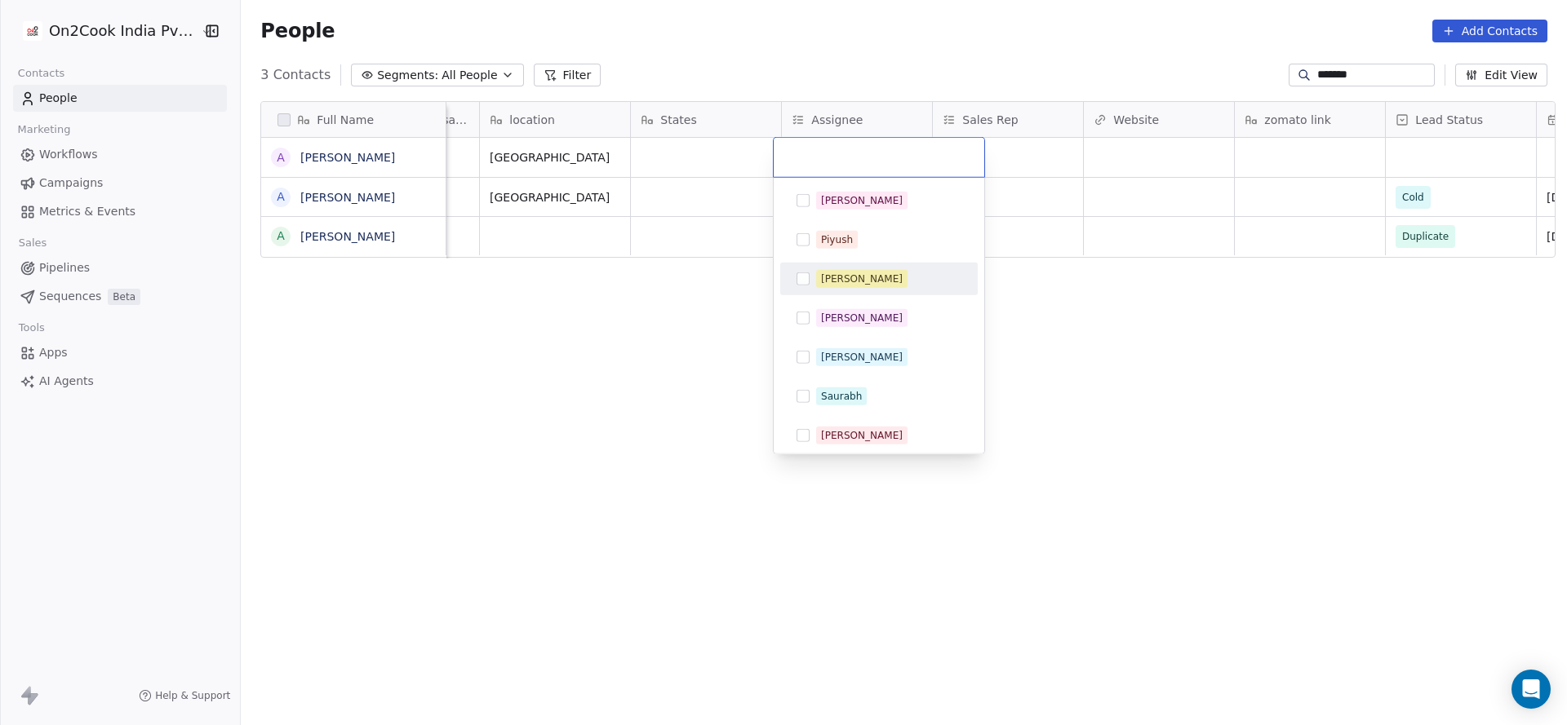
click at [859, 284] on div "[PERSON_NAME]" at bounding box center [862, 279] width 82 height 15
click at [621, 313] on html "On2Cook India Pvt. Ltd. Contacts People Marketing Workflows Campaigns Metrics &…" at bounding box center [783, 362] width 1567 height 725
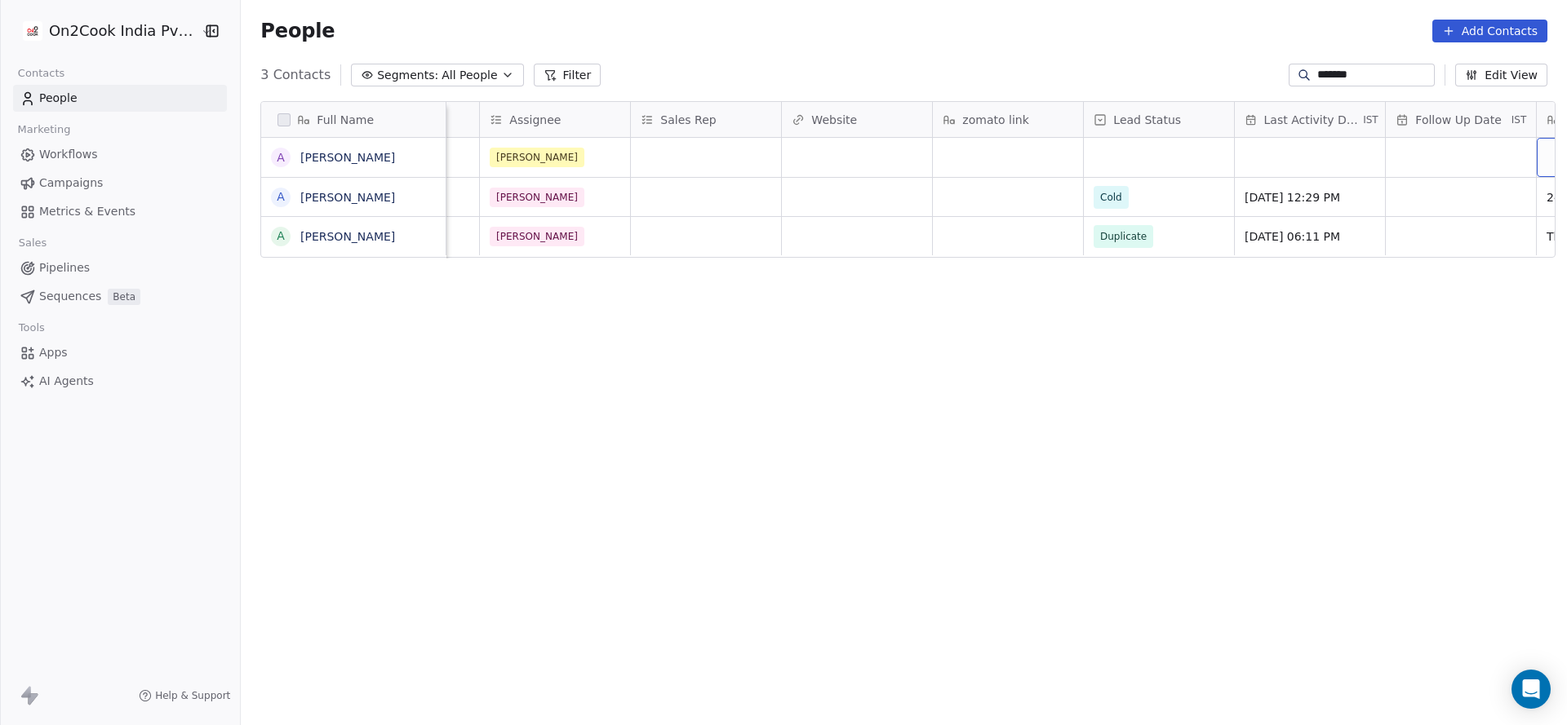
scroll to position [0, 1627]
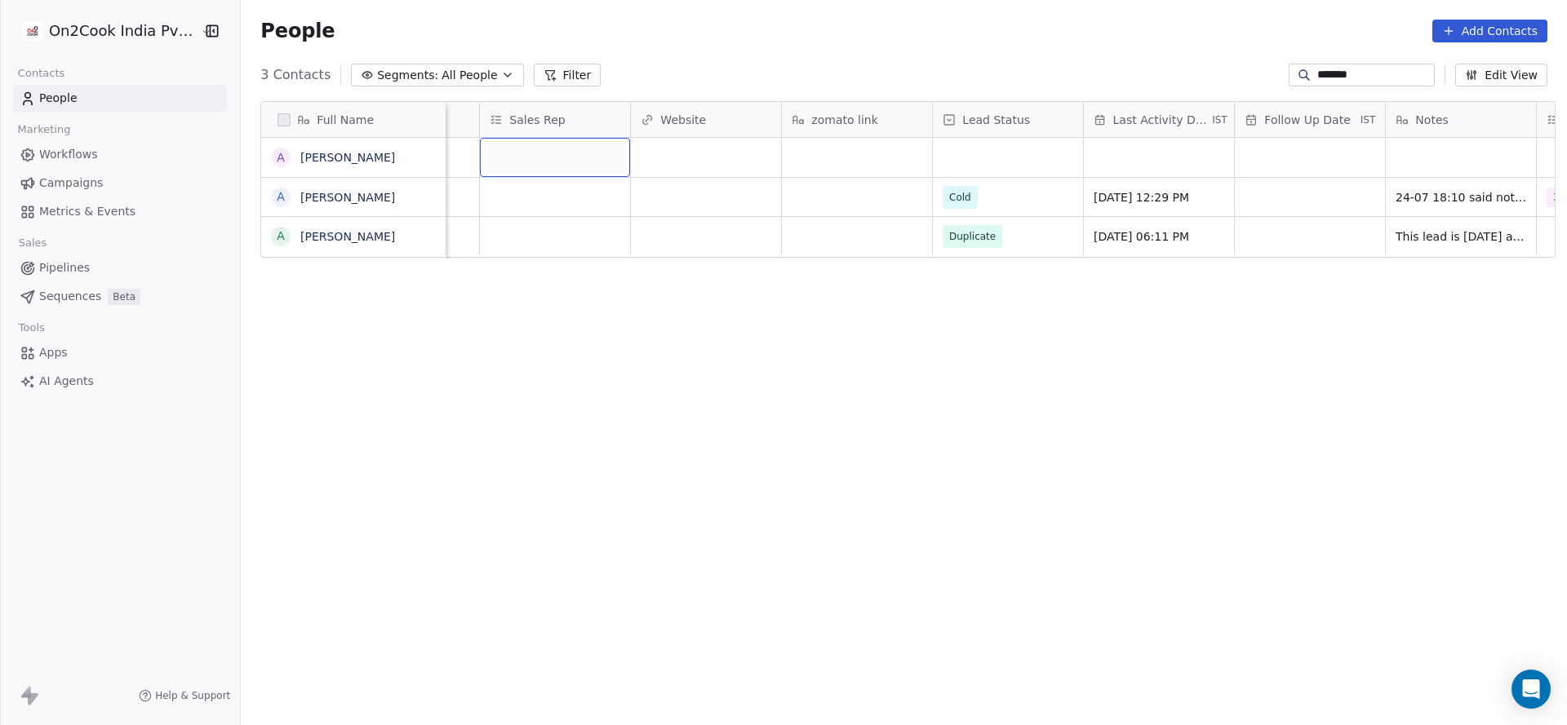
click at [521, 152] on div "grid" at bounding box center [555, 157] width 150 height 39
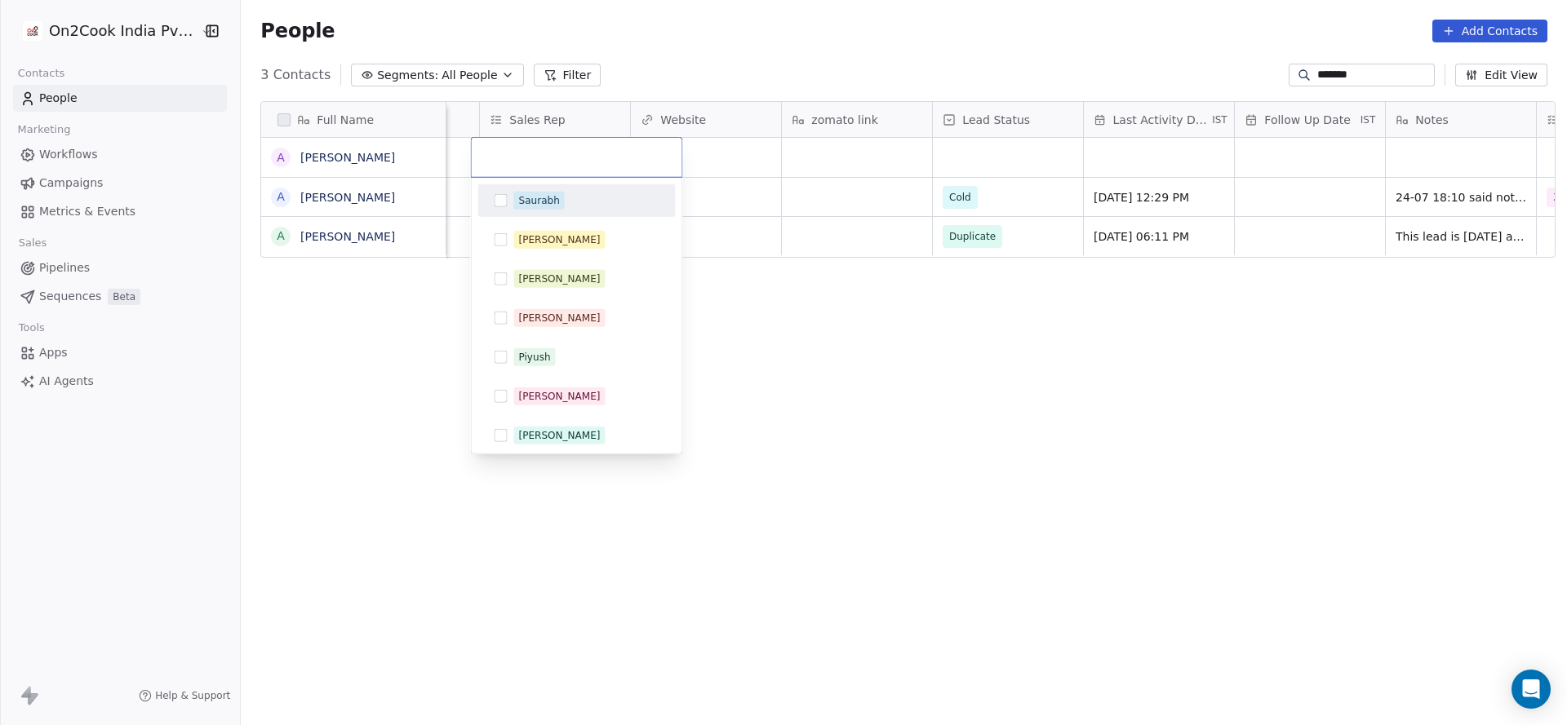
click at [570, 211] on div "Saurabh" at bounding box center [577, 201] width 184 height 26
click at [898, 151] on html "On2Cook India Pvt. Ltd. Contacts People Marketing Workflows Campaigns Metrics &…" at bounding box center [783, 362] width 1567 height 725
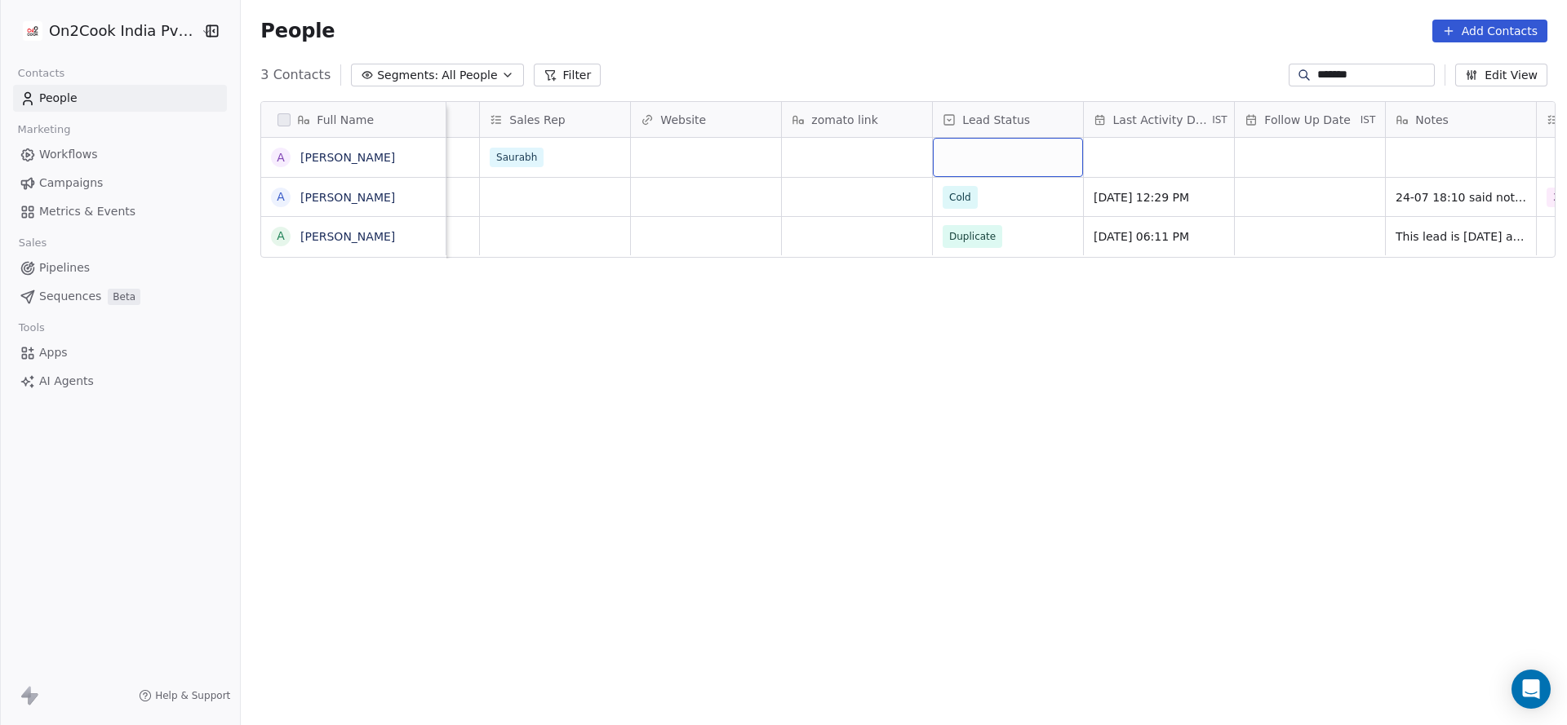
click at [951, 160] on div "grid" at bounding box center [1008, 157] width 150 height 39
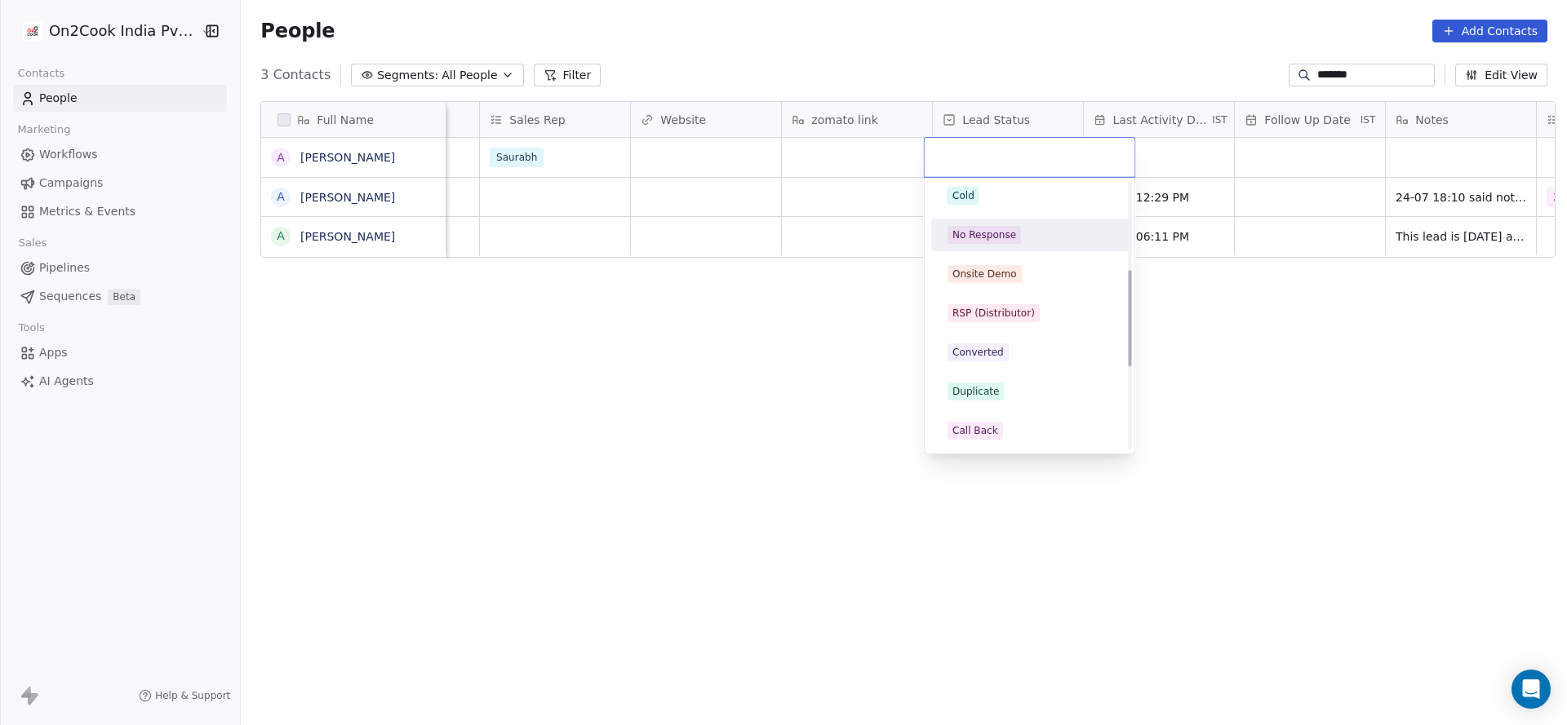
scroll to position [245, 0]
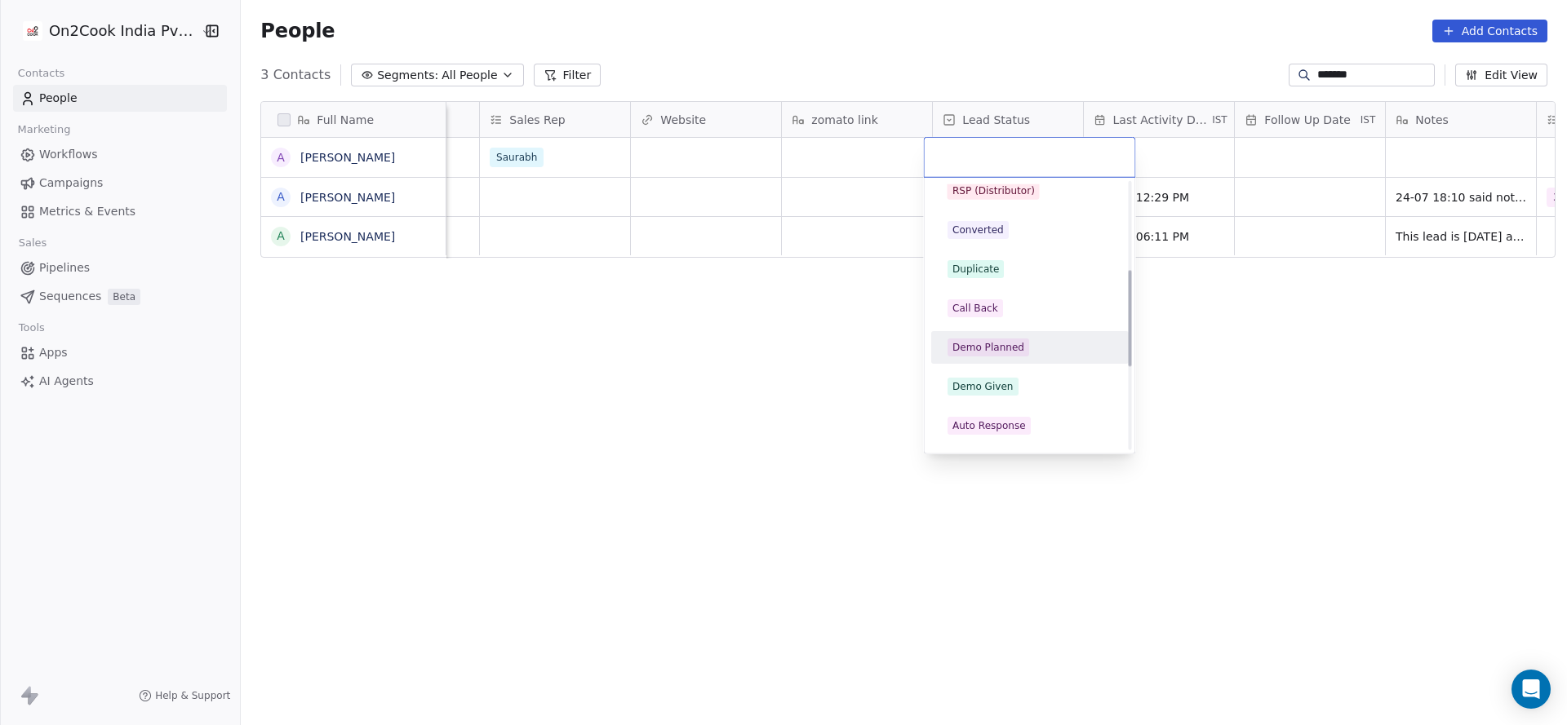
click at [984, 353] on div "Demo Planned" at bounding box center [988, 347] width 72 height 15
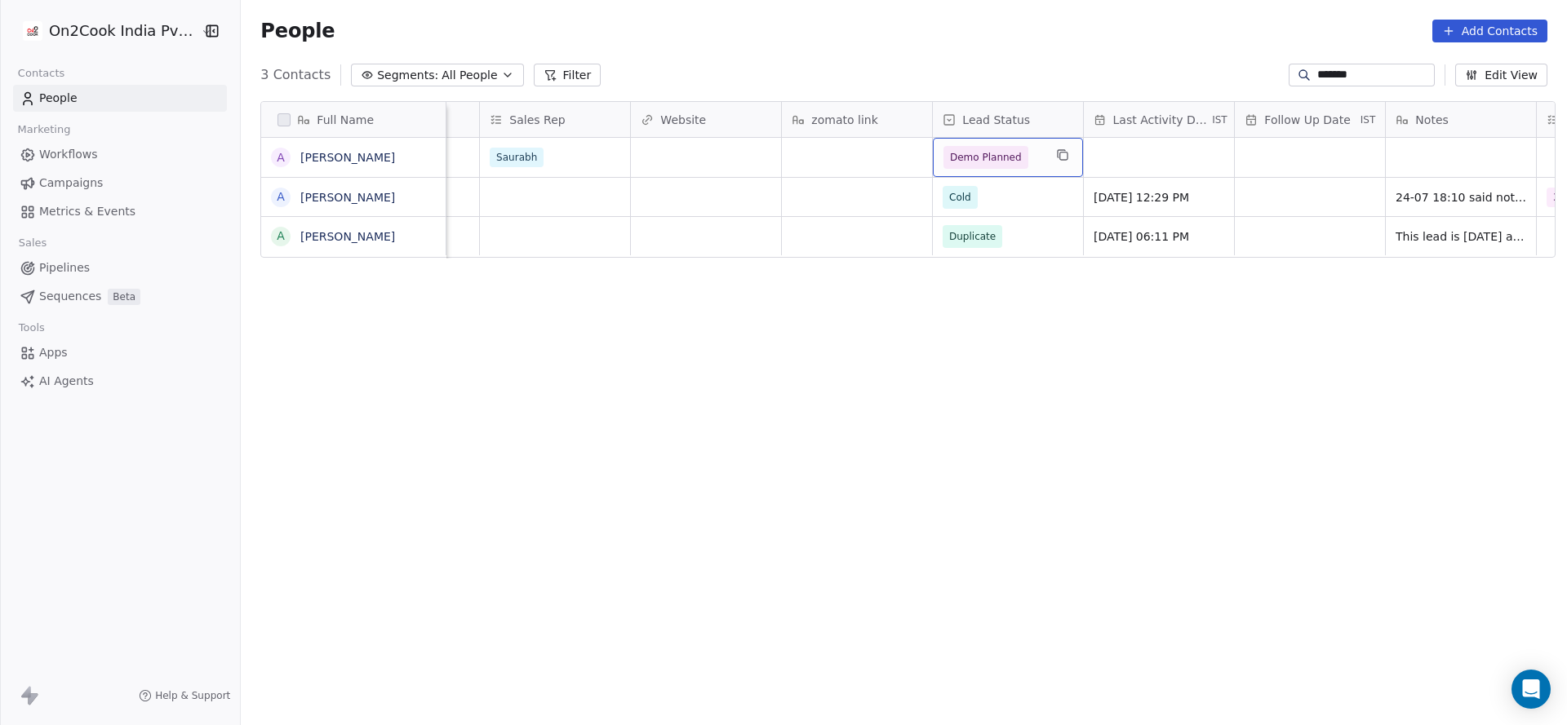
click at [702, 303] on div "Full Name A Asheesh A Asheesh Pandit A Asheesh Pandit Whastapp Message location…" at bounding box center [904, 407] width 1326 height 638
click at [1106, 157] on div "grid" at bounding box center [1159, 157] width 150 height 39
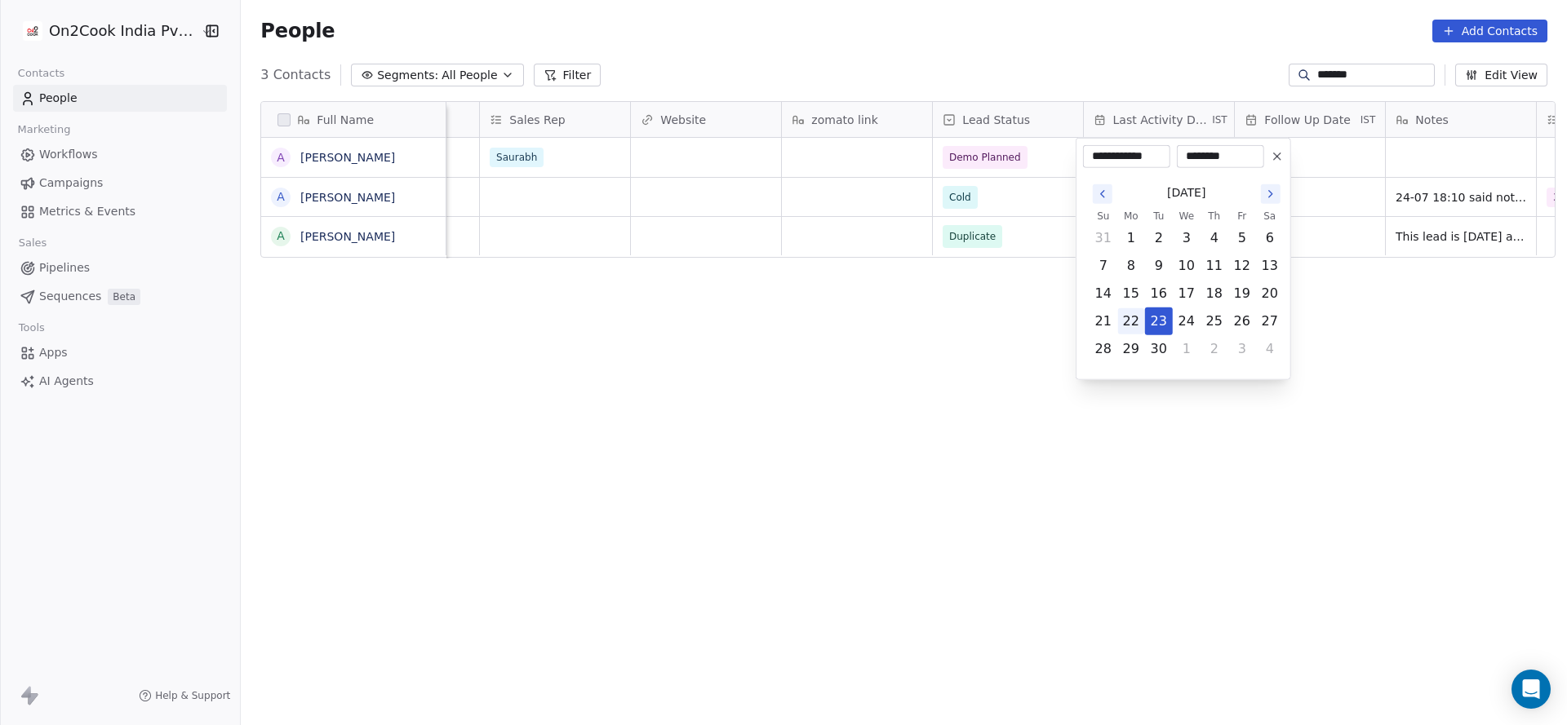
click at [1133, 321] on button "22" at bounding box center [1131, 321] width 26 height 26
click at [1151, 316] on button "23" at bounding box center [1159, 321] width 26 height 26
type input "**********"
click at [718, 230] on html "**********" at bounding box center [783, 362] width 1567 height 725
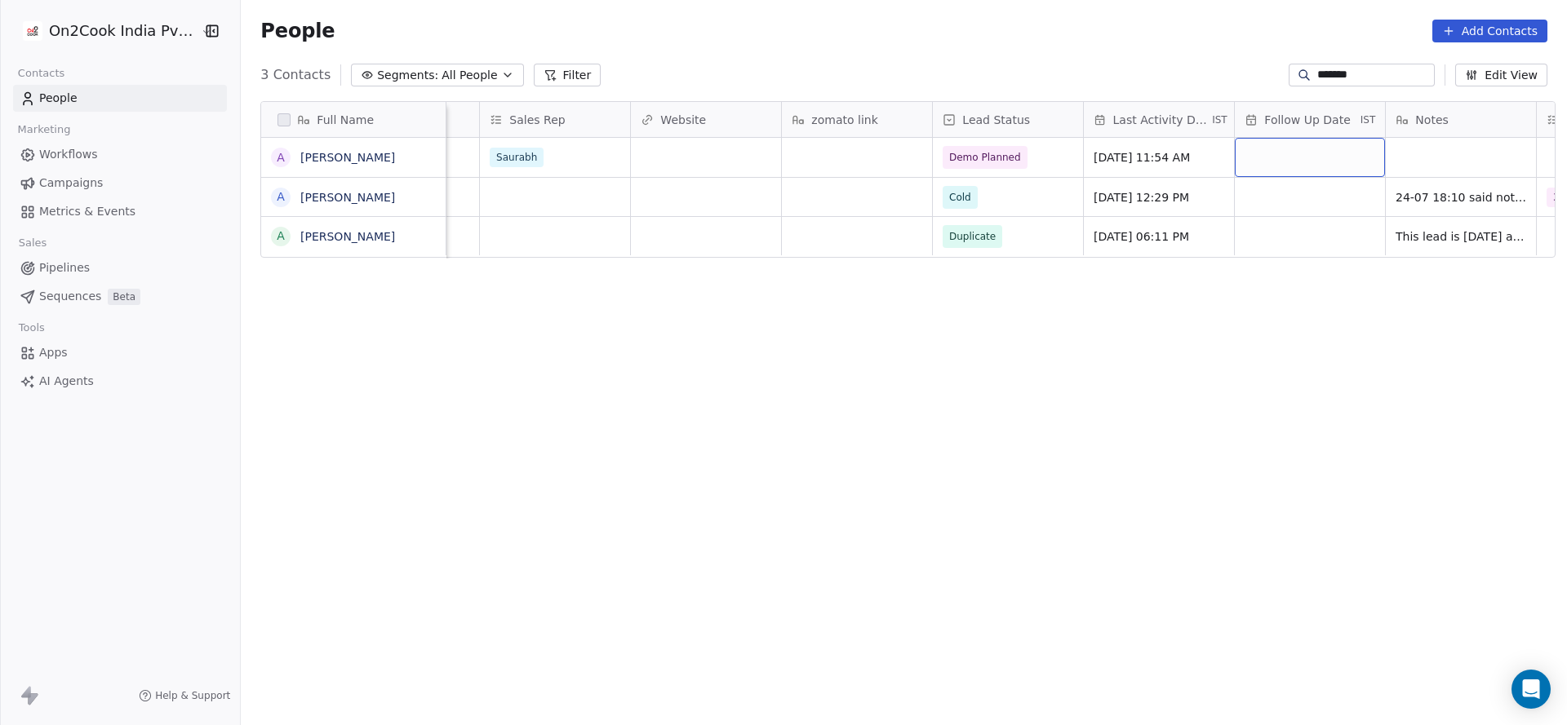
click at [1320, 160] on div "grid" at bounding box center [1310, 157] width 150 height 39
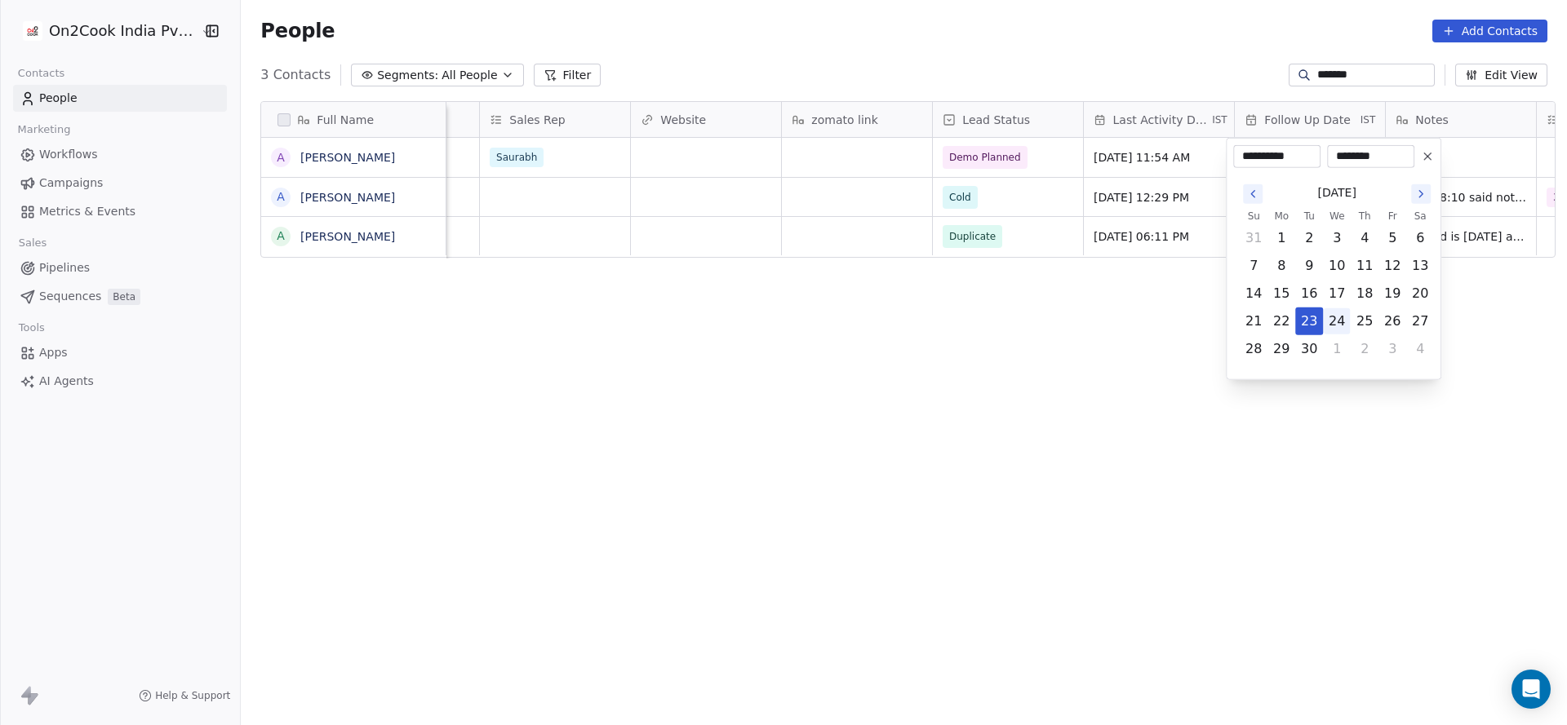
click at [1349, 326] on button "24" at bounding box center [1337, 321] width 26 height 26
type input "**********"
click at [1340, 326] on button "24" at bounding box center [1337, 321] width 26 height 26
click at [1106, 311] on html "**********" at bounding box center [783, 362] width 1567 height 725
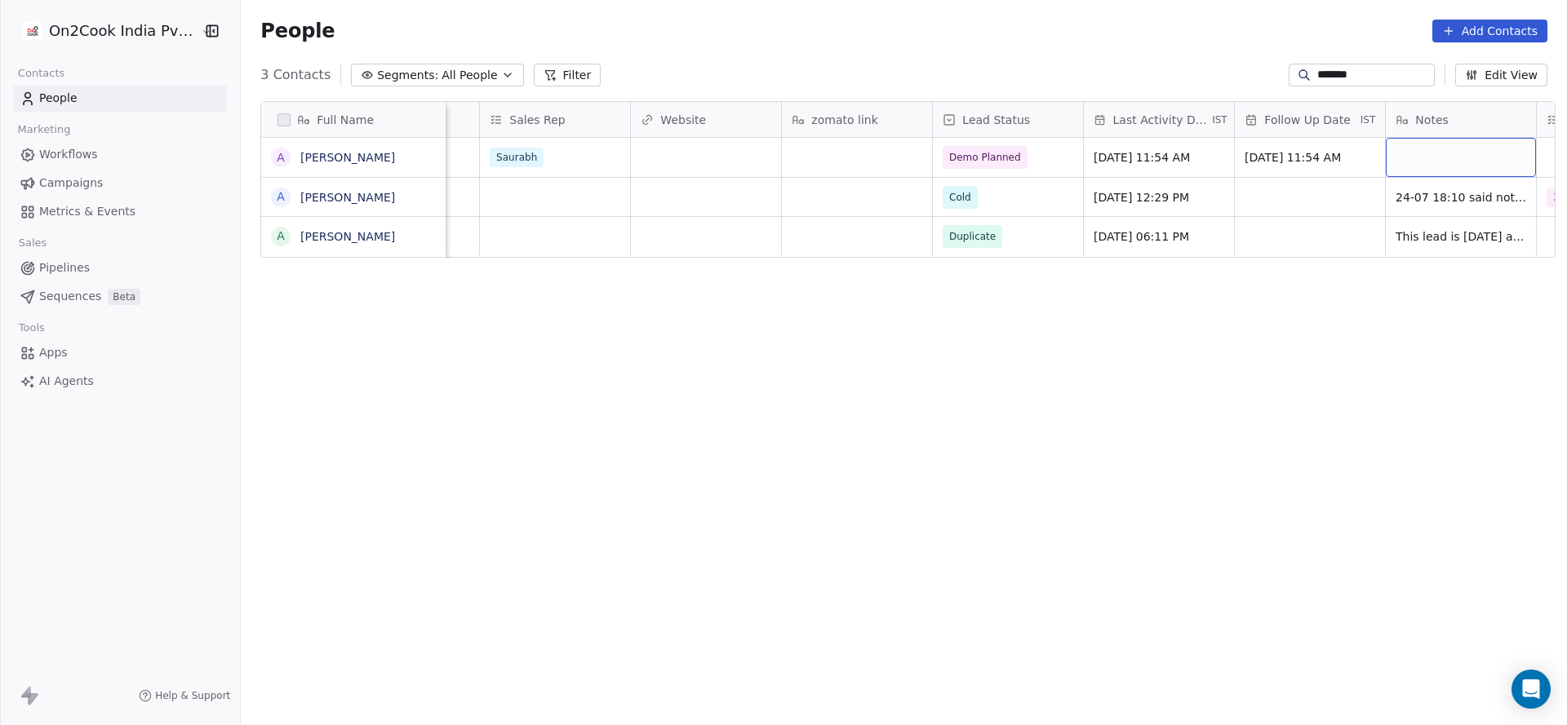
click at [1408, 152] on div "grid" at bounding box center [1461, 157] width 150 height 39
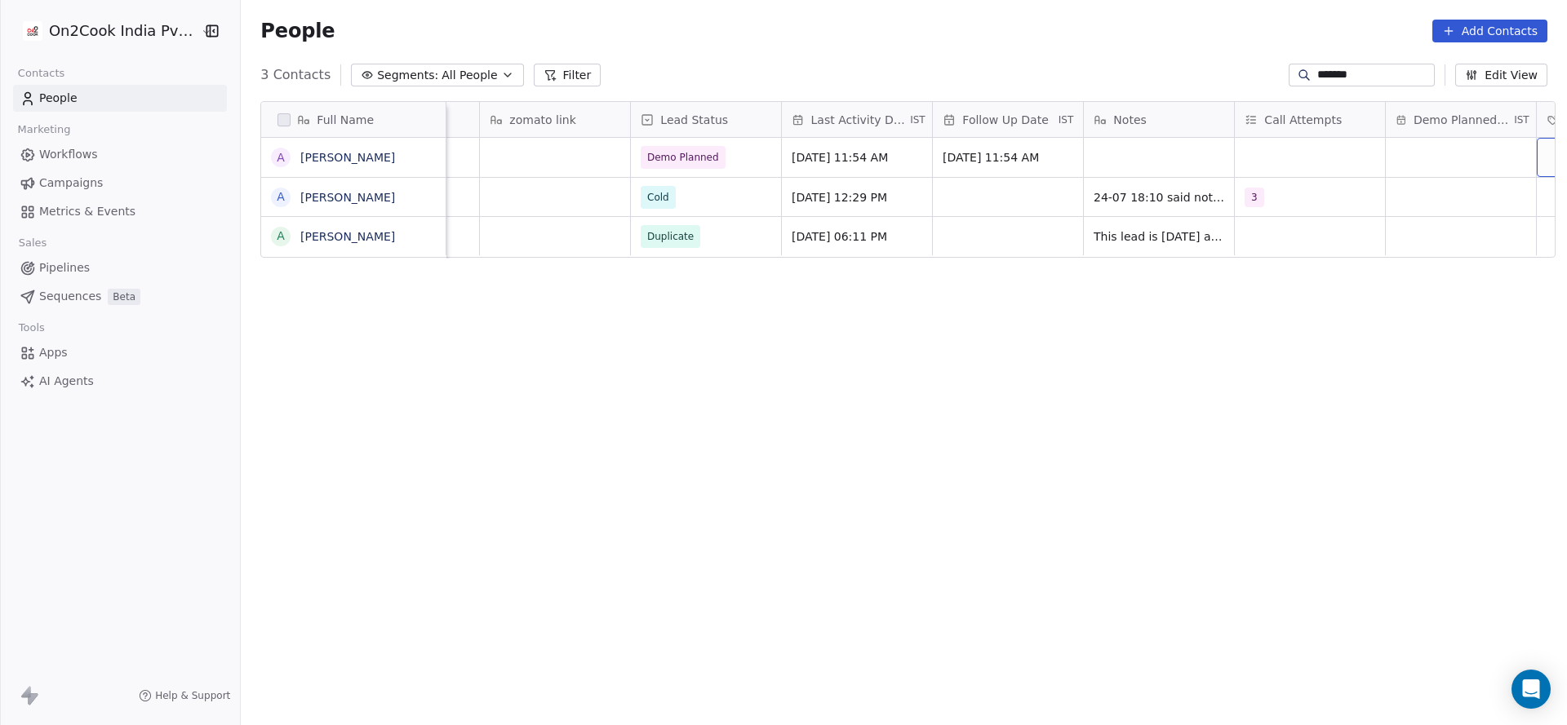
scroll to position [0, 2080]
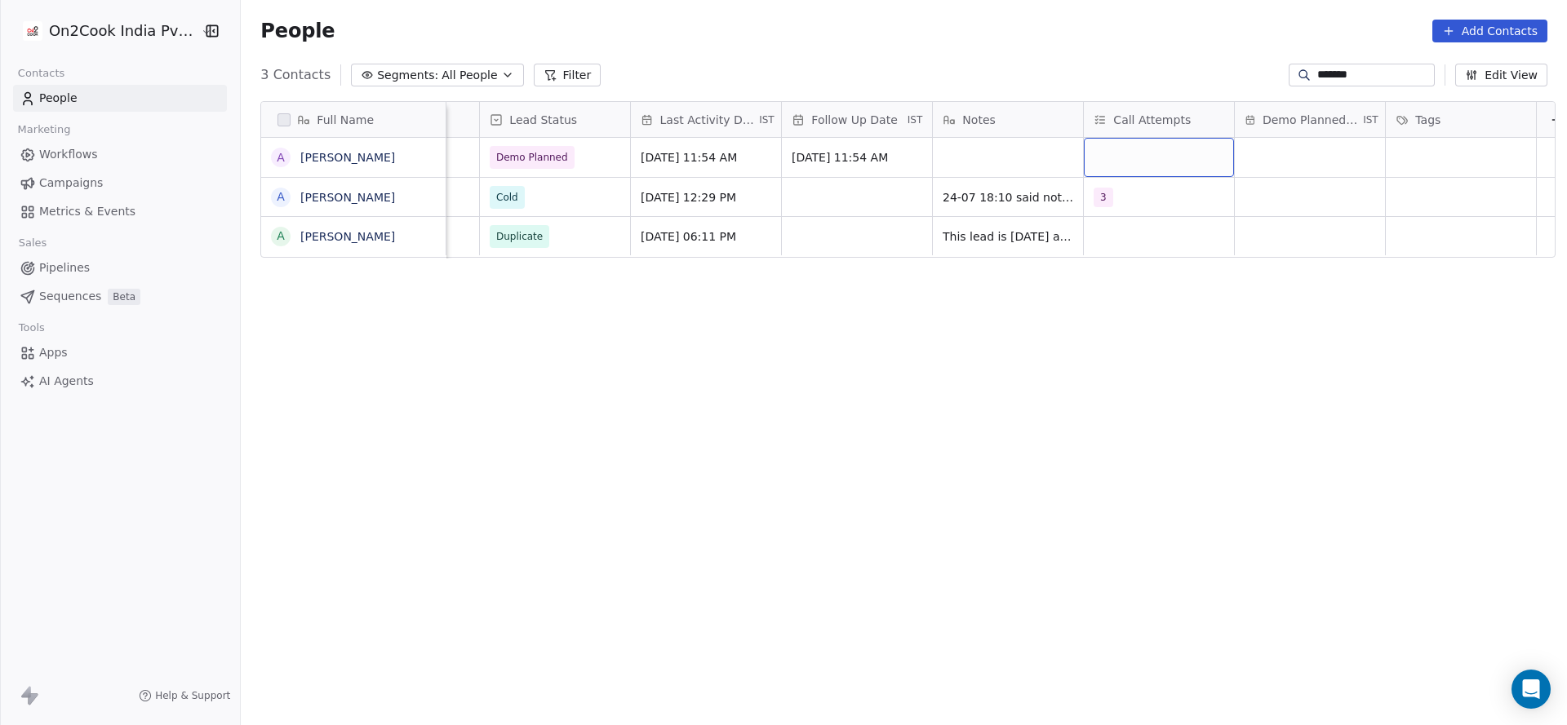
click at [1155, 155] on div "grid" at bounding box center [1159, 157] width 150 height 39
click at [1143, 163] on div "grid" at bounding box center [1159, 157] width 150 height 39
click at [1120, 202] on span "1" at bounding box center [1126, 201] width 16 height 18
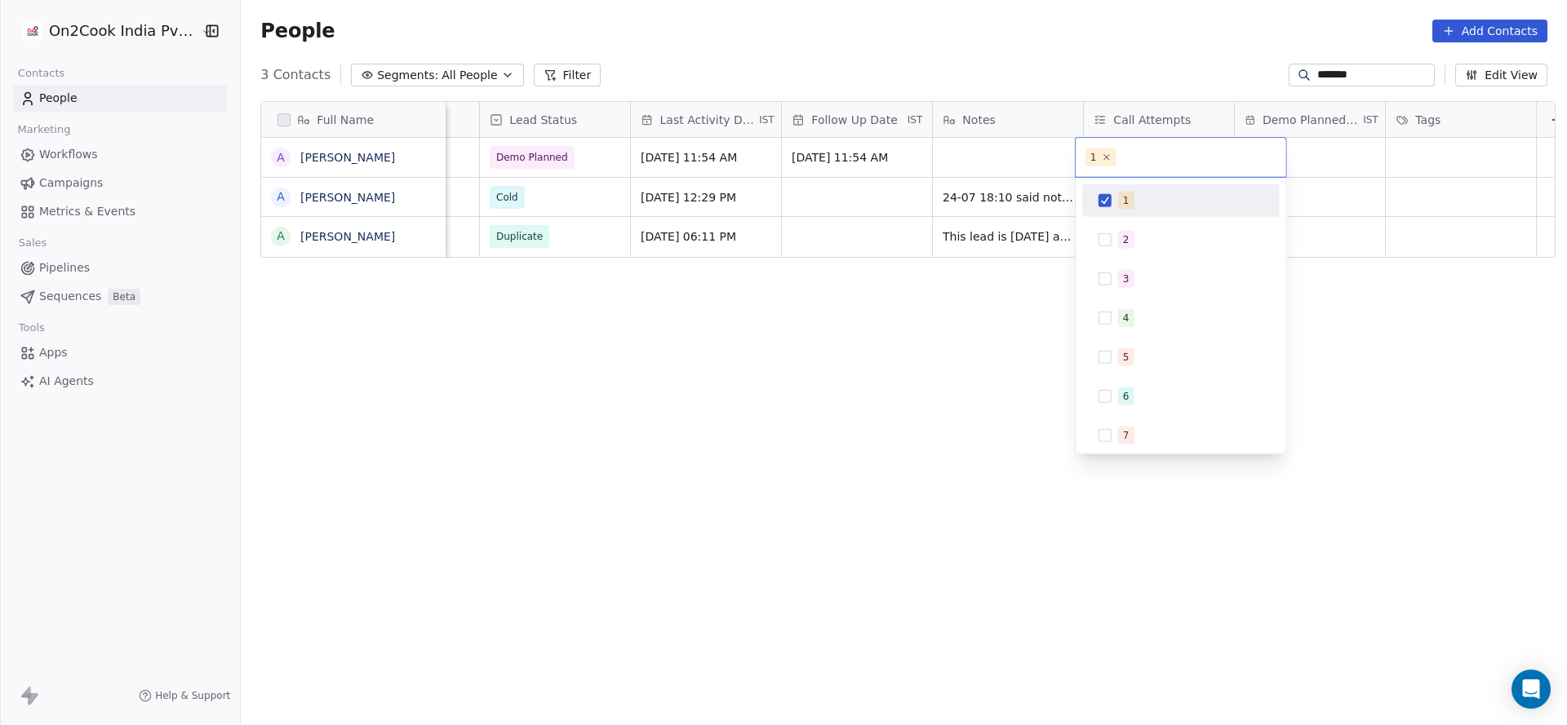
click at [880, 244] on html "On2Cook India Pvt. Ltd. Contacts People Marketing Workflows Campaigns Metrics &…" at bounding box center [783, 362] width 1567 height 725
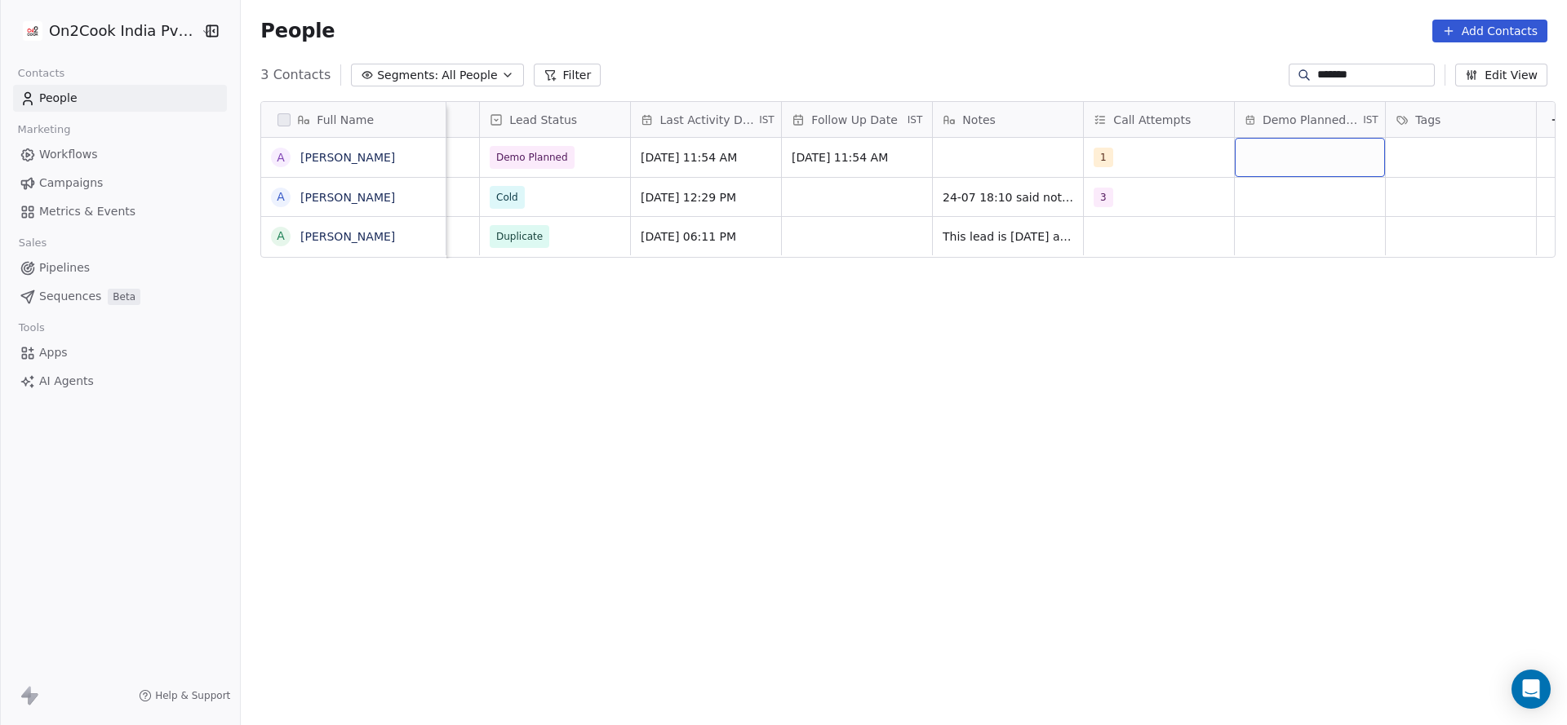
click at [1273, 155] on div "grid" at bounding box center [1310, 157] width 150 height 39
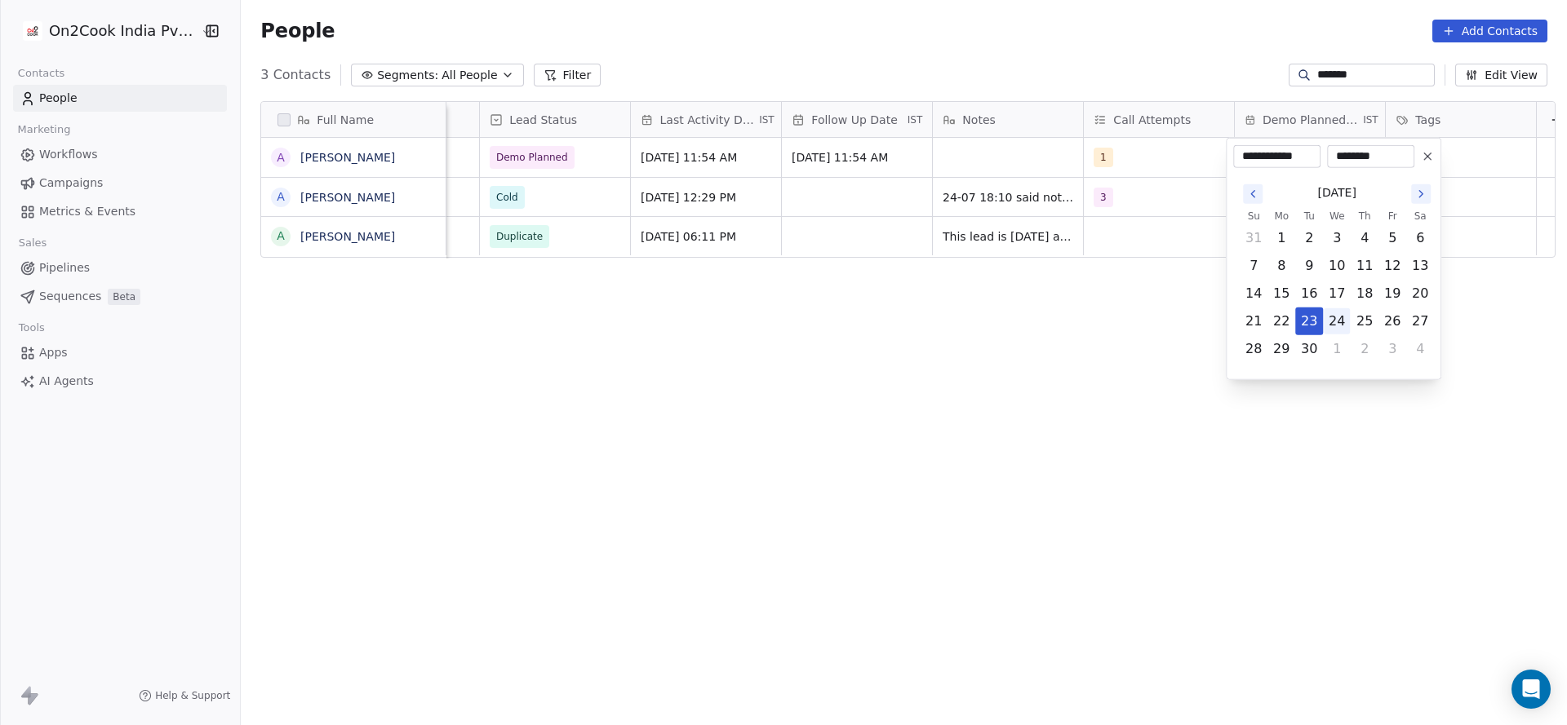
click at [1332, 324] on button "24" at bounding box center [1337, 321] width 26 height 26
type input "**********"
click at [1368, 150] on input "********" at bounding box center [1370, 157] width 81 height 16
type input "********"
click at [1071, 279] on html "**********" at bounding box center [783, 362] width 1567 height 725
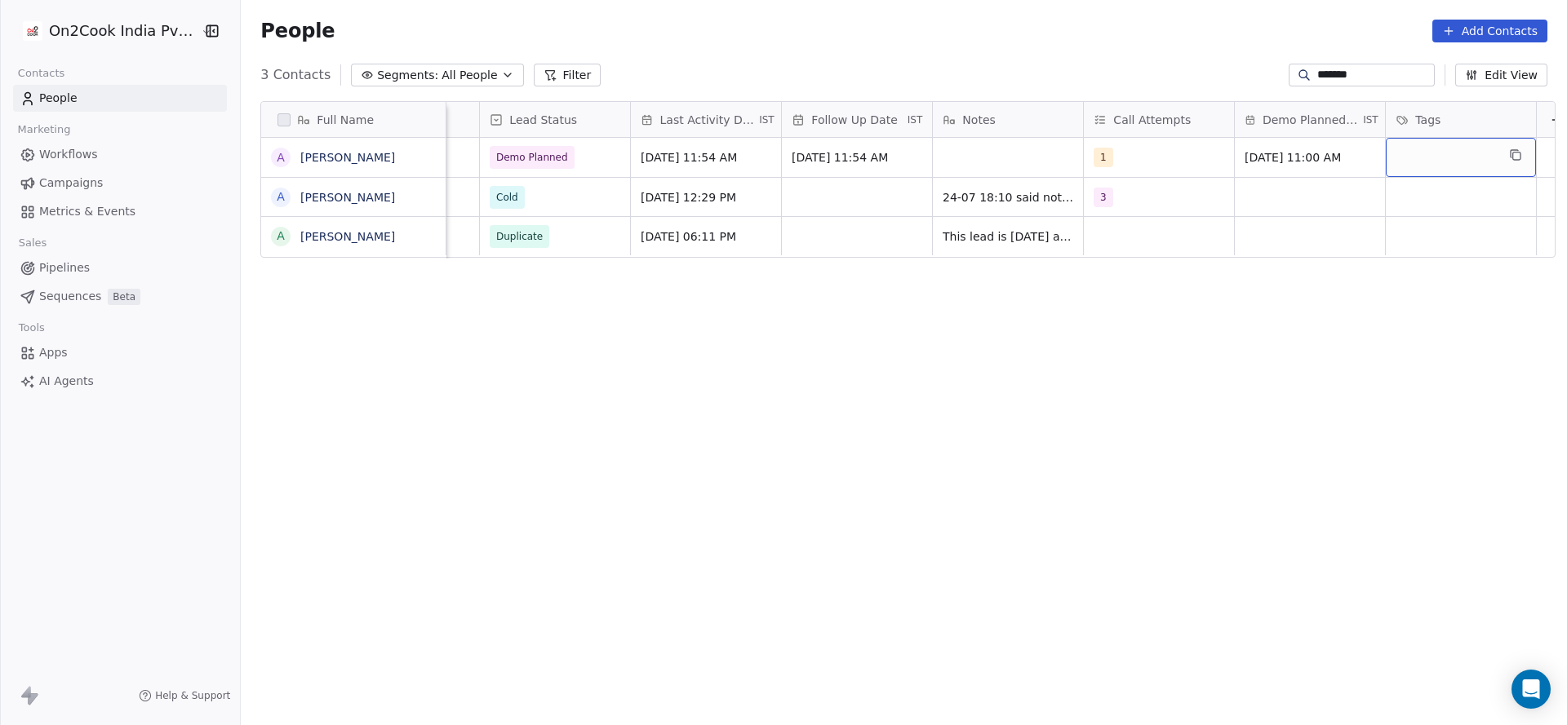
click at [1408, 165] on div "grid" at bounding box center [1461, 157] width 150 height 39
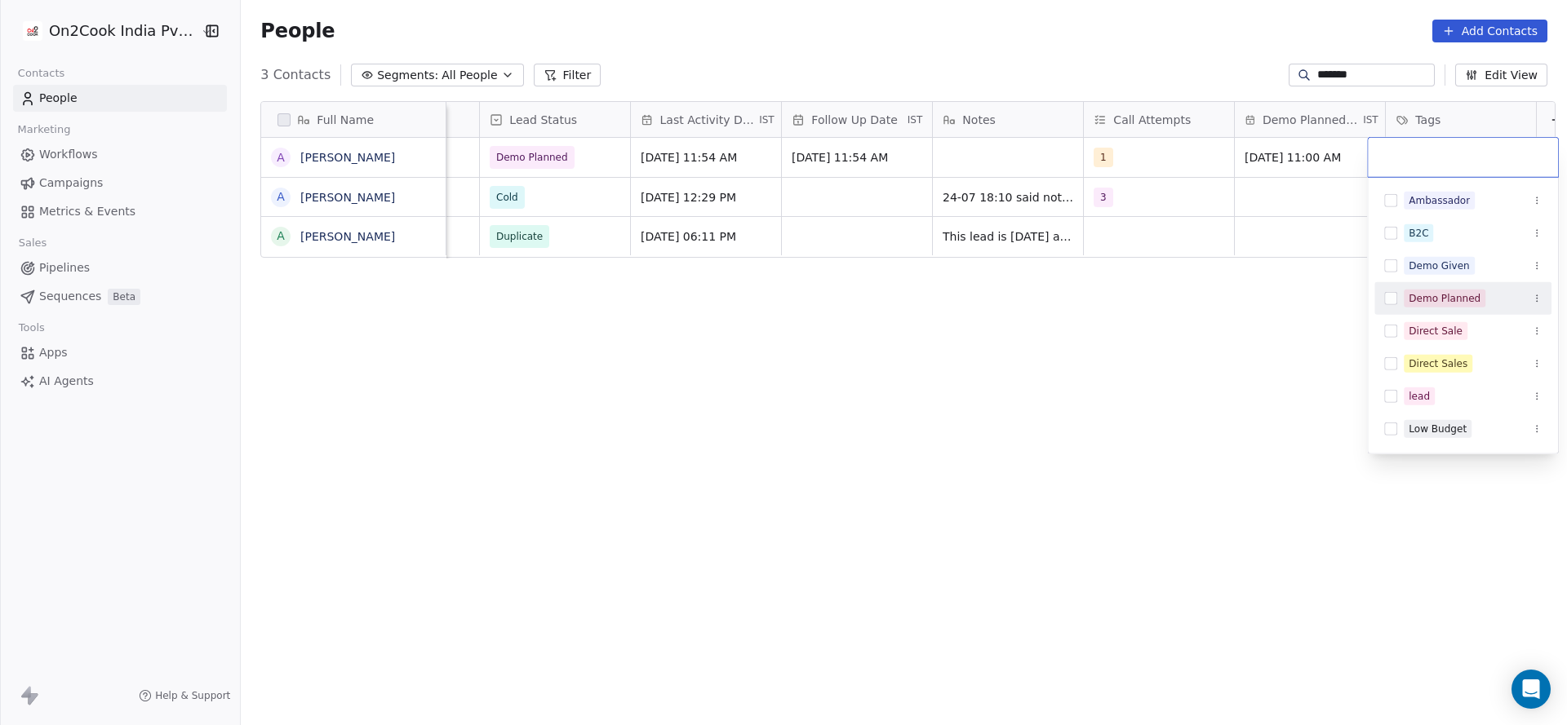
click at [1439, 293] on div "Demo Planned" at bounding box center [1444, 298] width 72 height 15
click at [1258, 211] on html "On2Cook India Pvt. Ltd. Contacts People Marketing Workflows Campaigns Metrics &…" at bounding box center [783, 362] width 1567 height 725
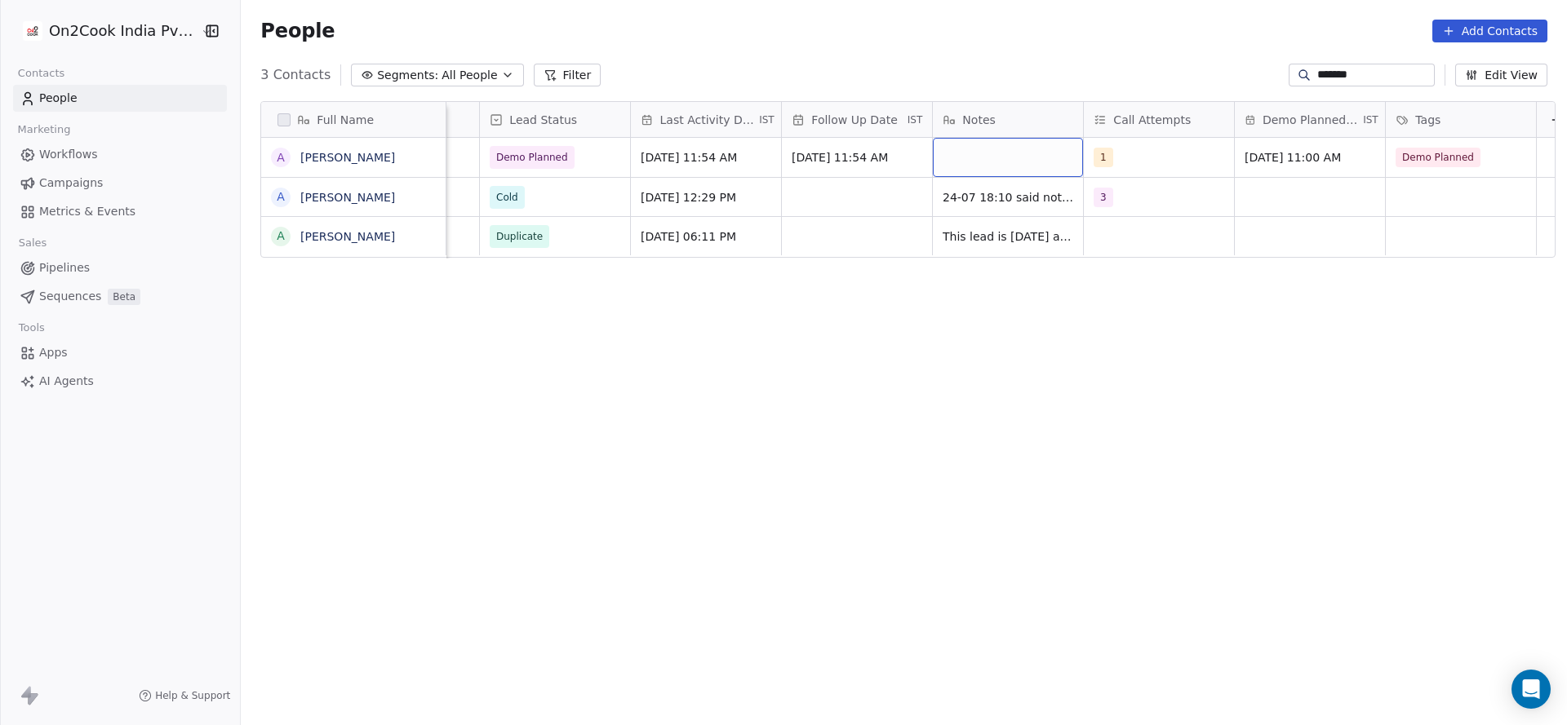
click at [994, 171] on div "grid" at bounding box center [1008, 157] width 150 height 39
type textarea "**********"
click at [798, 175] on html "**********" at bounding box center [783, 362] width 1567 height 725
